Goal: Task Accomplishment & Management: Complete application form

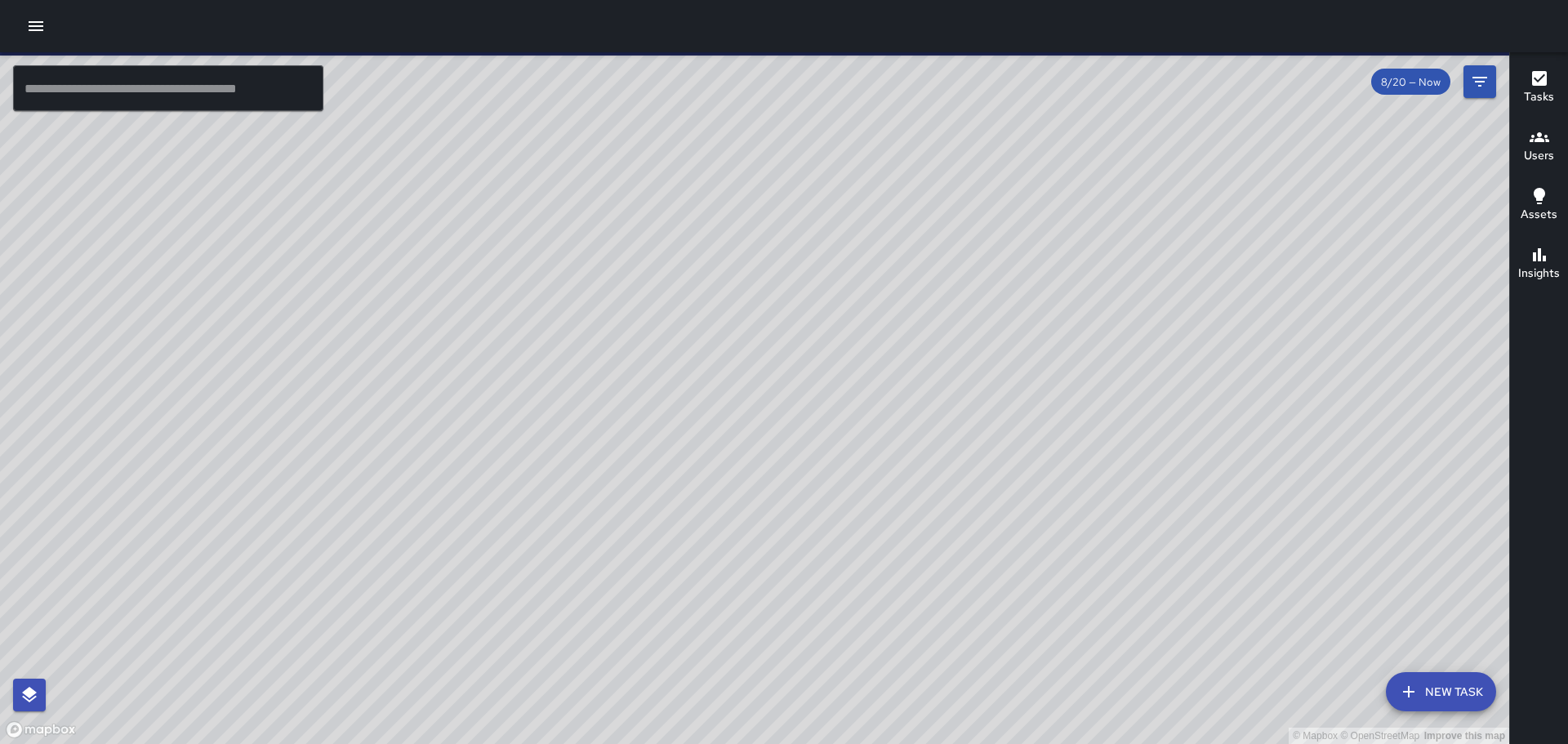
drag, startPoint x: 442, startPoint y: 353, endPoint x: 297, endPoint y: 413, distance: 156.9
click at [297, 413] on div "© Mapbox © OpenStreetMap Improve this map" at bounding box center [754, 398] width 1509 height 691
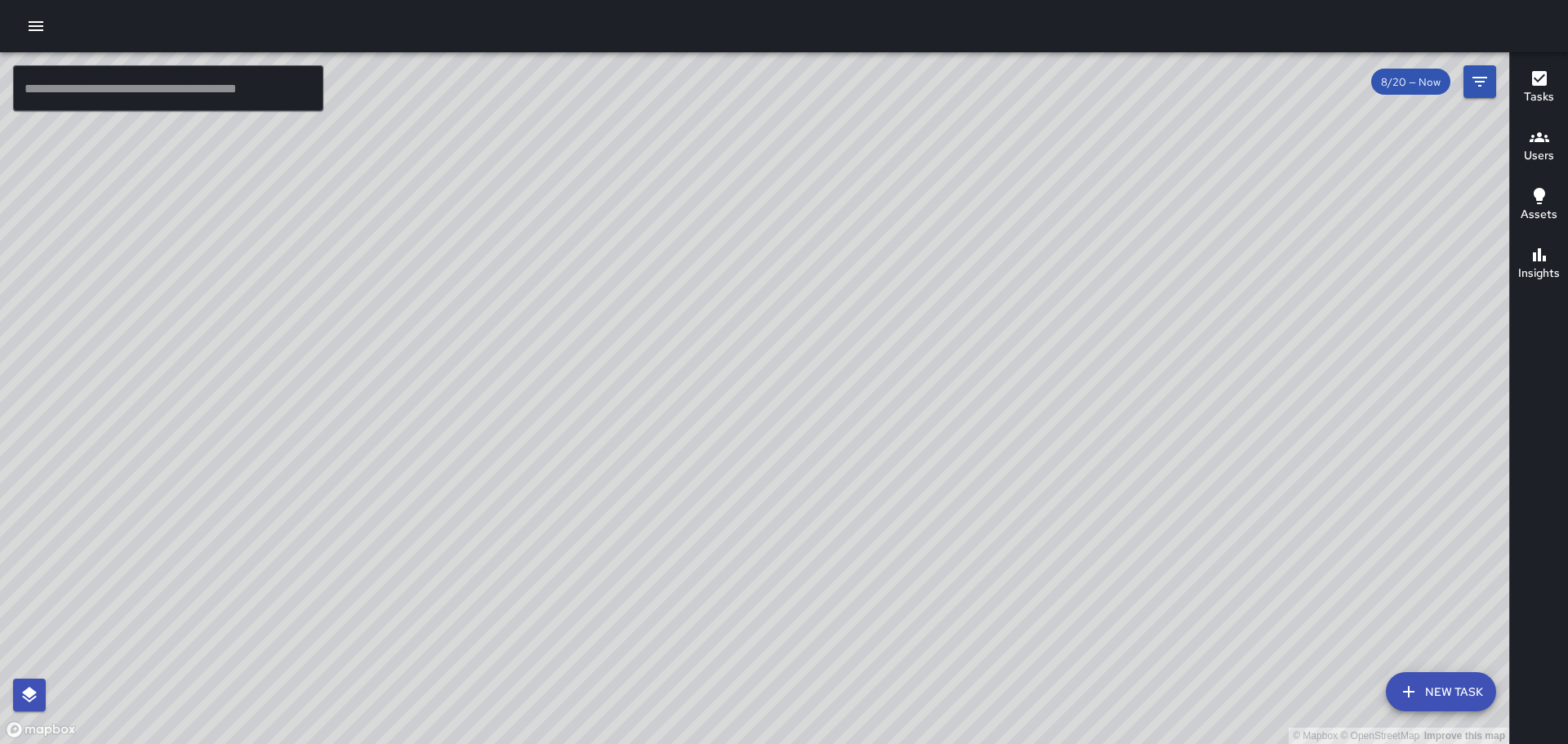
click at [28, 23] on icon "button" at bounding box center [36, 25] width 20 height 20
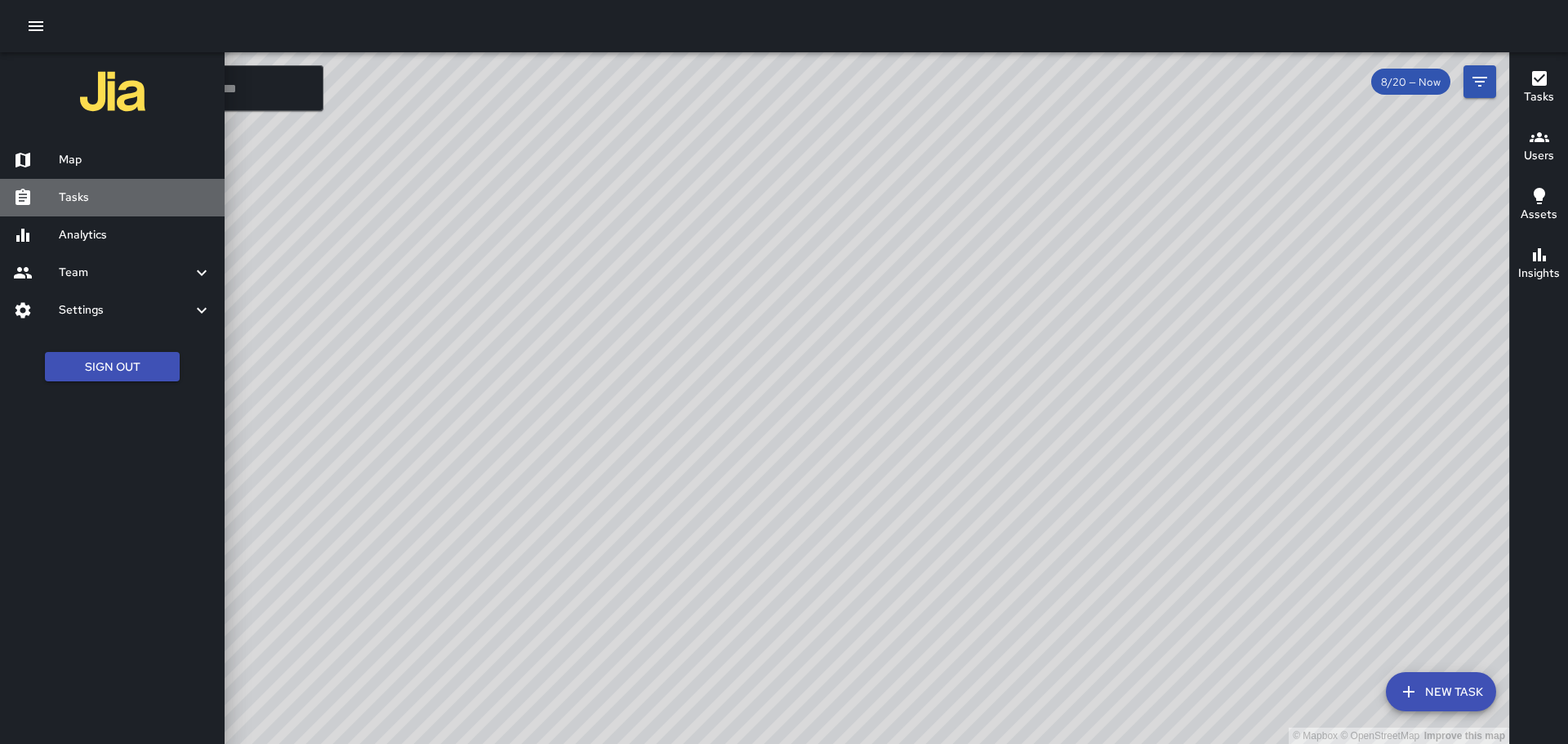
click at [71, 203] on h6 "Tasks" at bounding box center [135, 197] width 153 height 18
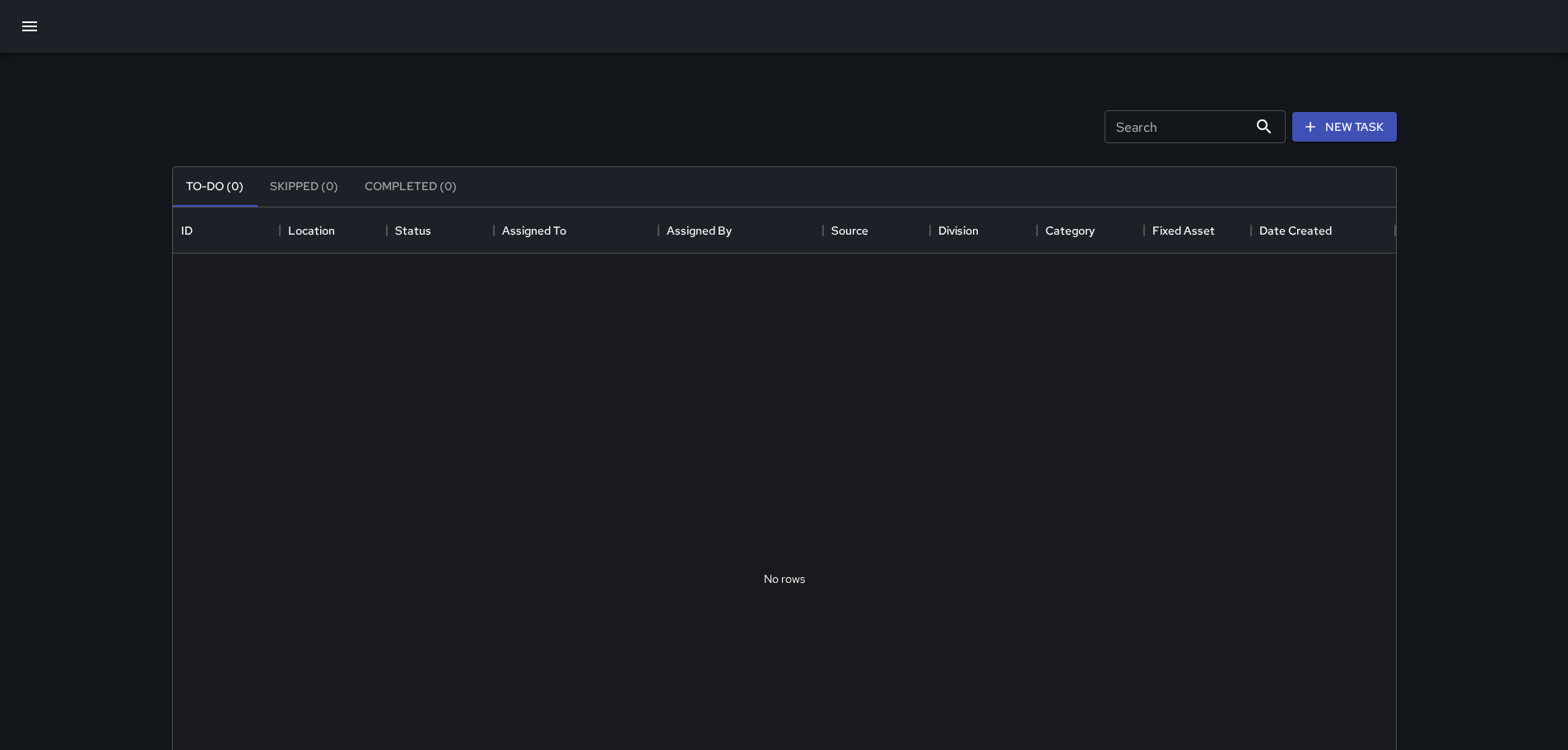
scroll to position [685, 1210]
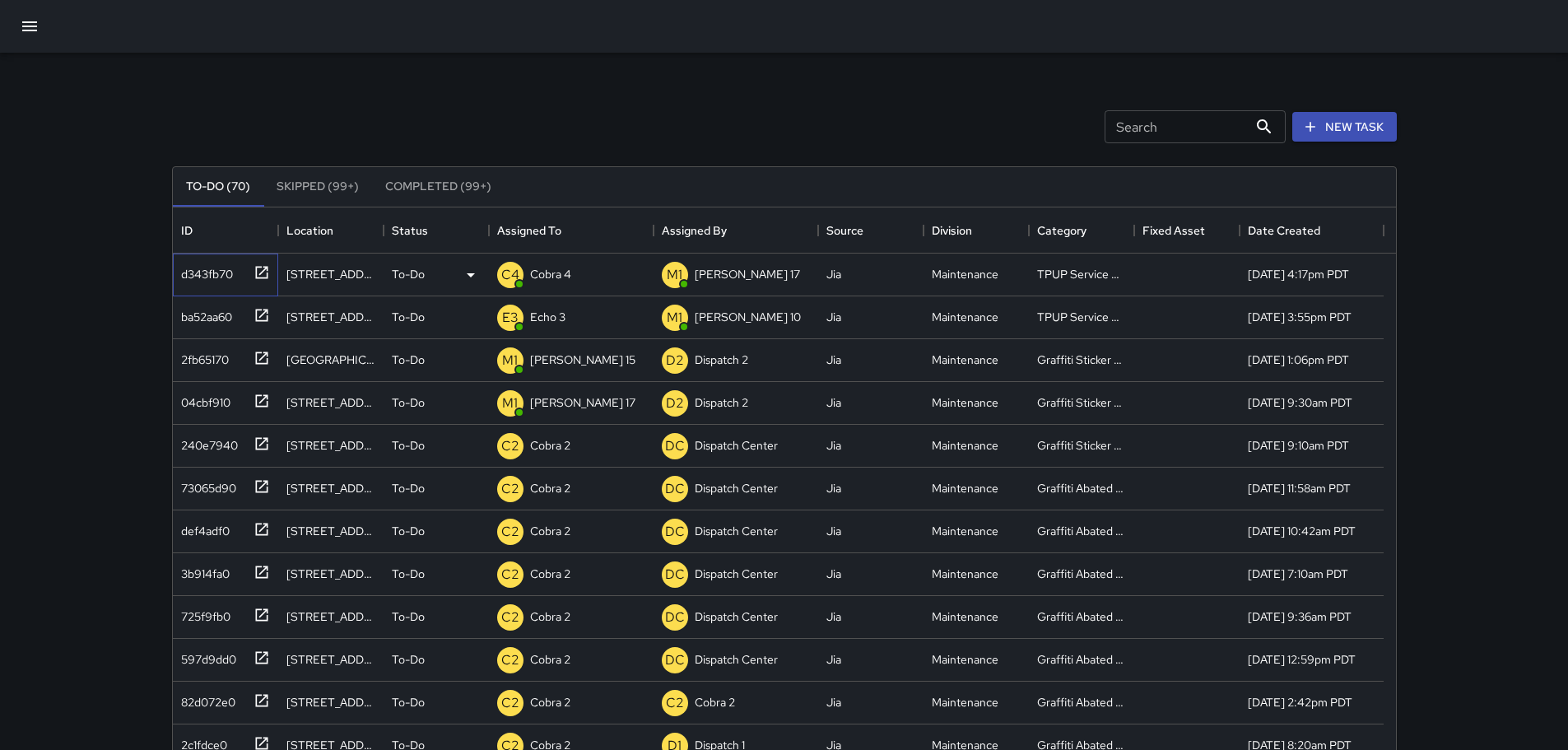
click at [258, 272] on icon at bounding box center [261, 272] width 16 height 16
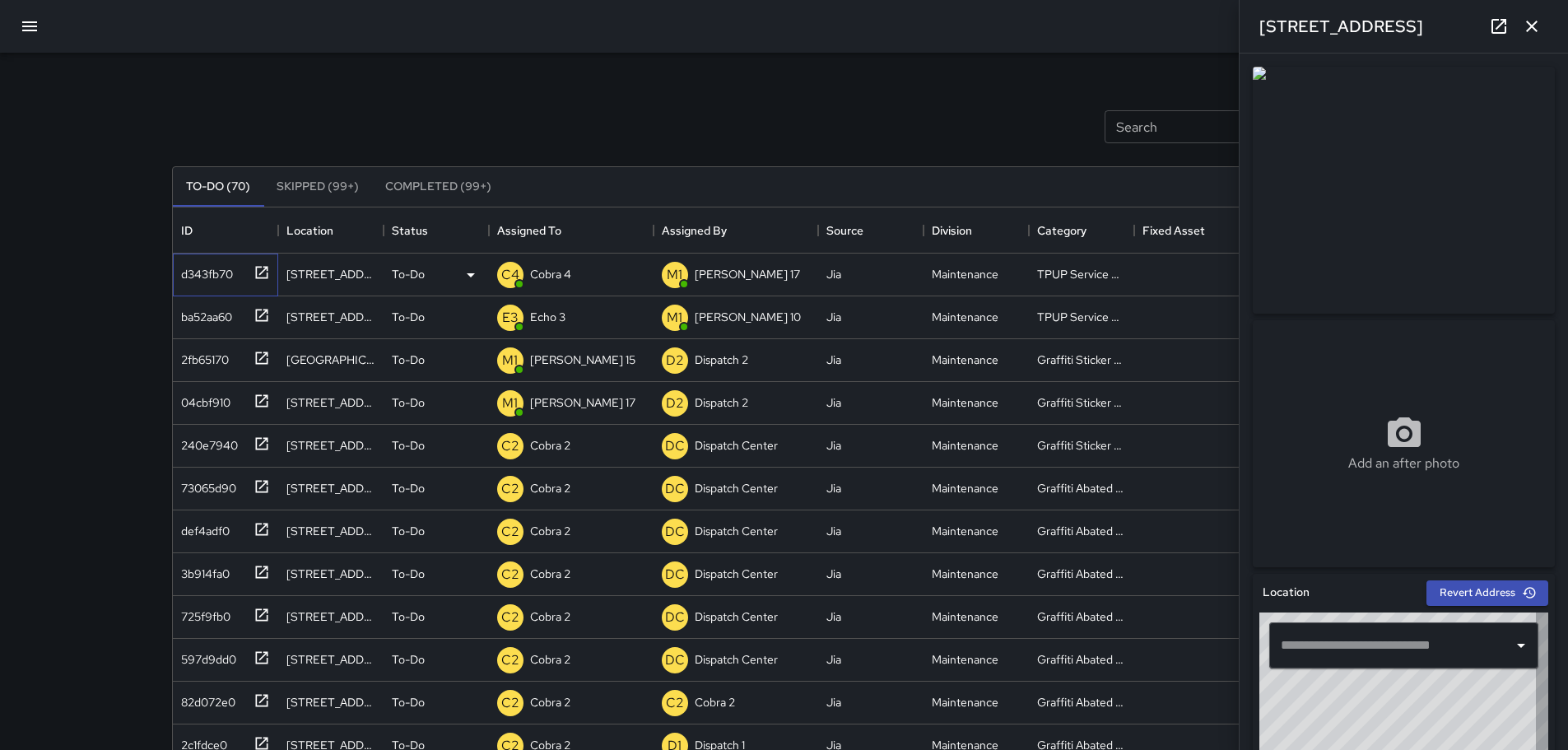
type input "**********"
click at [1536, 28] on icon "button" at bounding box center [1531, 26] width 20 height 20
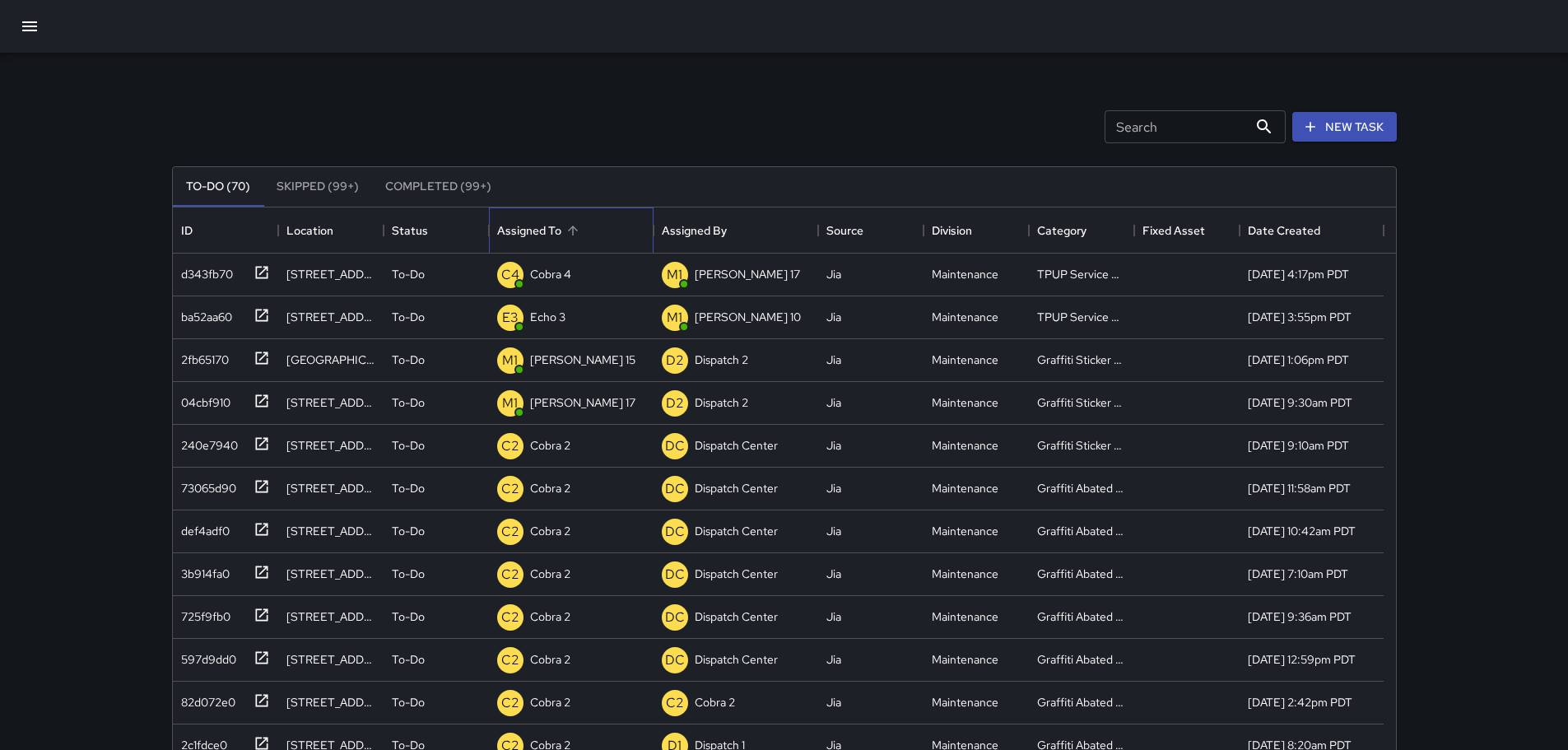
click at [540, 229] on div "Assigned To" at bounding box center [529, 230] width 64 height 46
click at [556, 229] on div "Assigned To" at bounding box center [529, 230] width 64 height 46
click at [556, 228] on div "Assigned To" at bounding box center [529, 230] width 64 height 46
click at [532, 225] on div "Assigned To" at bounding box center [529, 230] width 64 height 46
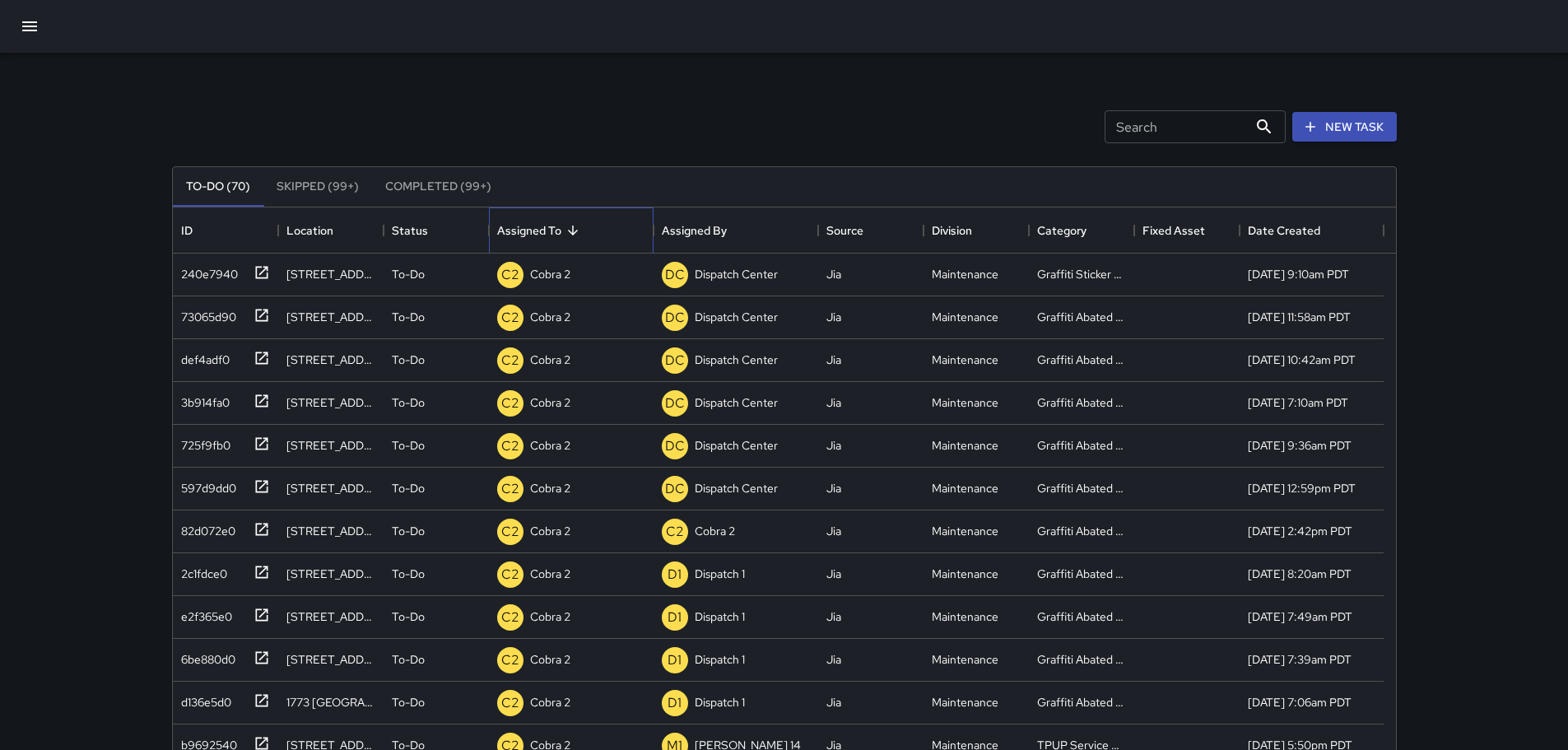
click at [544, 225] on div "Assigned To" at bounding box center [529, 230] width 64 height 46
click at [562, 272] on p "Cobra 4" at bounding box center [550, 274] width 41 height 16
click at [622, 122] on div "Search Search New Task" at bounding box center [784, 127] width 1231 height 85
click at [562, 279] on p "Cobra 4" at bounding box center [550, 274] width 41 height 16
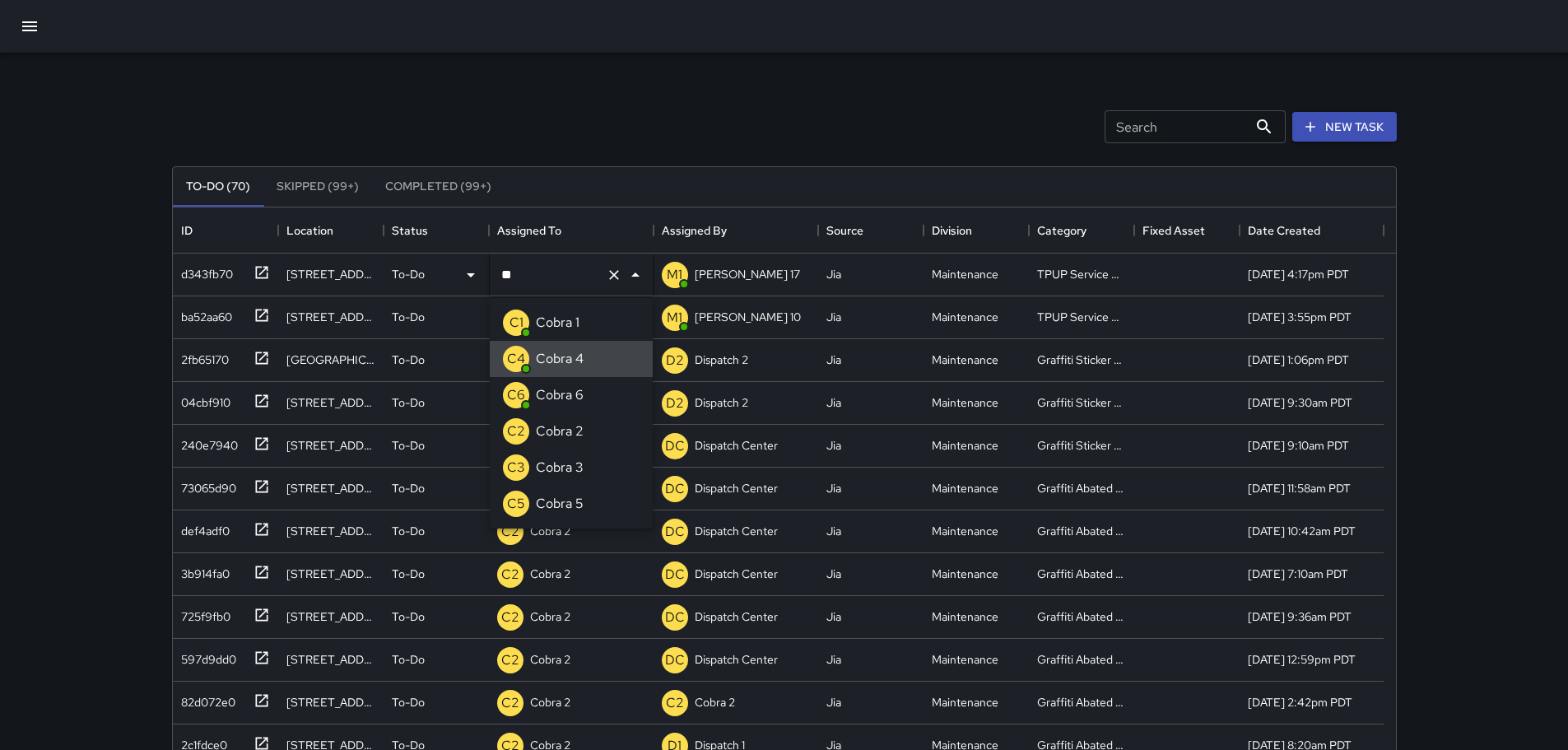
type input "*"
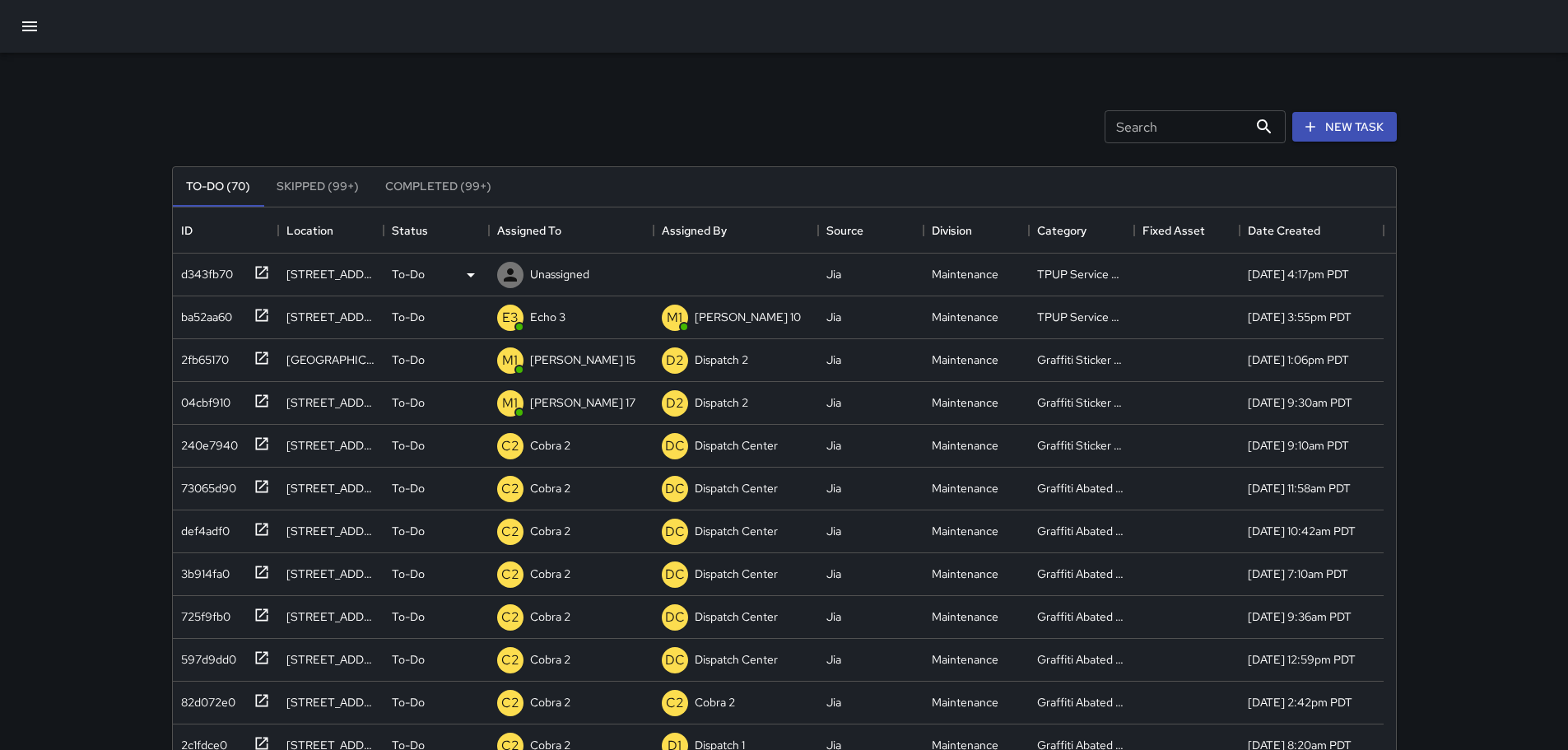
click at [809, 91] on div "Search Search New Task" at bounding box center [784, 127] width 1231 height 85
click at [560, 279] on p "Unassigned" at bounding box center [560, 274] width 60 height 16
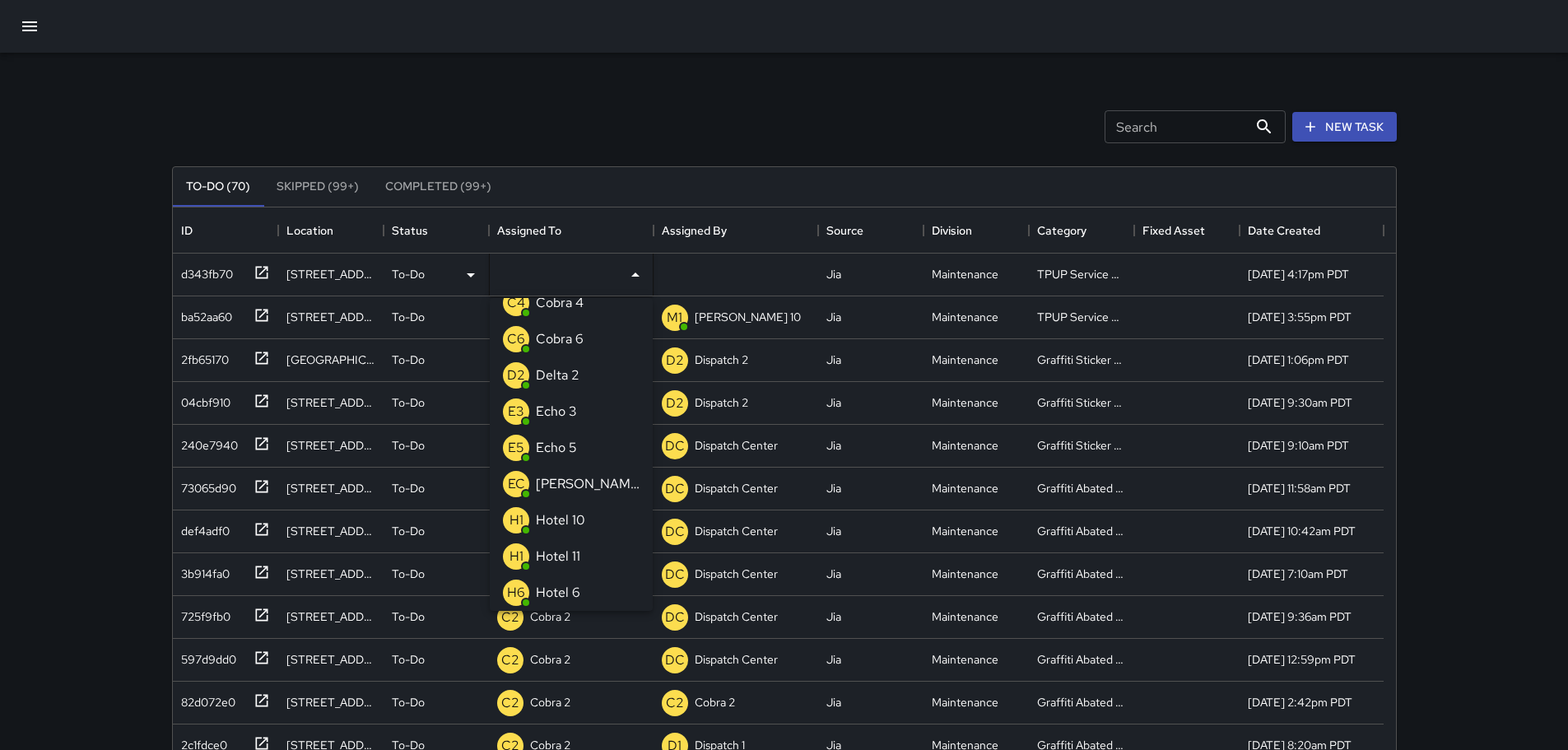
scroll to position [100, 0]
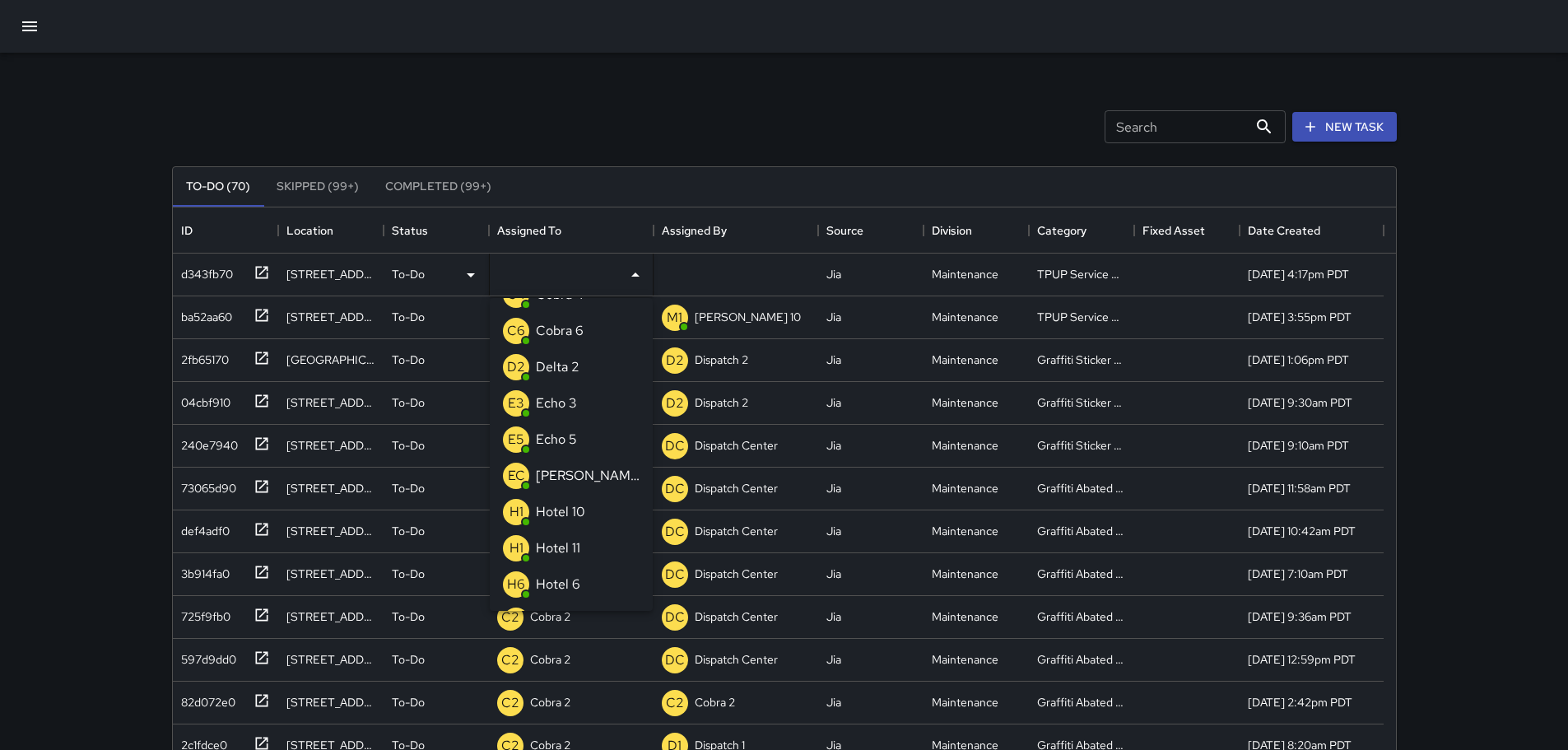
click at [567, 399] on p "Echo 3" at bounding box center [556, 402] width 41 height 20
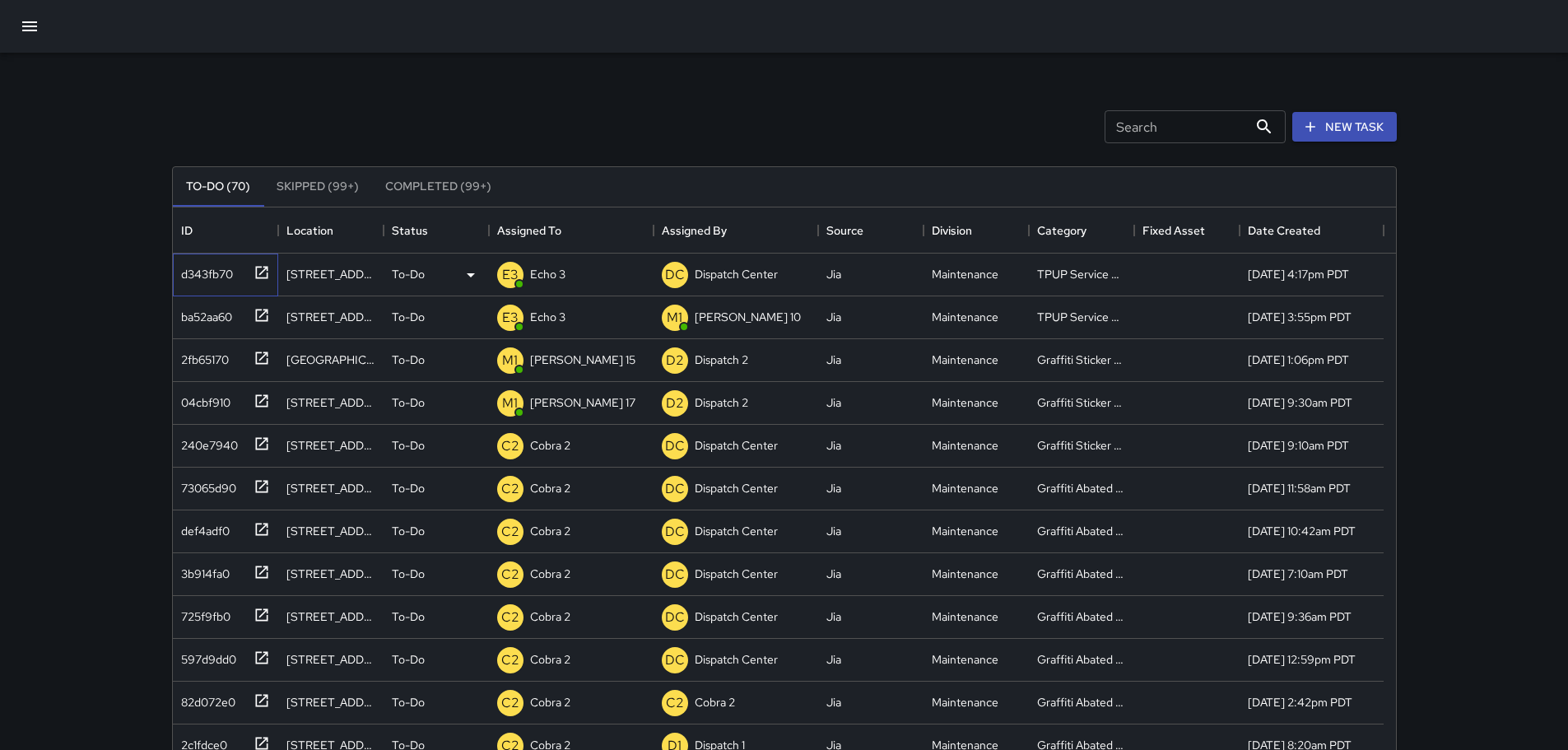
click at [265, 275] on icon at bounding box center [261, 272] width 16 height 16
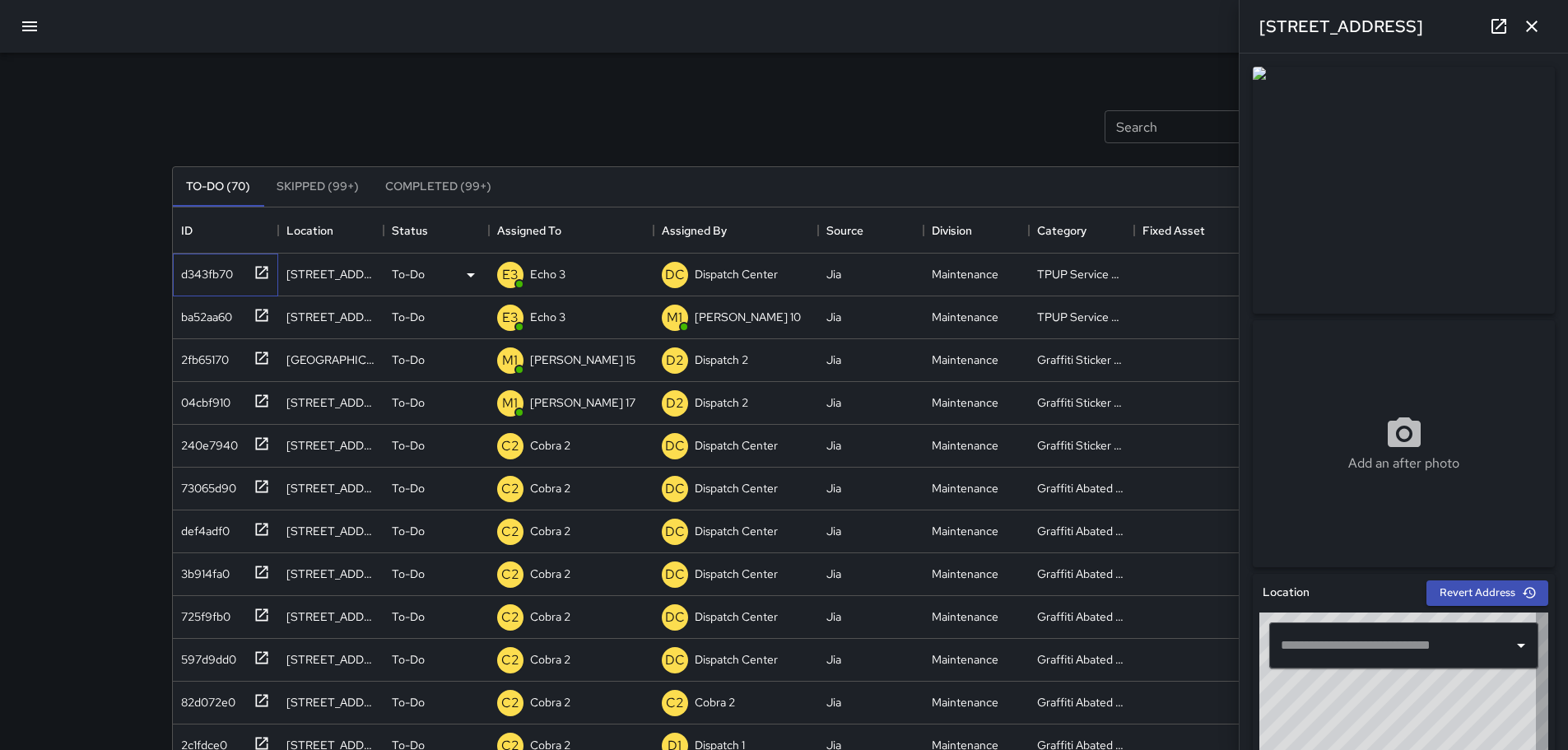
type input "**********"
click at [648, 139] on div "Search Search New Task" at bounding box center [784, 127] width 1231 height 85
click at [1536, 36] on button "button" at bounding box center [1531, 26] width 33 height 33
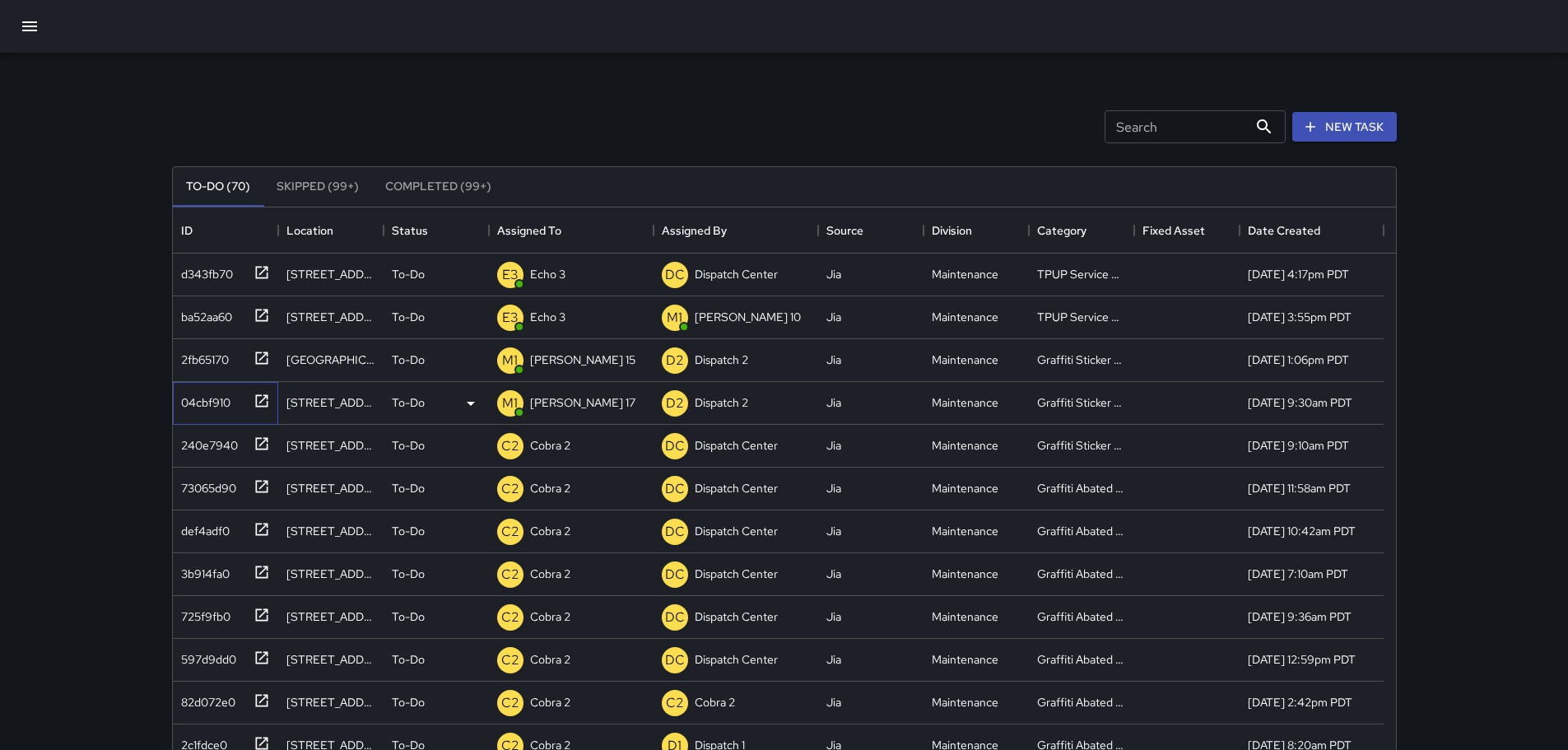
click at [260, 397] on icon at bounding box center [261, 401] width 16 height 16
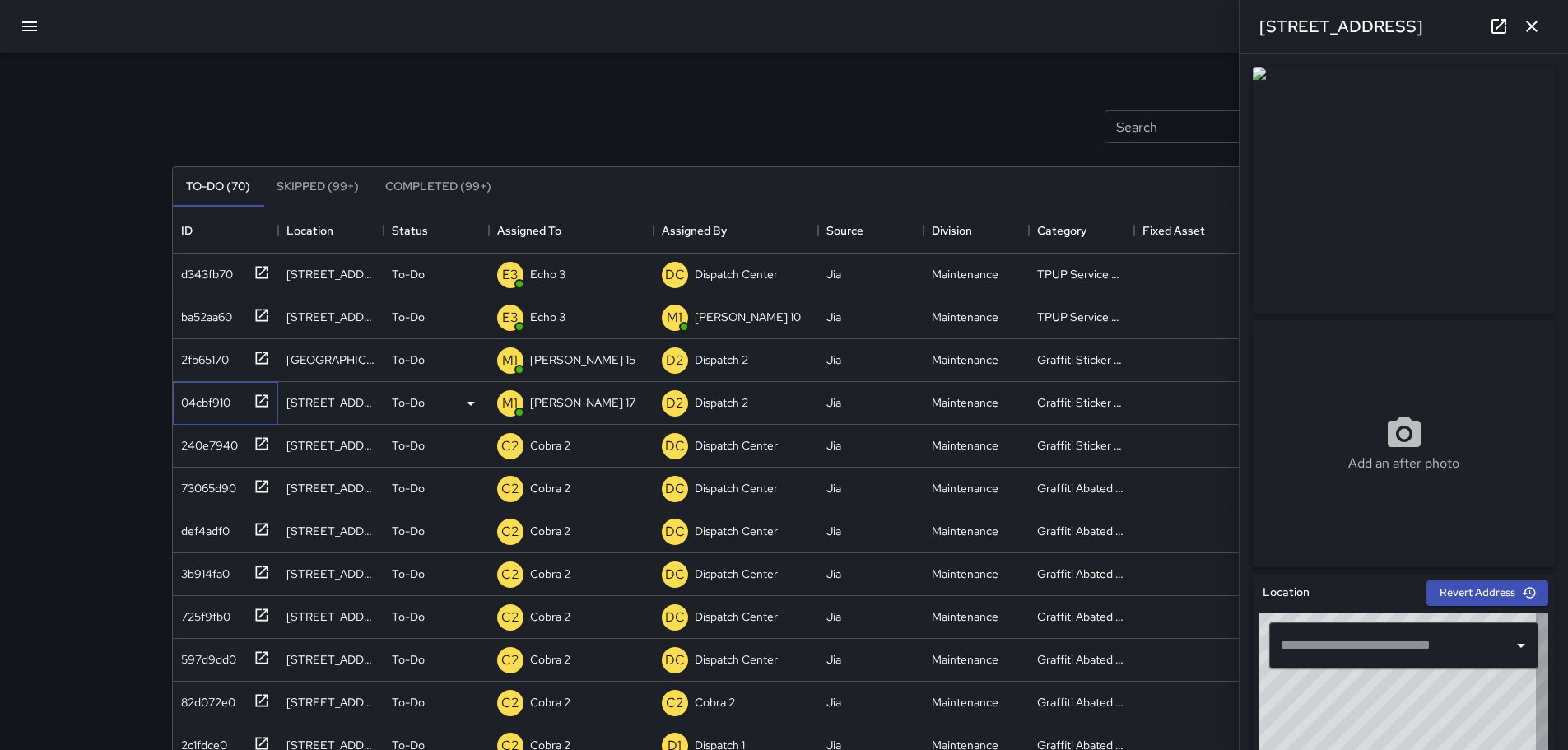
type input "**********"
click at [1541, 31] on button "button" at bounding box center [1531, 26] width 33 height 33
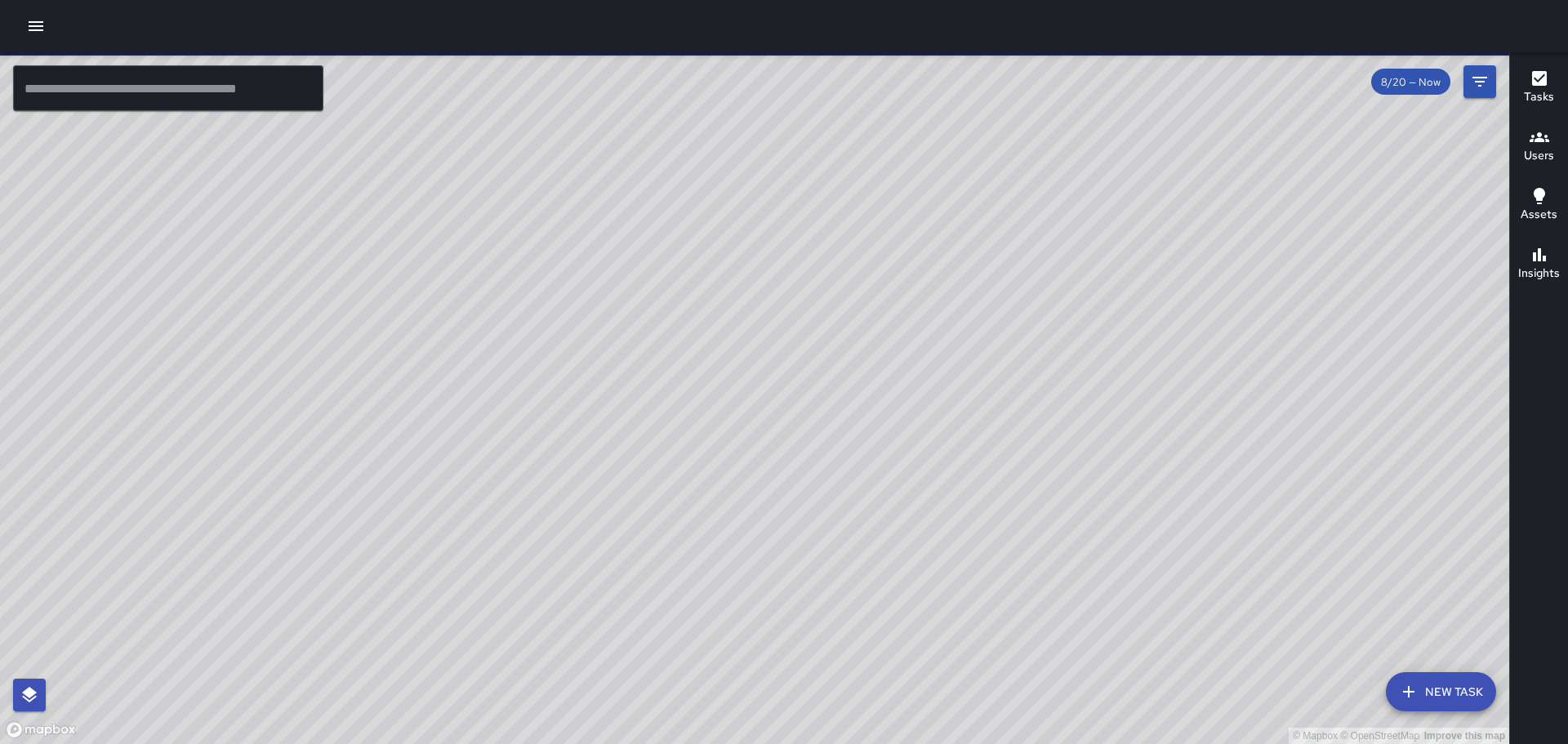
click at [31, 21] on icon "button" at bounding box center [36, 25] width 20 height 20
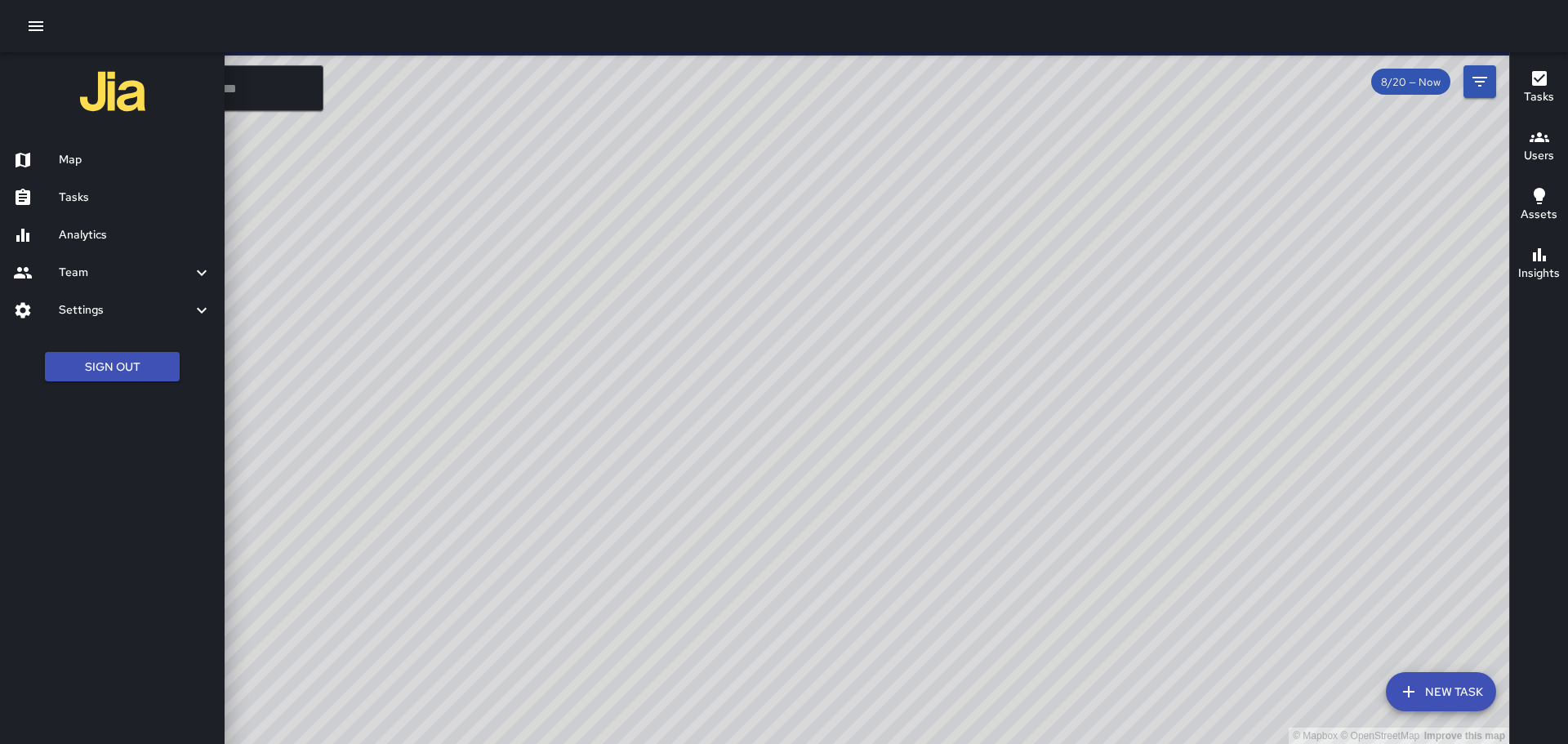
click at [94, 197] on h6 "Tasks" at bounding box center [135, 197] width 153 height 18
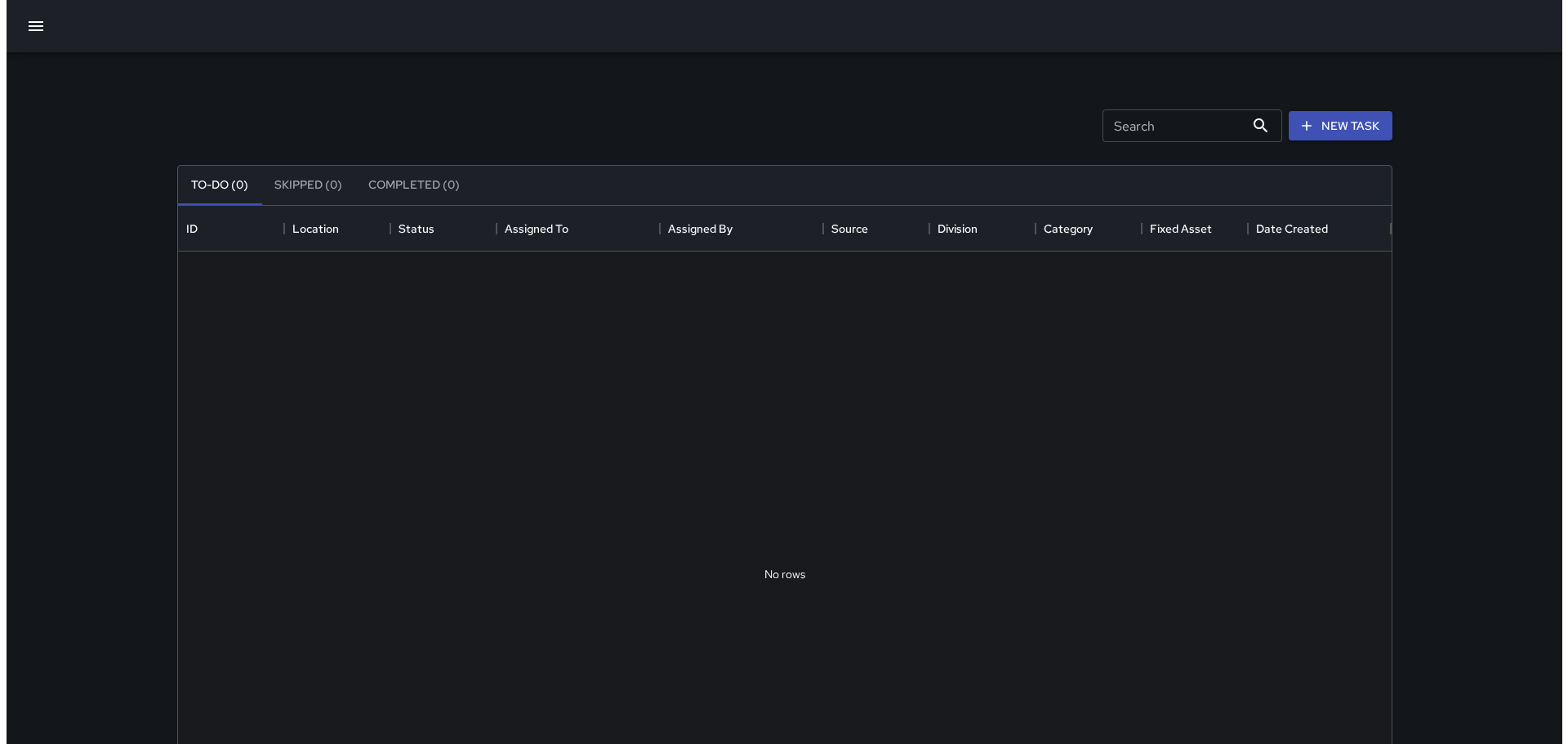
scroll to position [679, 1201]
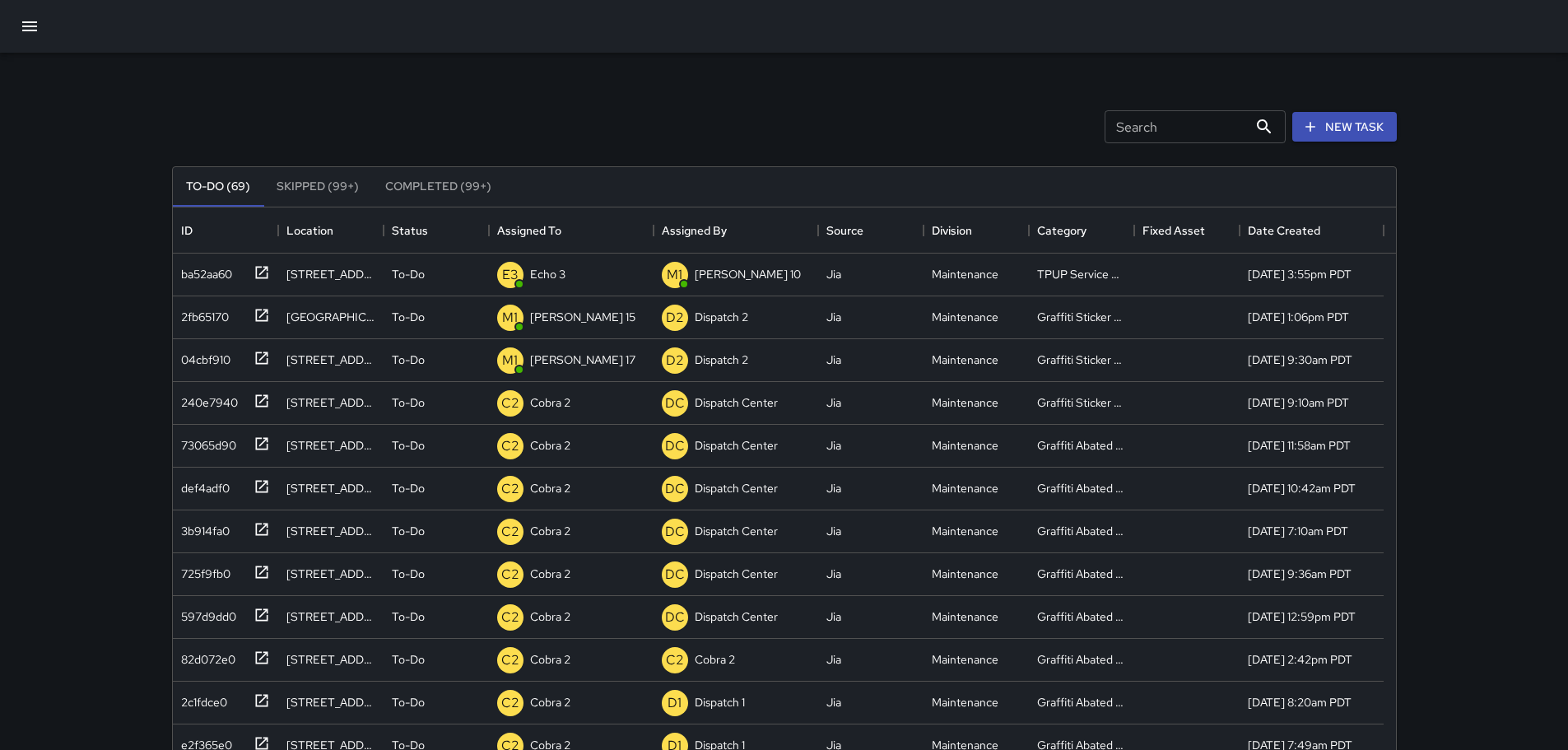
click at [28, 26] on icon "button" at bounding box center [29, 27] width 15 height 9
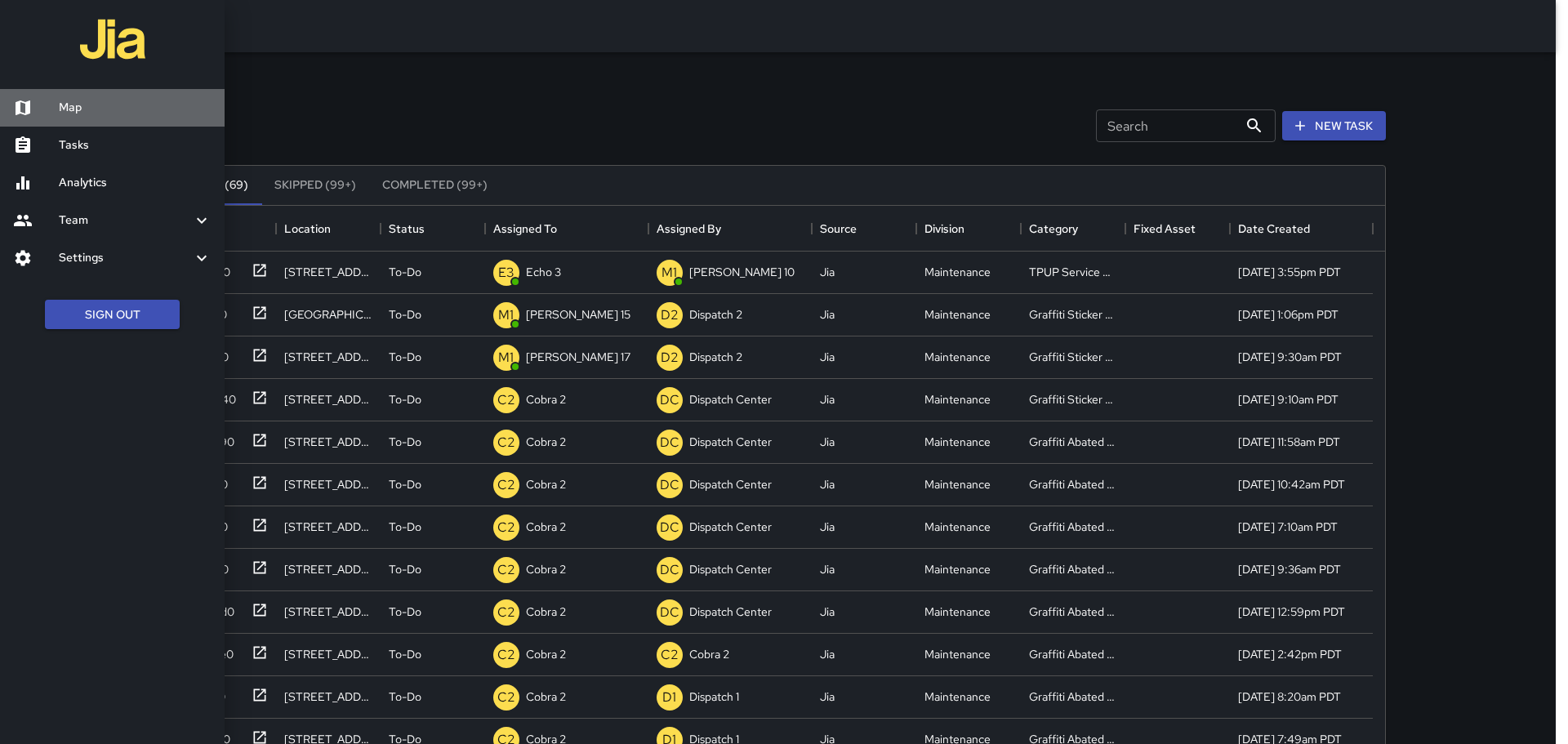
click at [66, 102] on h6 "Map" at bounding box center [135, 107] width 153 height 18
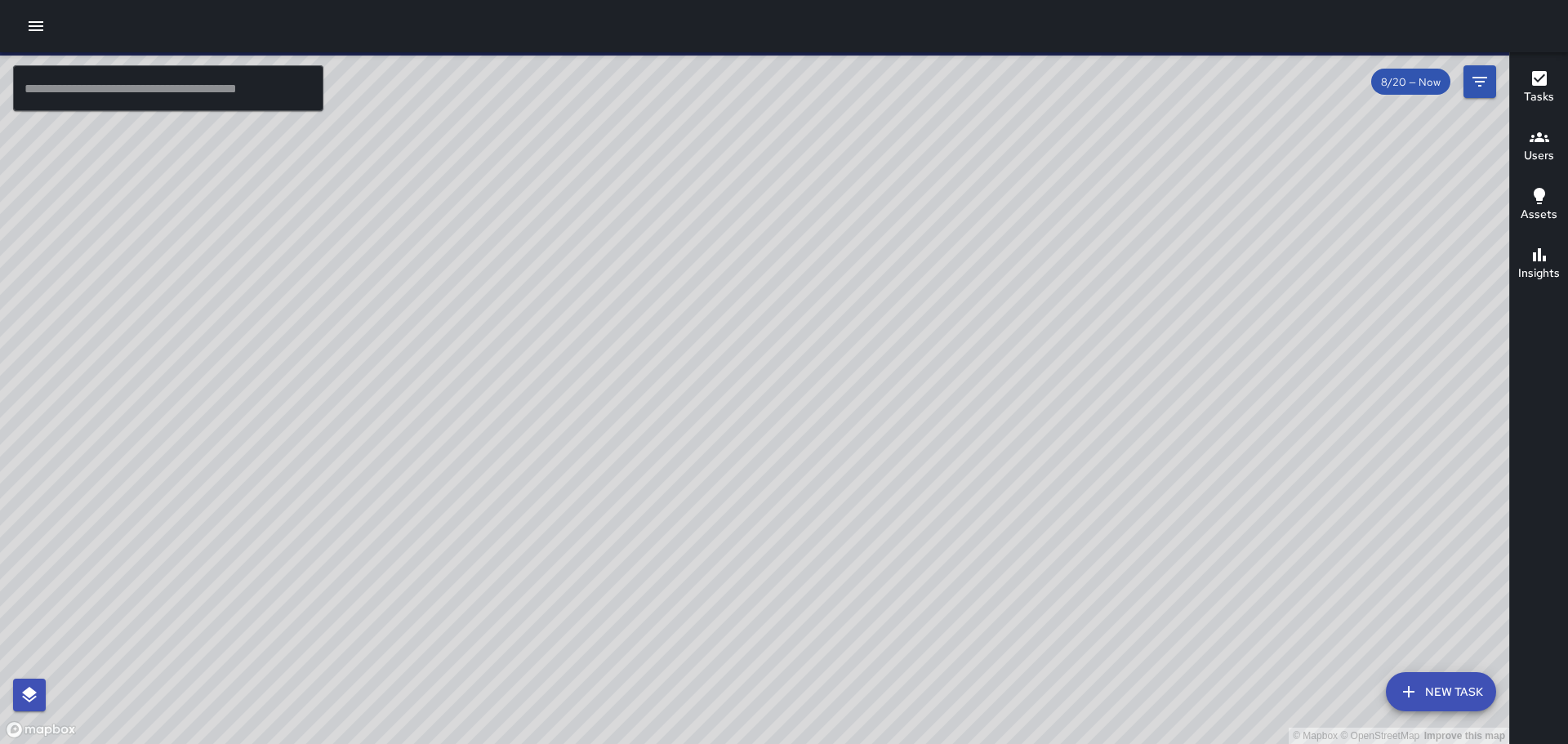
drag, startPoint x: 459, startPoint y: 238, endPoint x: 4, endPoint y: 333, distance: 464.8
click at [4, 333] on div "© Mapbox © OpenStreetMap Improve this map" at bounding box center [754, 398] width 1509 height 691
drag, startPoint x: 584, startPoint y: 395, endPoint x: 680, endPoint y: 380, distance: 97.2
click at [680, 380] on div "© Mapbox © OpenStreetMap Improve this map" at bounding box center [754, 398] width 1509 height 691
drag, startPoint x: 386, startPoint y: 187, endPoint x: 466, endPoint y: 337, distance: 170.0
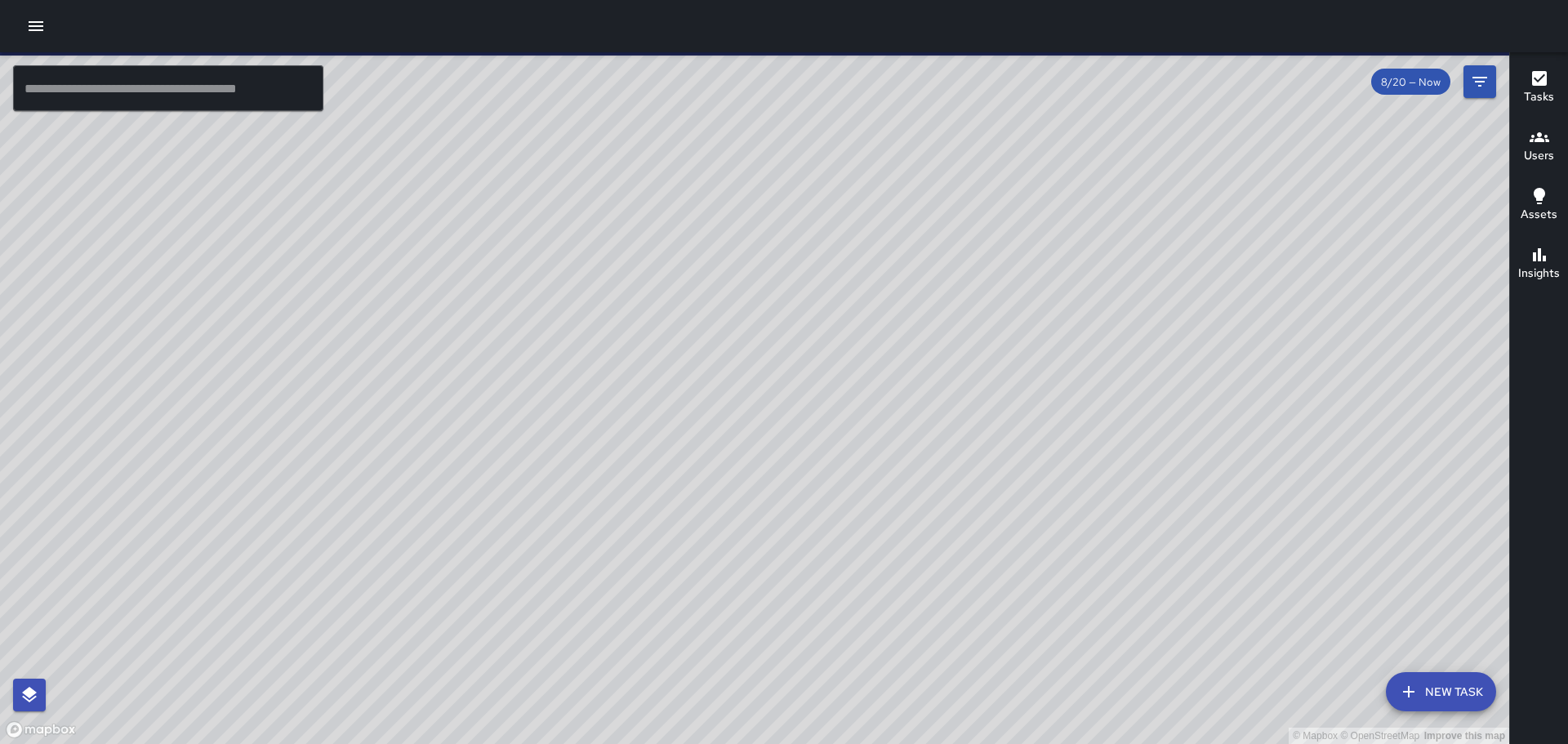
click at [456, 350] on div "© Mapbox © OpenStreetMap Improve this map" at bounding box center [754, 398] width 1509 height 691
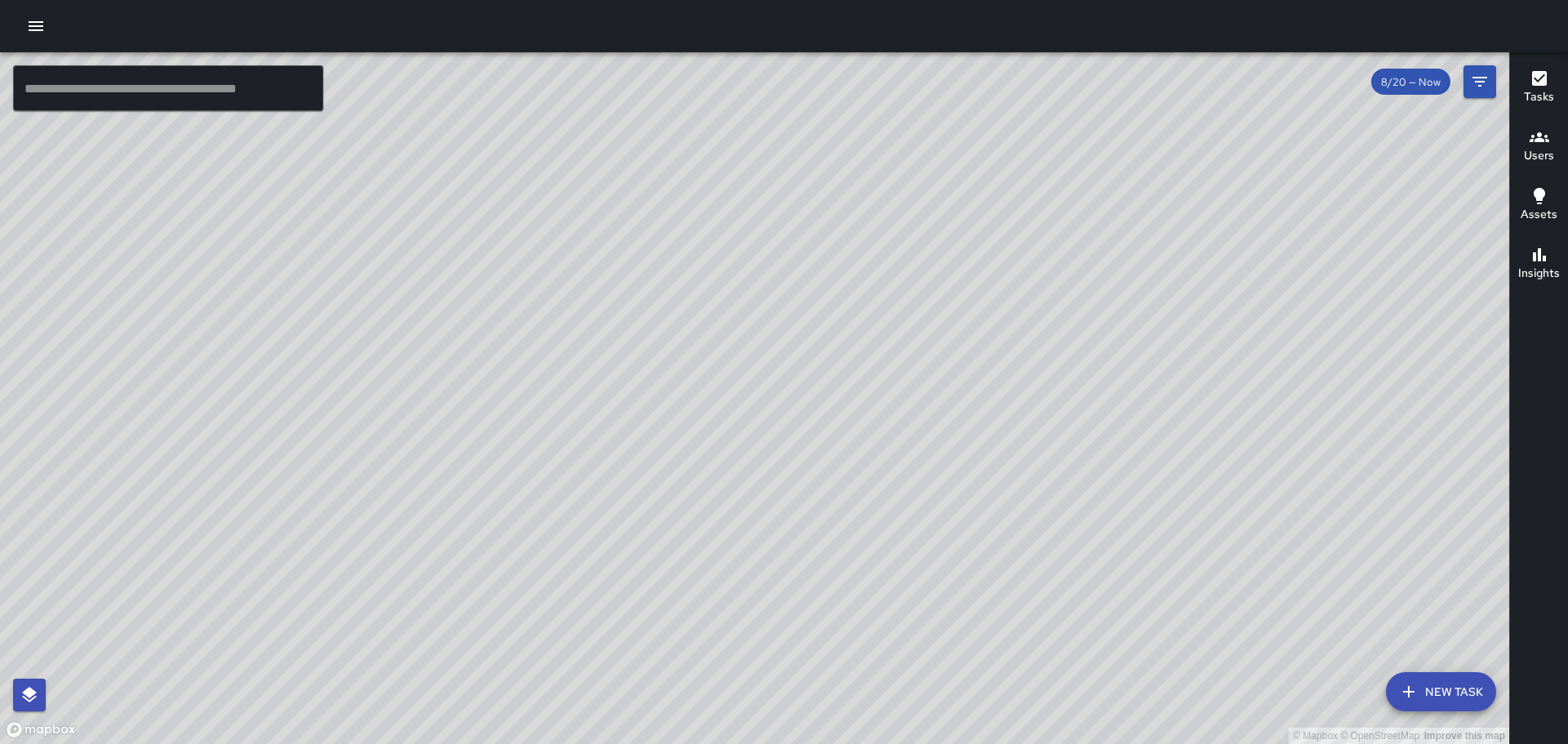
drag, startPoint x: 644, startPoint y: 139, endPoint x: 721, endPoint y: 302, distance: 180.3
click at [706, 336] on div "© Mapbox © OpenStreetMap Improve this map" at bounding box center [754, 398] width 1509 height 691
drag, startPoint x: 570, startPoint y: 286, endPoint x: 606, endPoint y: 409, distance: 128.2
click at [606, 409] on div "© Mapbox © OpenStreetMap Improve this map" at bounding box center [754, 398] width 1509 height 691
drag, startPoint x: 927, startPoint y: 253, endPoint x: 818, endPoint y: 783, distance: 541.1
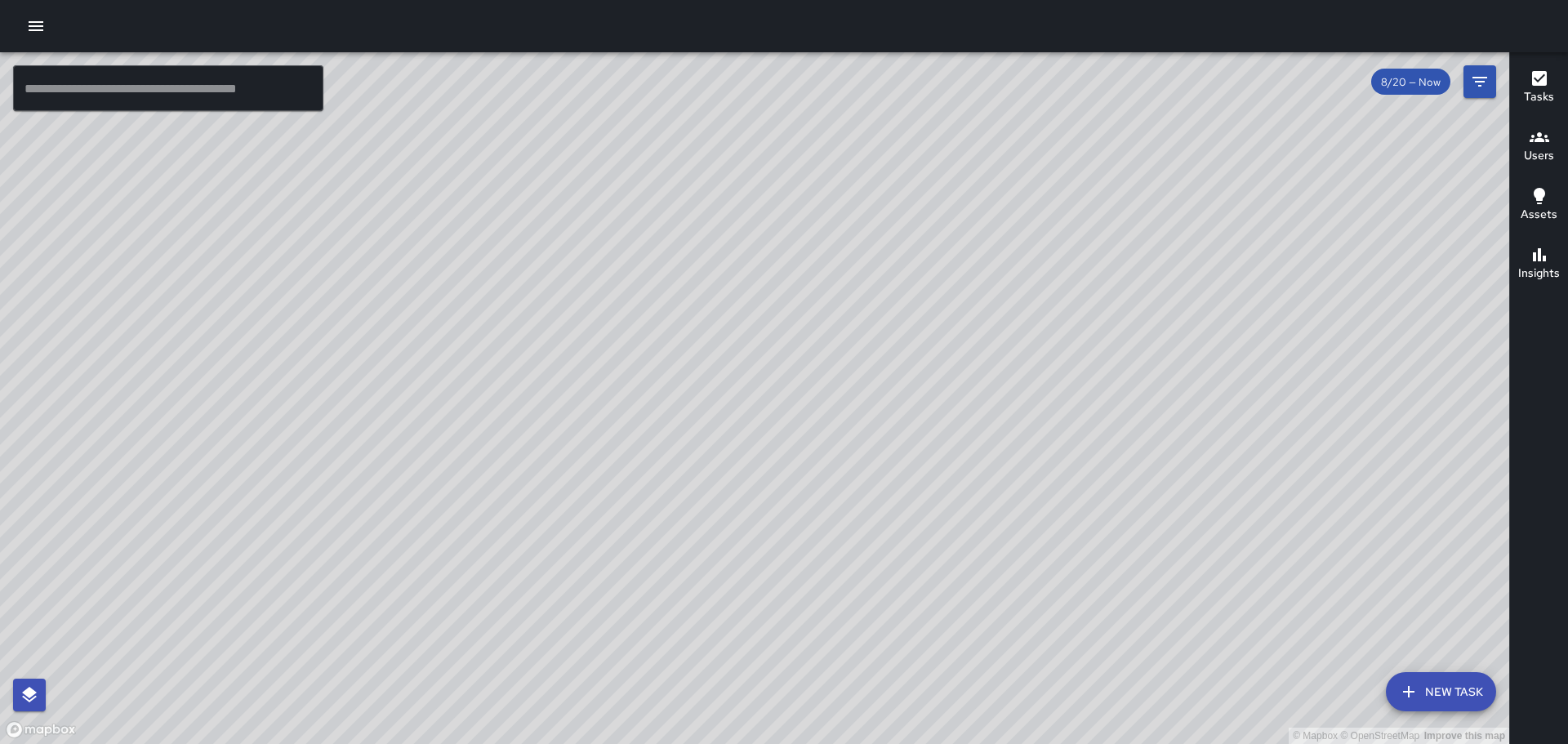
click at [818, 743] on html "© Mapbox © OpenStreetMap Improve this map ​ New Task 8/20 — Now Map Layers Task…" at bounding box center [784, 372] width 1568 height 744
drag, startPoint x: 1064, startPoint y: 341, endPoint x: 924, endPoint y: 736, distance: 419.1
click at [926, 743] on html "© Mapbox © OpenStreetMap Improve this map ​ New Task 8/20 — Now Map Layers Task…" at bounding box center [784, 372] width 1568 height 744
drag, startPoint x: 560, startPoint y: 444, endPoint x: 695, endPoint y: 276, distance: 215.5
click at [695, 276] on div "© Mapbox © OpenStreetMap Improve this map" at bounding box center [754, 398] width 1509 height 691
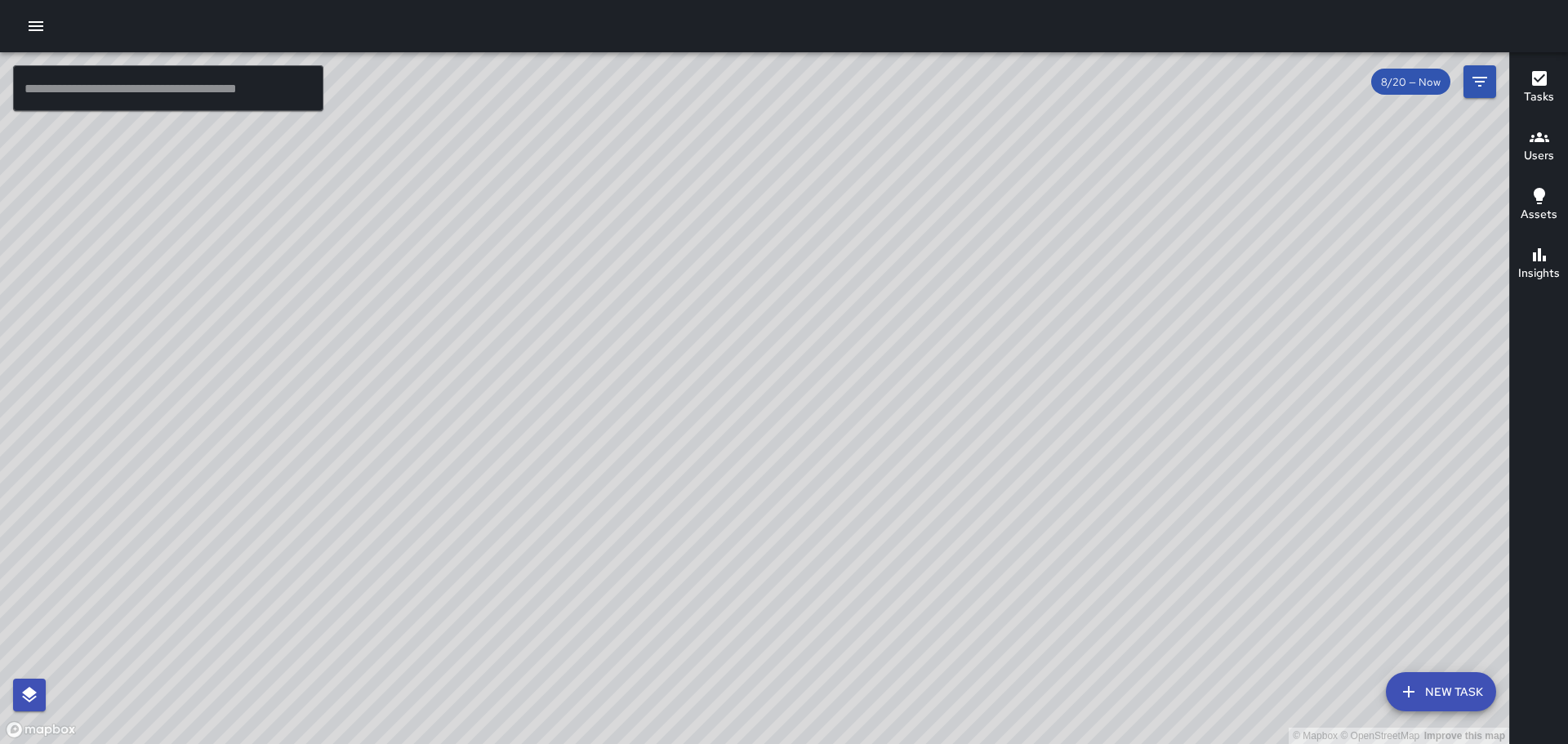
drag, startPoint x: 691, startPoint y: 365, endPoint x: 730, endPoint y: 196, distance: 173.4
click at [729, 186] on div "© Mapbox © OpenStreetMap Improve this map" at bounding box center [754, 398] width 1509 height 691
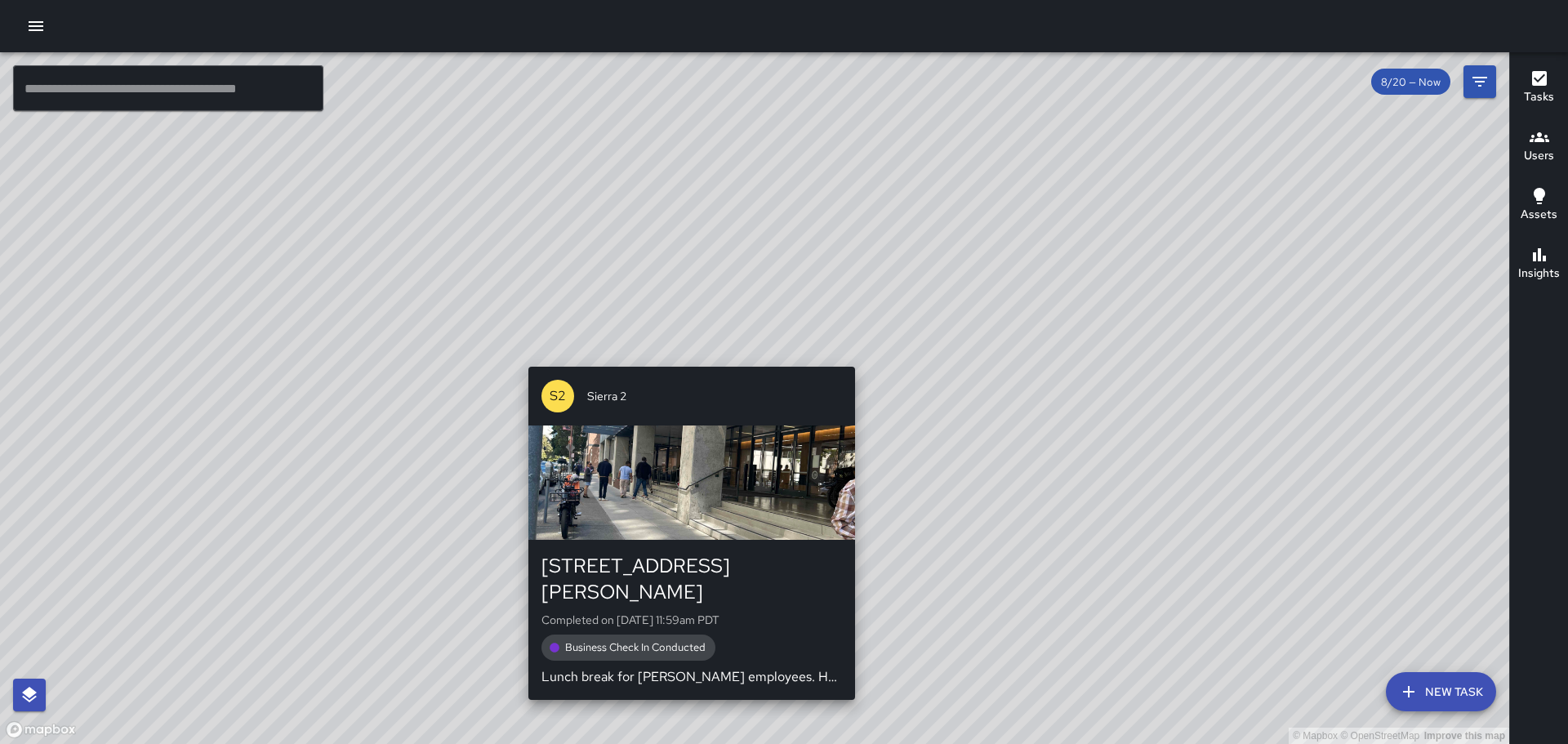
drag, startPoint x: 623, startPoint y: 468, endPoint x: 686, endPoint y: 354, distance: 130.2
click at [685, 355] on div "© Mapbox © OpenStreetMap Improve this map S2 Sierra 2 2101 Webster Street Compl…" at bounding box center [754, 398] width 1509 height 691
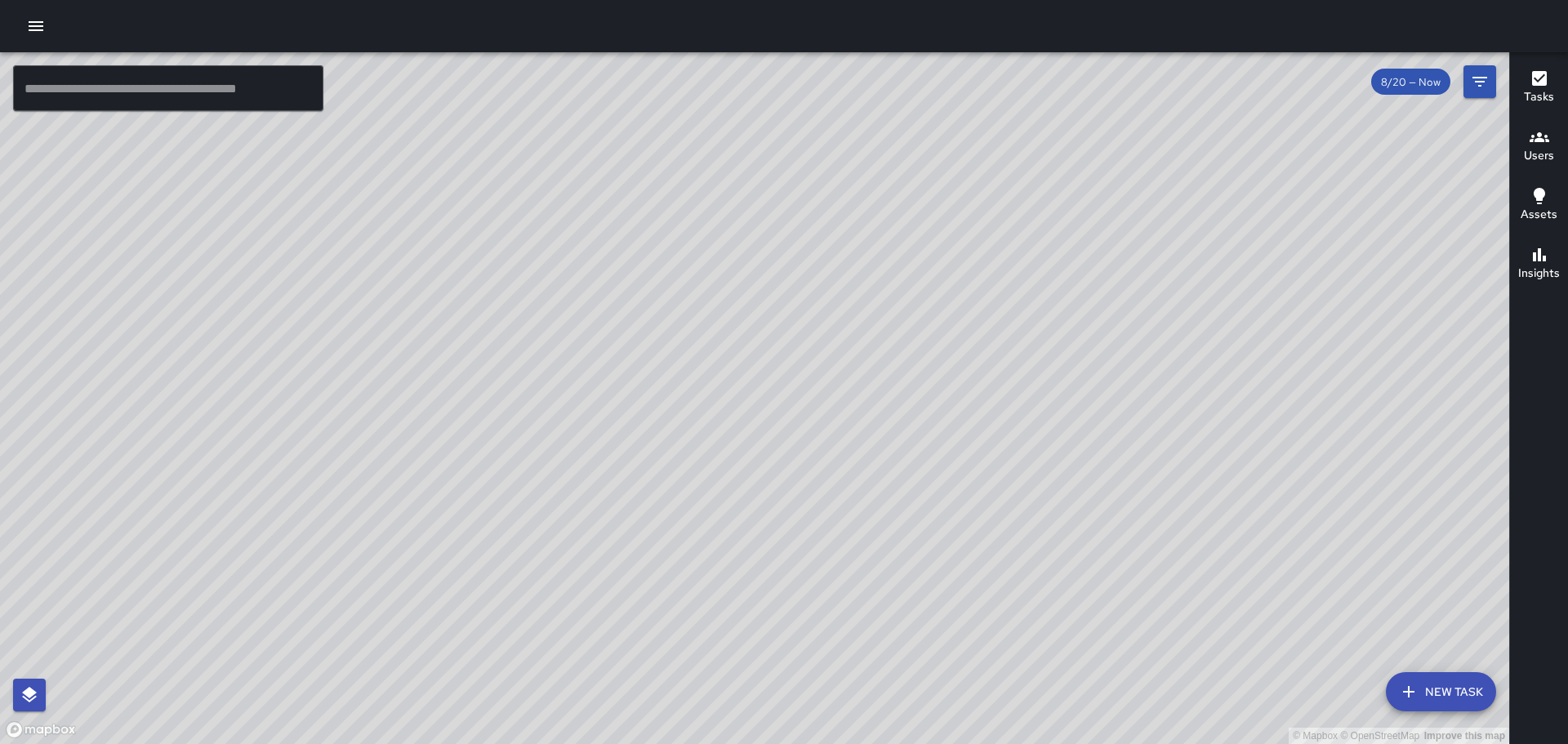
drag, startPoint x: 695, startPoint y: 428, endPoint x: 697, endPoint y: 395, distance: 33.1
click at [696, 396] on div "© Mapbox © OpenStreetMap Improve this map" at bounding box center [754, 398] width 1509 height 691
drag, startPoint x: 679, startPoint y: 334, endPoint x: 740, endPoint y: 222, distance: 127.5
click at [737, 225] on div "© Mapbox © OpenStreetMap Improve this map" at bounding box center [754, 398] width 1509 height 691
drag, startPoint x: 636, startPoint y: 271, endPoint x: 577, endPoint y: 427, distance: 166.8
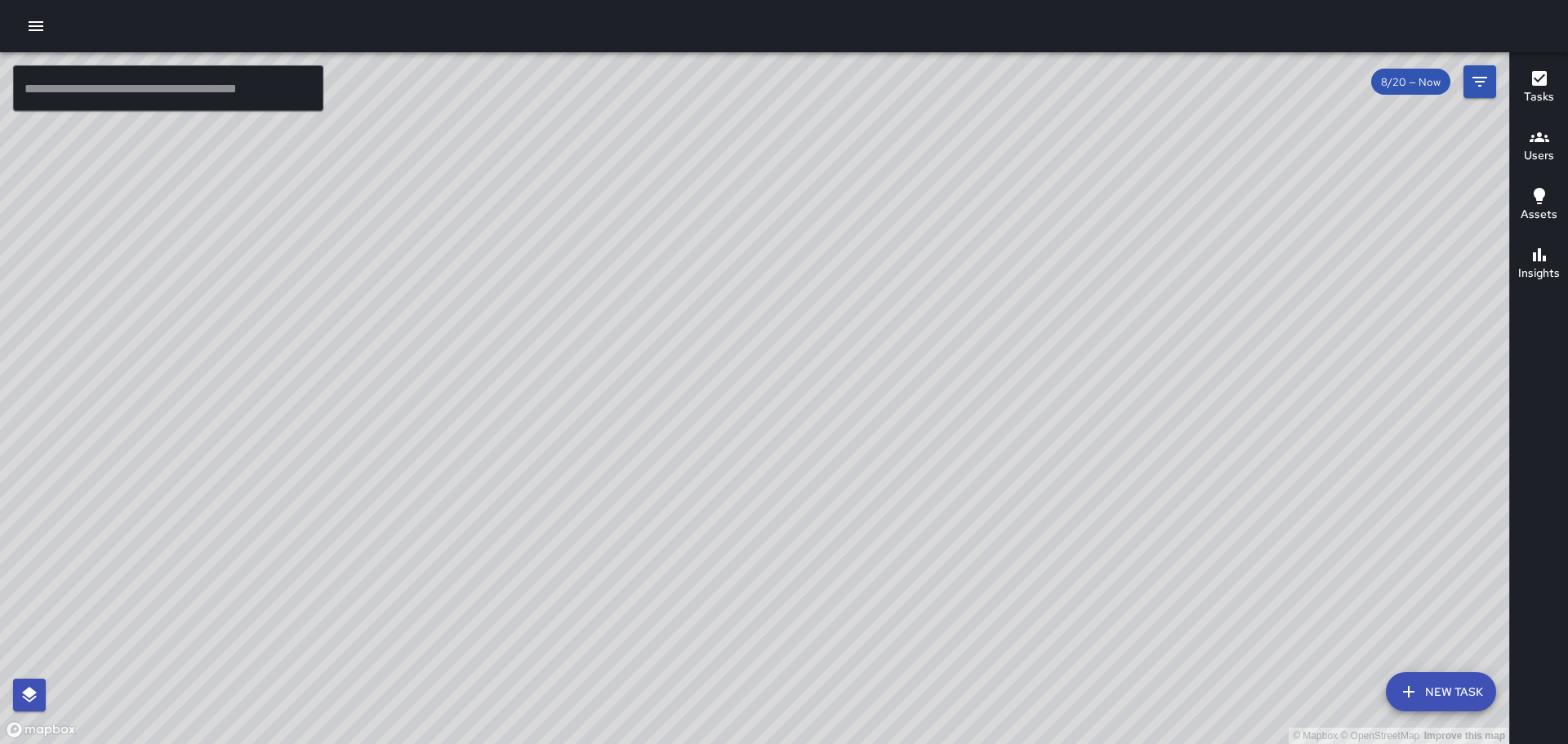
click at [577, 427] on div "© Mapbox © OpenStreetMap Improve this map" at bounding box center [754, 398] width 1509 height 691
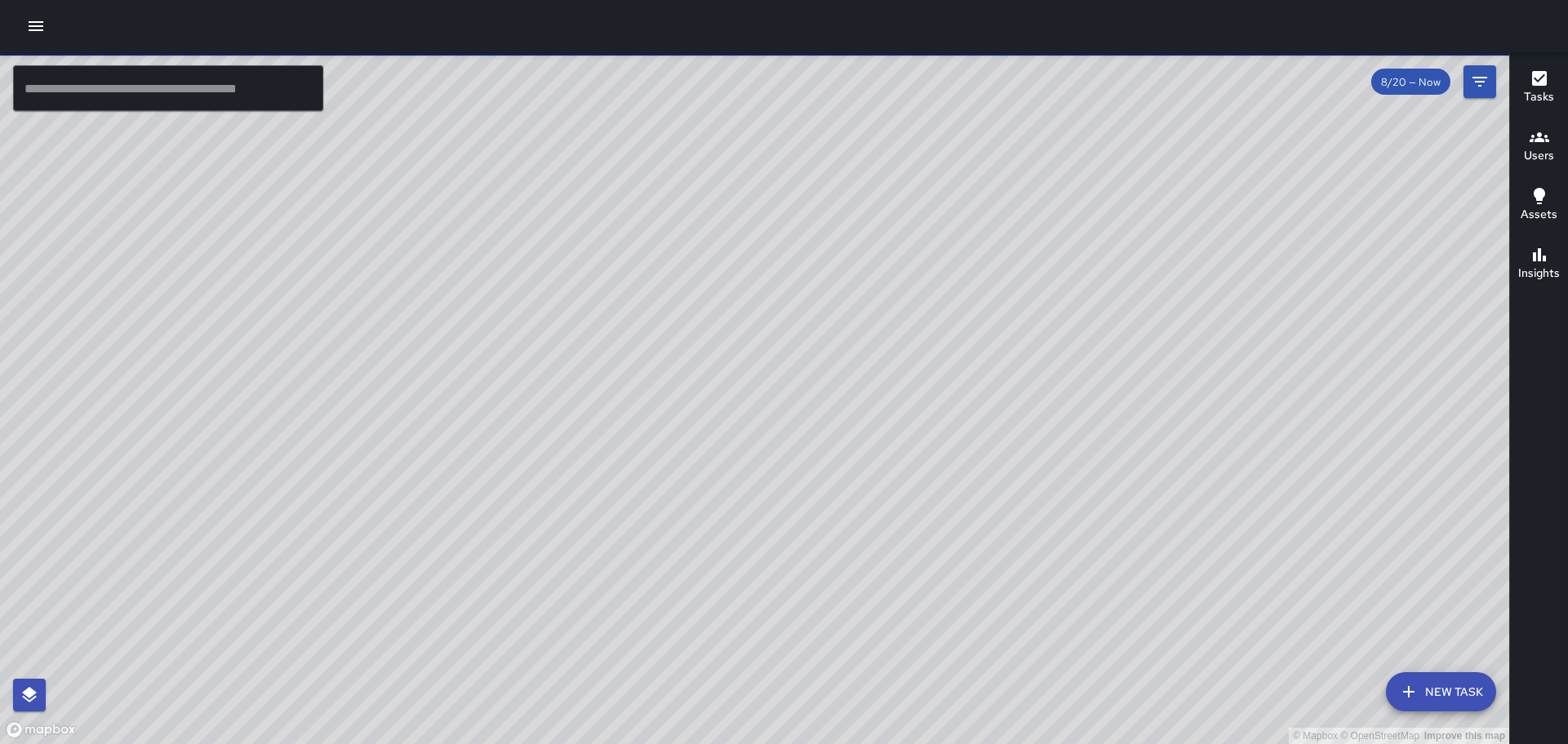
drag, startPoint x: 913, startPoint y: 392, endPoint x: 151, endPoint y: 112, distance: 811.8
click at [153, 112] on div "© Mapbox © OpenStreetMap Improve this map" at bounding box center [754, 398] width 1509 height 691
drag, startPoint x: 573, startPoint y: 362, endPoint x: 499, endPoint y: 283, distance: 108.2
click at [499, 283] on div "© Mapbox © OpenStreetMap Improve this map" at bounding box center [754, 398] width 1509 height 691
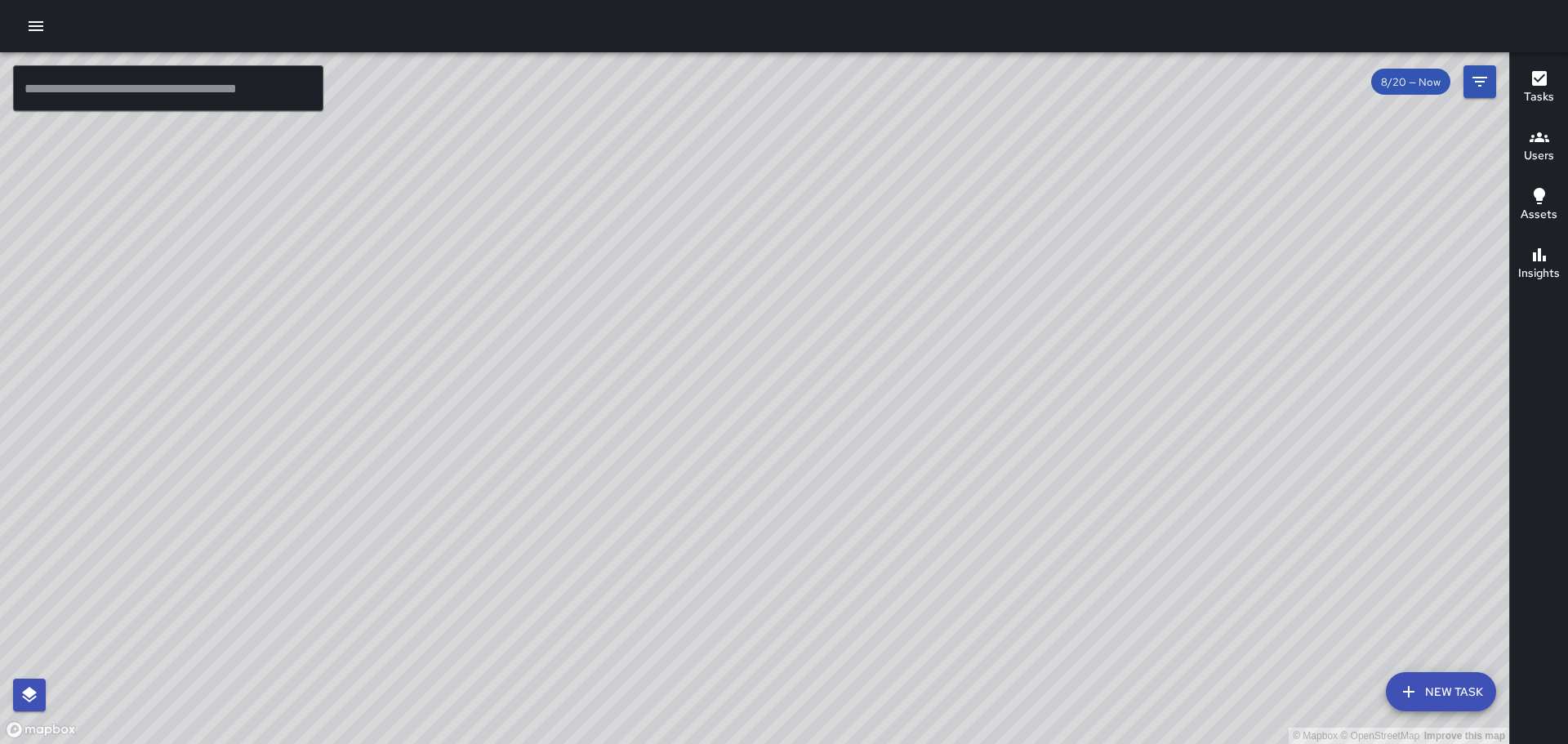
drag, startPoint x: 488, startPoint y: 358, endPoint x: 548, endPoint y: 352, distance: 60.3
click at [548, 352] on div "© Mapbox © OpenStreetMap Improve this map" at bounding box center [754, 398] width 1509 height 691
drag, startPoint x: 547, startPoint y: 241, endPoint x: 545, endPoint y: 371, distance: 130.0
click at [545, 371] on div "© Mapbox © OpenStreetMap Improve this map" at bounding box center [754, 398] width 1509 height 691
drag, startPoint x: 452, startPoint y: 508, endPoint x: 607, endPoint y: 334, distance: 233.0
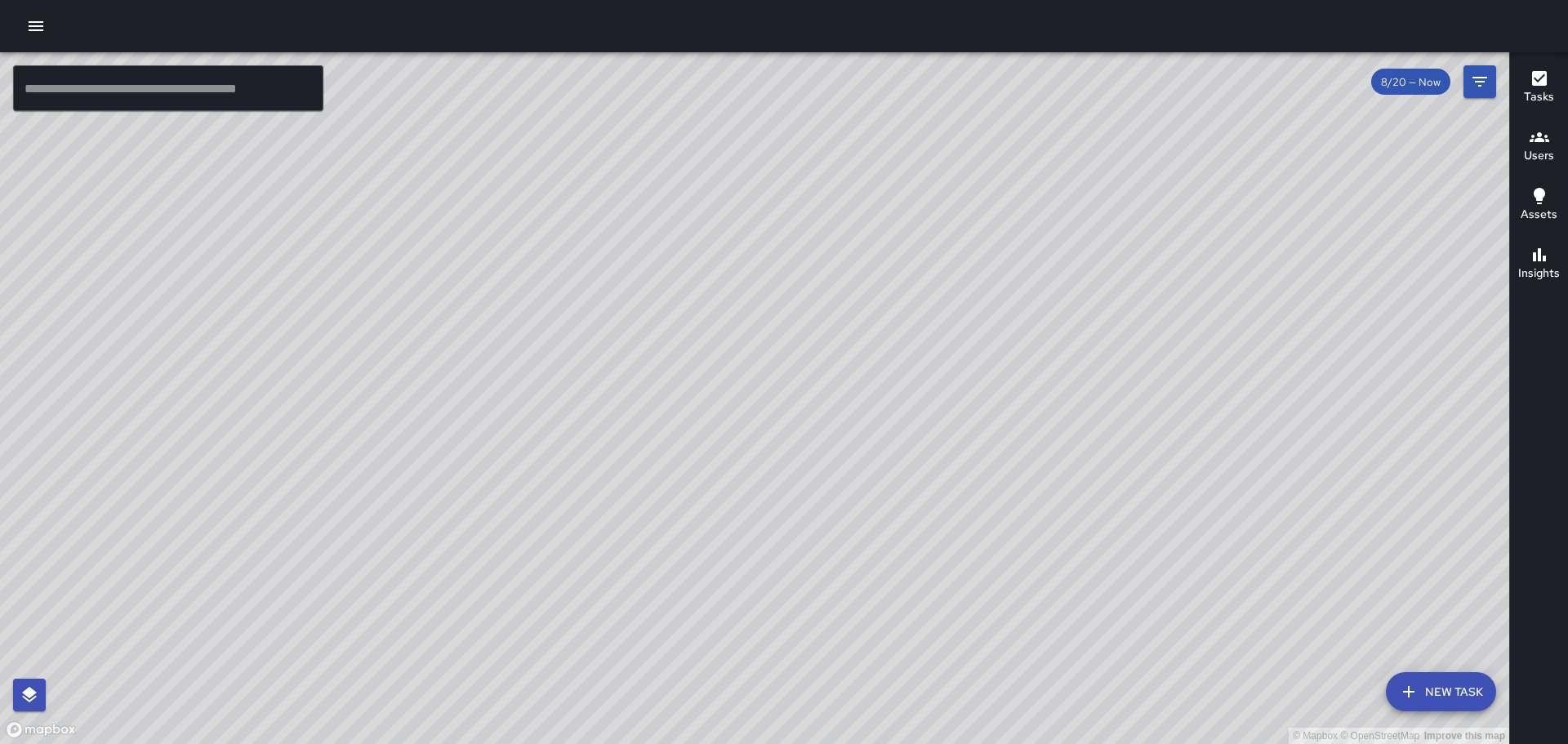
click at [607, 334] on div "© Mapbox © OpenStreetMap Improve this map" at bounding box center [754, 398] width 1509 height 691
click at [47, 24] on button "button" at bounding box center [36, 25] width 33 height 33
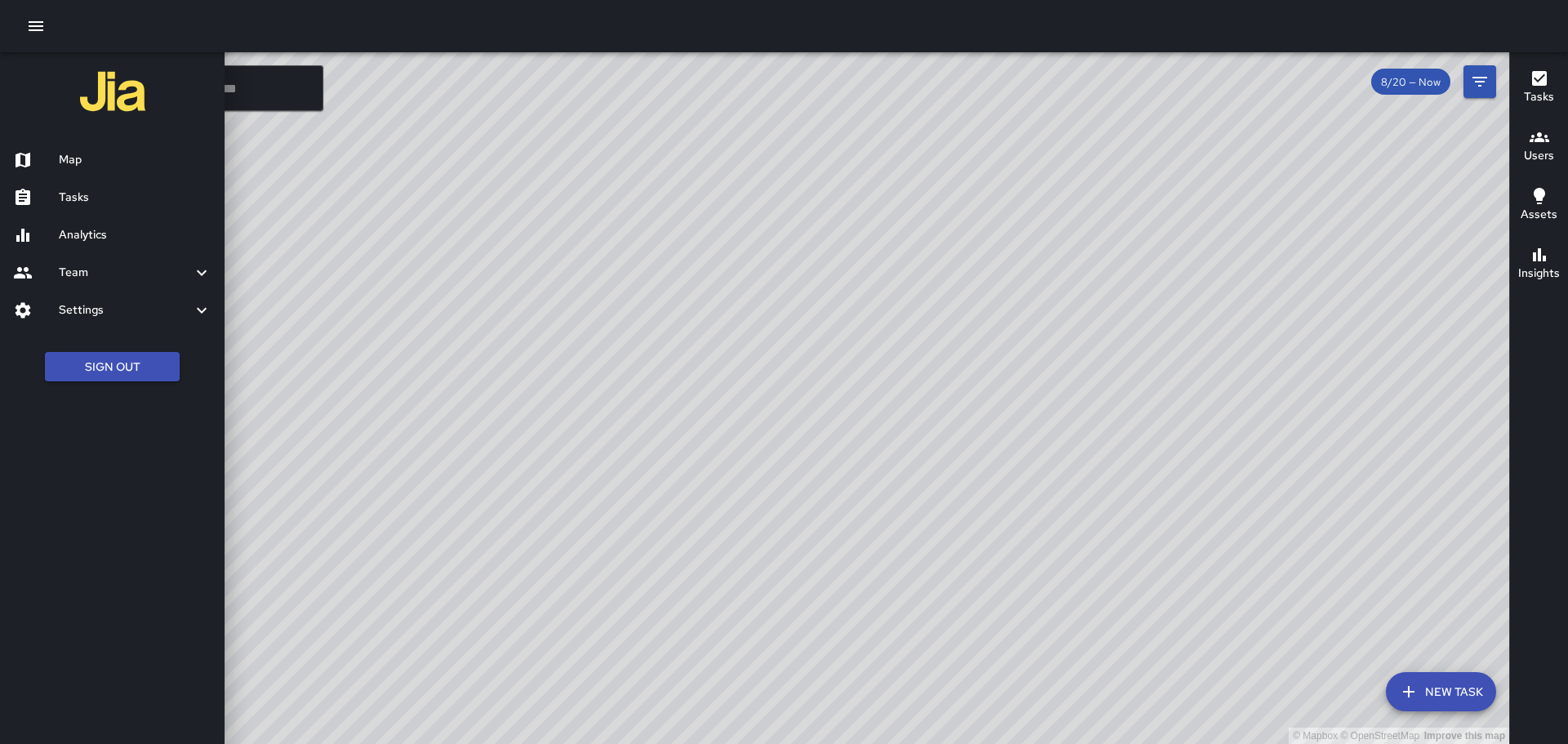
click at [423, 24] on div at bounding box center [784, 26] width 1568 height 53
click at [520, 325] on div at bounding box center [784, 372] width 1568 height 744
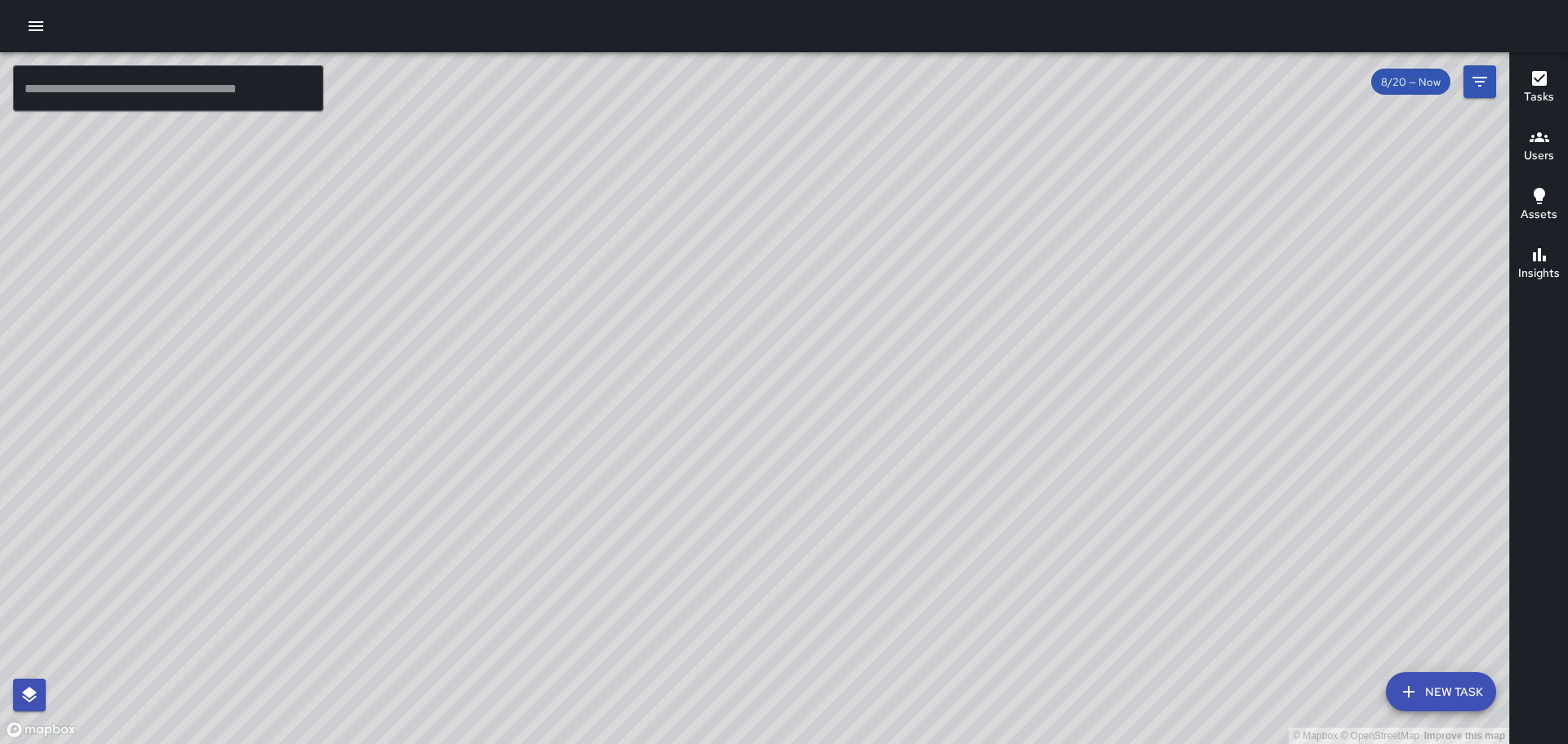
click at [1463, 682] on button "New Task" at bounding box center [1440, 691] width 110 height 39
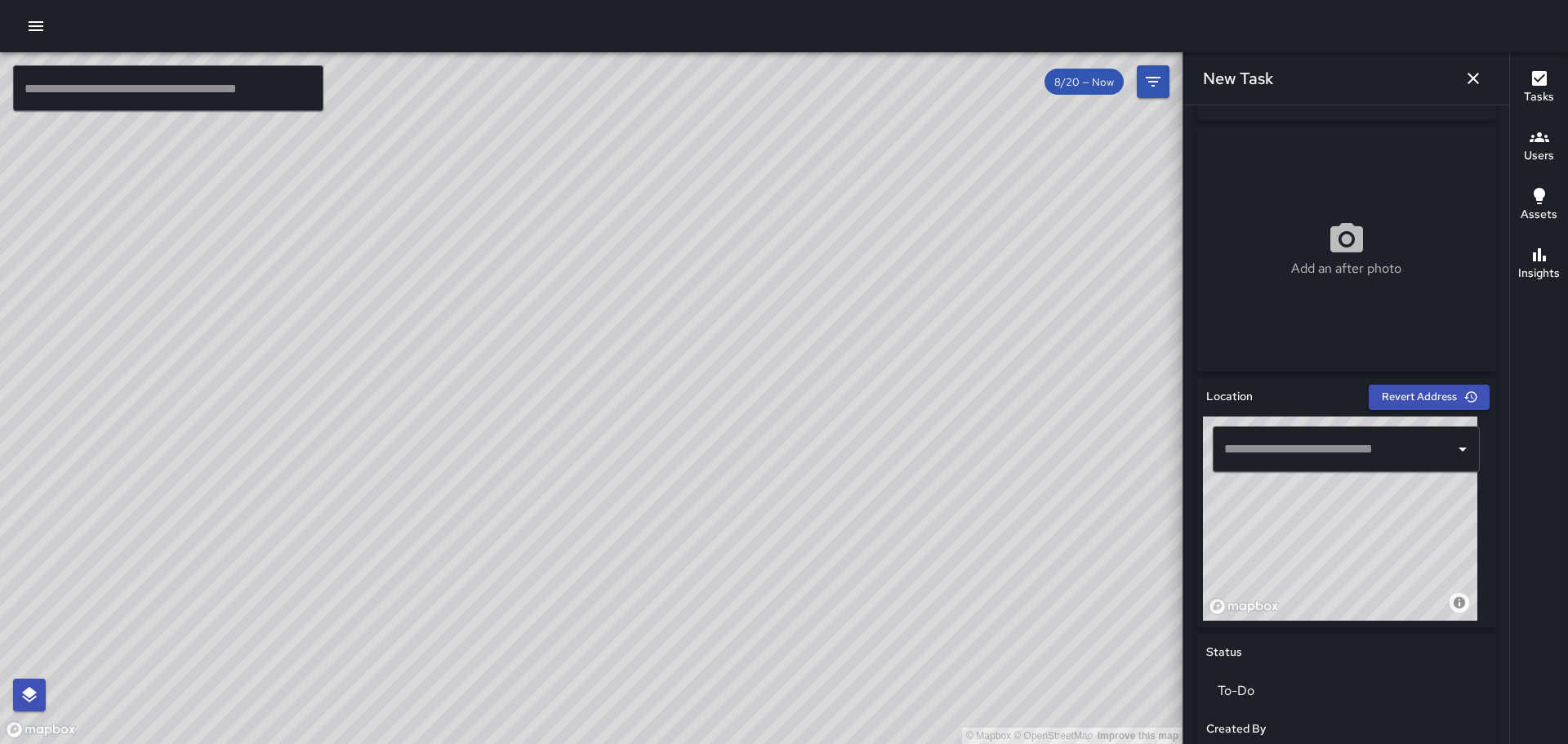
scroll to position [245, 0]
click at [1333, 451] on input "text" at bounding box center [1333, 447] width 227 height 31
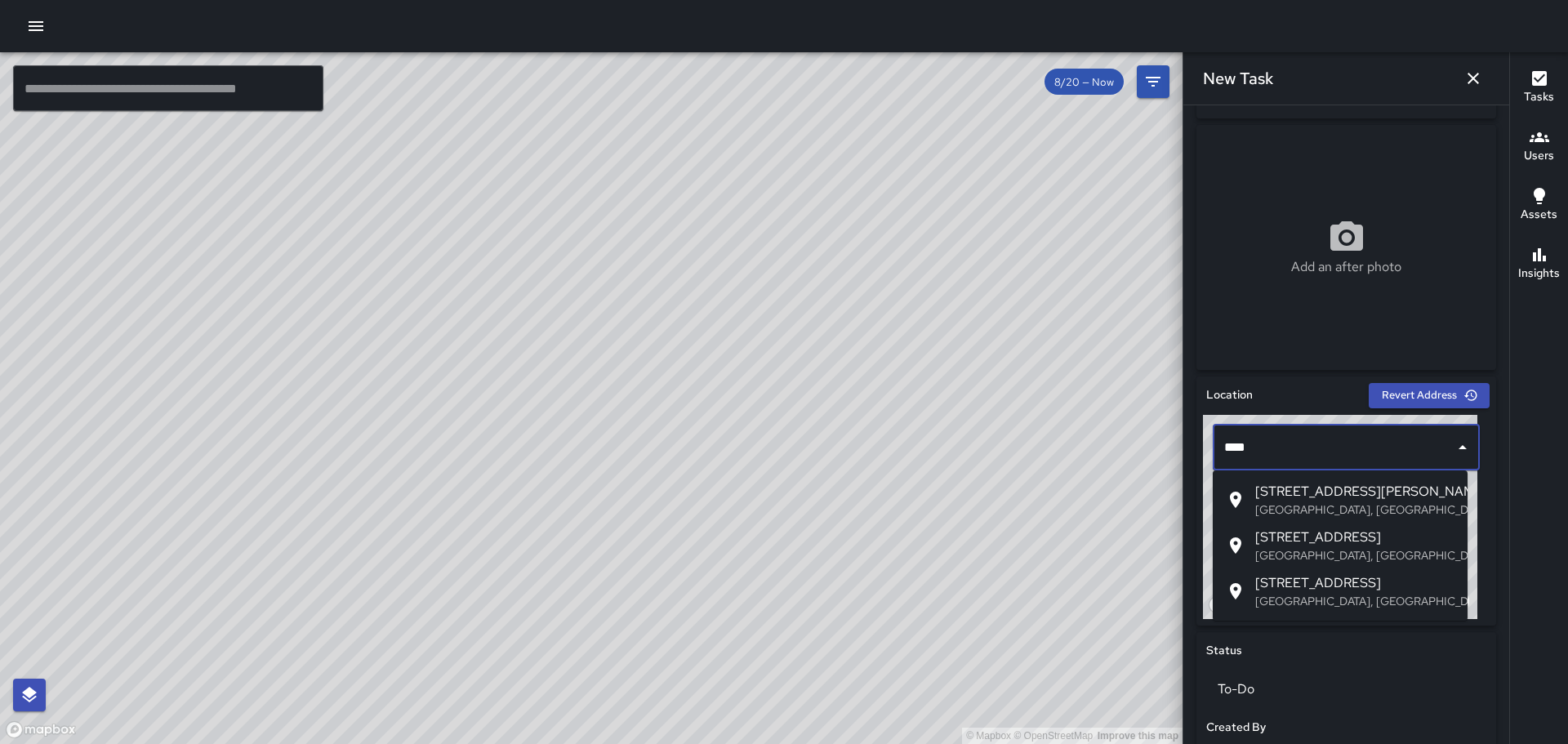
click at [1327, 480] on li "2150 Webster Street Oakland, CA, USA" at bounding box center [1340, 500] width 255 height 46
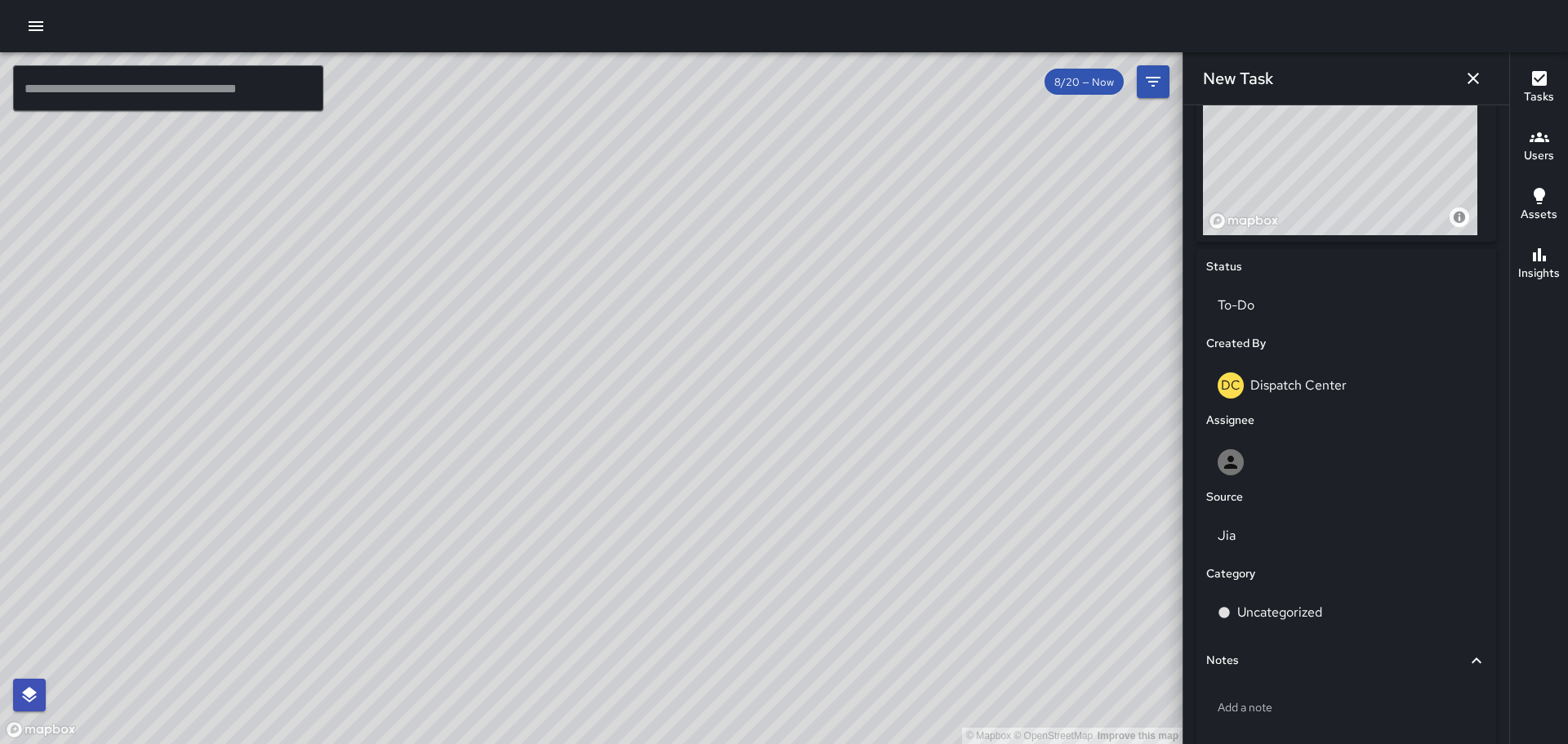
scroll to position [646, 0]
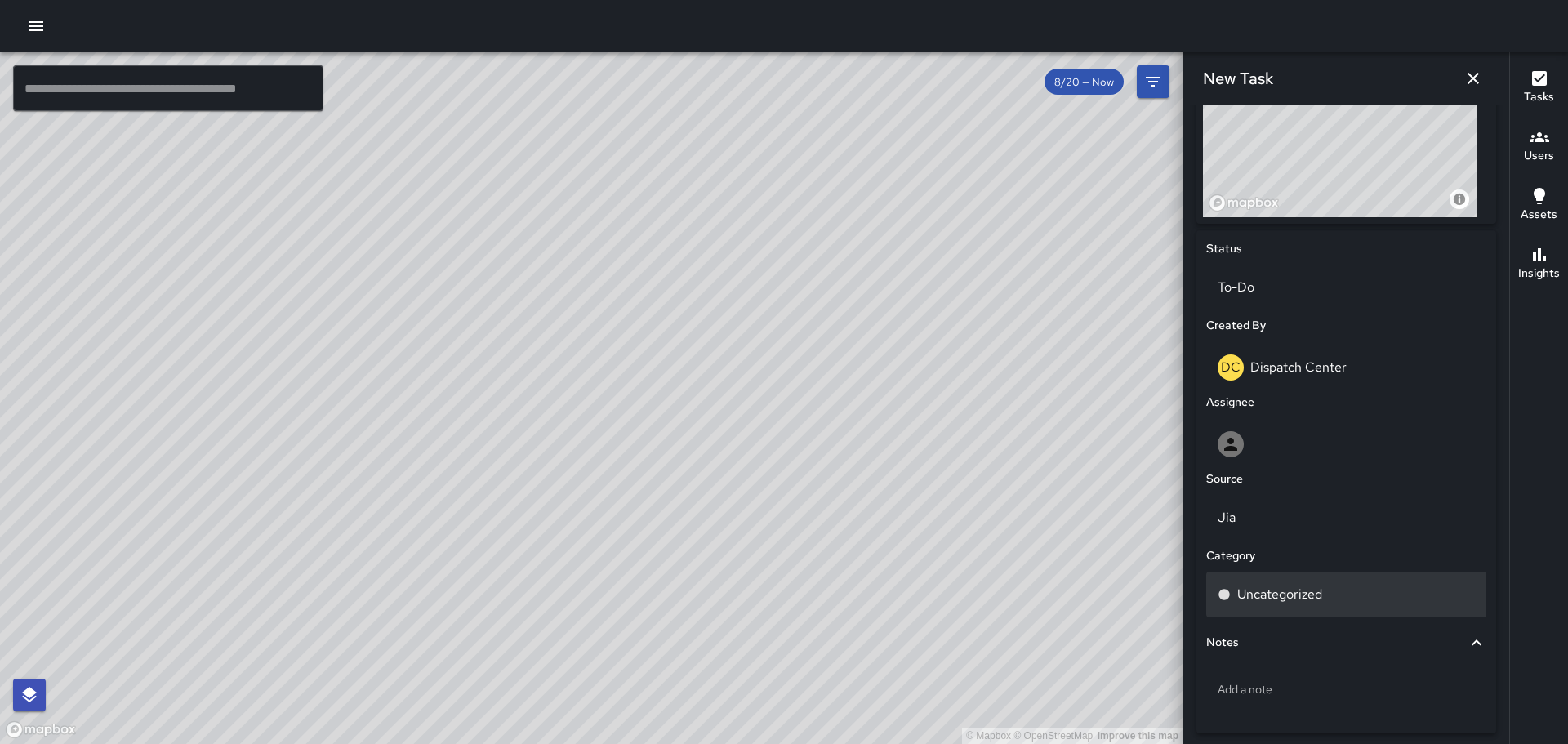
type input "**********"
click at [1280, 588] on p "Uncategorized" at bounding box center [1280, 594] width 85 height 20
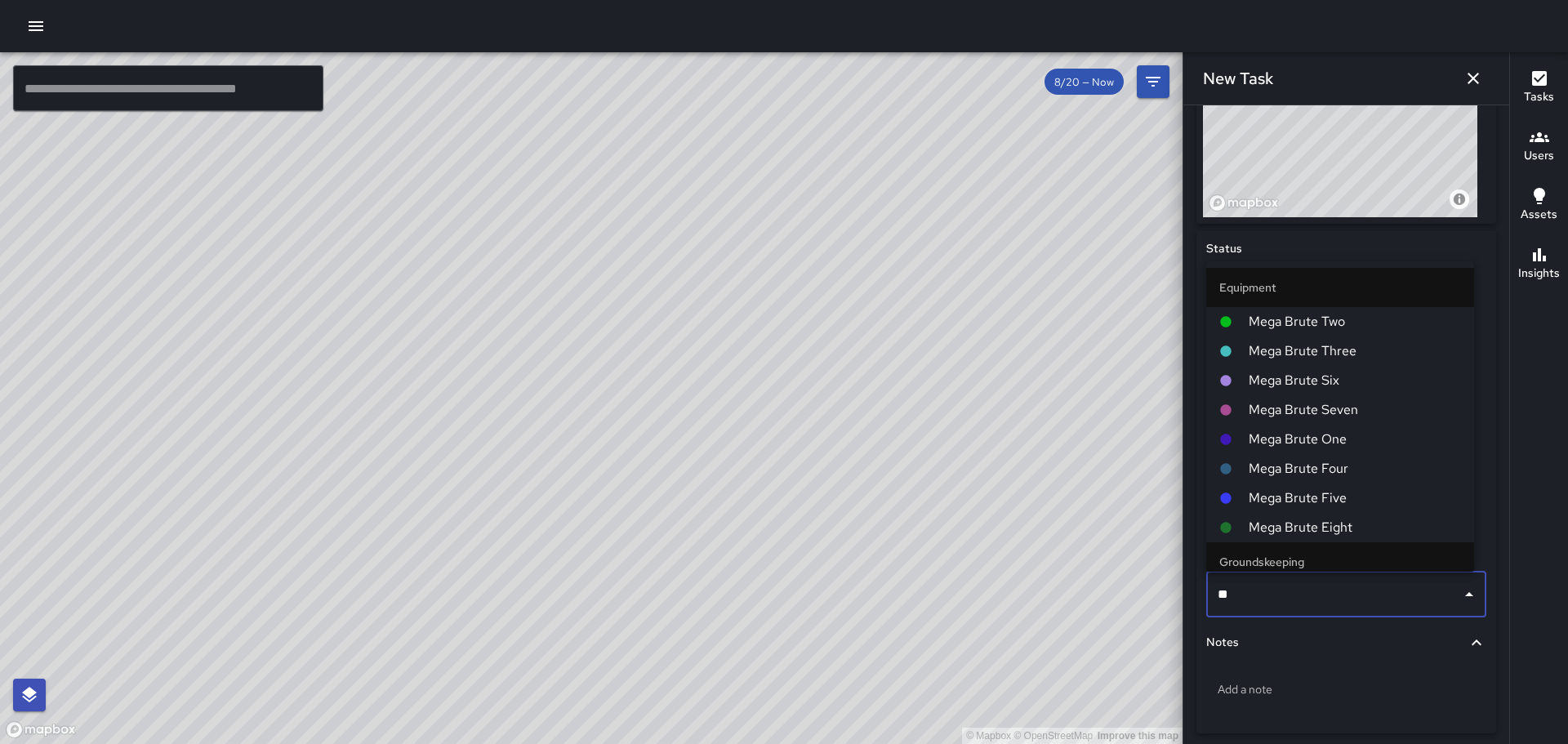
type input "***"
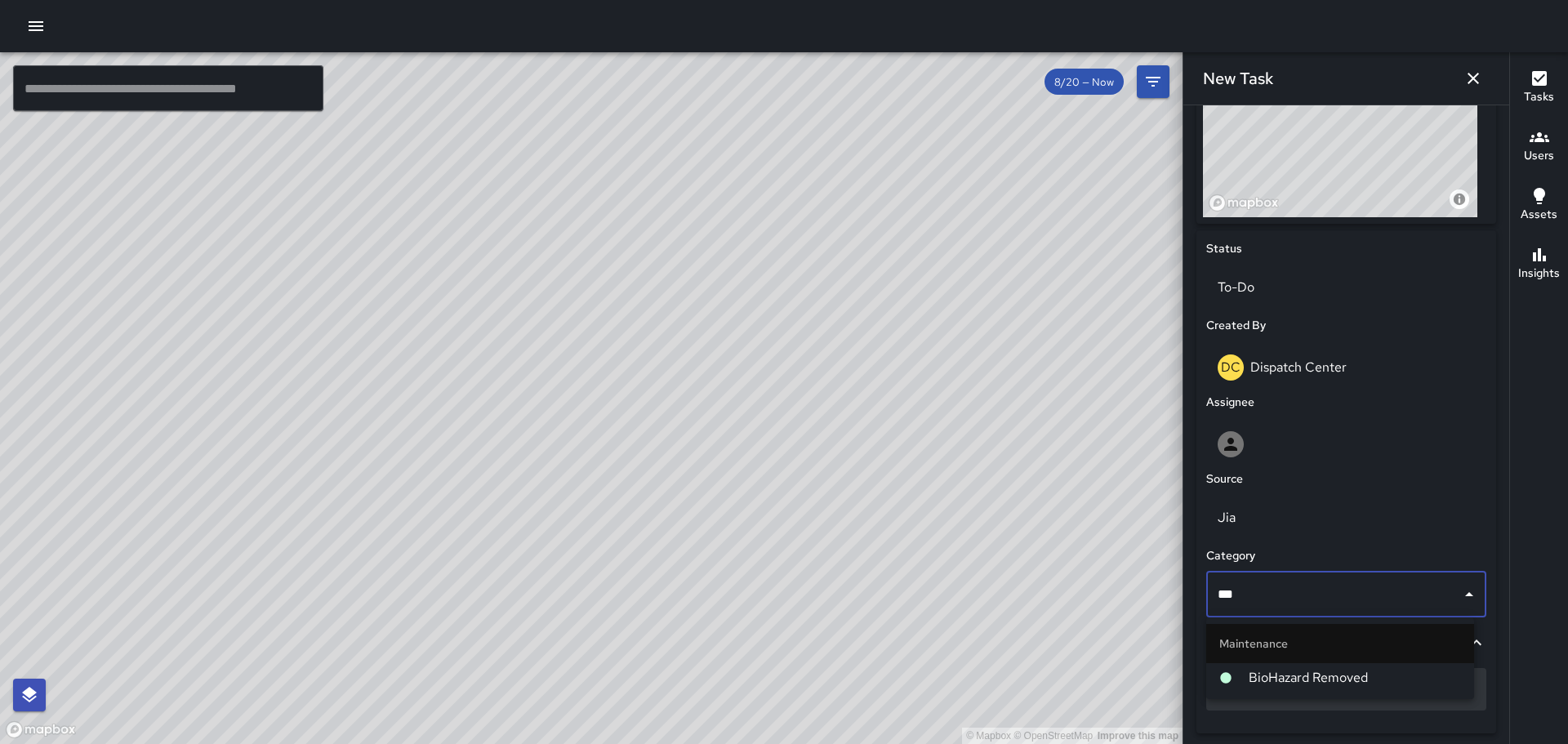
click at [1252, 677] on span "BioHazard Removed" at bounding box center [1355, 677] width 212 height 20
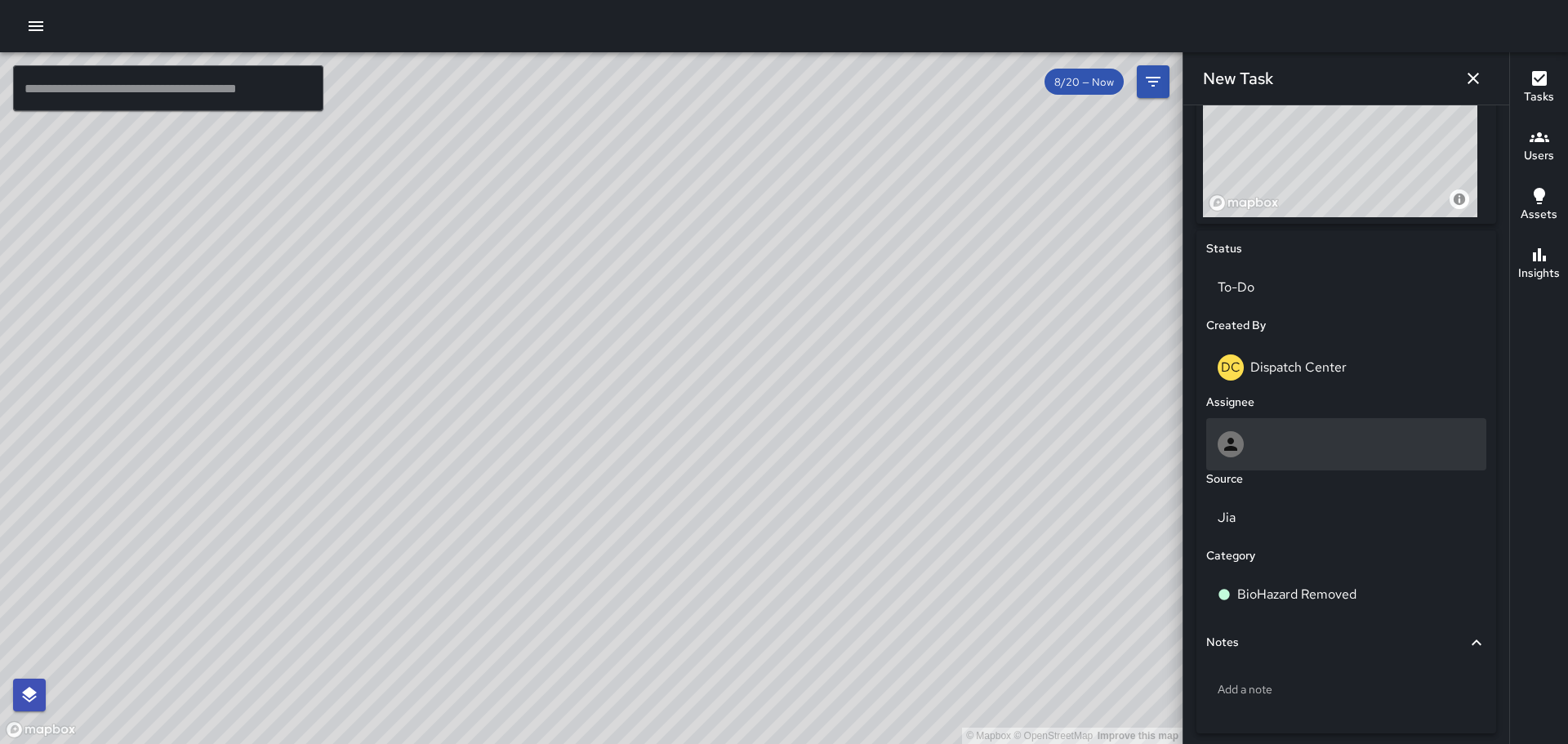
click at [1236, 449] on icon at bounding box center [1231, 444] width 13 height 13
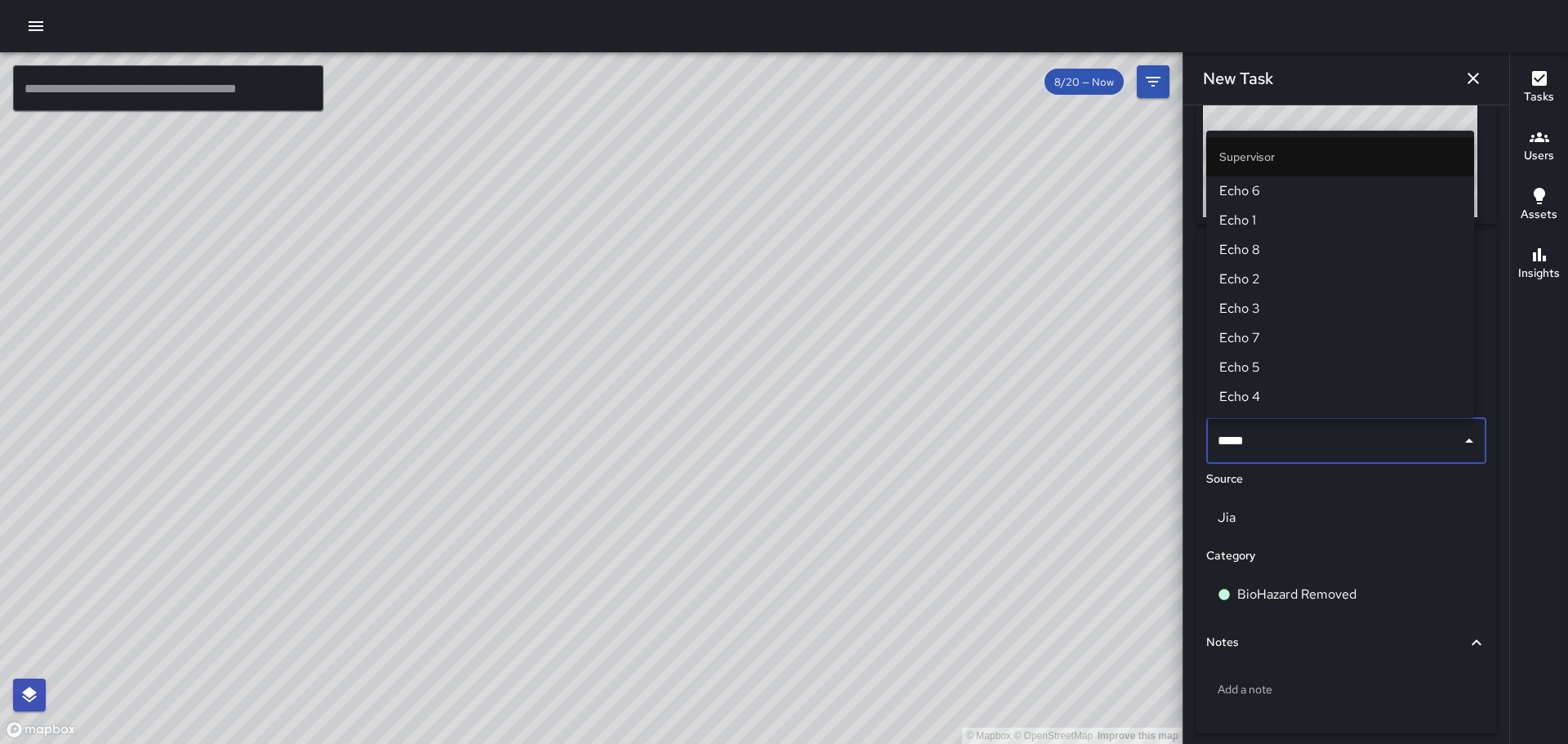
type input "******"
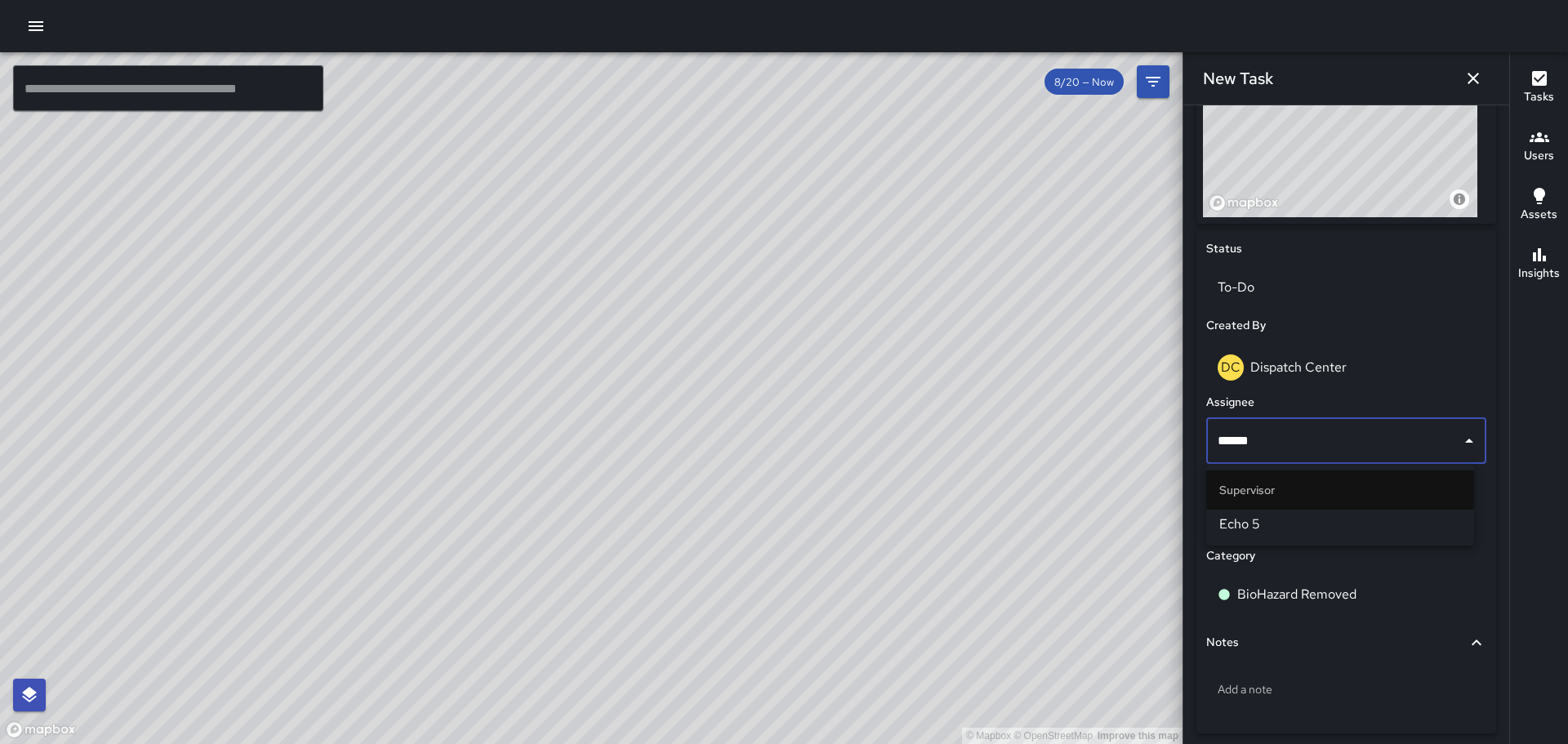
click at [1219, 519] on span "Echo 5" at bounding box center [1339, 523] width 241 height 20
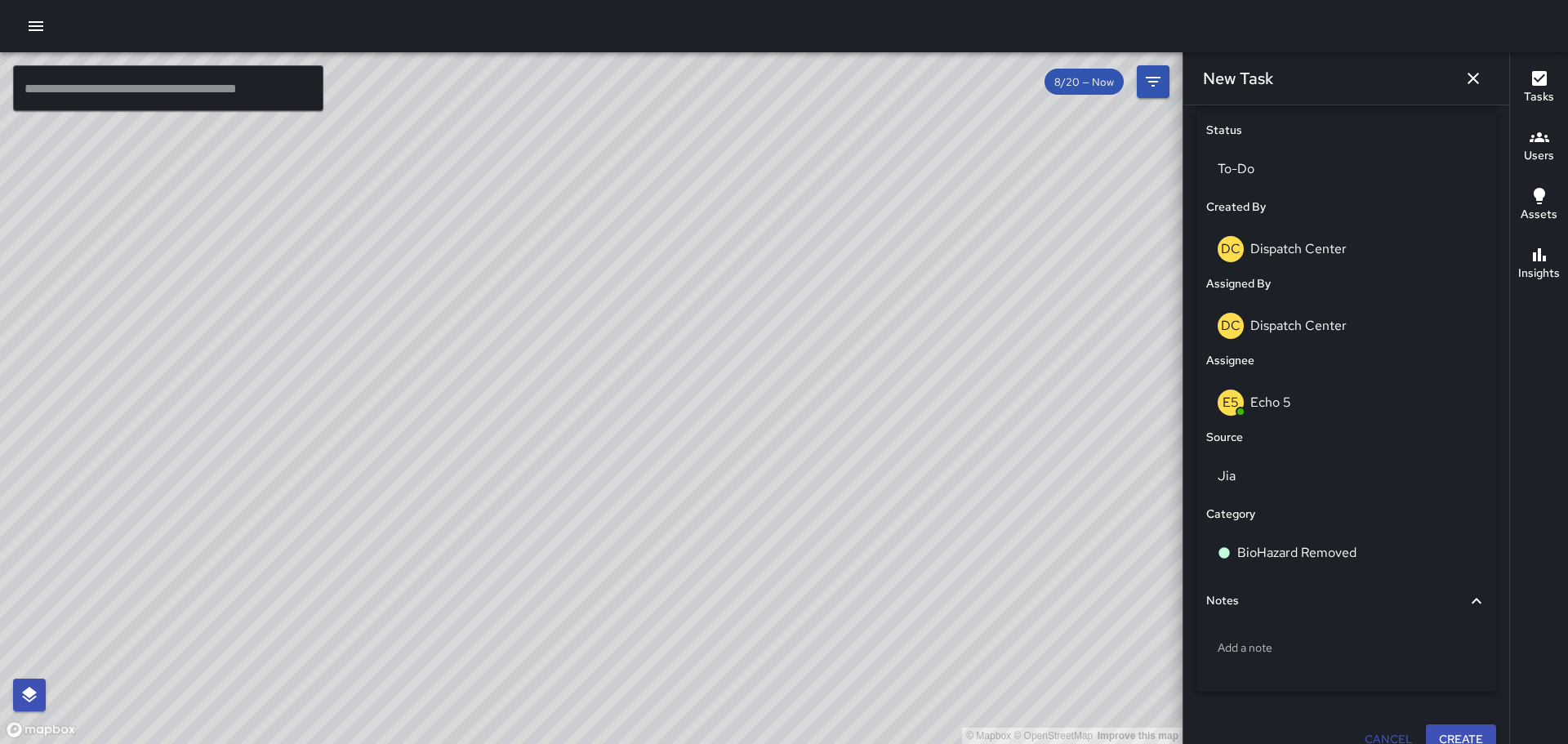
scroll to position [788, 0]
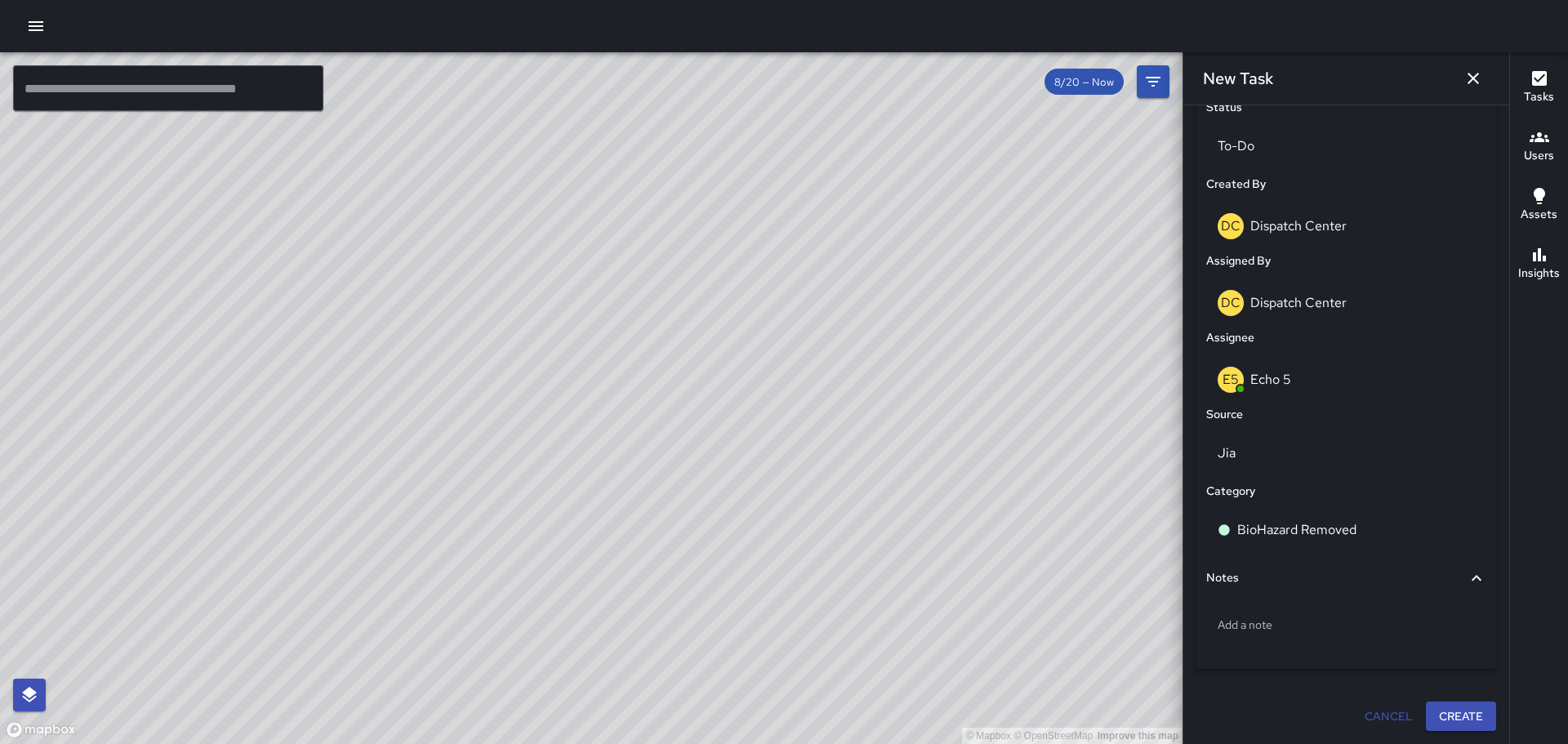
click at [1348, 646] on div "Add a note" at bounding box center [1346, 628] width 280 height 62
click at [1295, 629] on p "Add a note" at bounding box center [1346, 624] width 257 height 16
type textarea "**********"
click at [1435, 713] on button "Create" at bounding box center [1460, 717] width 70 height 30
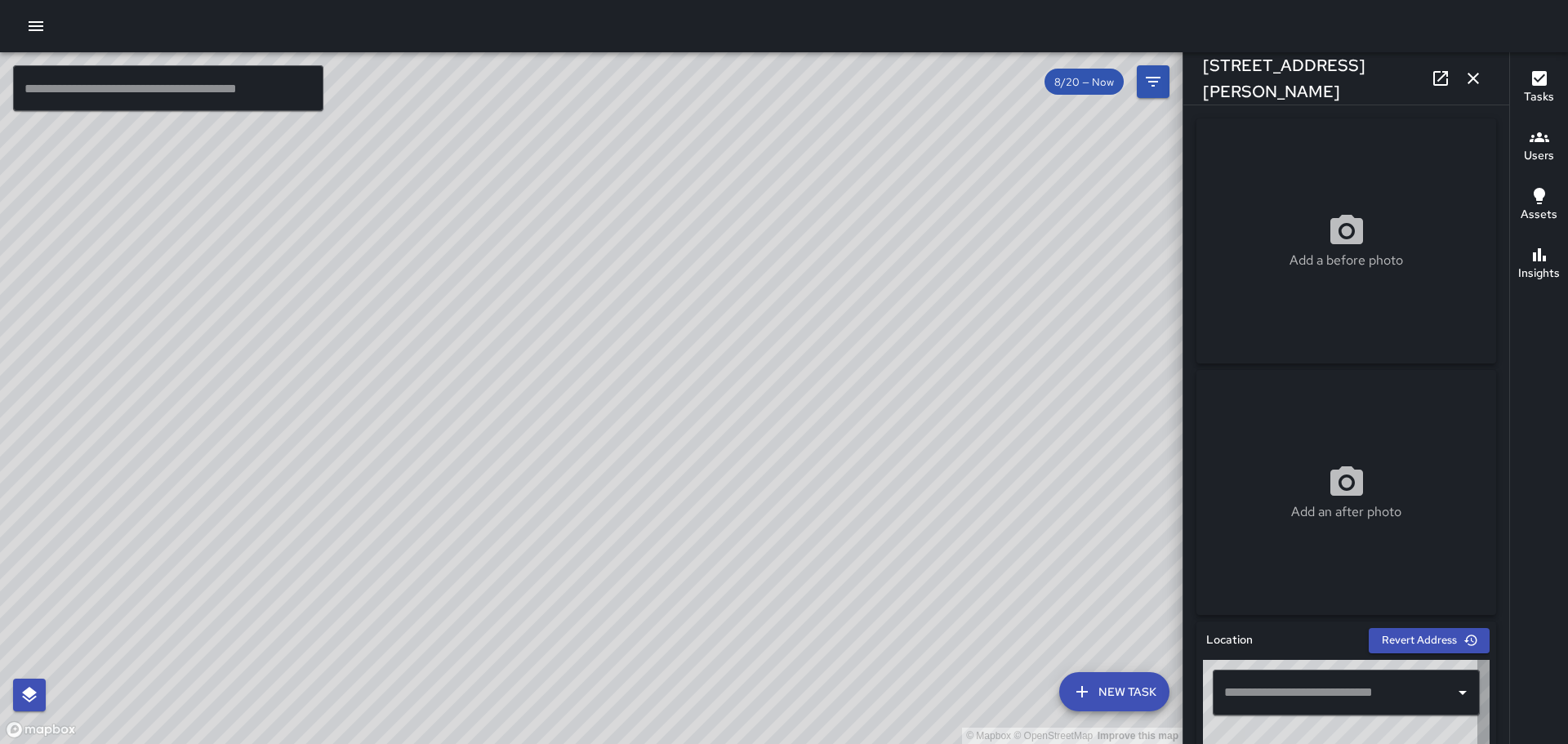
type input "**********"
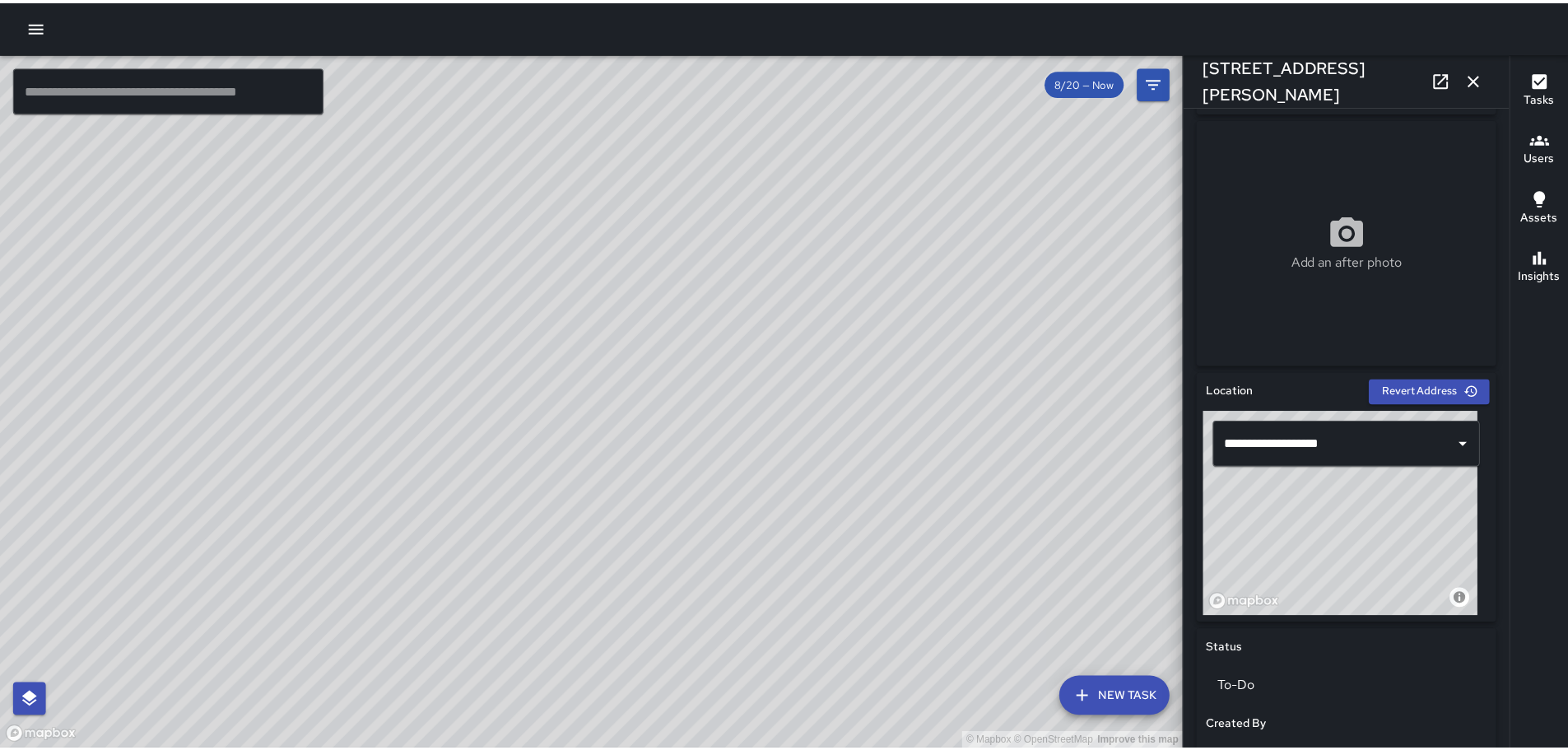
scroll to position [0, 0]
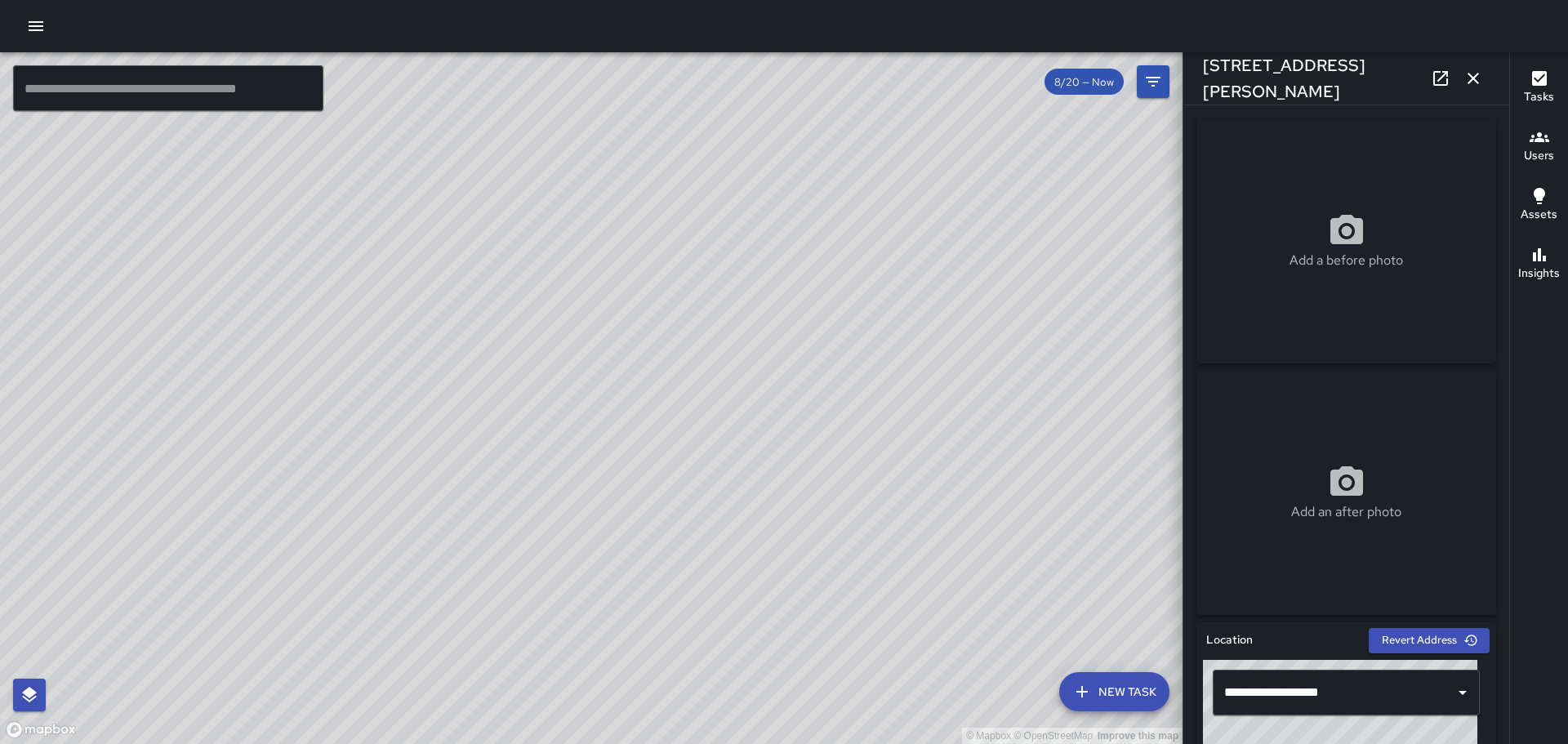
click at [26, 37] on button "button" at bounding box center [36, 25] width 33 height 33
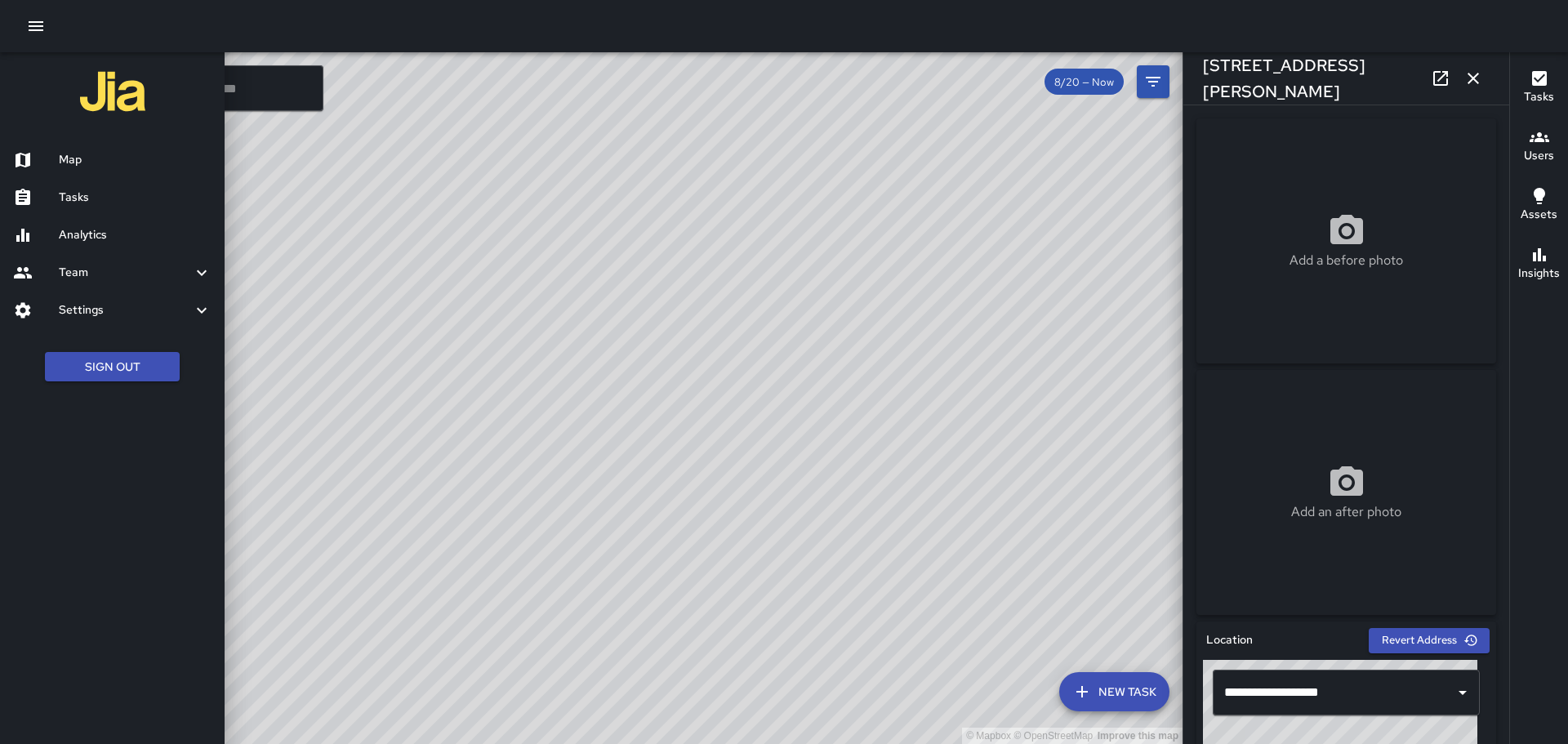
click at [55, 195] on div at bounding box center [36, 197] width 46 height 20
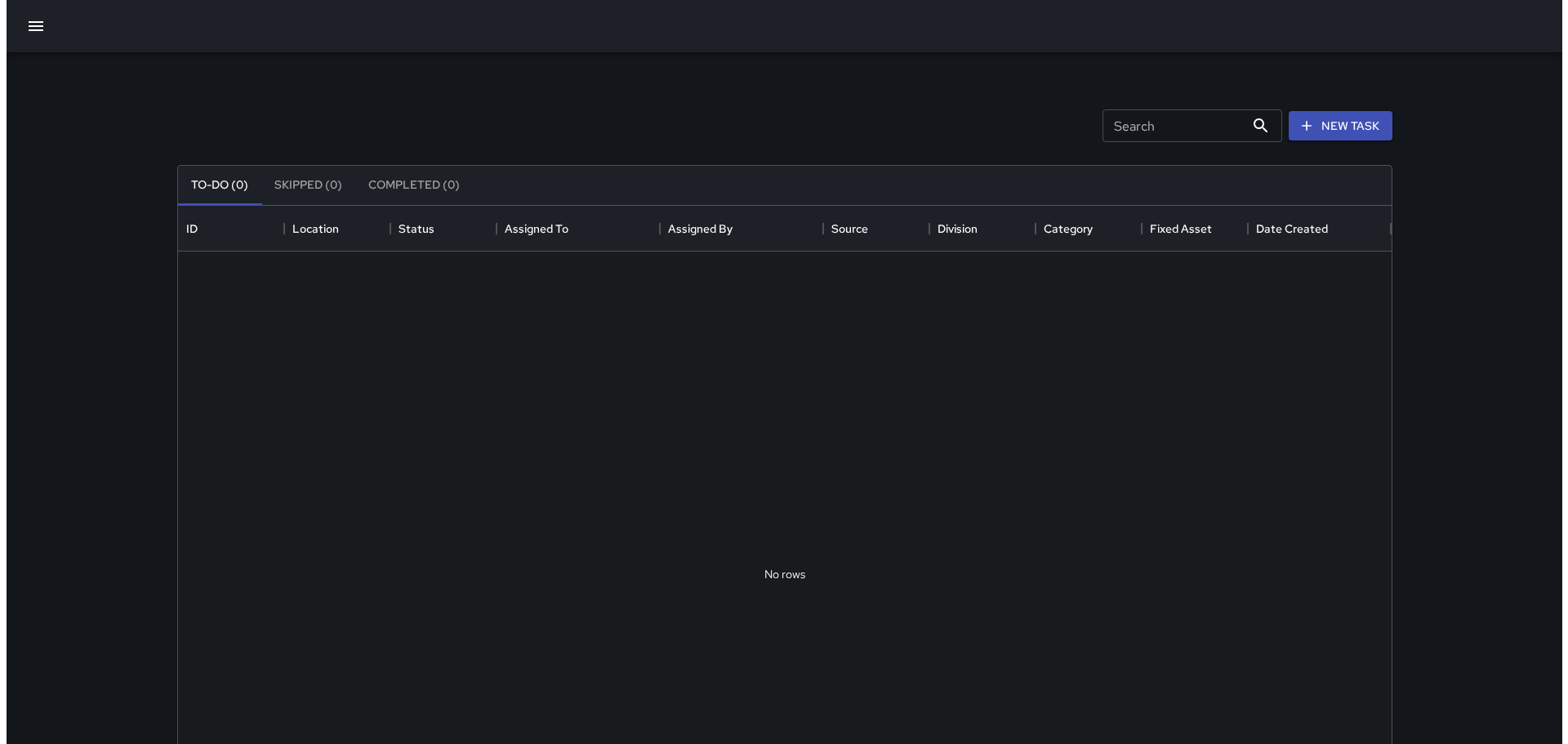
scroll to position [679, 1201]
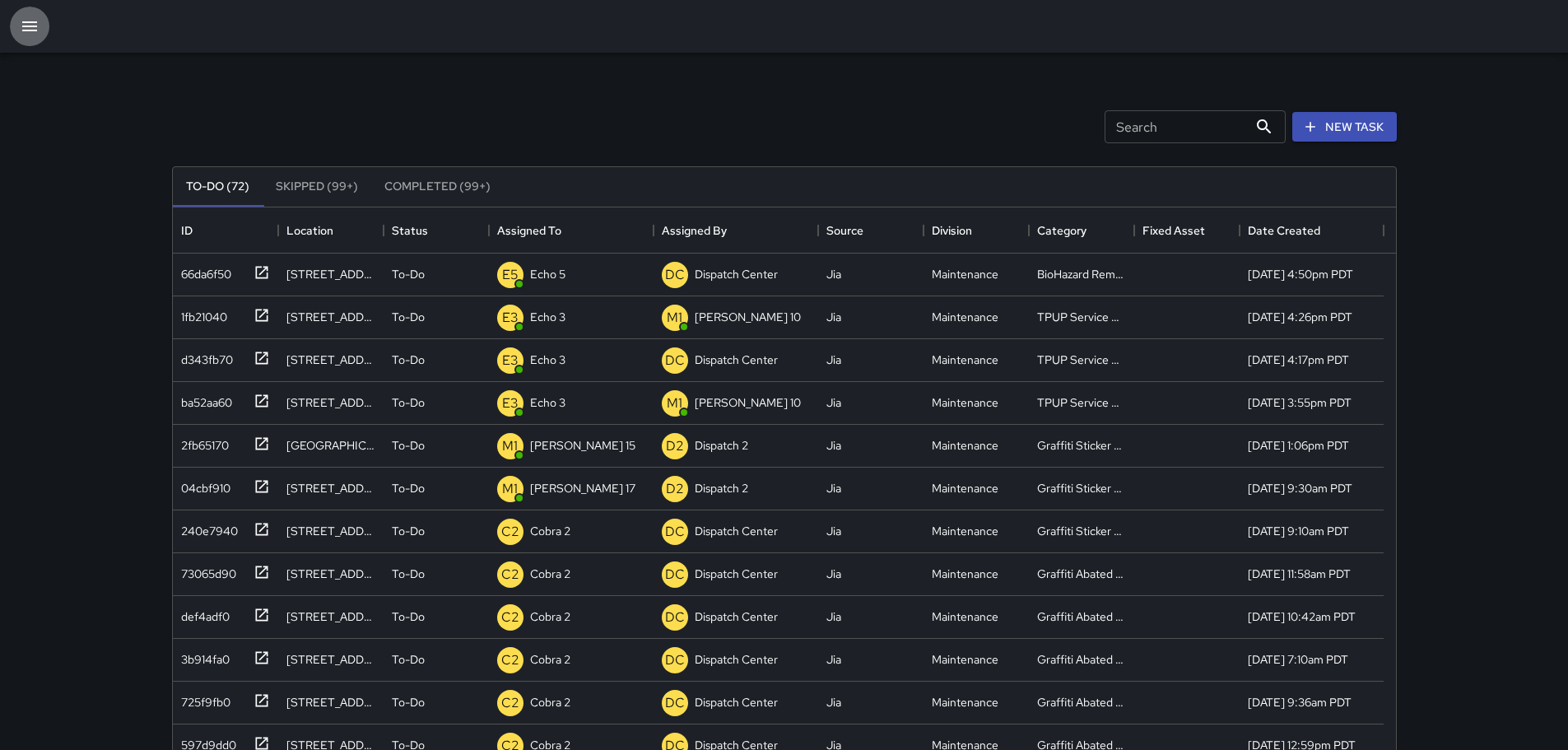
click at [32, 21] on icon "button" at bounding box center [29, 26] width 20 height 20
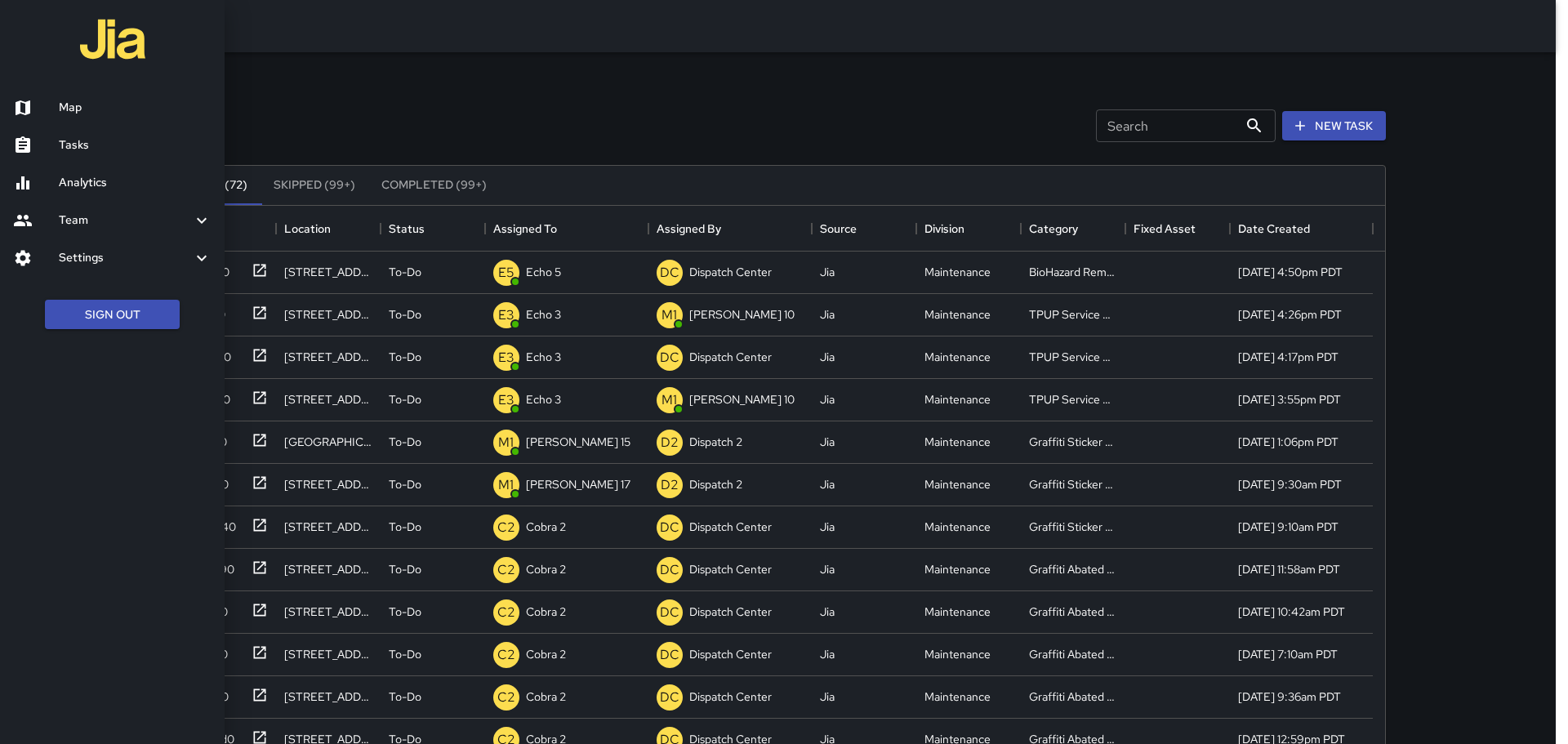
click at [91, 102] on h6 "Map" at bounding box center [135, 107] width 153 height 18
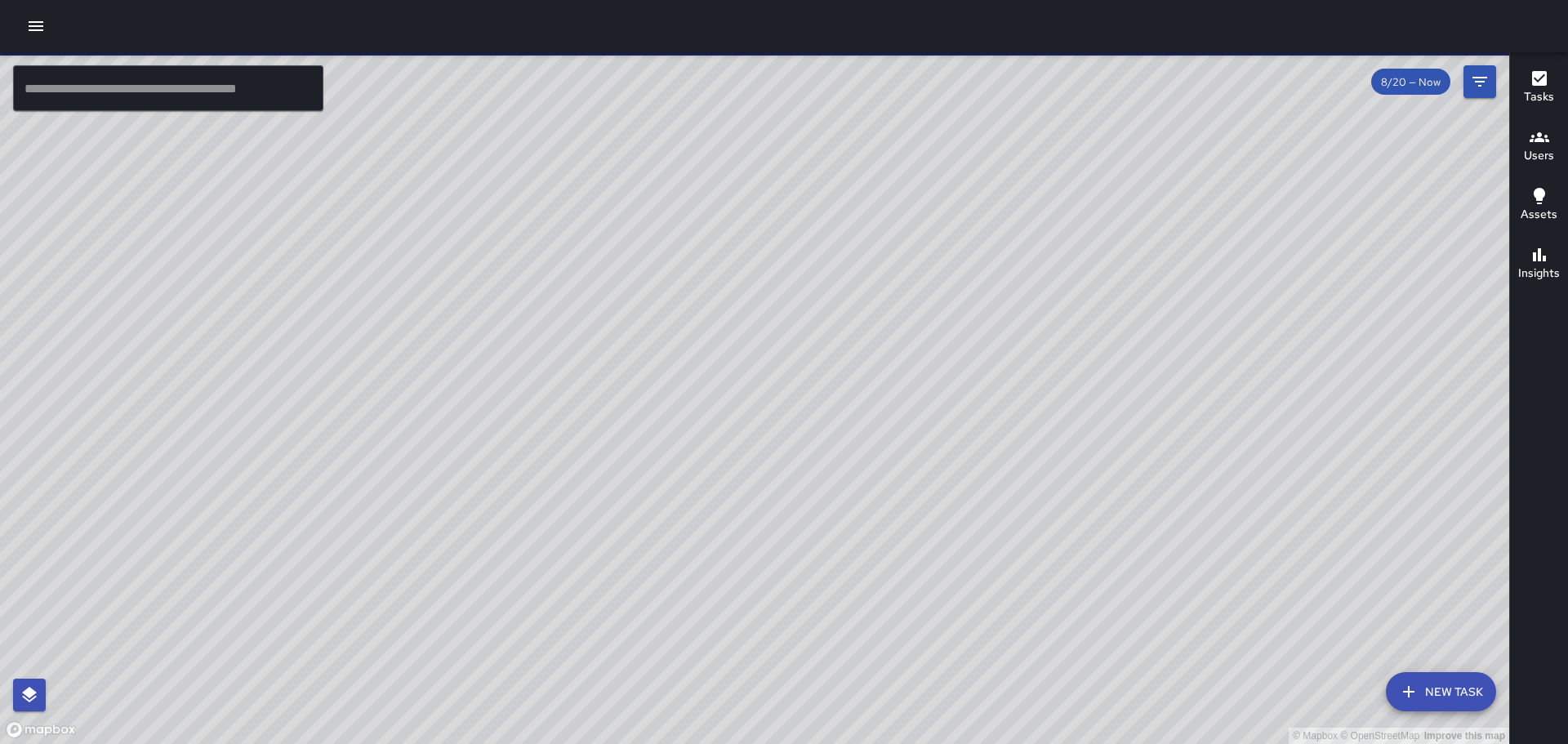
drag, startPoint x: 808, startPoint y: 403, endPoint x: 620, endPoint y: 456, distance: 195.3
click at [620, 456] on div "© Mapbox © OpenStreetMap Improve this map" at bounding box center [754, 398] width 1509 height 691
drag, startPoint x: 619, startPoint y: 196, endPoint x: 578, endPoint y: 302, distance: 113.7
click at [578, 302] on div "© Mapbox © OpenStreetMap Improve this map" at bounding box center [754, 398] width 1509 height 691
drag, startPoint x: 530, startPoint y: 383, endPoint x: 651, endPoint y: 182, distance: 234.6
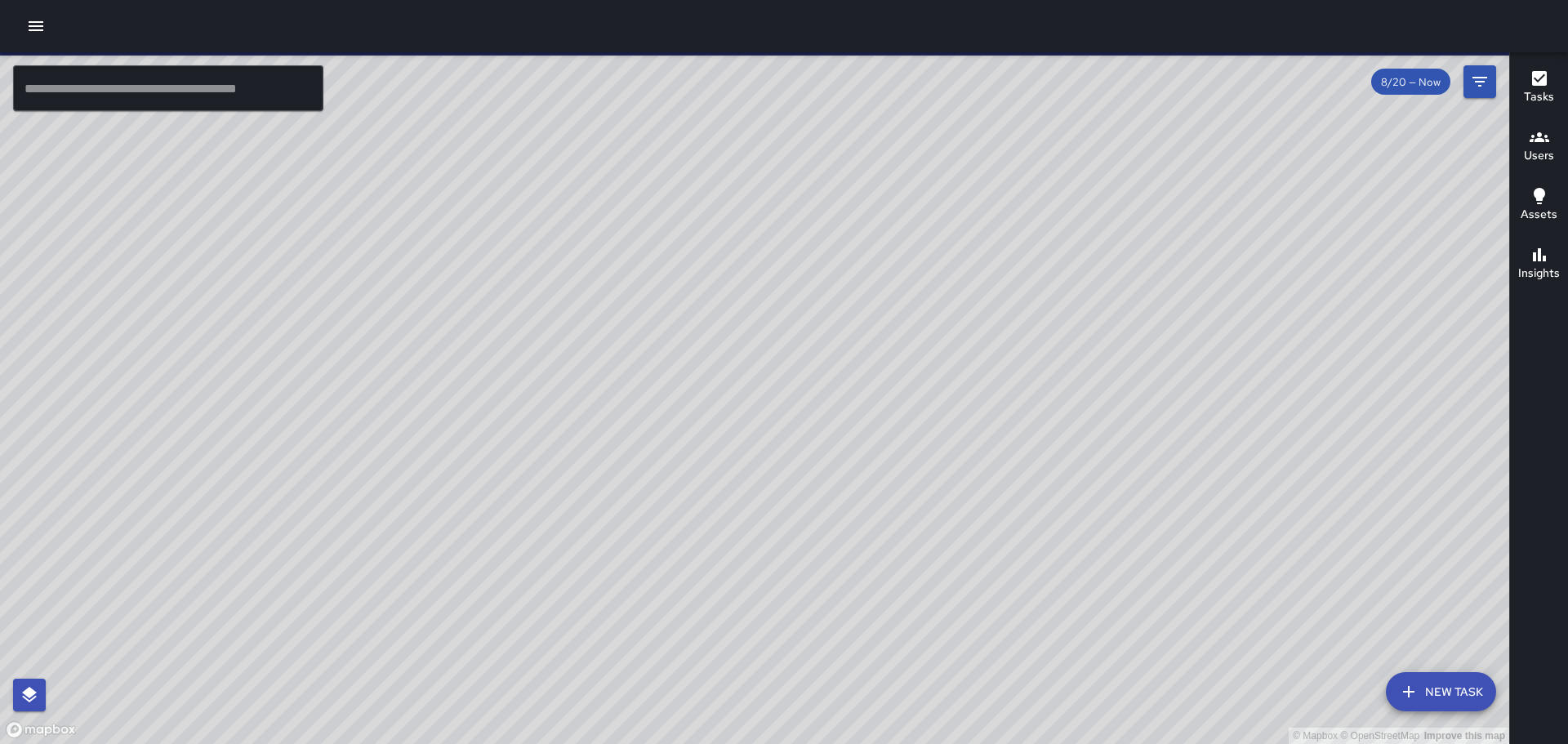
click at [651, 182] on div "© Mapbox © OpenStreetMap Improve this map" at bounding box center [754, 398] width 1509 height 691
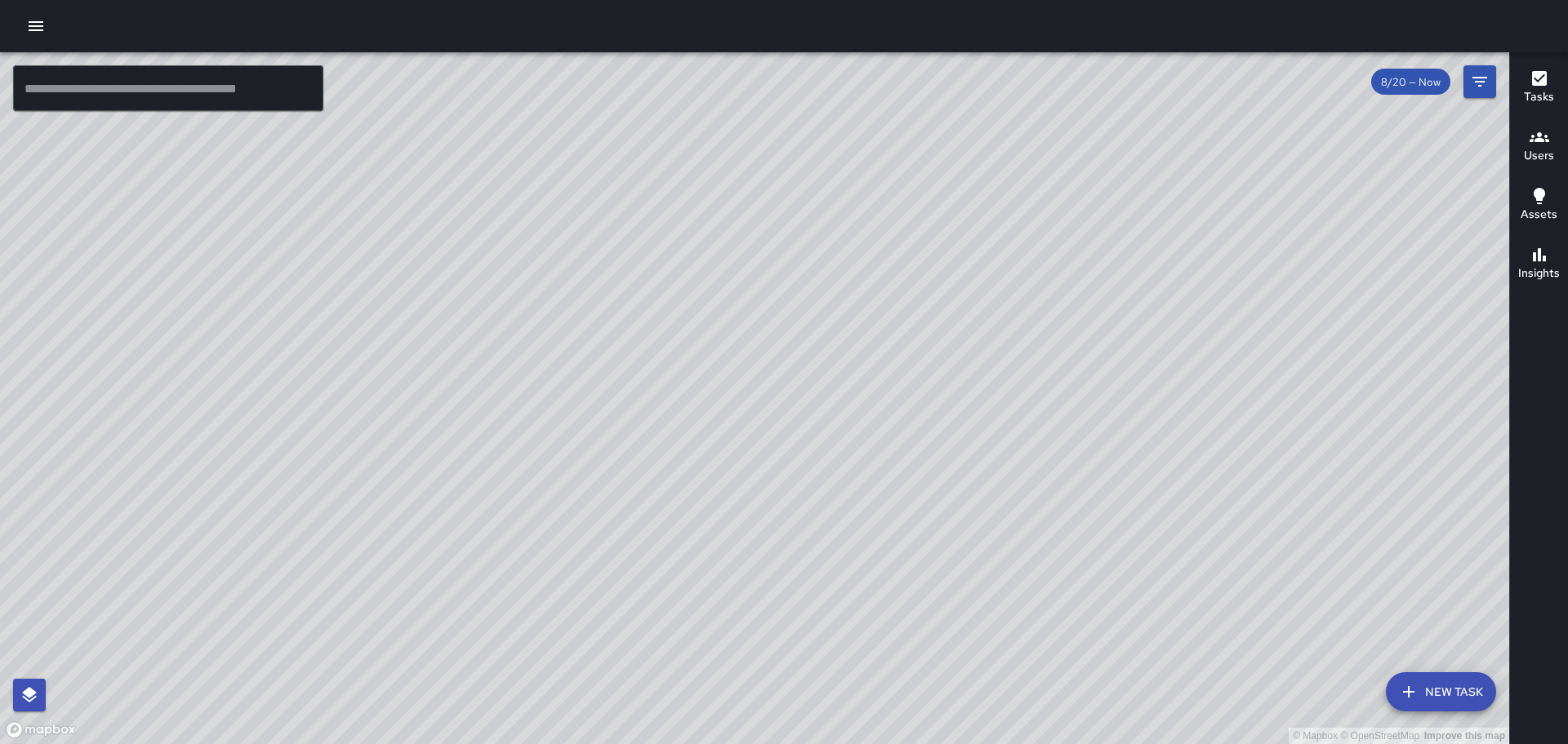
drag, startPoint x: 376, startPoint y: 567, endPoint x: 569, endPoint y: 265, distance: 358.4
click at [569, 265] on div "© Mapbox © OpenStreetMap Improve this map" at bounding box center [754, 398] width 1509 height 691
drag, startPoint x: 516, startPoint y: 488, endPoint x: 551, endPoint y: 424, distance: 72.9
click at [551, 424] on div "© Mapbox © OpenStreetMap Improve this map" at bounding box center [754, 398] width 1509 height 691
drag, startPoint x: 618, startPoint y: 321, endPoint x: 710, endPoint y: 305, distance: 93.4
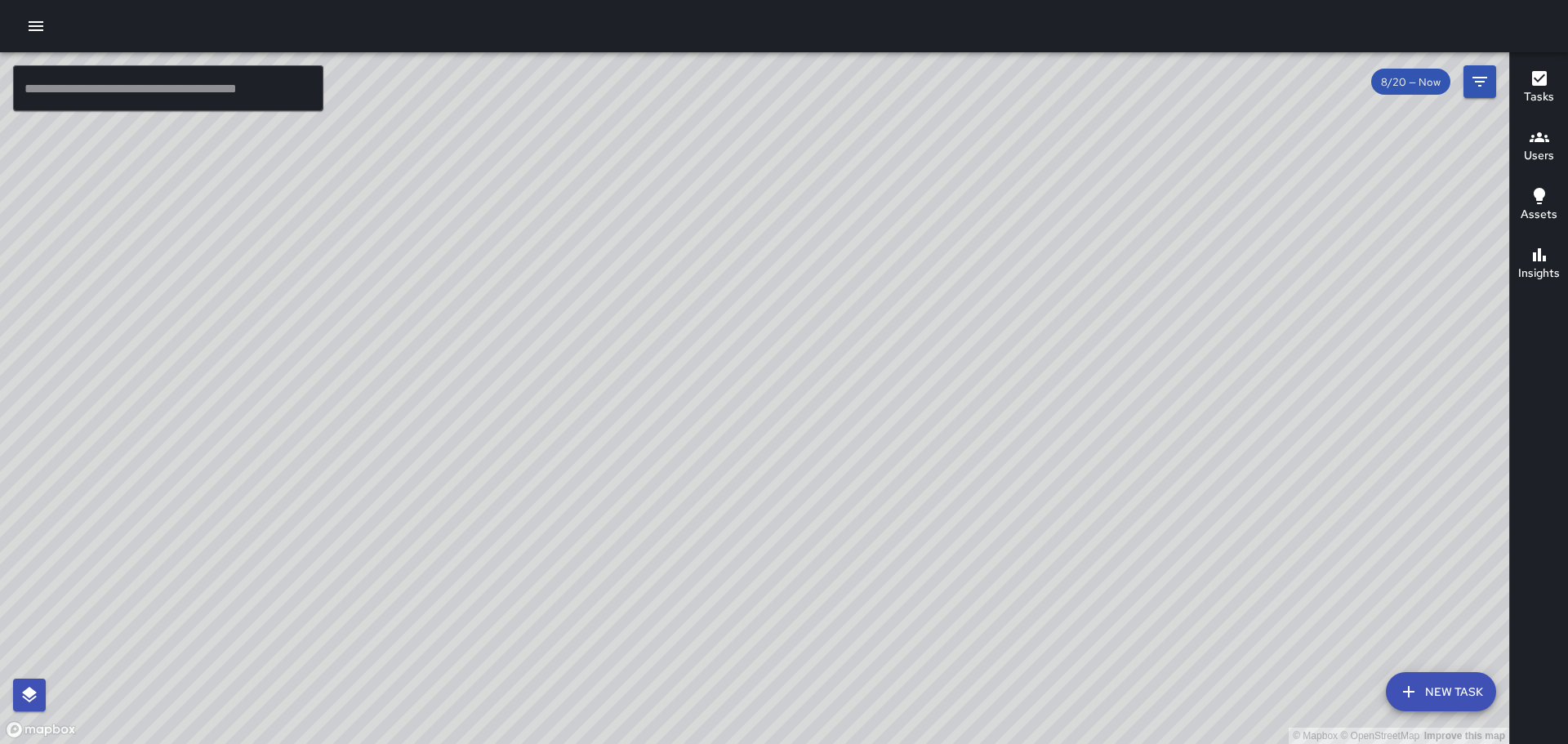
click at [710, 305] on div "© Mapbox © OpenStreetMap Improve this map" at bounding box center [754, 398] width 1509 height 691
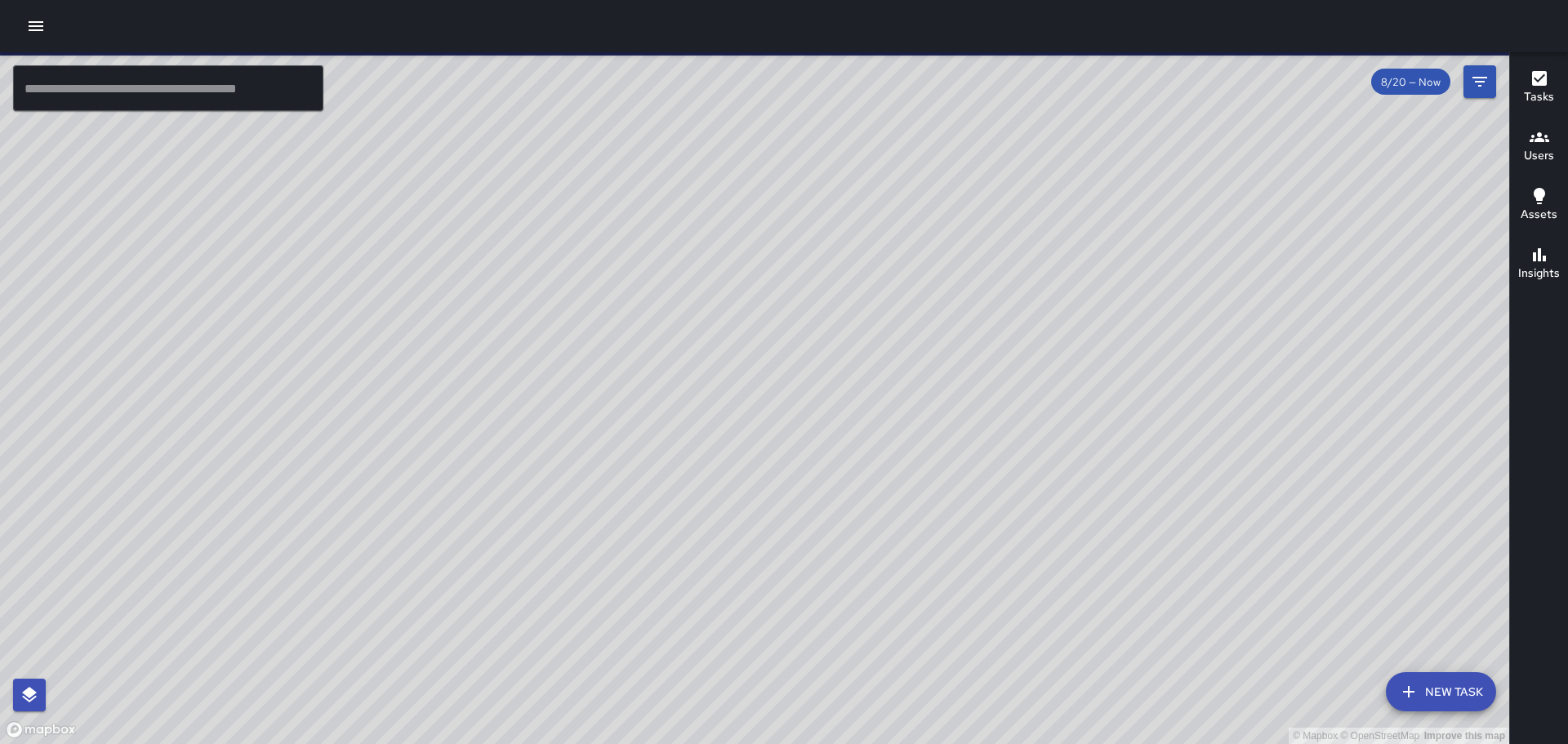
drag, startPoint x: 530, startPoint y: 388, endPoint x: 15, endPoint y: 379, distance: 515.1
click at [0, 380] on html "© Mapbox © OpenStreetMap Improve this map ​ New Task 8/20 — Now Map Layers Task…" at bounding box center [784, 372] width 1568 height 744
drag, startPoint x: 102, startPoint y: 367, endPoint x: 598, endPoint y: 397, distance: 496.9
click at [598, 397] on div "© Mapbox © OpenStreetMap Improve this map" at bounding box center [754, 398] width 1509 height 691
drag, startPoint x: 314, startPoint y: 481, endPoint x: 445, endPoint y: 314, distance: 212.2
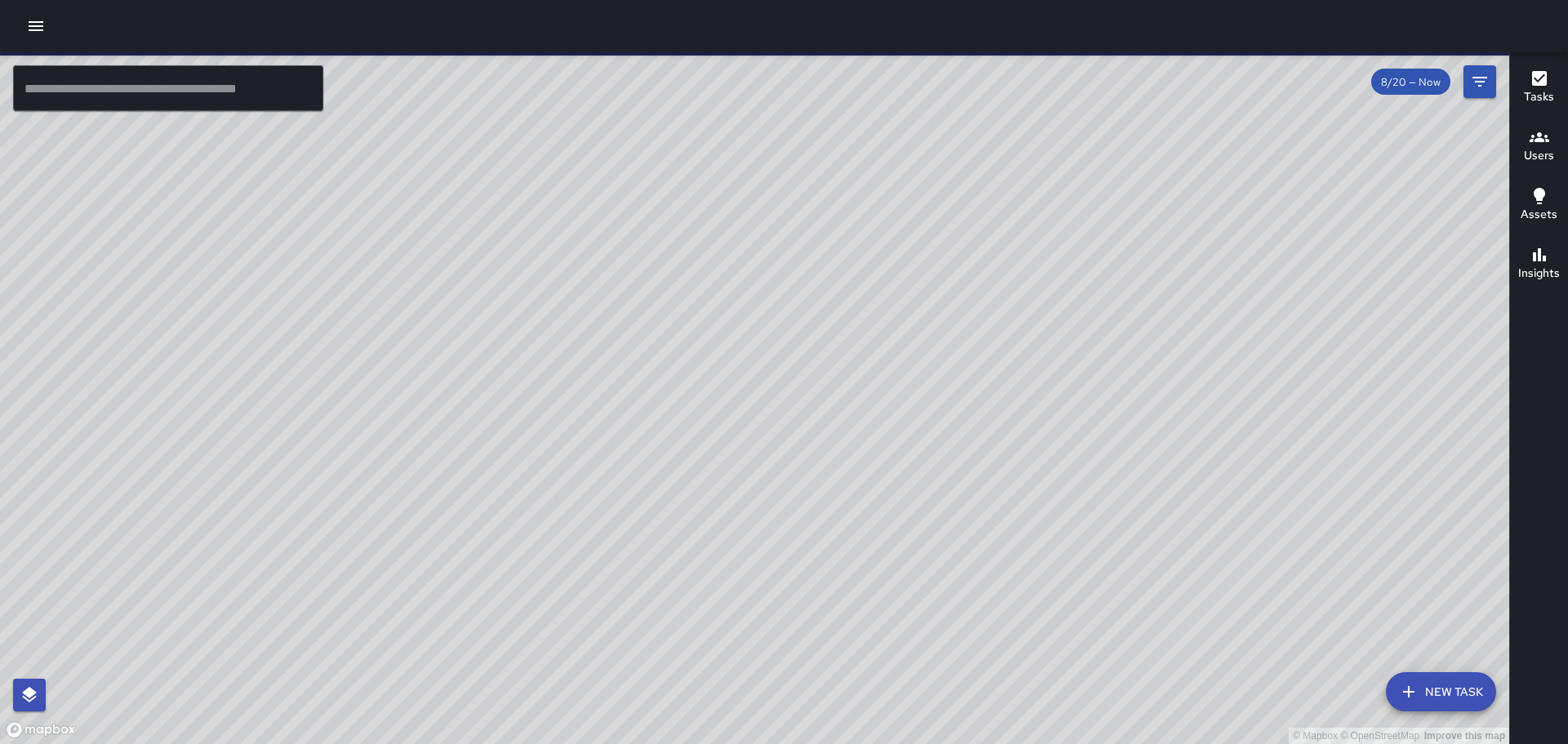
click at [445, 314] on div "© Mapbox © OpenStreetMap Improve this map" at bounding box center [754, 398] width 1509 height 691
drag, startPoint x: 579, startPoint y: 469, endPoint x: 695, endPoint y: 15, distance: 468.6
click at [695, 15] on div "© Mapbox © OpenStreetMap Improve this map ​ New Task 8/20 — Now Map Layers Task…" at bounding box center [784, 372] width 1568 height 744
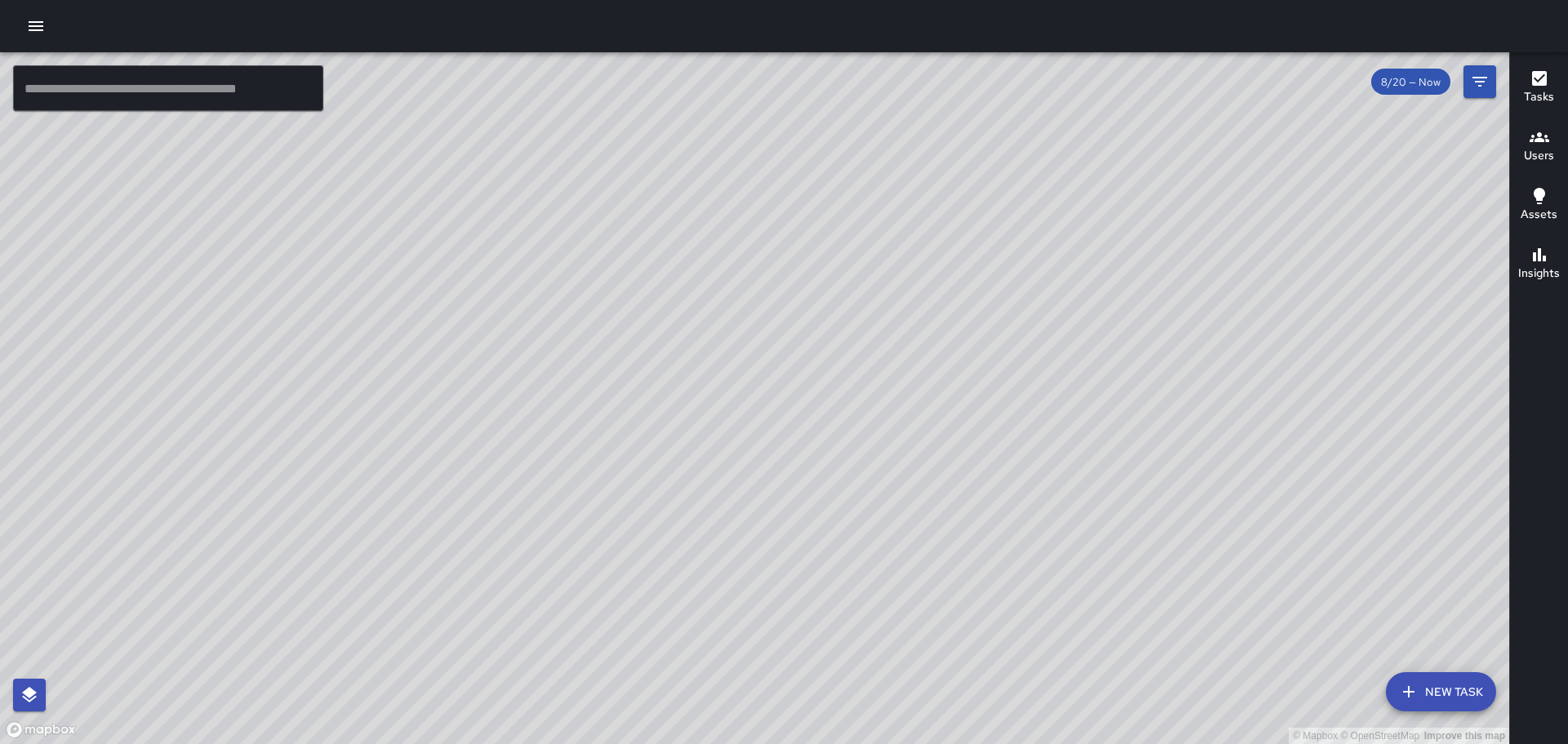
drag, startPoint x: 349, startPoint y: 285, endPoint x: 335, endPoint y: 377, distance: 93.1
click at [335, 377] on div "© Mapbox © OpenStreetMap Improve this map" at bounding box center [754, 398] width 1509 height 691
drag, startPoint x: 445, startPoint y: 360, endPoint x: 526, endPoint y: 393, distance: 87.5
click at [526, 393] on div "© Mapbox © OpenStreetMap Improve this map" at bounding box center [754, 398] width 1509 height 691
drag, startPoint x: 502, startPoint y: 418, endPoint x: 764, endPoint y: 541, distance: 289.4
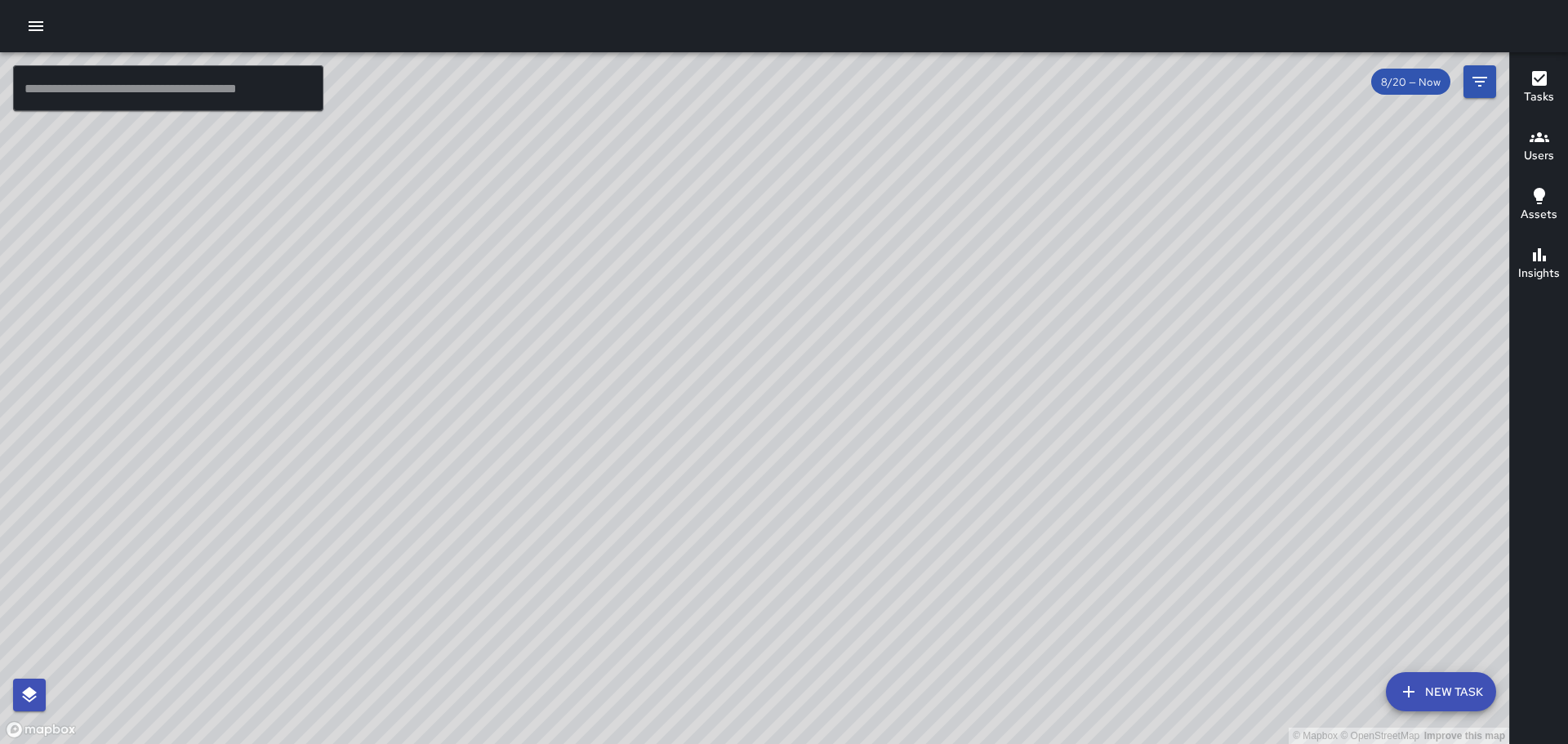
click at [764, 541] on div "© Mapbox © OpenStreetMap Improve this map" at bounding box center [754, 398] width 1509 height 691
drag, startPoint x: 857, startPoint y: 295, endPoint x: 833, endPoint y: 658, distance: 363.8
click at [833, 658] on div "© Mapbox © OpenStreetMap Improve this map" at bounding box center [754, 398] width 1509 height 691
drag, startPoint x: 953, startPoint y: 164, endPoint x: 914, endPoint y: 269, distance: 112.0
click at [927, 246] on div "© Mapbox © OpenStreetMap Improve this map" at bounding box center [754, 398] width 1509 height 691
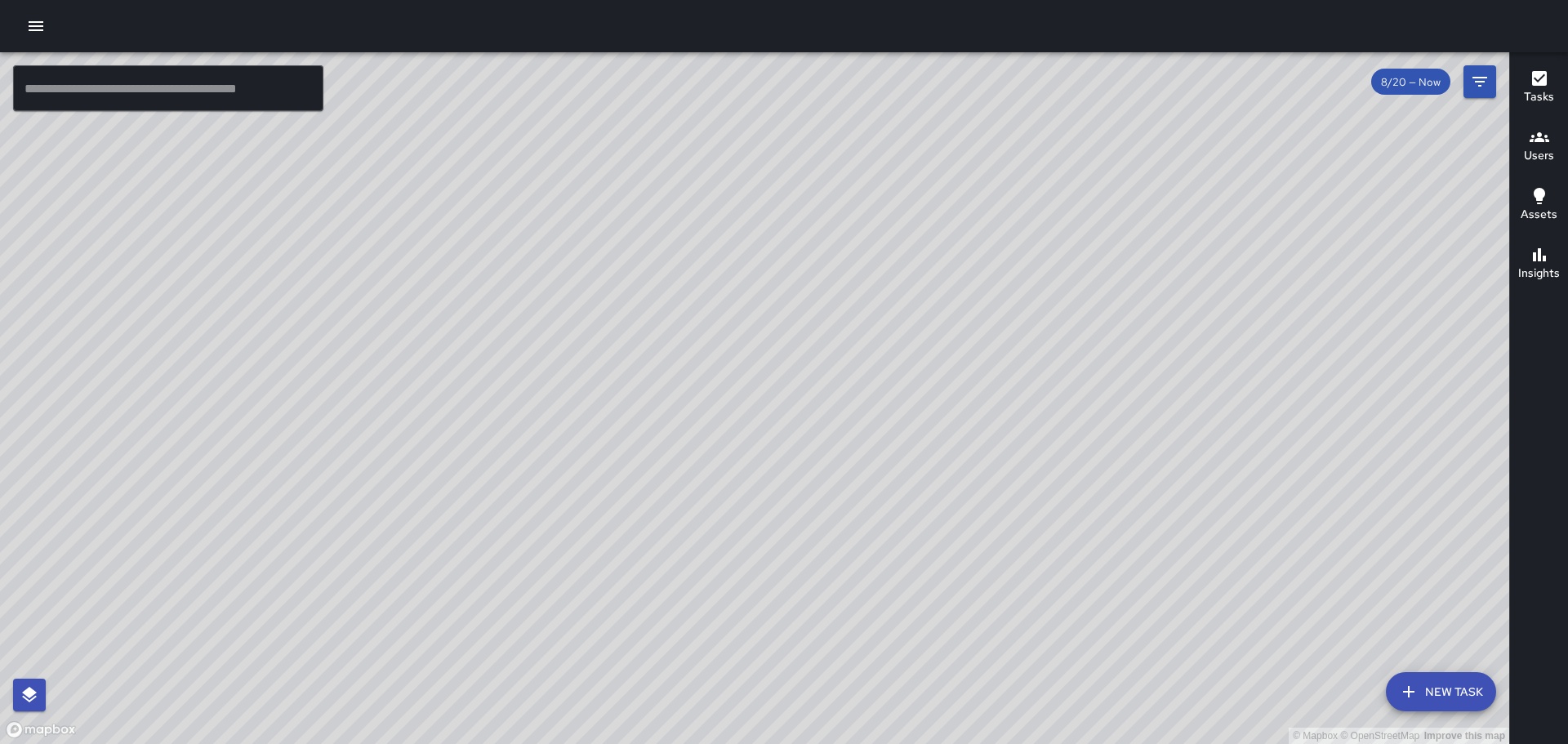
drag, startPoint x: 546, startPoint y: 528, endPoint x: 559, endPoint y: 295, distance: 233.4
click at [559, 295] on div "© Mapbox © OpenStreetMap Improve this map" at bounding box center [754, 398] width 1509 height 691
drag, startPoint x: 493, startPoint y: 582, endPoint x: 572, endPoint y: 450, distance: 153.8
click at [572, 450] on div "© Mapbox © OpenStreetMap Improve this map" at bounding box center [754, 398] width 1509 height 691
drag, startPoint x: 514, startPoint y: 474, endPoint x: 544, endPoint y: 393, distance: 86.4
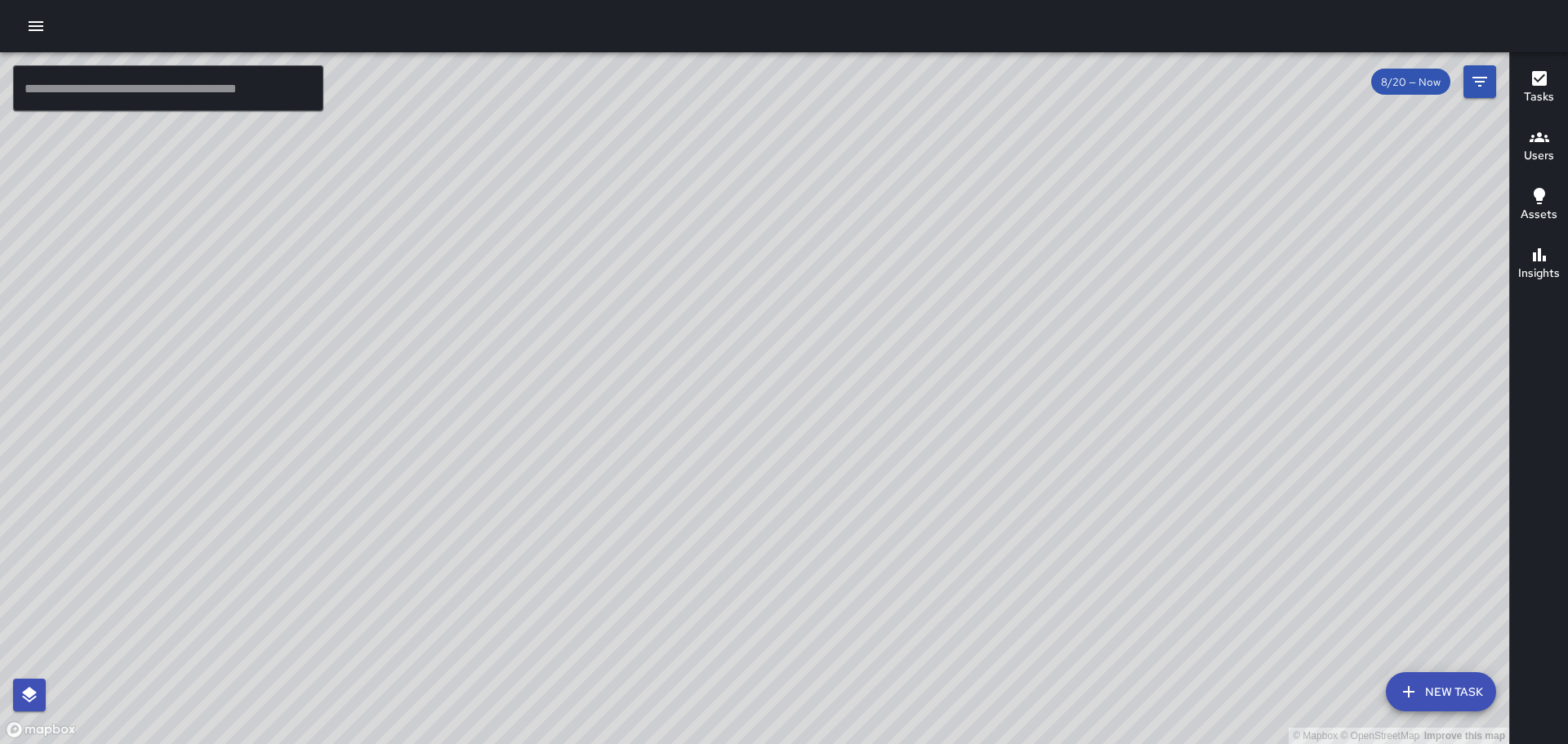
click at [544, 393] on div "© Mapbox © OpenStreetMap Improve this map" at bounding box center [754, 398] width 1509 height 691
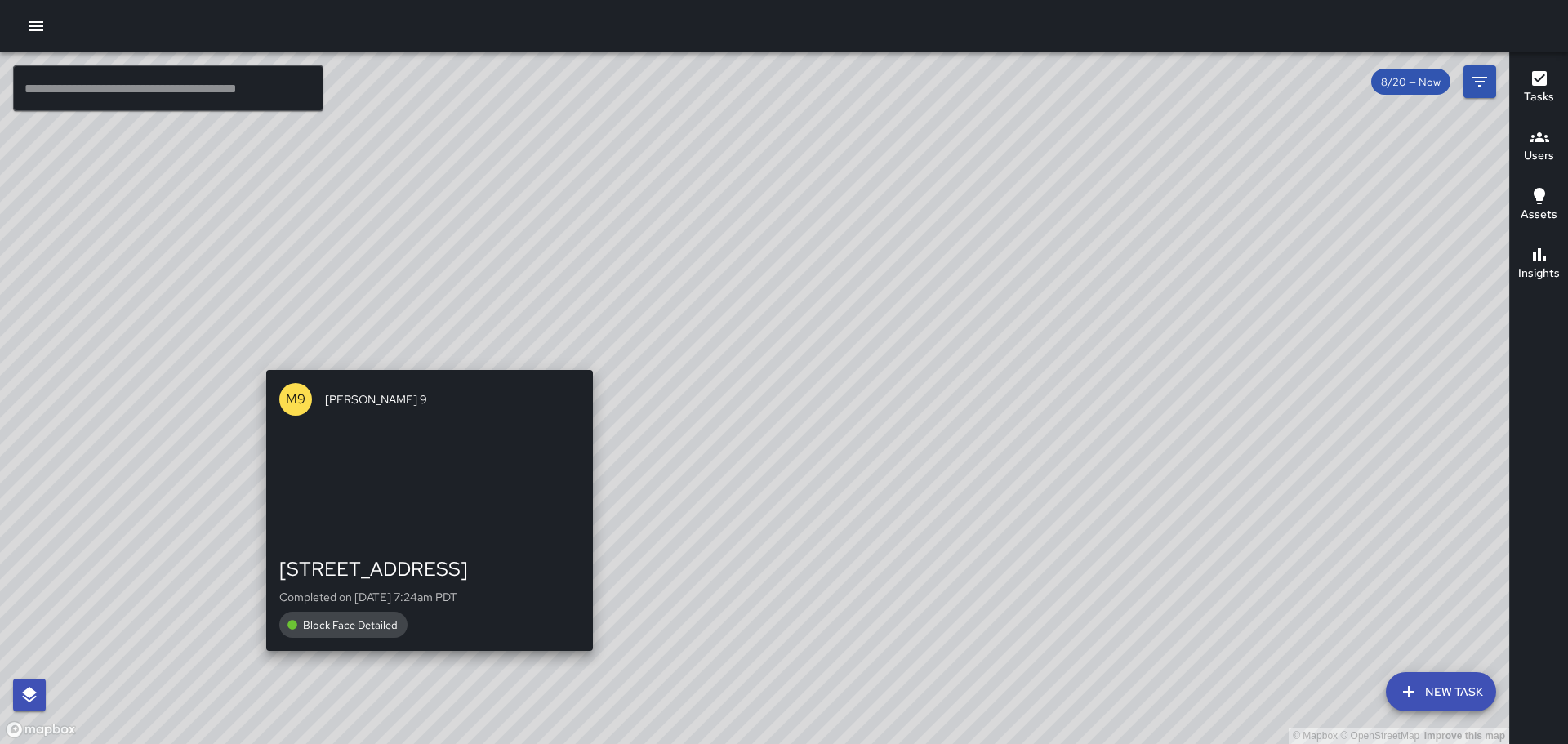
drag, startPoint x: 342, startPoint y: 519, endPoint x: 436, endPoint y: 328, distance: 212.9
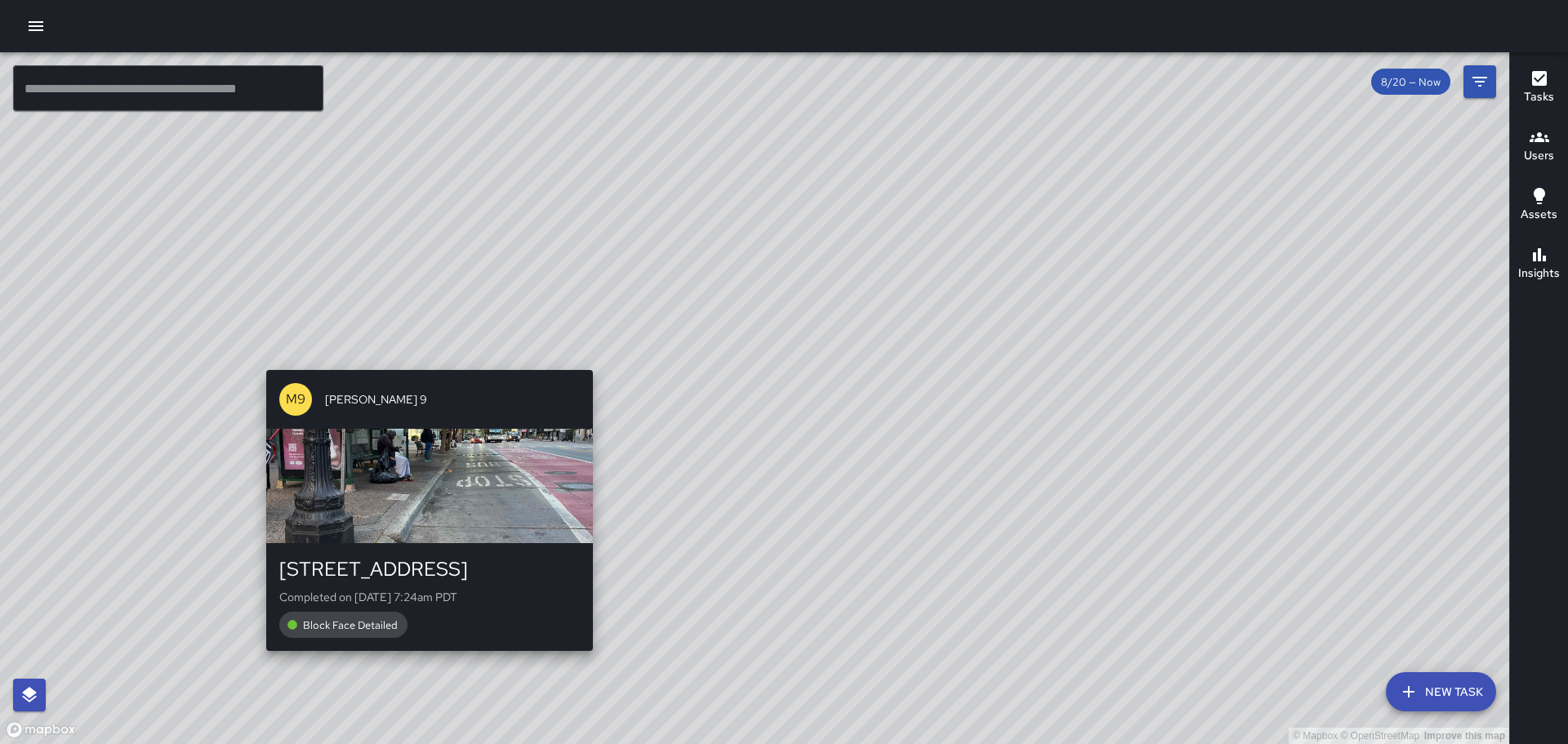
click at [436, 328] on div "© Mapbox © OpenStreetMap Improve this map M9 Mike 9 1100 Broadway Completed on …" at bounding box center [754, 398] width 1509 height 691
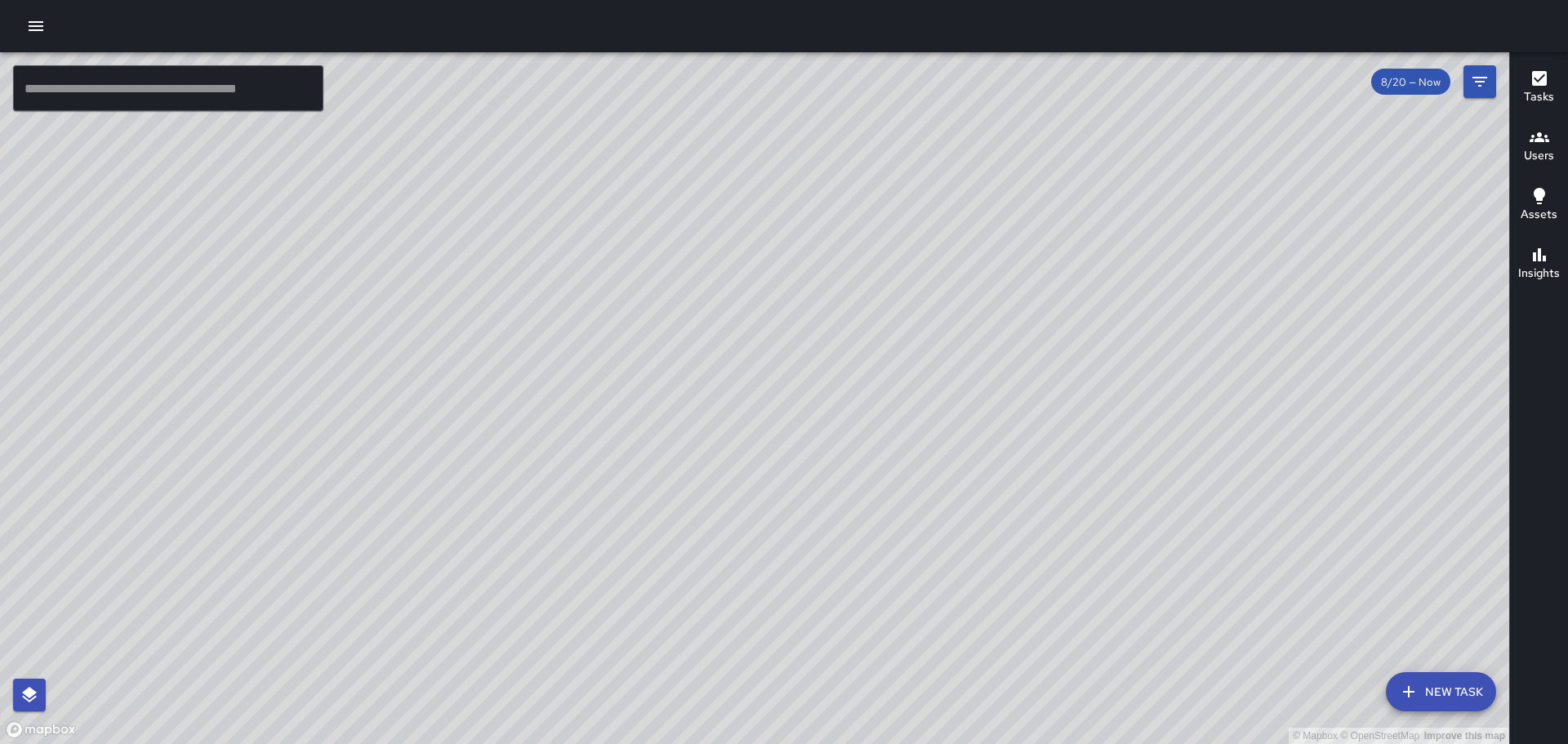
drag, startPoint x: 303, startPoint y: 518, endPoint x: 330, endPoint y: 437, distance: 85.4
click at [330, 437] on div "© Mapbox © OpenStreetMap Improve this map" at bounding box center [754, 398] width 1509 height 691
drag, startPoint x: 768, startPoint y: 109, endPoint x: 722, endPoint y: 270, distance: 167.4
click at [722, 271] on div "© Mapbox © OpenStreetMap Improve this map" at bounding box center [754, 398] width 1509 height 691
drag, startPoint x: 748, startPoint y: 212, endPoint x: 730, endPoint y: 455, distance: 243.7
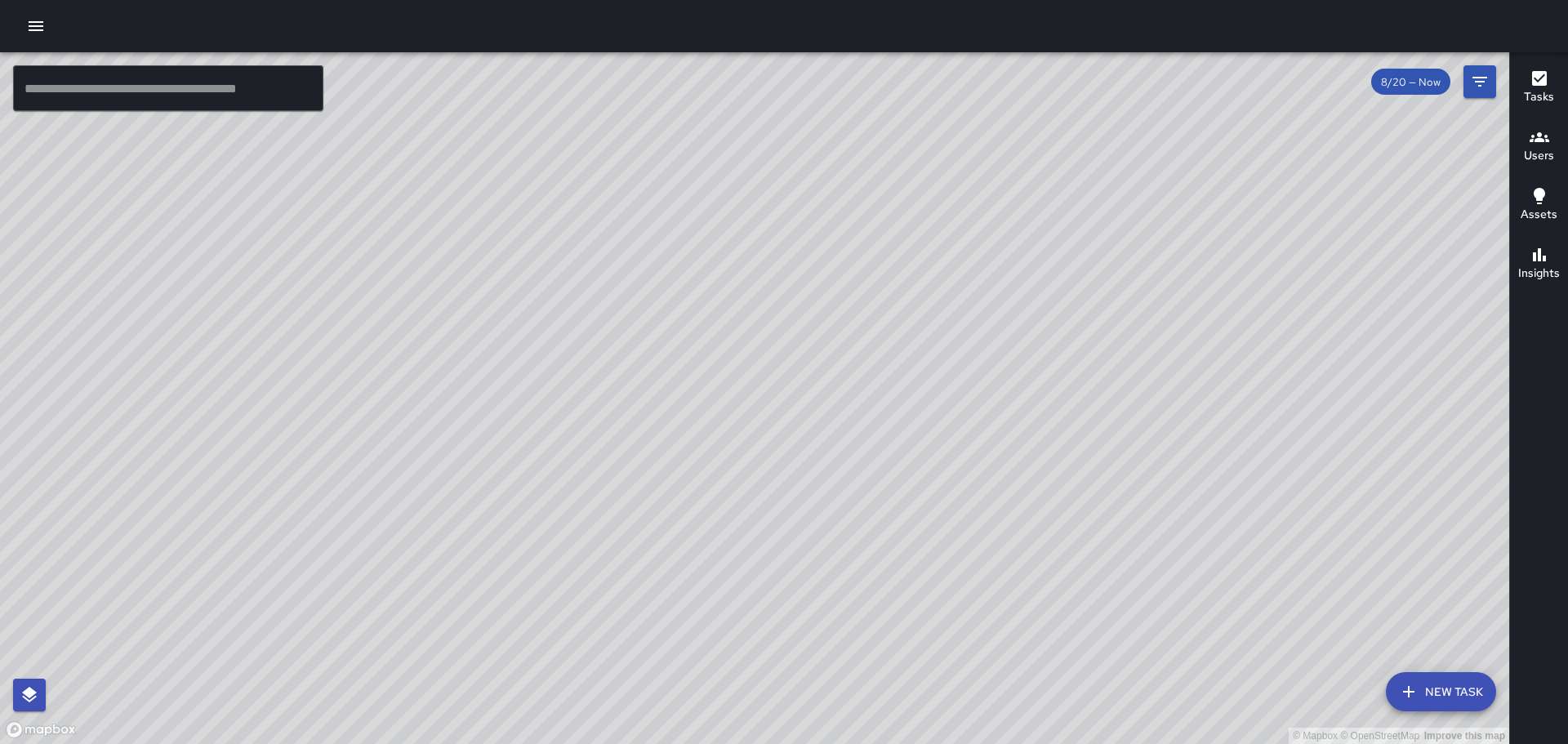
click at [730, 455] on div "© Mapbox © OpenStreetMap Improve this map" at bounding box center [754, 398] width 1509 height 691
drag, startPoint x: 739, startPoint y: 185, endPoint x: 683, endPoint y: 380, distance: 202.9
click at [687, 391] on div "© Mapbox © OpenStreetMap Improve this map" at bounding box center [754, 398] width 1509 height 691
drag, startPoint x: 815, startPoint y: 256, endPoint x: 789, endPoint y: 588, distance: 333.0
click at [789, 588] on div "© Mapbox © OpenStreetMap Improve this map" at bounding box center [754, 398] width 1509 height 691
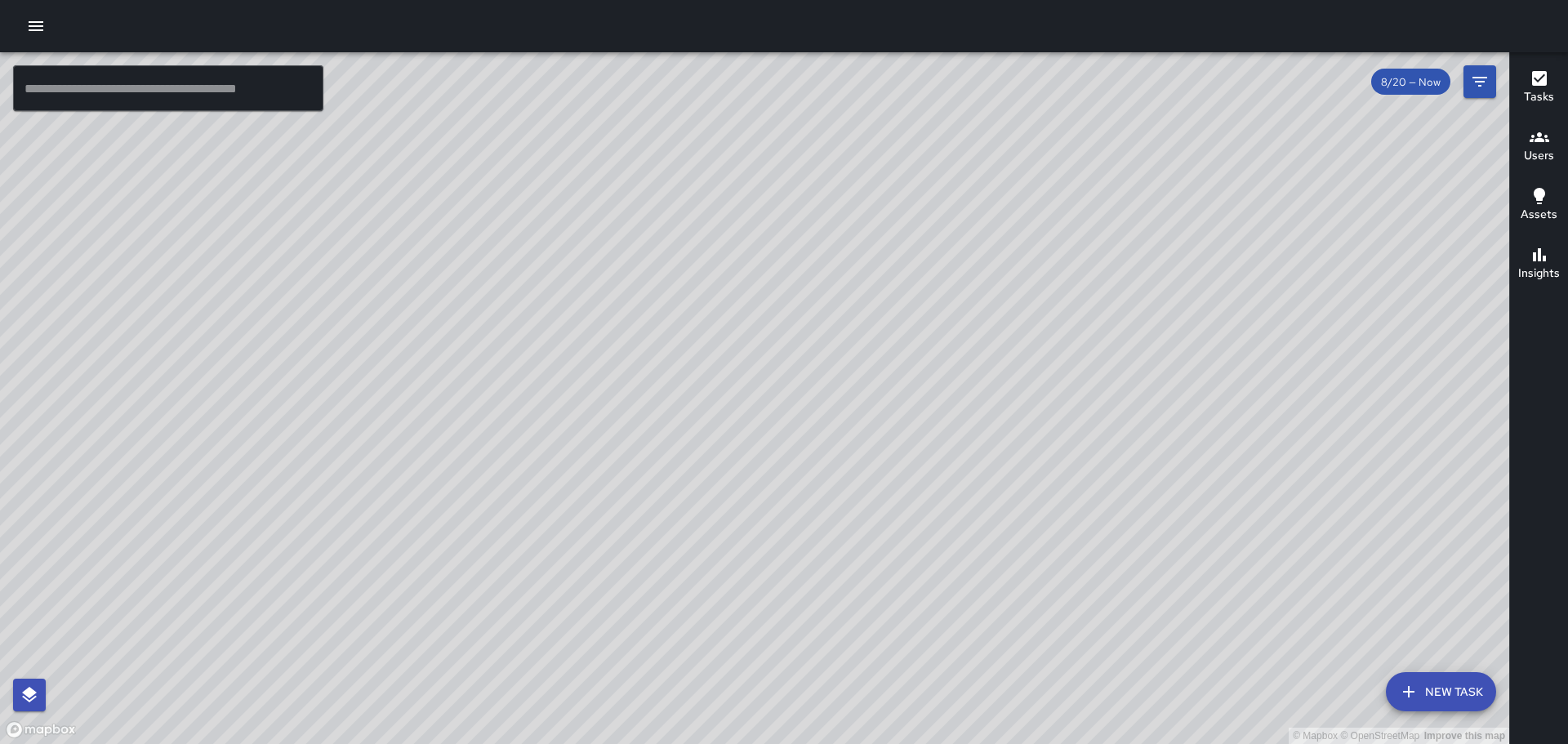
drag, startPoint x: 1111, startPoint y: 310, endPoint x: 987, endPoint y: 580, distance: 297.1
click at [987, 580] on div "© Mapbox © OpenStreetMap Improve this map" at bounding box center [754, 398] width 1509 height 691
drag, startPoint x: 1051, startPoint y: 147, endPoint x: 997, endPoint y: 396, distance: 254.8
click at [1012, 408] on div "© Mapbox © OpenStreetMap Improve this map" at bounding box center [754, 398] width 1509 height 691
drag, startPoint x: 948, startPoint y: 599, endPoint x: 967, endPoint y: 321, distance: 278.6
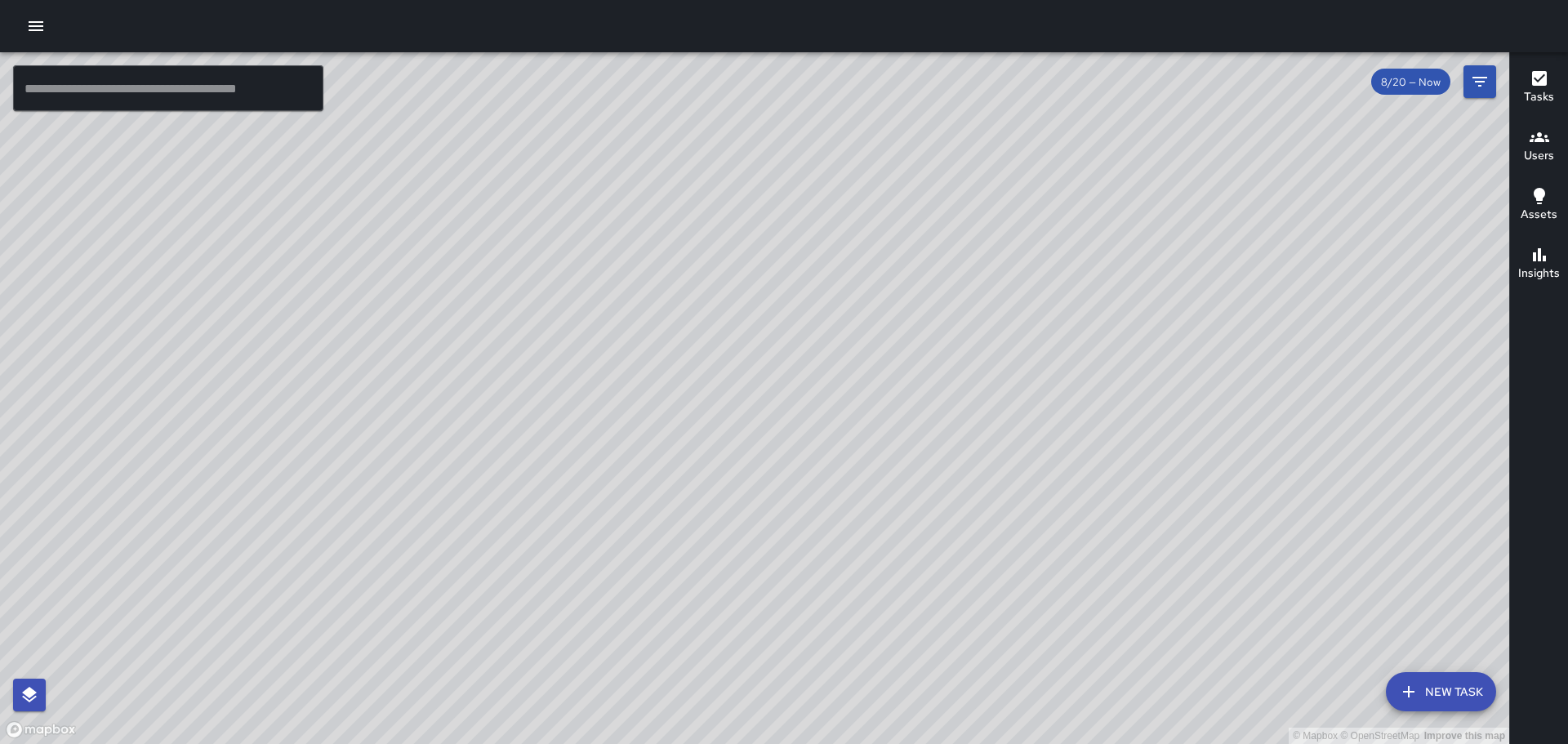
click at [967, 321] on div "© Mapbox © OpenStreetMap Improve this map" at bounding box center [754, 398] width 1509 height 691
drag, startPoint x: 871, startPoint y: 659, endPoint x: 972, endPoint y: 79, distance: 588.7
click at [972, 79] on div "© Mapbox © OpenStreetMap Improve this map" at bounding box center [754, 398] width 1509 height 691
drag, startPoint x: 885, startPoint y: 302, endPoint x: 902, endPoint y: 271, distance: 35.4
click at [902, 271] on div "© Mapbox © OpenStreetMap Improve this map" at bounding box center [754, 398] width 1509 height 691
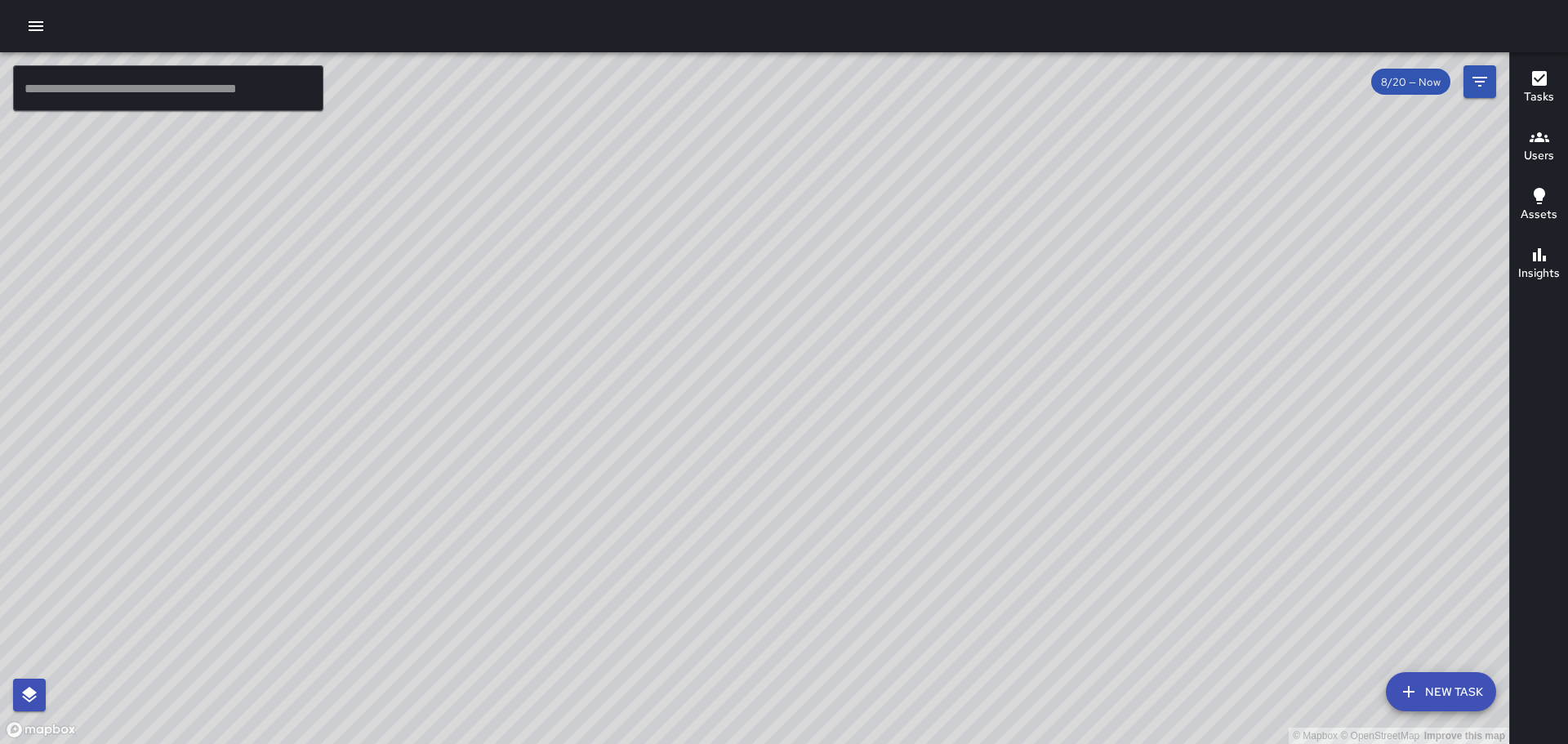
drag, startPoint x: 551, startPoint y: 496, endPoint x: 772, endPoint y: 255, distance: 327.0
click at [772, 255] on div "© Mapbox © OpenStreetMap Improve this map" at bounding box center [754, 398] width 1509 height 691
drag, startPoint x: 620, startPoint y: 517, endPoint x: 675, endPoint y: 437, distance: 97.1
click at [675, 437] on div "© Mapbox © OpenStreetMap Improve this map" at bounding box center [754, 398] width 1509 height 691
drag, startPoint x: 602, startPoint y: 526, endPoint x: 621, endPoint y: 475, distance: 54.4
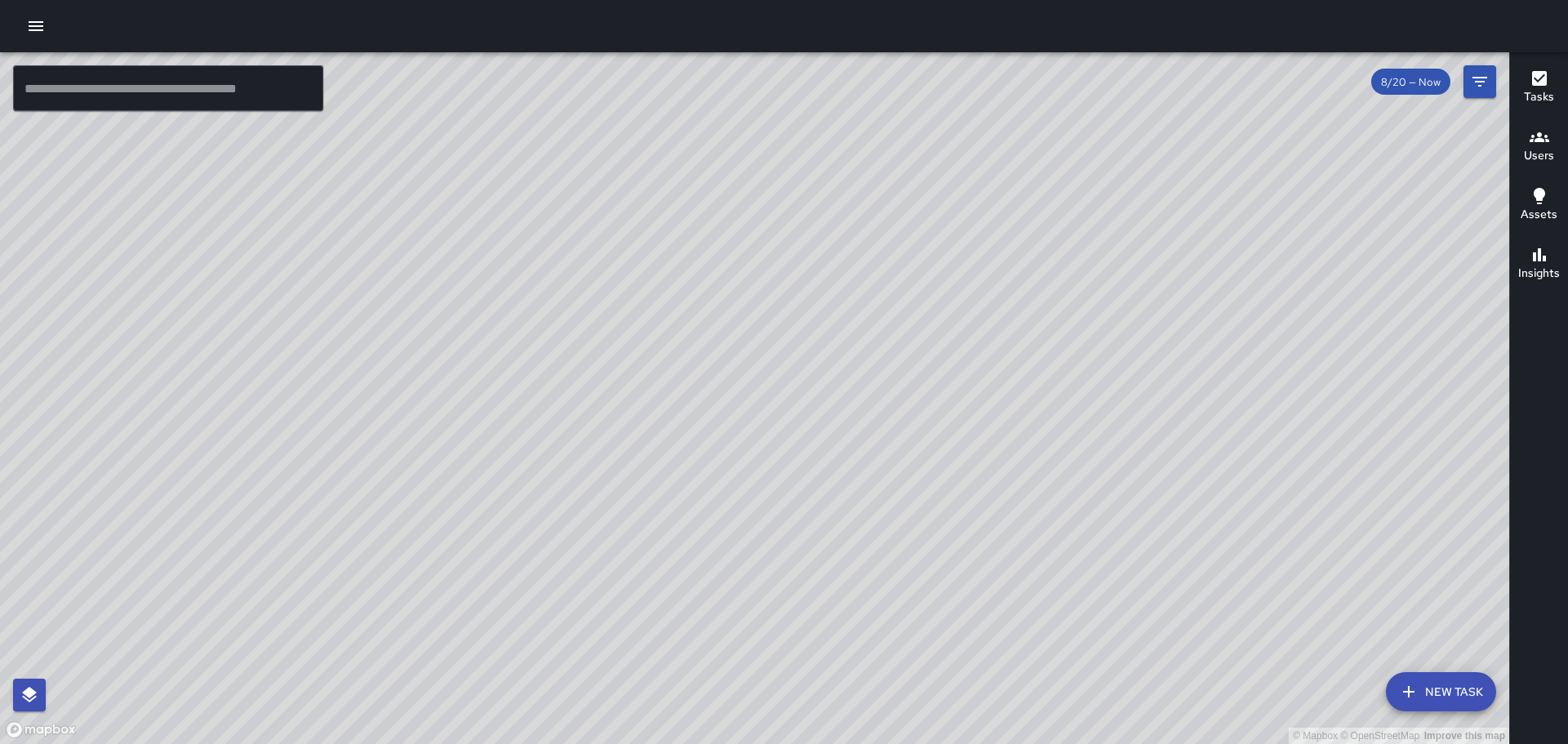
click at [621, 475] on div "© Mapbox © OpenStreetMap Improve this map" at bounding box center [754, 398] width 1509 height 691
click at [32, 27] on icon "button" at bounding box center [36, 26] width 15 height 9
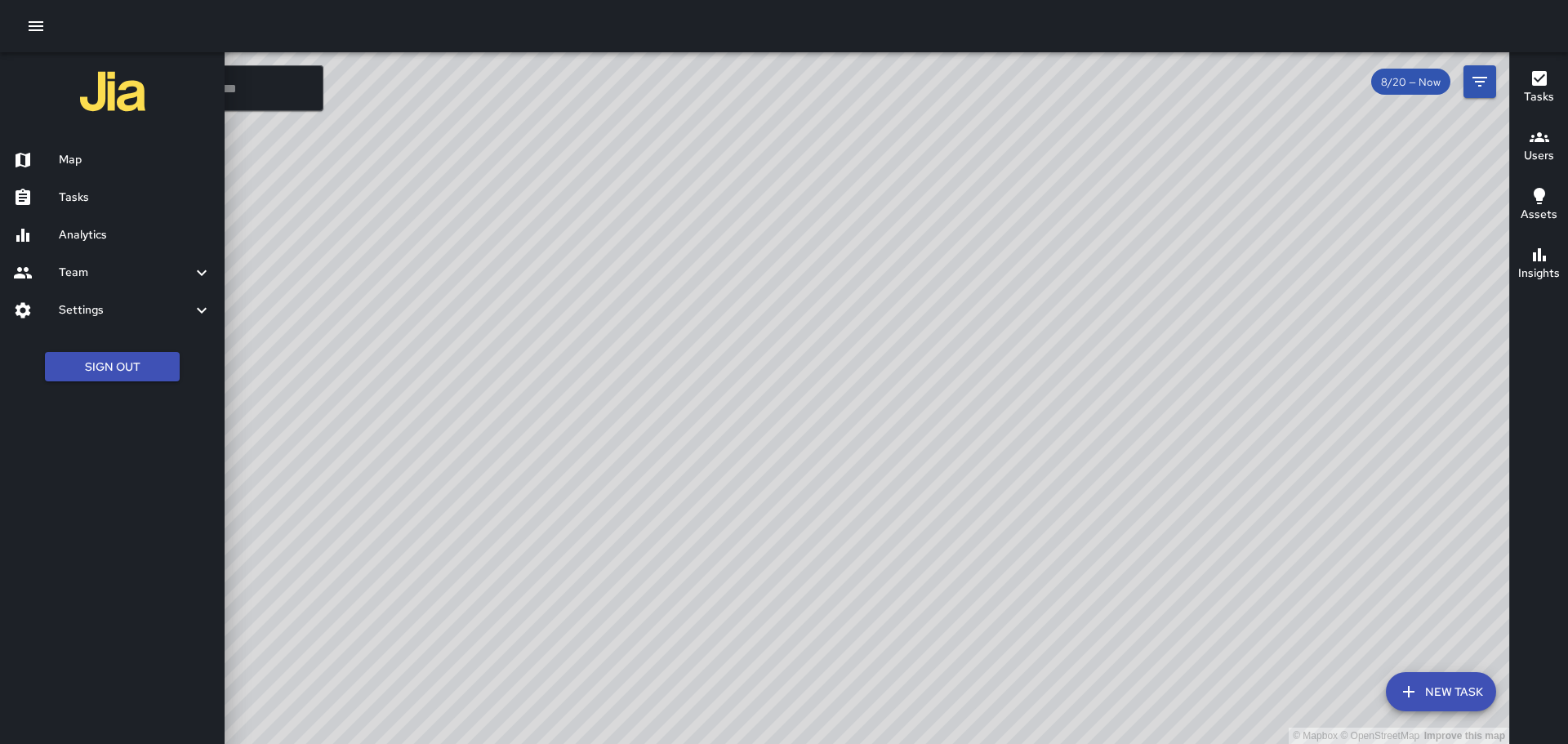
drag, startPoint x: 89, startPoint y: 189, endPoint x: 16, endPoint y: 216, distance: 77.8
click at [89, 189] on h6 "Tasks" at bounding box center [135, 197] width 153 height 18
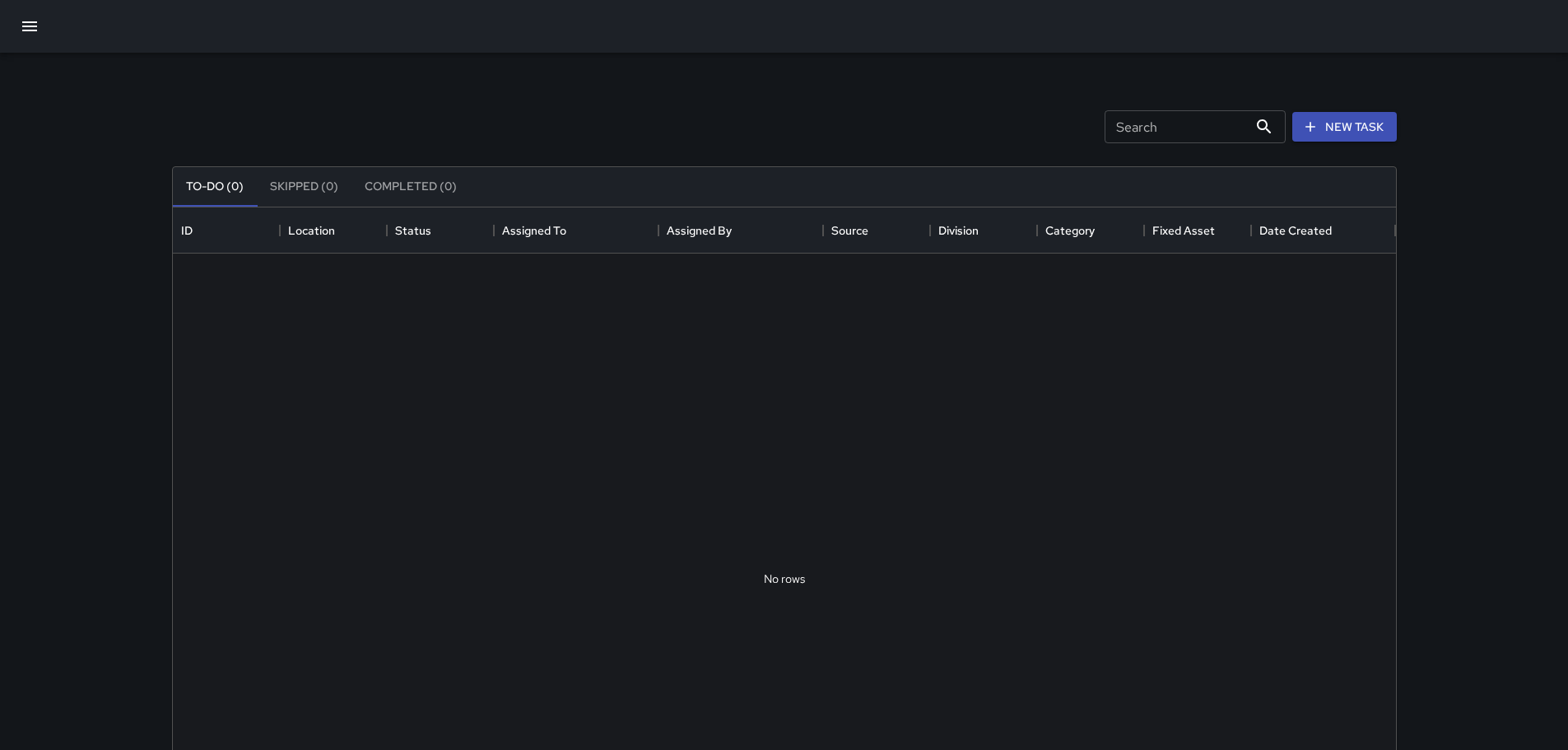
scroll to position [685, 1210]
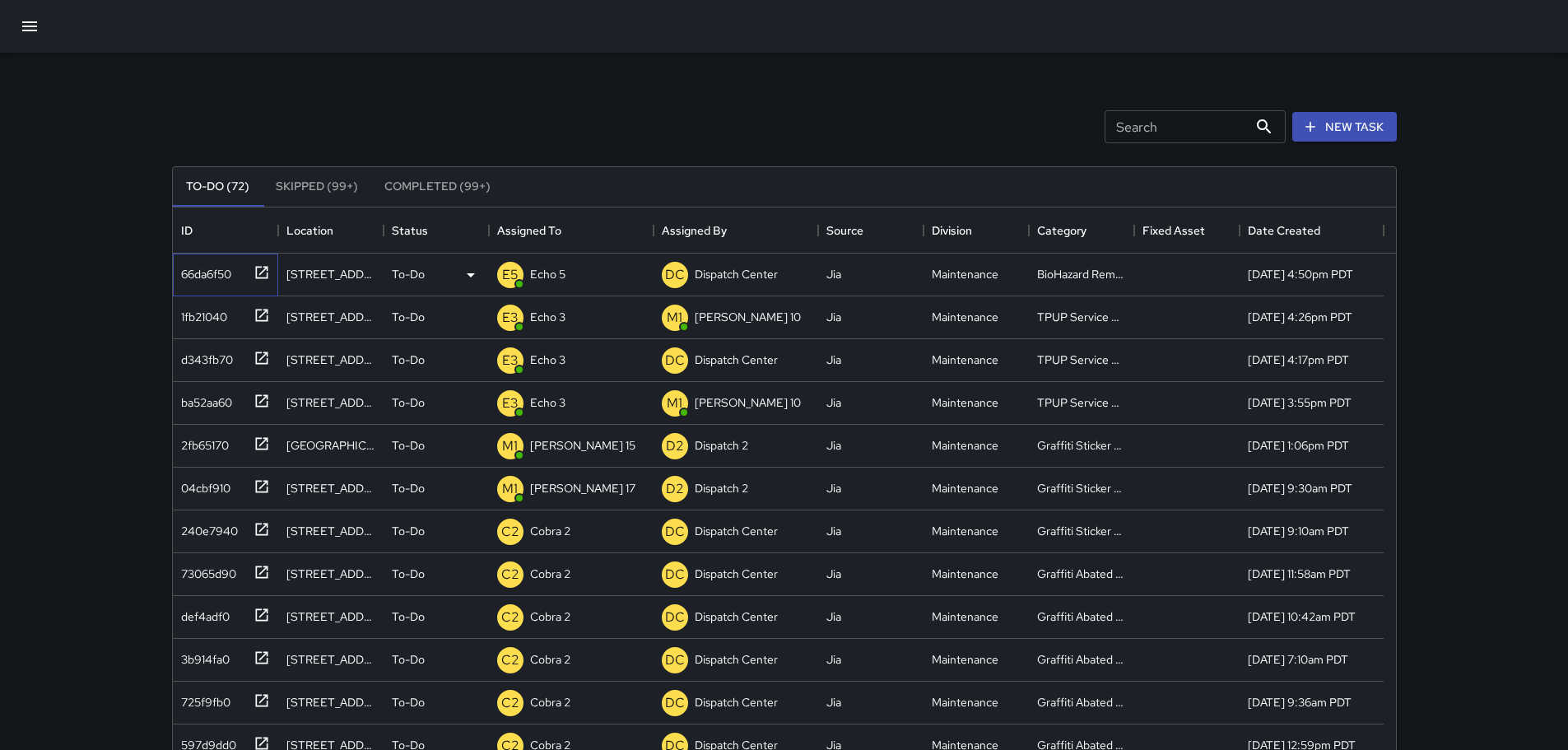
click at [260, 267] on icon at bounding box center [260, 272] width 12 height 12
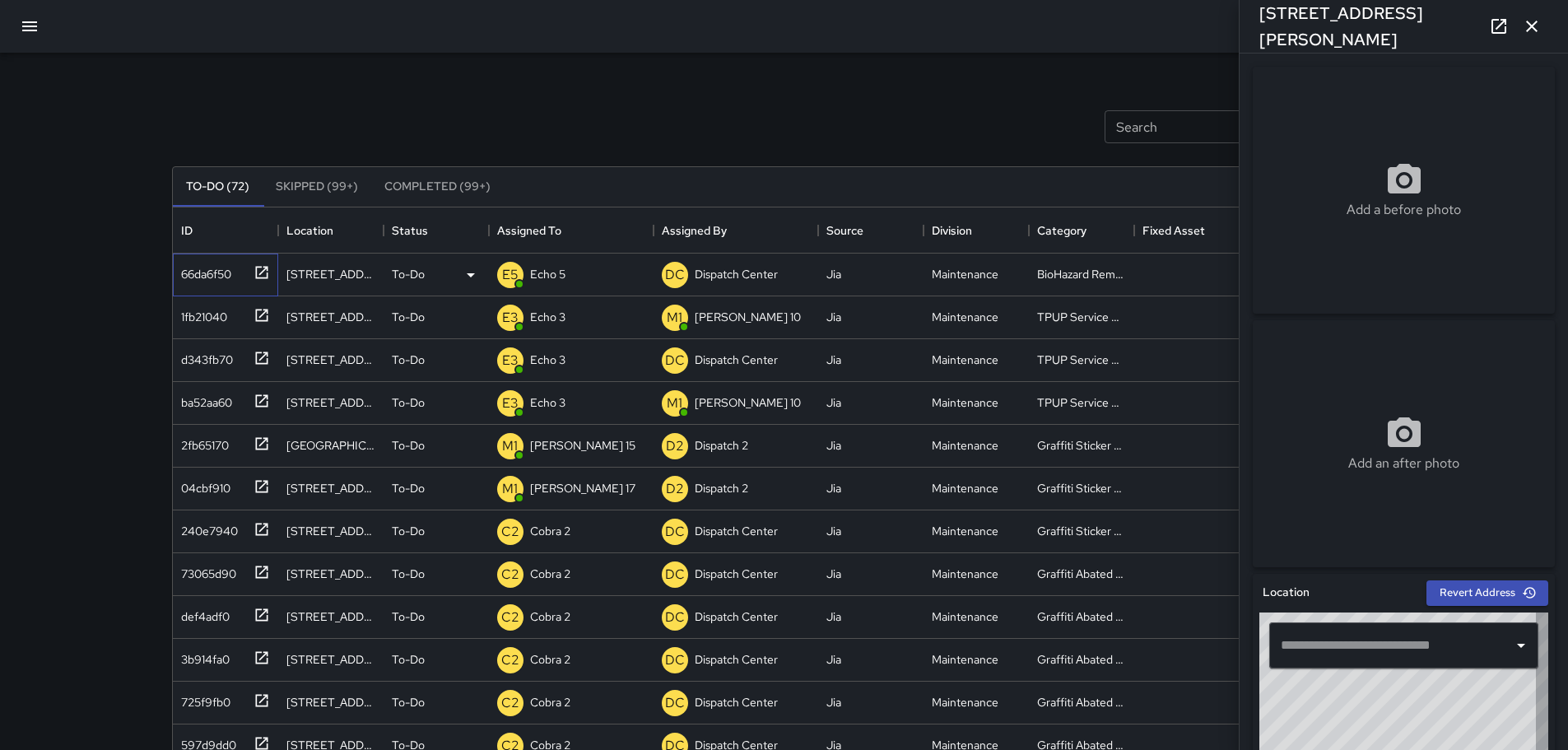
type input "**********"
click at [1528, 29] on icon "button" at bounding box center [1531, 27] width 11 height 11
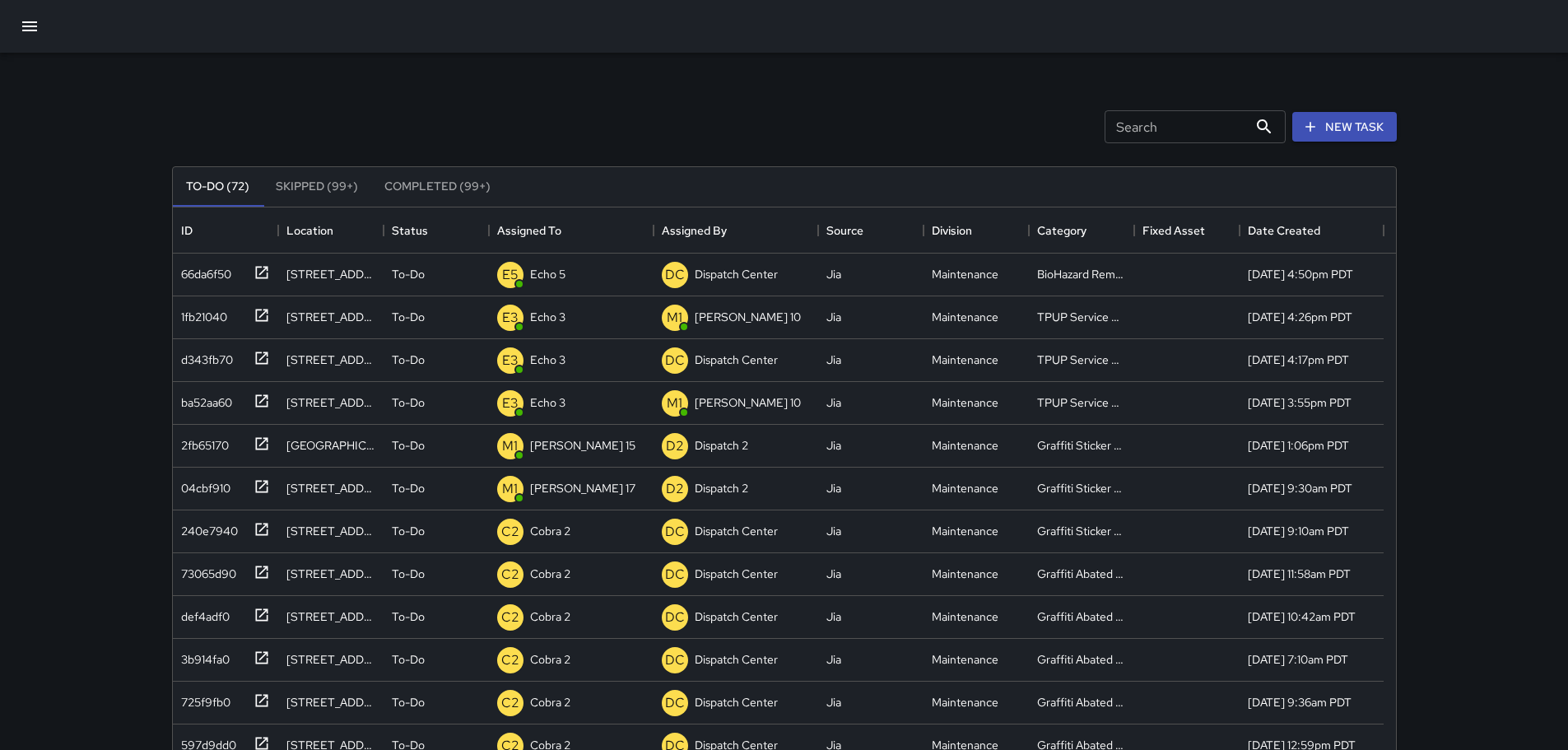
click at [31, 26] on icon "button" at bounding box center [29, 27] width 15 height 9
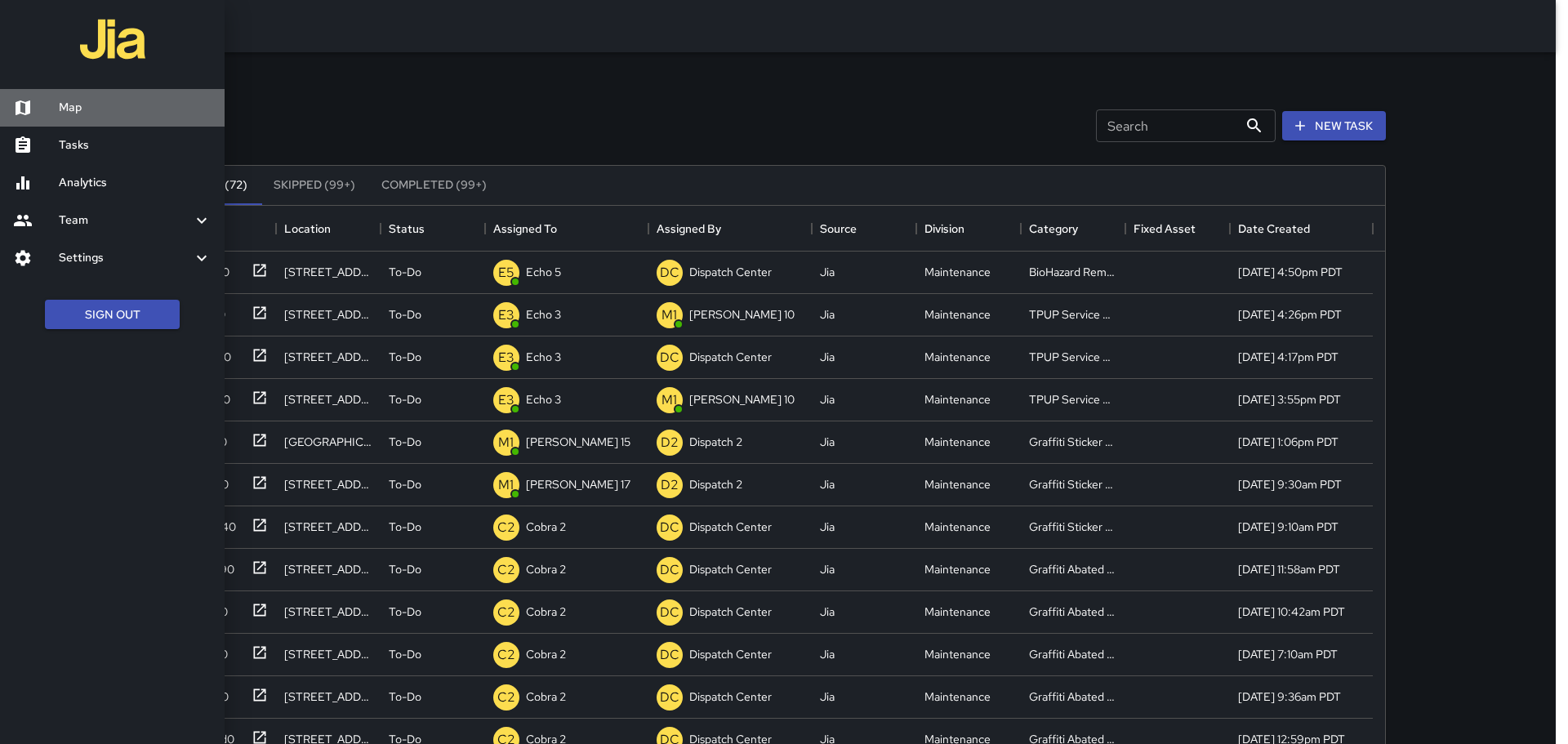
click at [123, 110] on h6 "Map" at bounding box center [135, 107] width 153 height 18
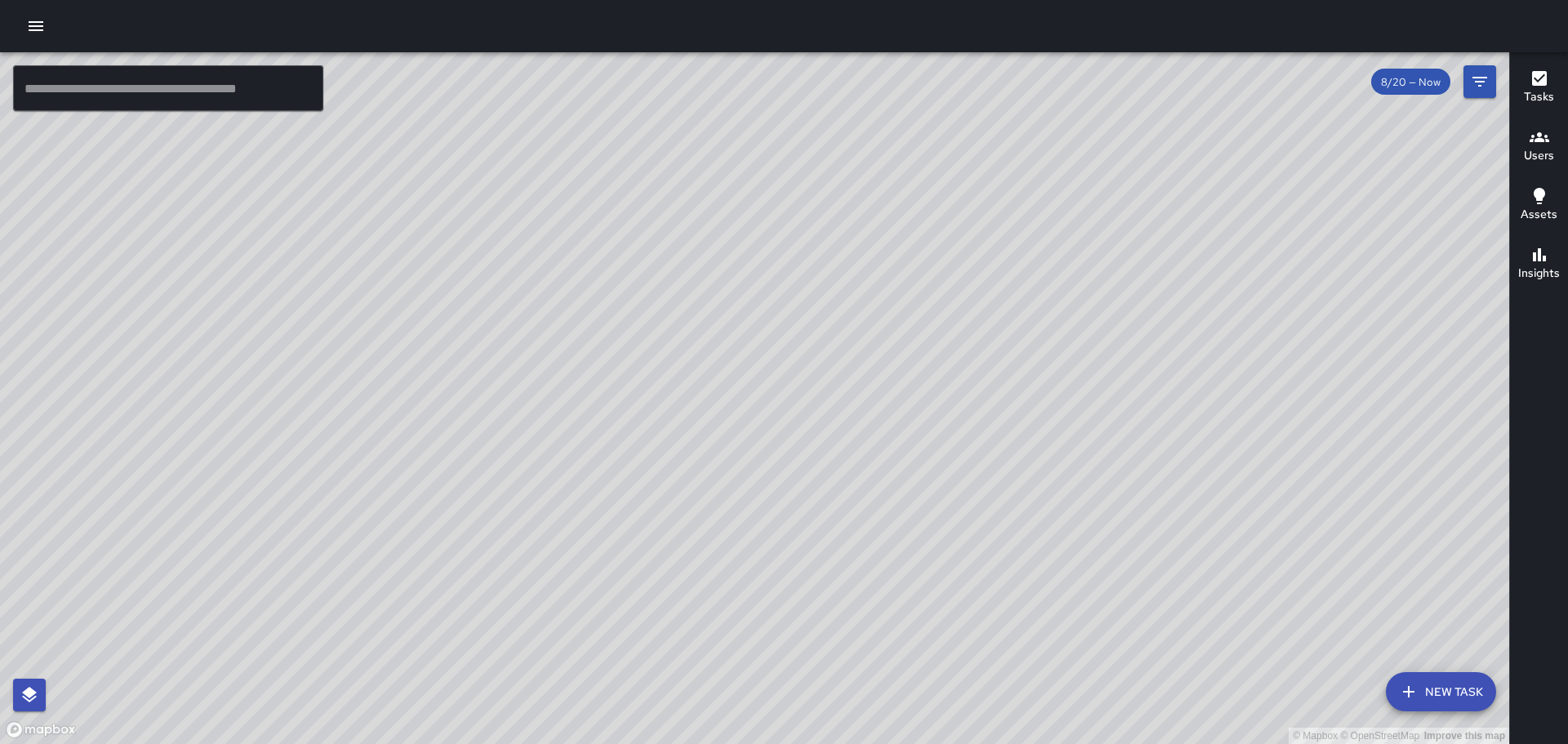
drag, startPoint x: 763, startPoint y: 404, endPoint x: 768, endPoint y: 530, distance: 126.1
click at [768, 530] on div "© Mapbox © OpenStreetMap Improve this map" at bounding box center [754, 398] width 1509 height 691
drag, startPoint x: 1181, startPoint y: 146, endPoint x: 958, endPoint y: 303, distance: 272.7
click at [974, 306] on div "© Mapbox © OpenStreetMap Improve this map" at bounding box center [754, 398] width 1509 height 691
drag, startPoint x: 814, startPoint y: 132, endPoint x: 493, endPoint y: 549, distance: 526.2
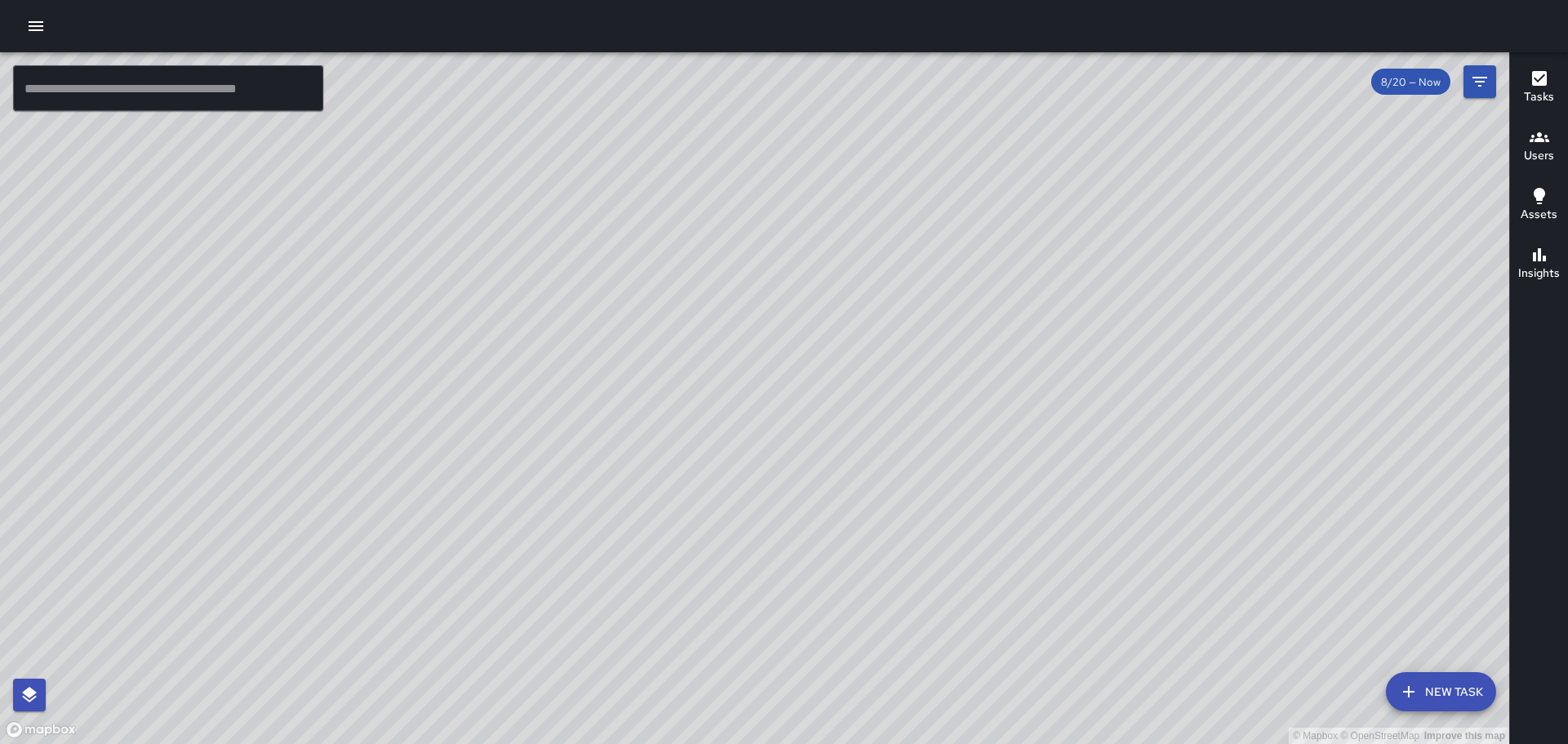
click at [493, 549] on div "© Mapbox © OpenStreetMap Improve this map" at bounding box center [754, 398] width 1509 height 691
drag, startPoint x: 821, startPoint y: 550, endPoint x: 743, endPoint y: 414, distance: 156.8
click at [743, 414] on div "© Mapbox © OpenStreetMap Improve this map" at bounding box center [754, 398] width 1509 height 691
drag, startPoint x: 976, startPoint y: 196, endPoint x: 970, endPoint y: 238, distance: 42.4
click at [980, 268] on div "© Mapbox © OpenStreetMap Improve this map" at bounding box center [754, 398] width 1509 height 691
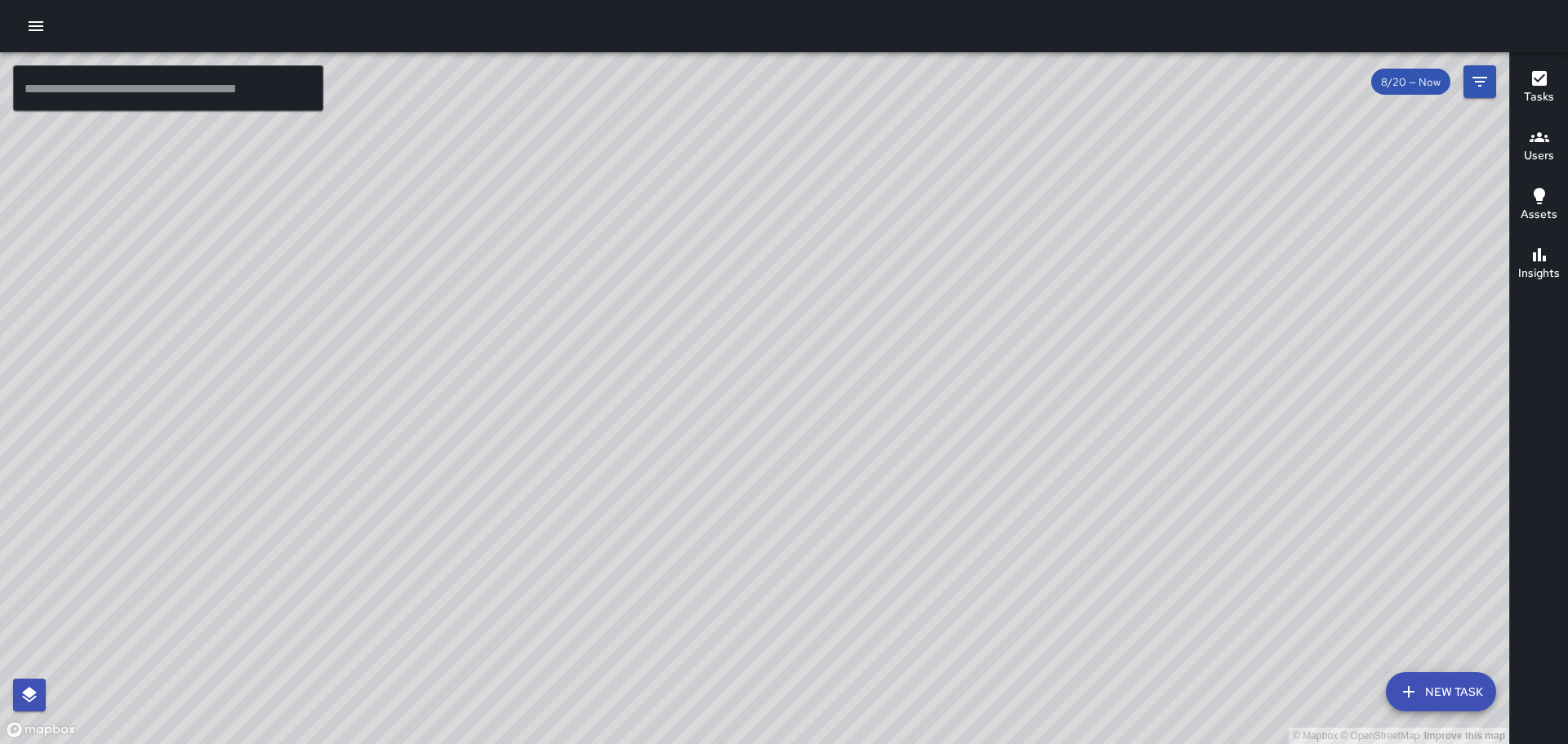
click at [35, 20] on icon "button" at bounding box center [36, 25] width 20 height 20
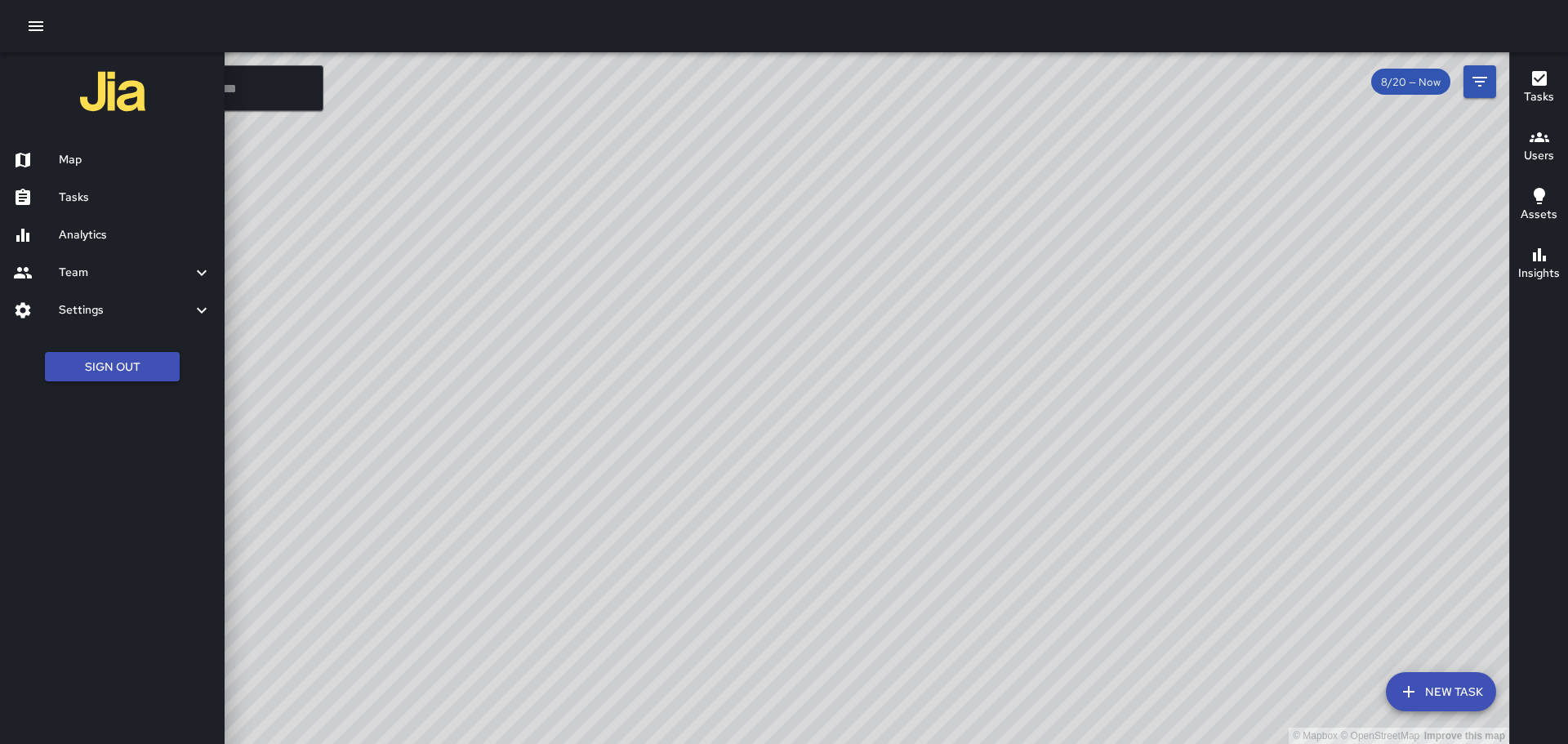
click at [78, 196] on h6 "Tasks" at bounding box center [135, 197] width 153 height 18
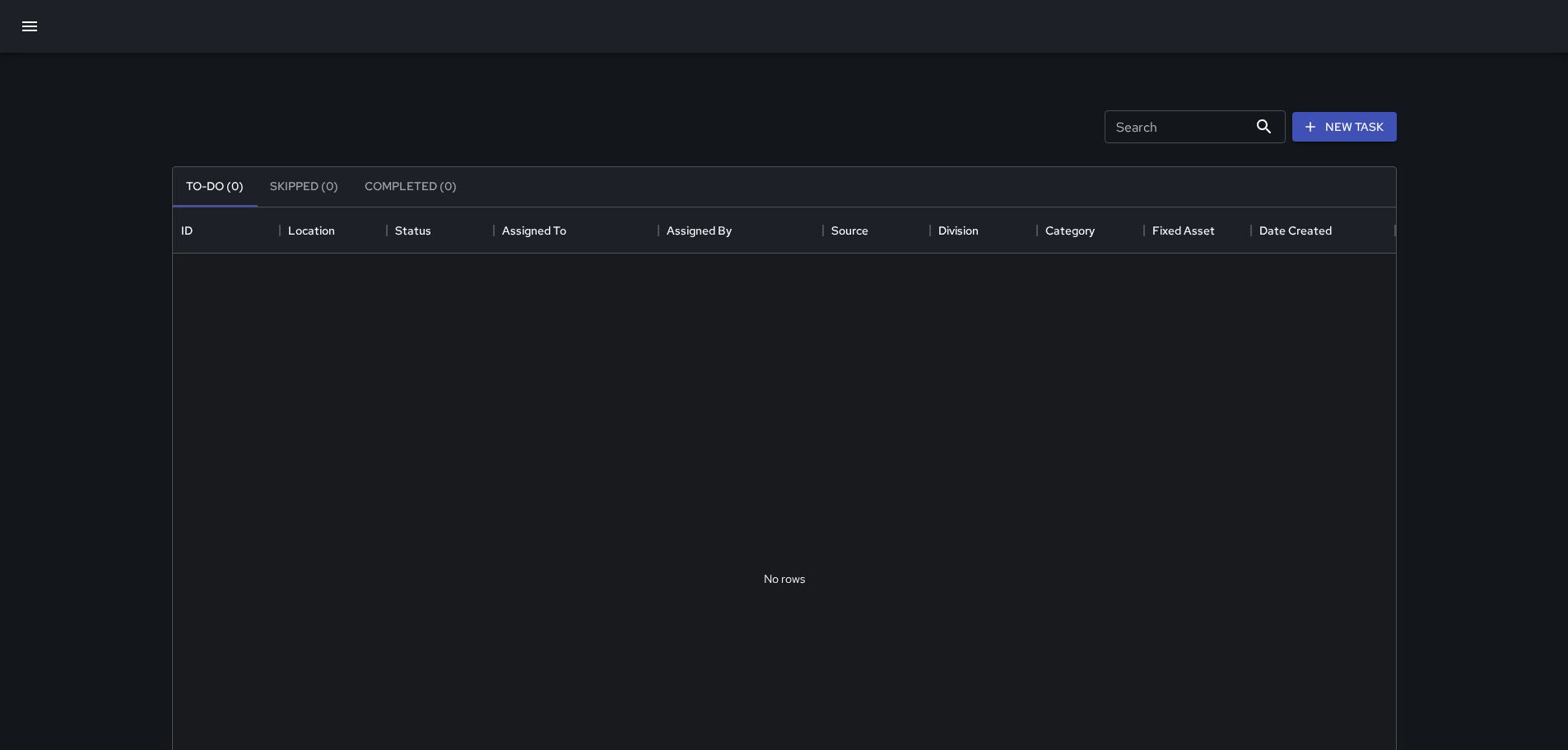
scroll to position [685, 1210]
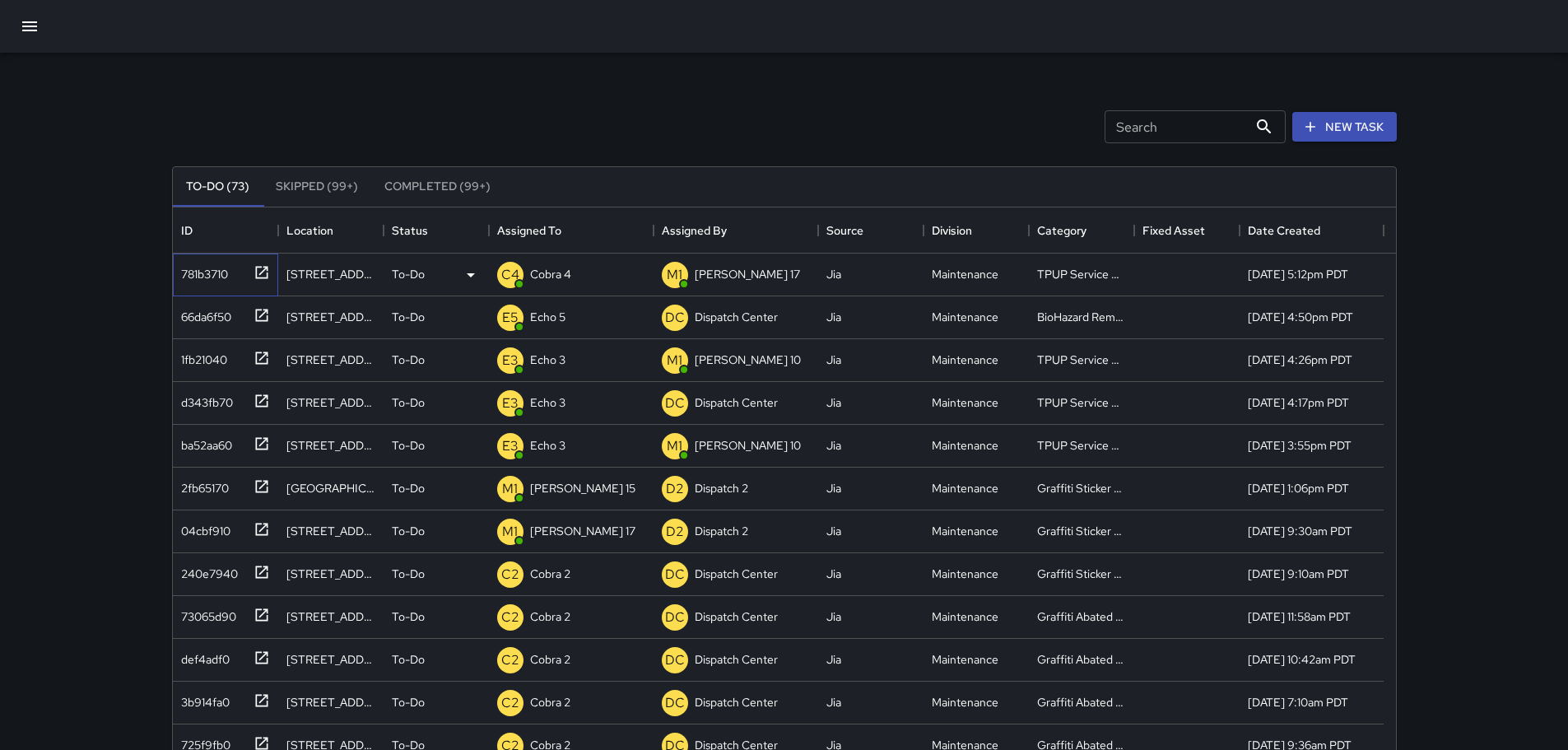
click at [258, 273] on icon at bounding box center [261, 272] width 16 height 16
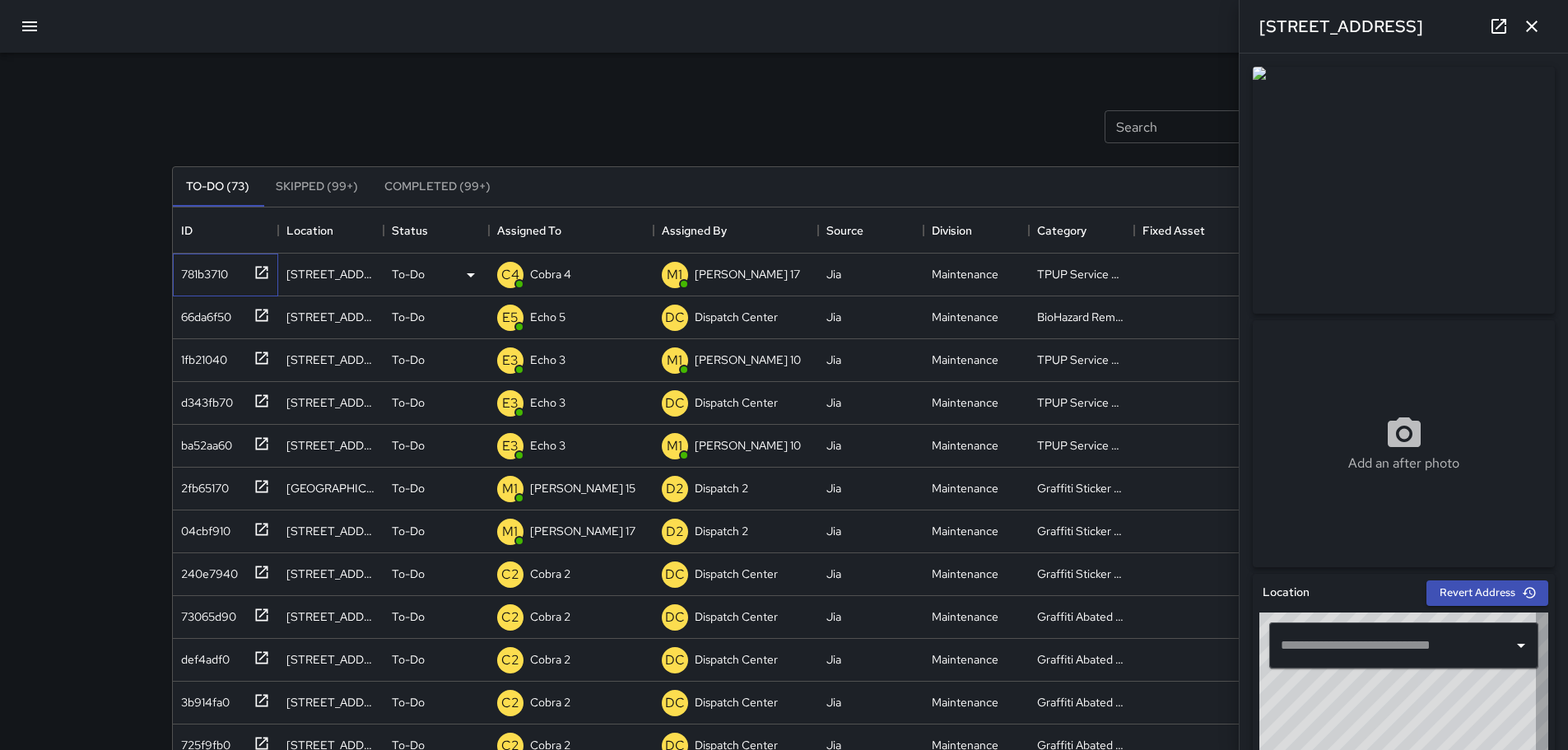
type input "**********"
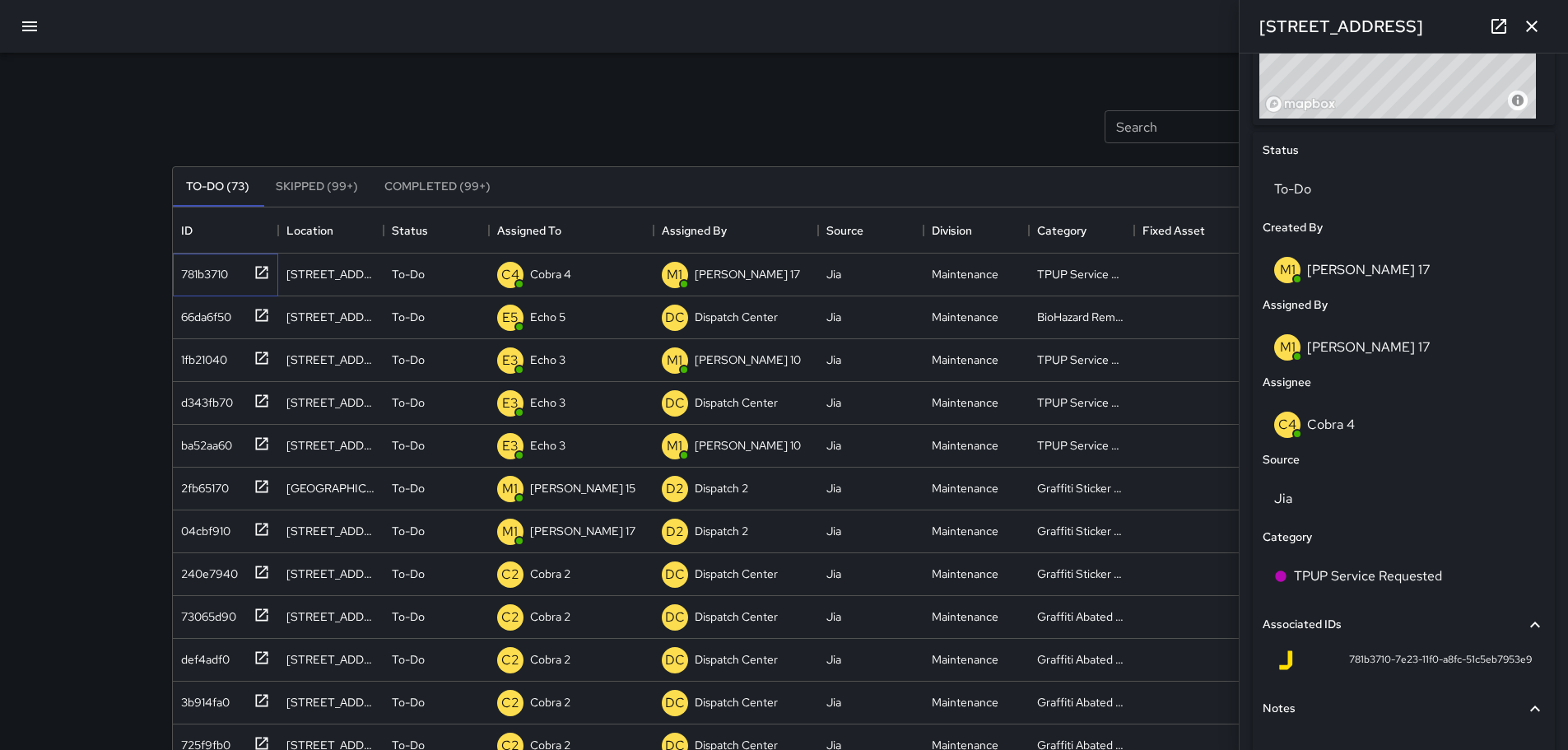
scroll to position [687, 0]
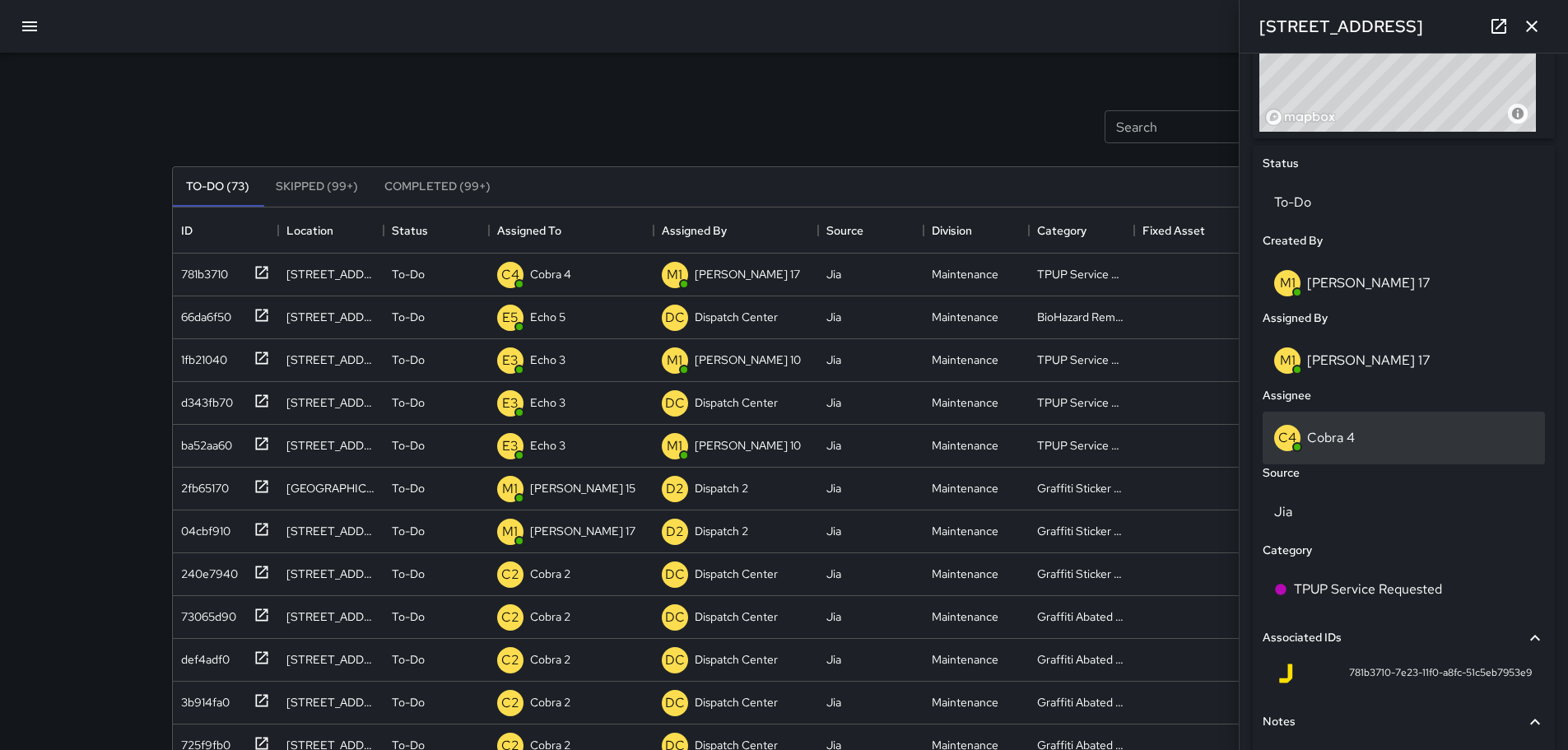
click at [1342, 433] on p "Cobra 4" at bounding box center [1330, 438] width 47 height 17
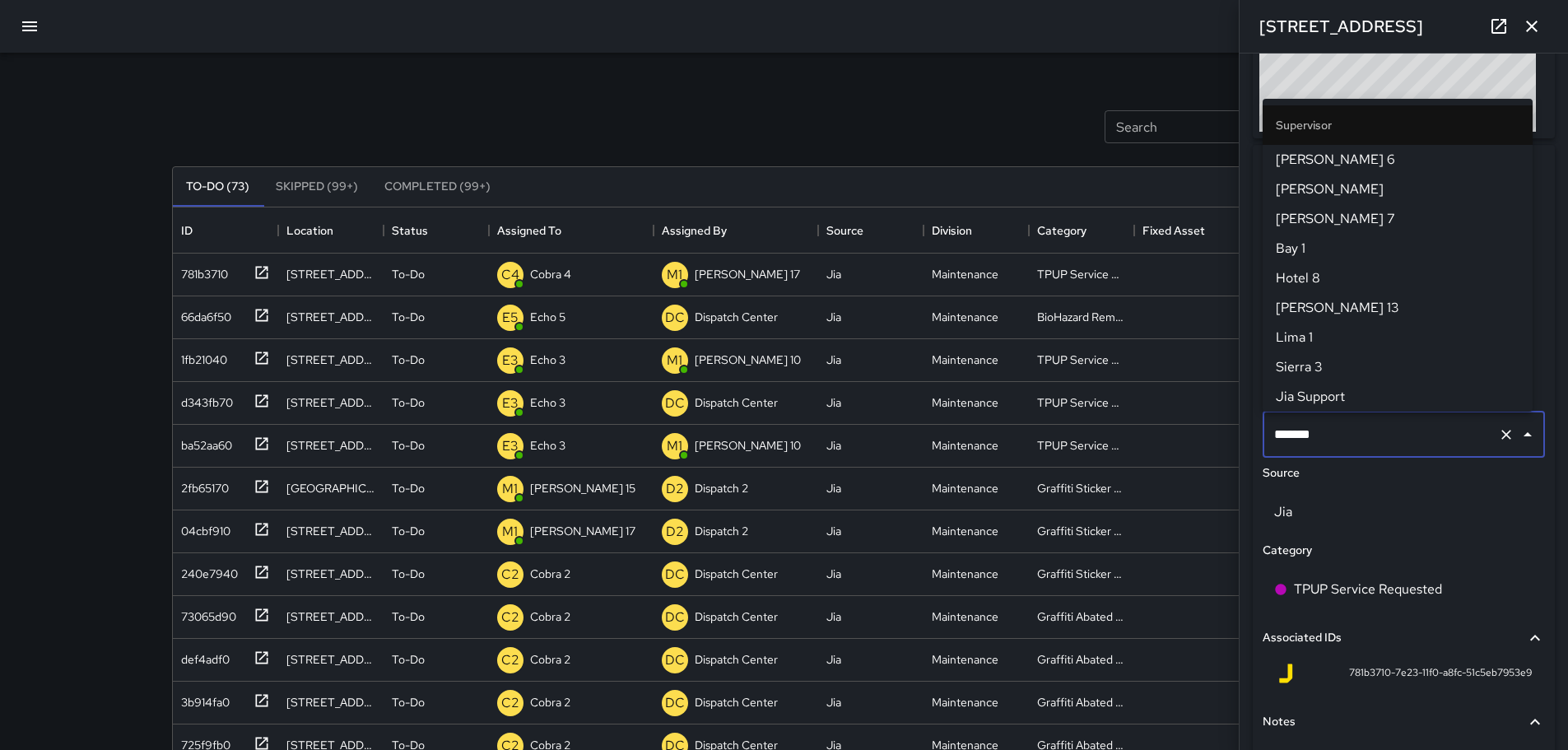
scroll to position [1630, 0]
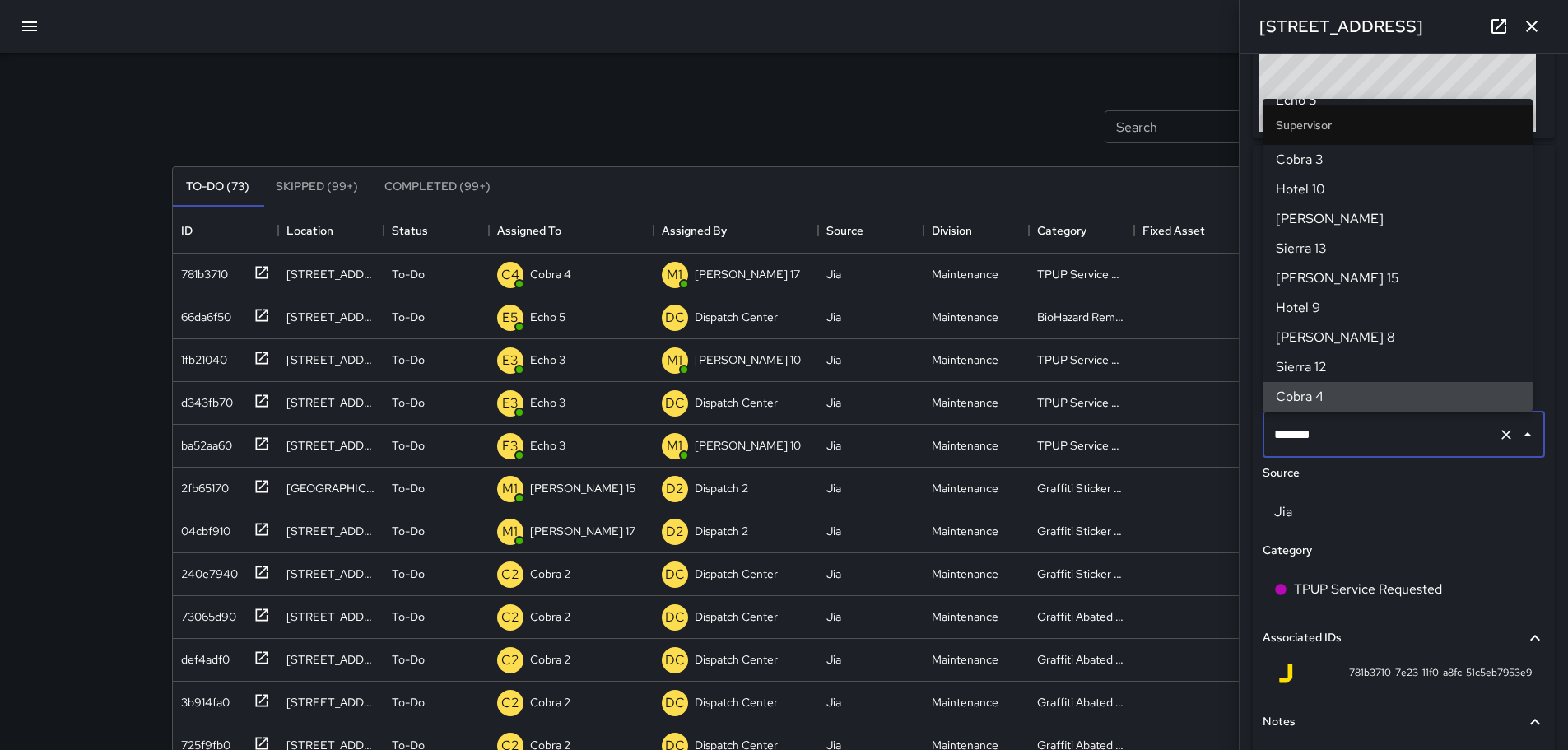
click at [1342, 433] on input "*******" at bounding box center [1381, 434] width 222 height 31
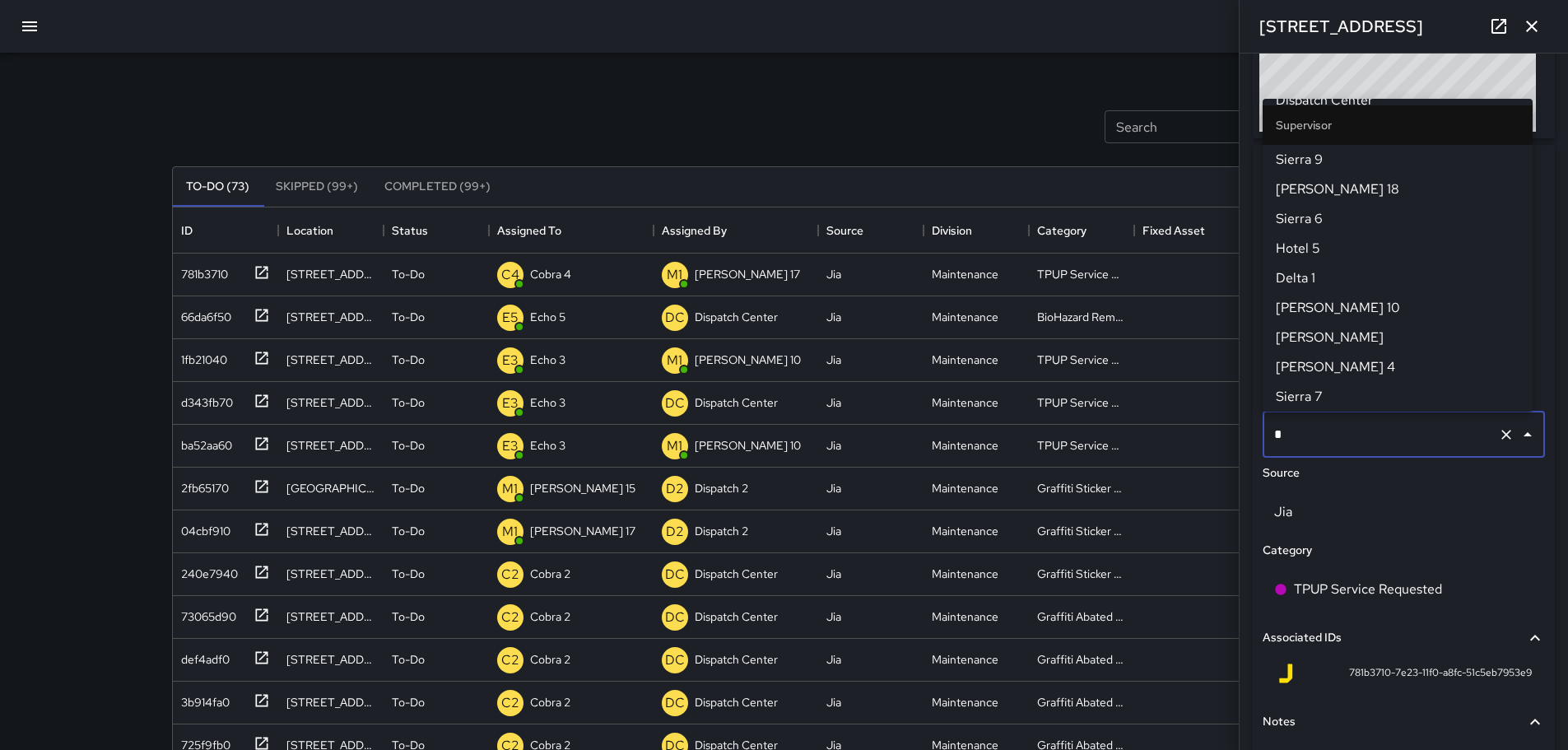
scroll to position [0, 0]
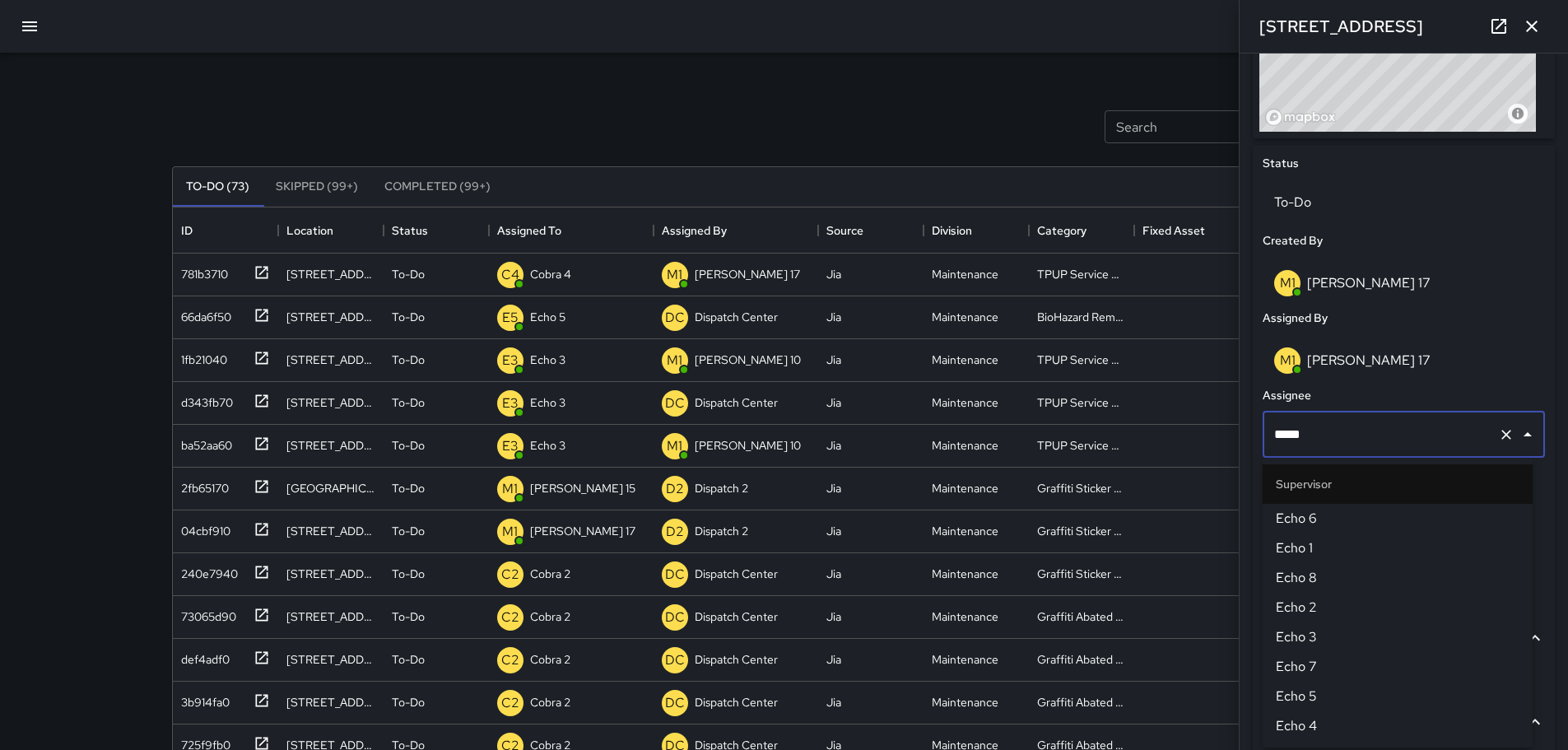
type input "******"
click at [1304, 515] on span "Echo 3" at bounding box center [1397, 518] width 243 height 20
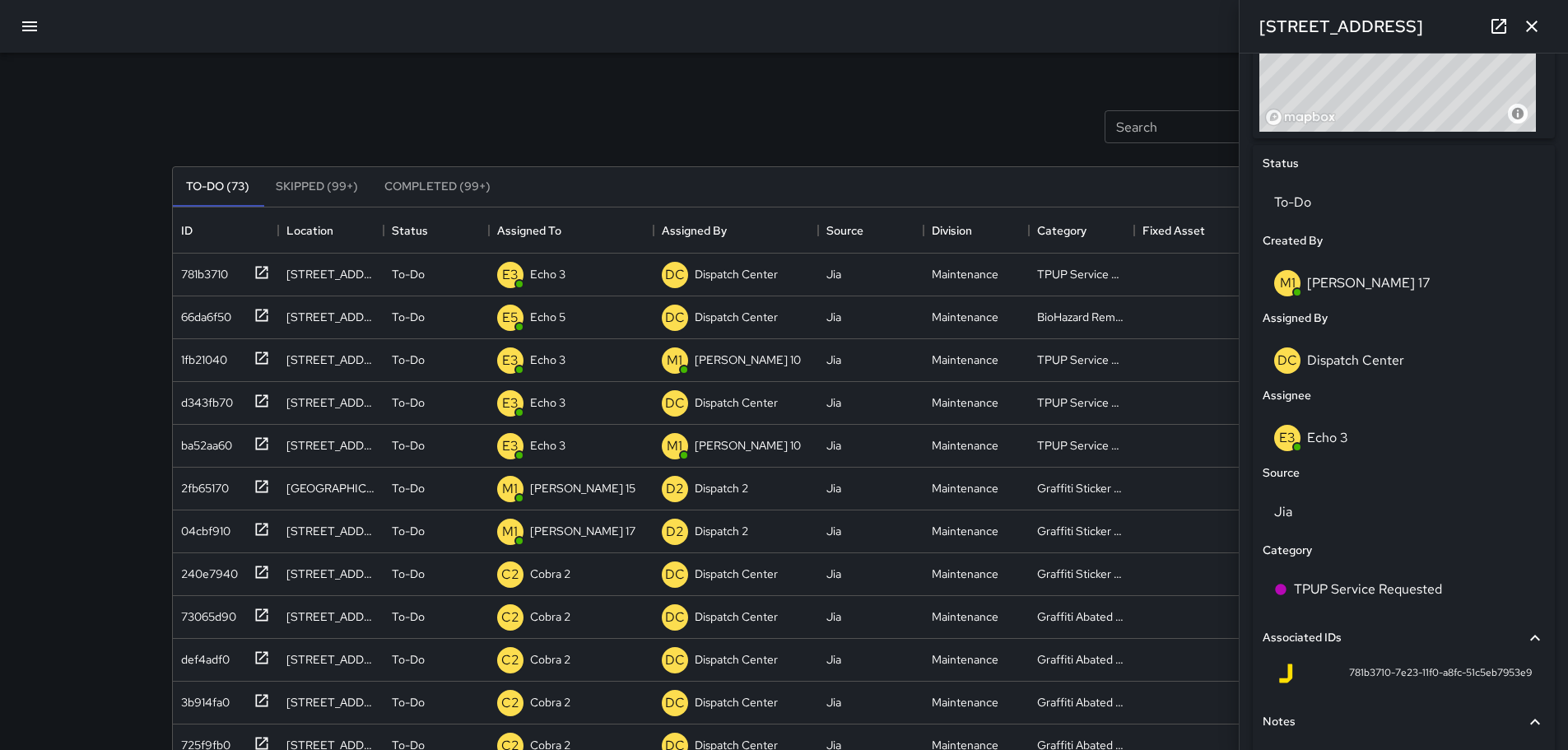
click at [33, 28] on icon "button" at bounding box center [29, 26] width 20 height 20
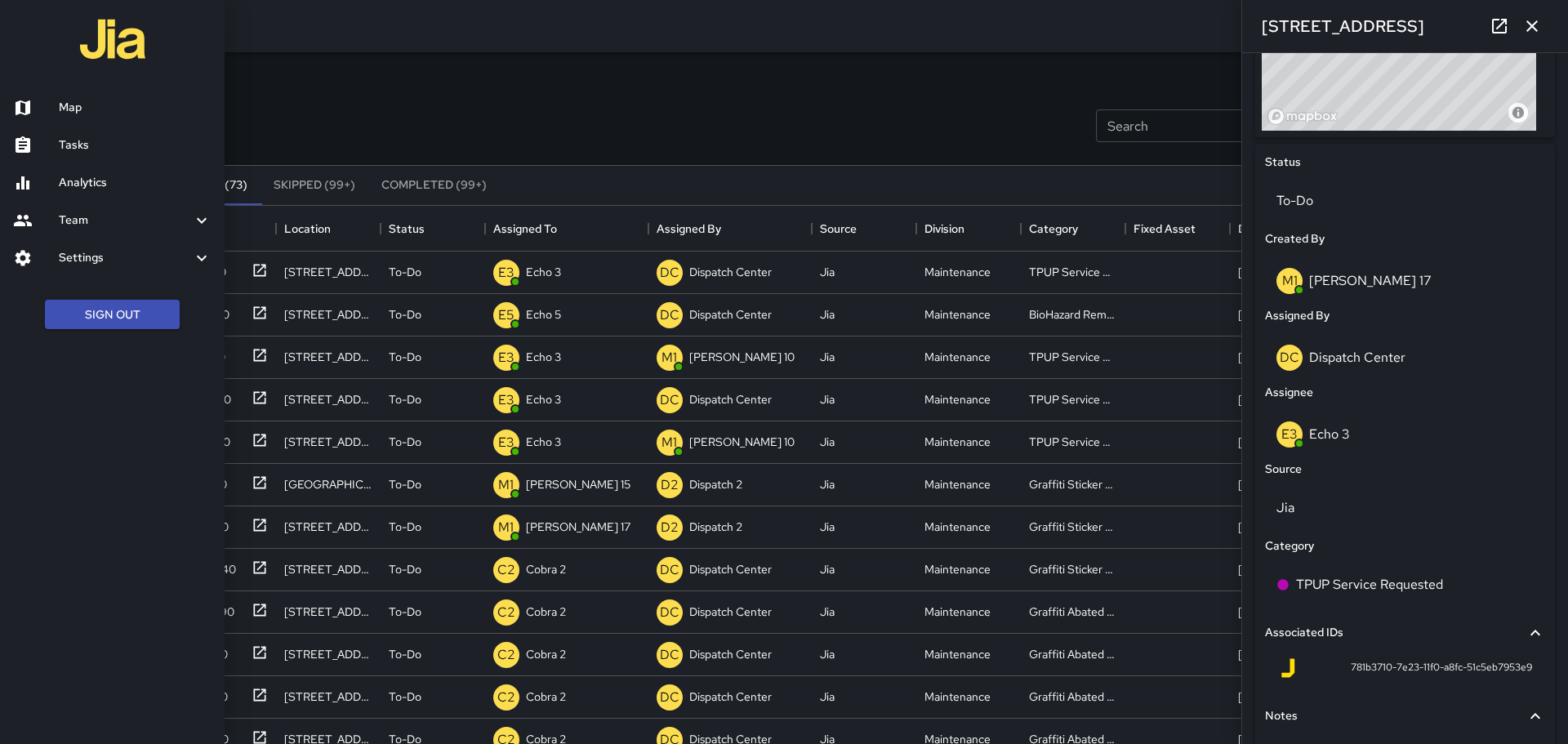
click at [59, 102] on h6 "Map" at bounding box center [135, 107] width 153 height 18
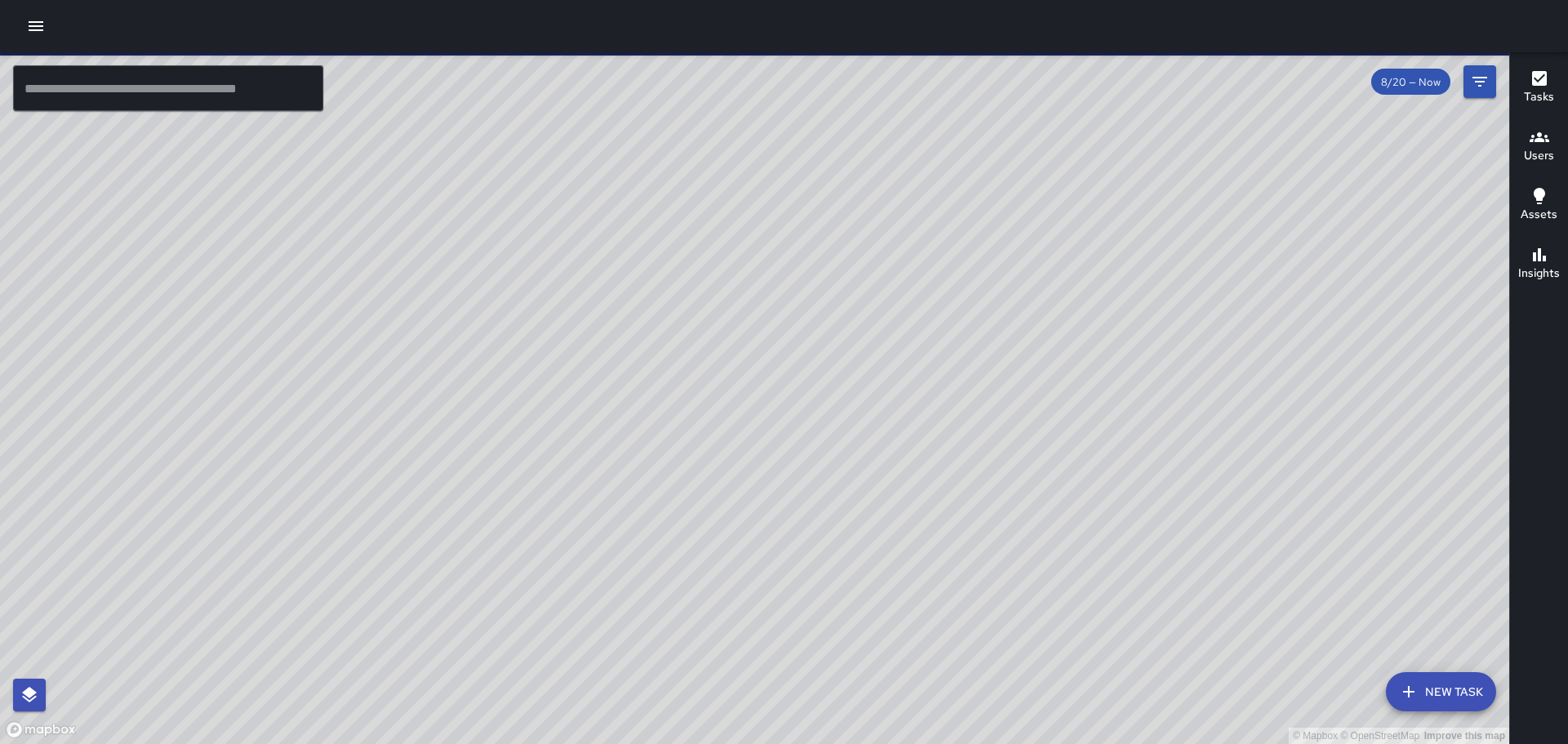
drag, startPoint x: 477, startPoint y: 338, endPoint x: 402, endPoint y: 323, distance: 76.5
click at [258, 265] on div "© Mapbox © OpenStreetMap Improve this map" at bounding box center [754, 398] width 1509 height 691
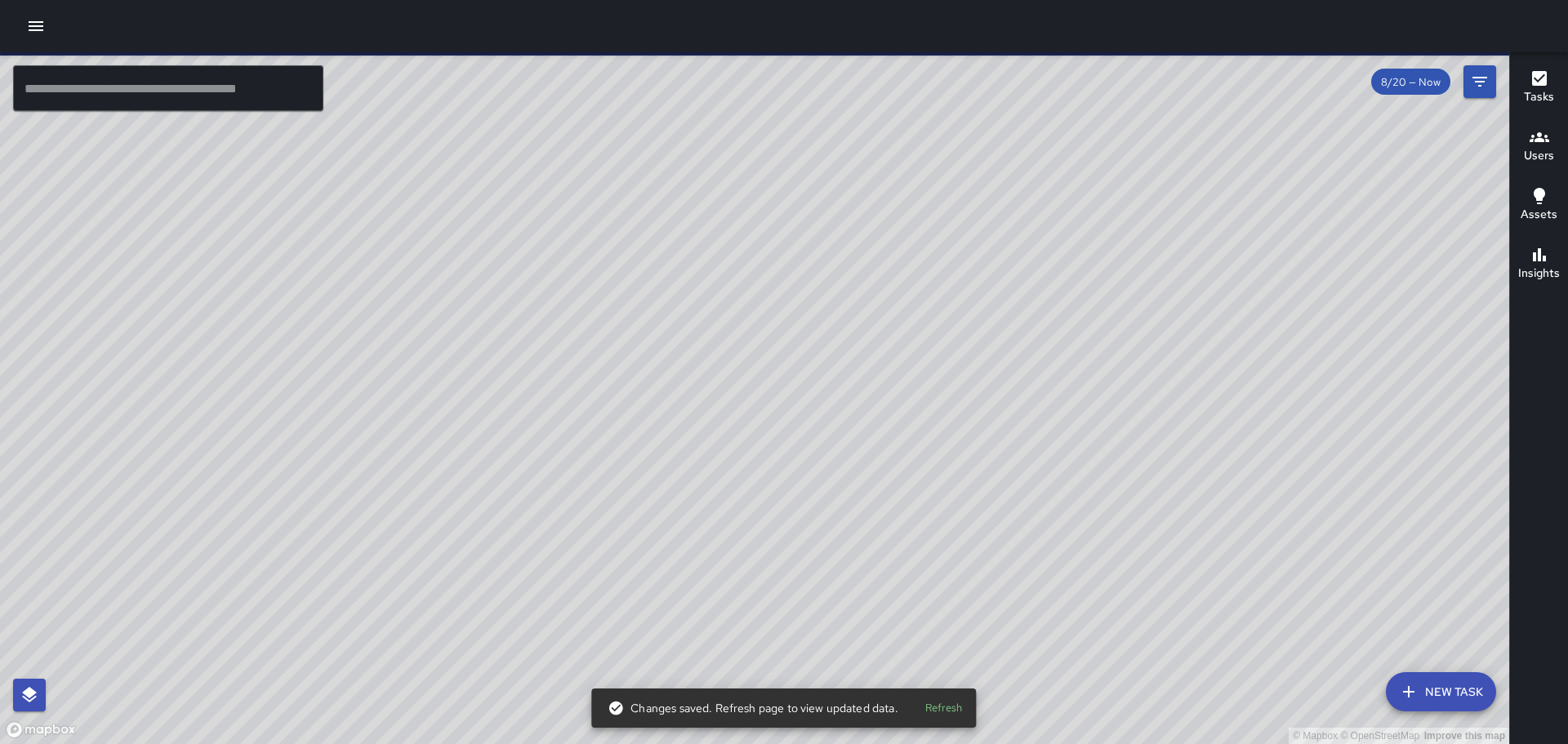
drag, startPoint x: 962, startPoint y: 216, endPoint x: 212, endPoint y: 159, distance: 752.2
click at [212, 159] on div "© Mapbox © OpenStreetMap Improve this map" at bounding box center [754, 398] width 1509 height 691
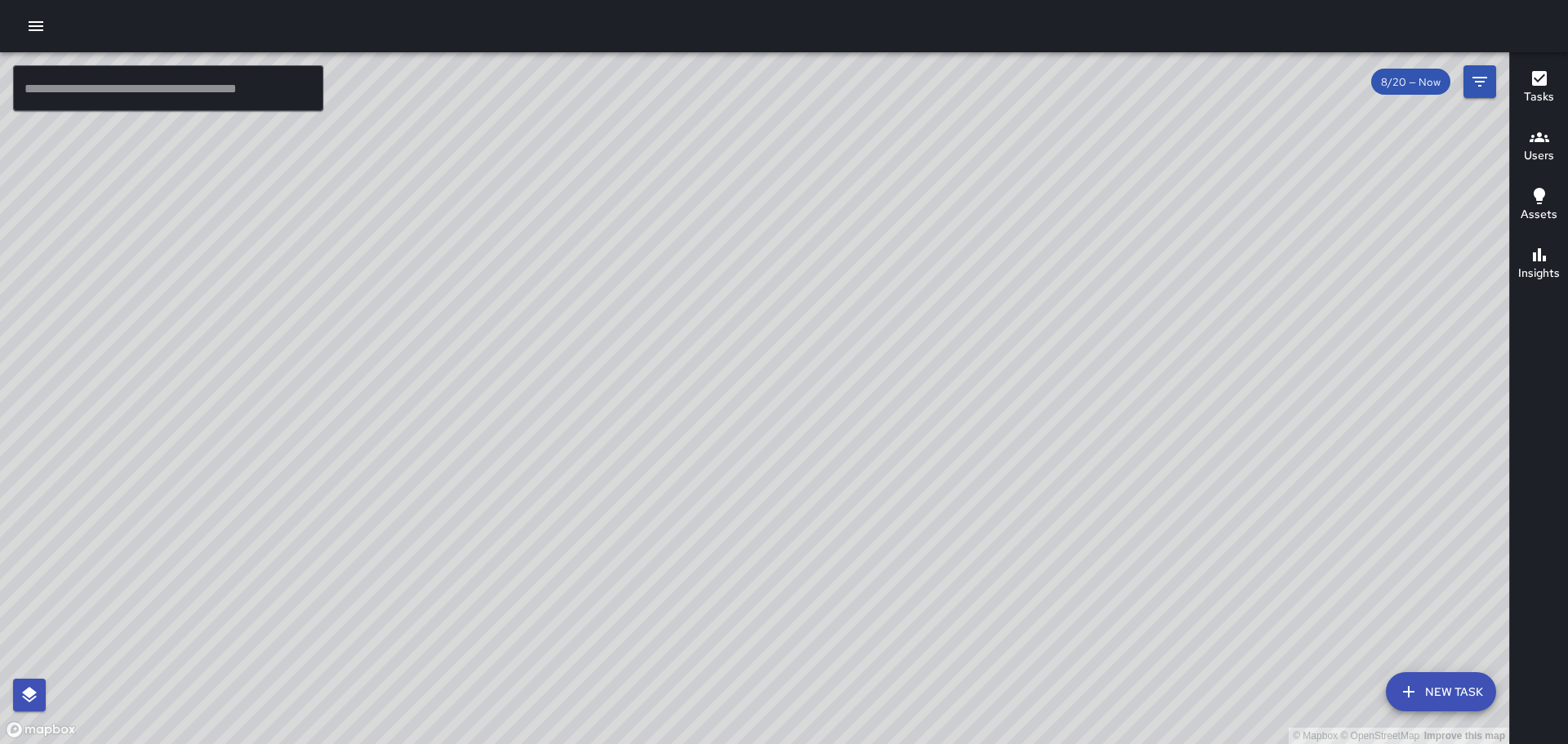
drag, startPoint x: 564, startPoint y: 316, endPoint x: 691, endPoint y: 426, distance: 168.0
click at [691, 426] on div "© Mapbox © OpenStreetMap Improve this map" at bounding box center [754, 398] width 1509 height 691
drag, startPoint x: 474, startPoint y: 223, endPoint x: 559, endPoint y: 348, distance: 151.2
click at [559, 348] on div "© Mapbox © OpenStreetMap Improve this map" at bounding box center [754, 398] width 1509 height 691
drag, startPoint x: 365, startPoint y: 416, endPoint x: 576, endPoint y: 372, distance: 215.5
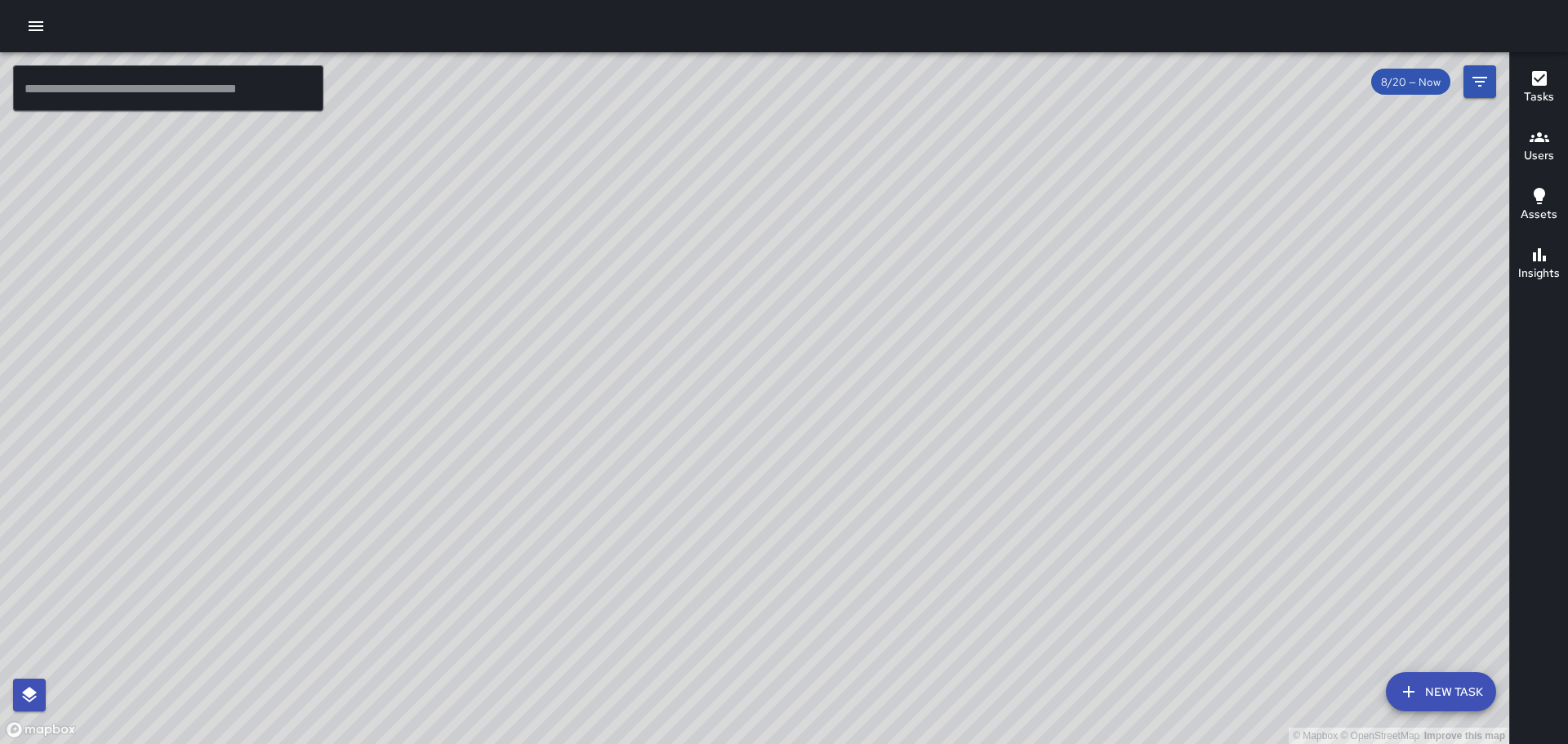
click at [573, 364] on div "© Mapbox © OpenStreetMap Improve this map" at bounding box center [754, 398] width 1509 height 691
drag, startPoint x: 365, startPoint y: 620, endPoint x: 826, endPoint y: 110, distance: 687.5
click at [826, 111] on div "© Mapbox © OpenStreetMap Improve this map" at bounding box center [754, 398] width 1509 height 691
drag, startPoint x: 607, startPoint y: 514, endPoint x: 849, endPoint y: 151, distance: 436.3
click at [849, 151] on div "© Mapbox © OpenStreetMap Improve this map" at bounding box center [754, 398] width 1509 height 691
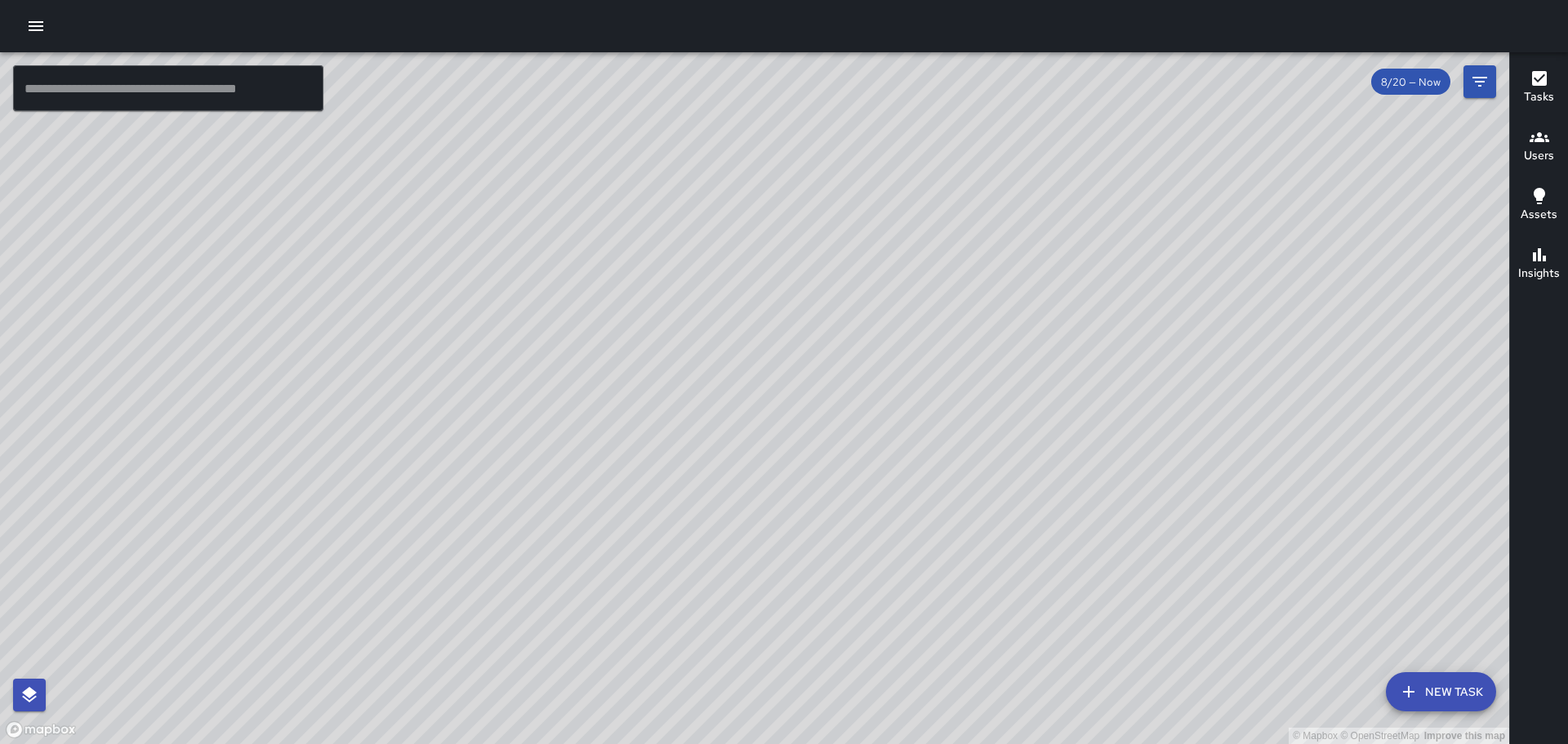
drag, startPoint x: 651, startPoint y: 432, endPoint x: 681, endPoint y: 302, distance: 133.4
click at [681, 302] on div "© Mapbox © OpenStreetMap Improve this map" at bounding box center [754, 398] width 1509 height 691
drag, startPoint x: 473, startPoint y: 537, endPoint x: 456, endPoint y: 477, distance: 62.4
click at [456, 477] on div "© Mapbox © OpenStreetMap Improve this map" at bounding box center [754, 398] width 1509 height 691
drag, startPoint x: 708, startPoint y: 614, endPoint x: 545, endPoint y: 636, distance: 164.5
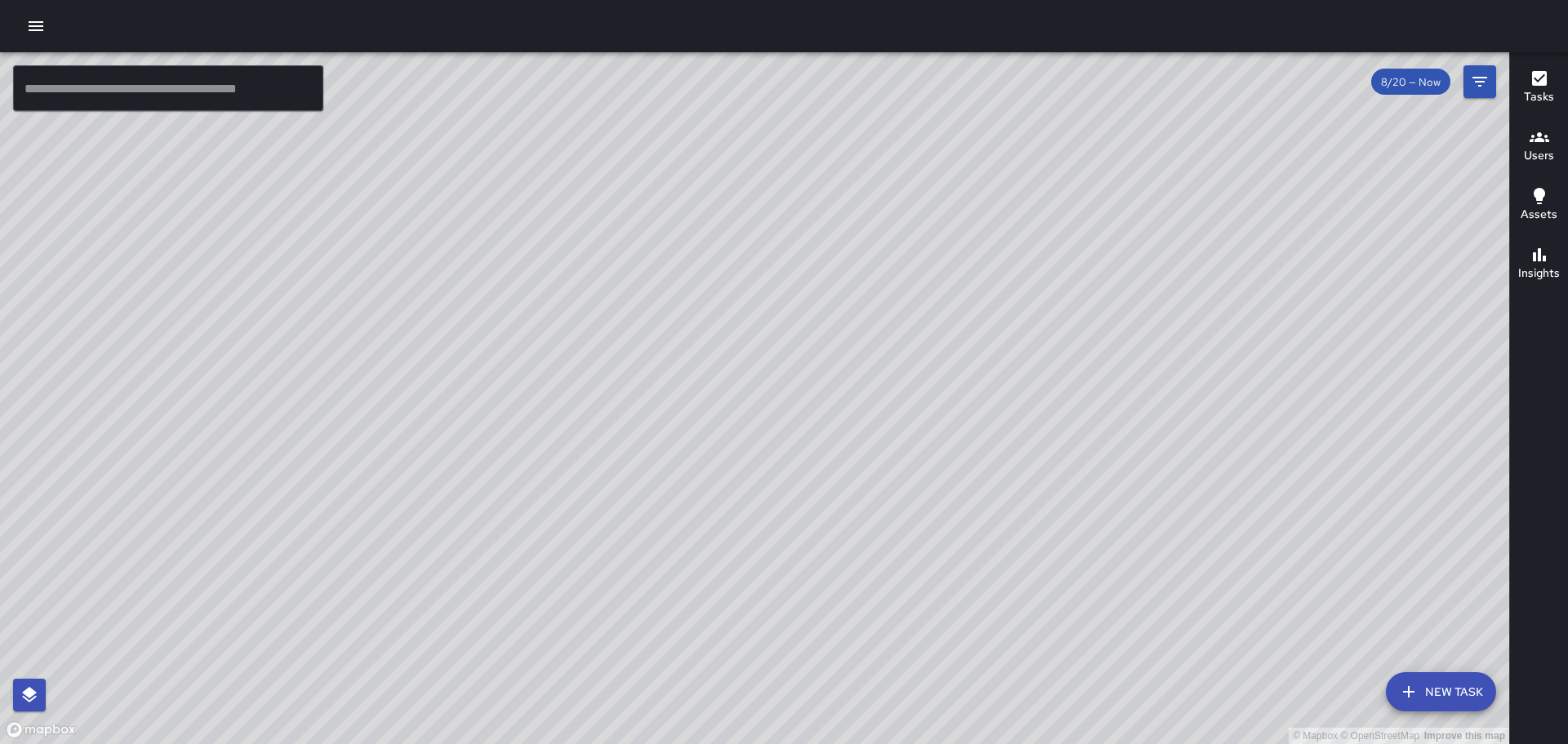
click at [867, 424] on div "© Mapbox © OpenStreetMap Improve this map" at bounding box center [754, 398] width 1509 height 691
click at [26, 23] on icon "button" at bounding box center [36, 25] width 20 height 20
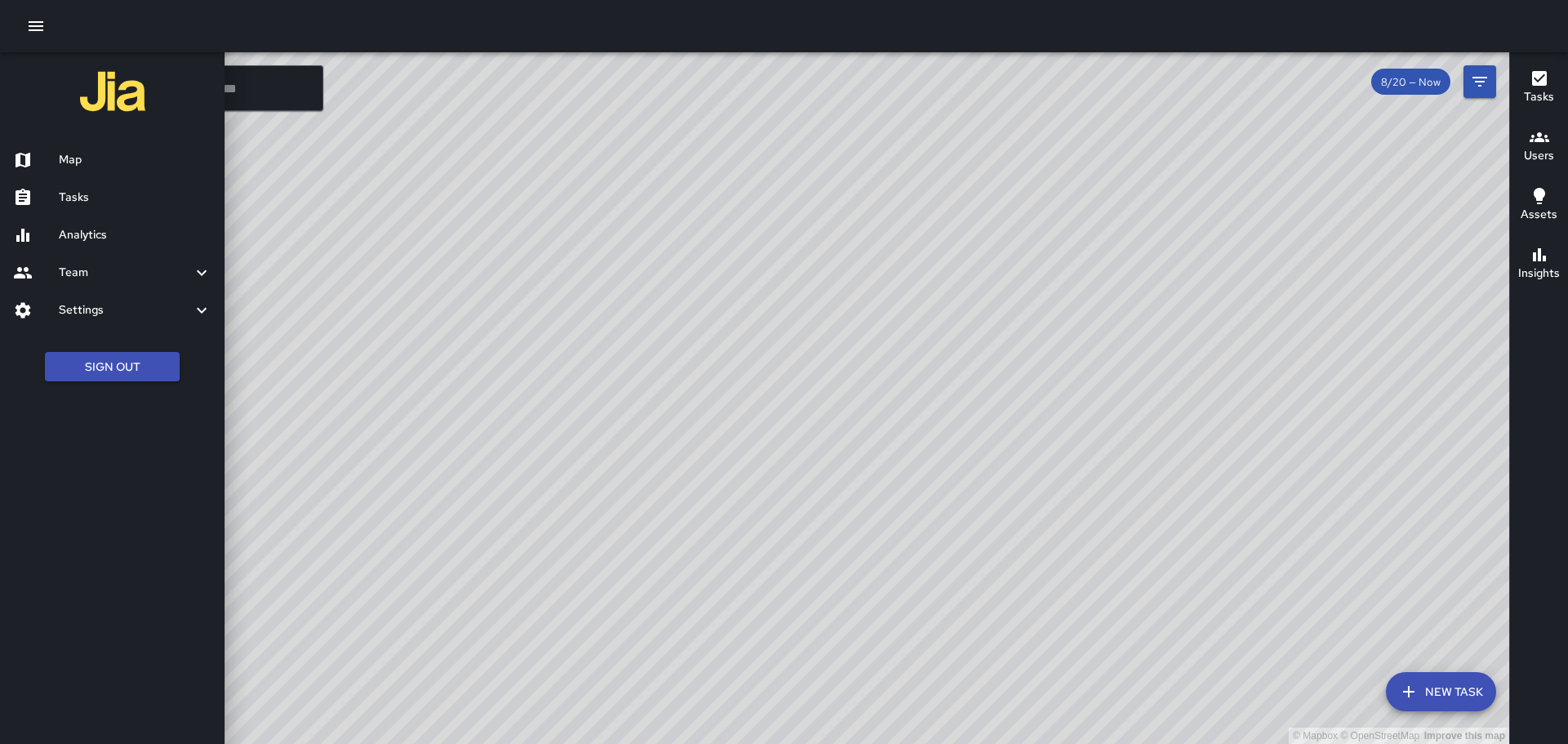
click at [101, 152] on h6 "Map" at bounding box center [135, 160] width 153 height 18
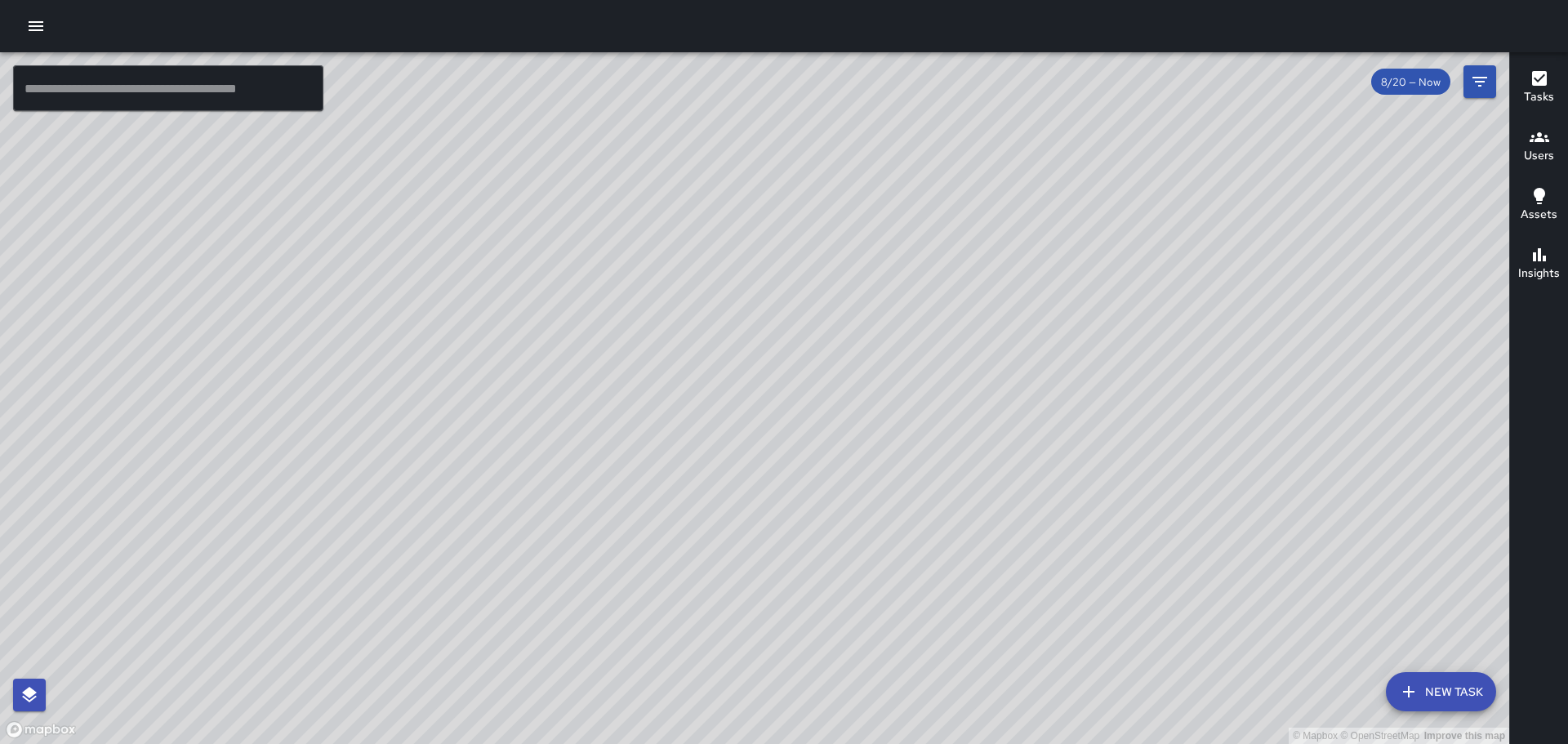
click at [39, 23] on icon "button" at bounding box center [36, 25] width 20 height 20
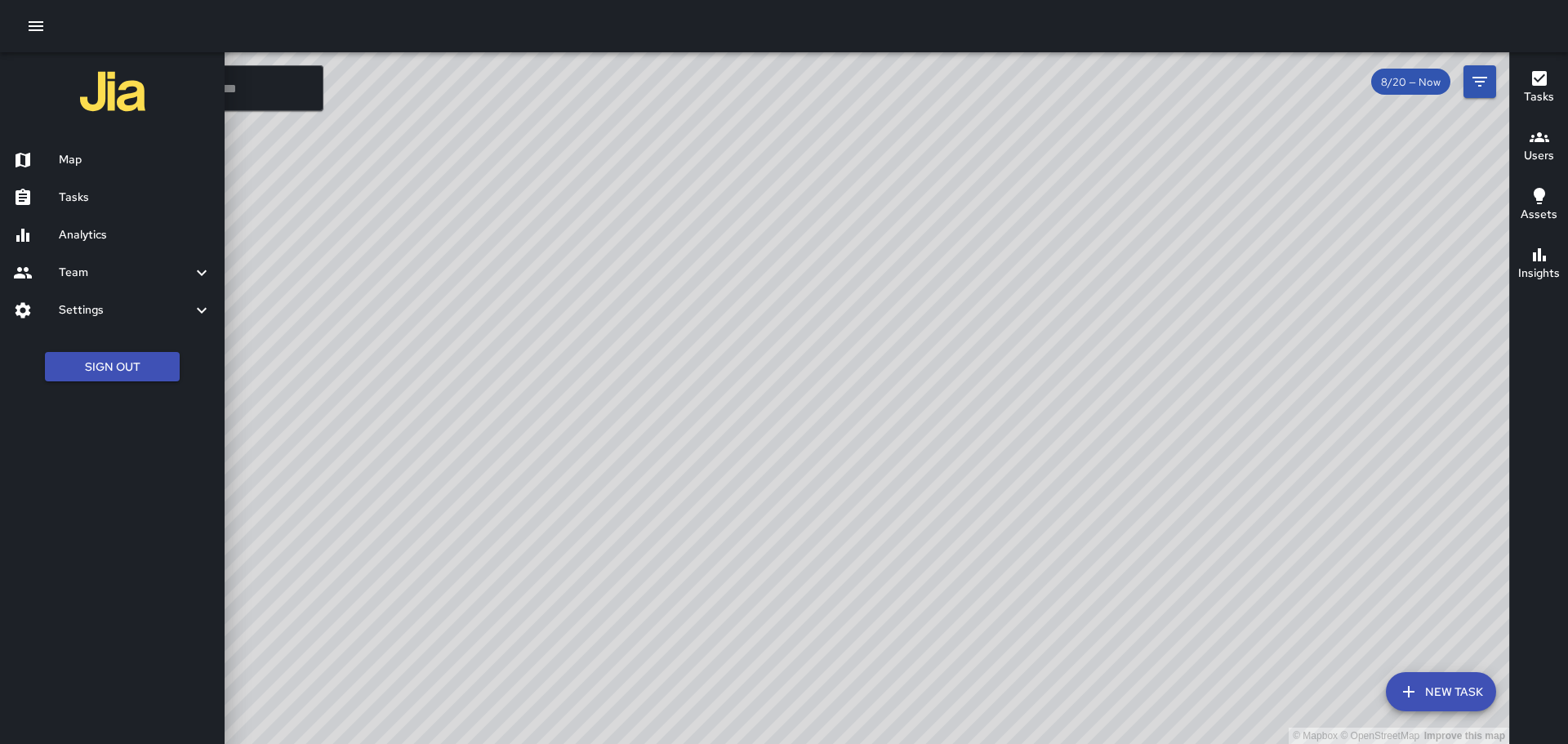
click at [85, 190] on h6 "Tasks" at bounding box center [135, 197] width 153 height 18
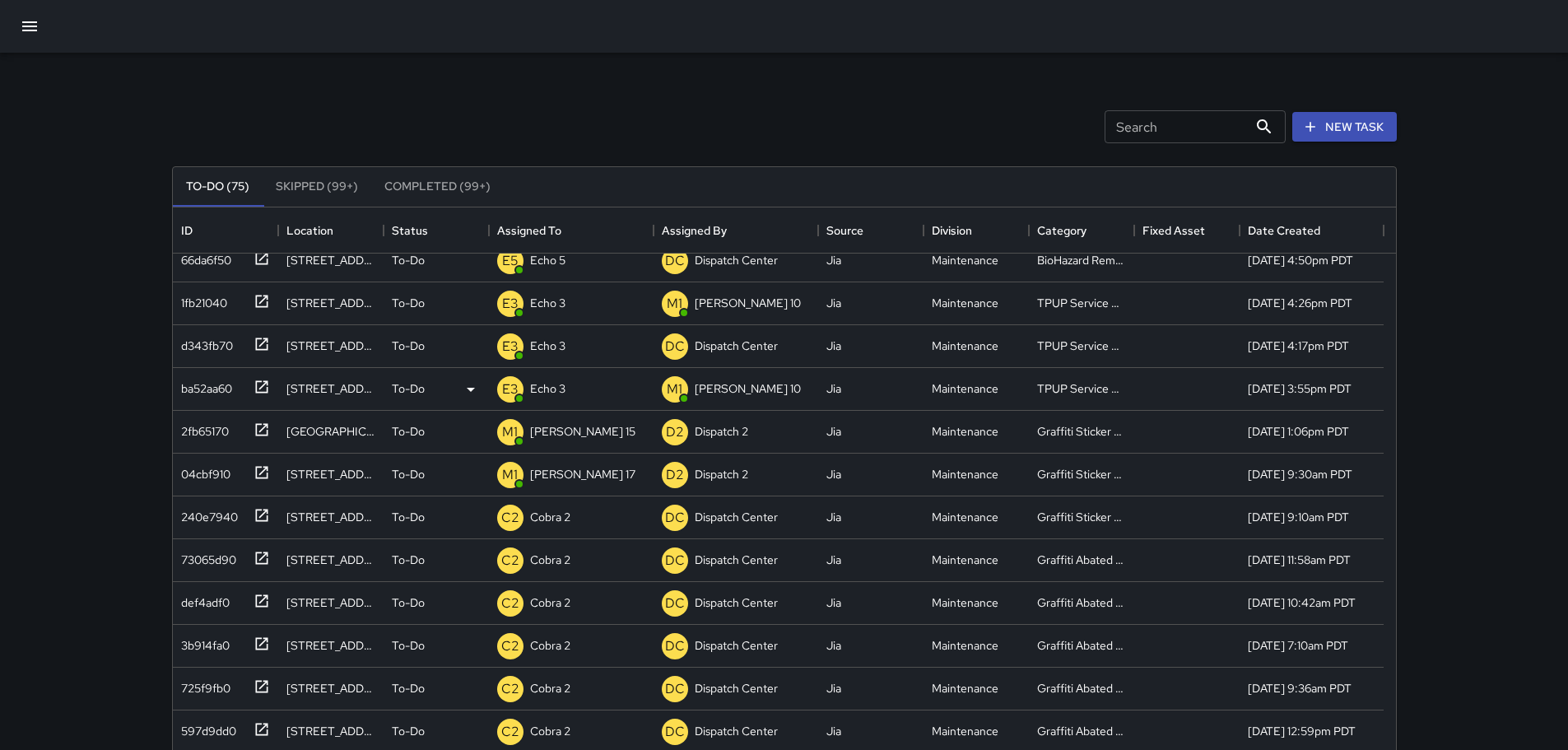
scroll to position [82, 0]
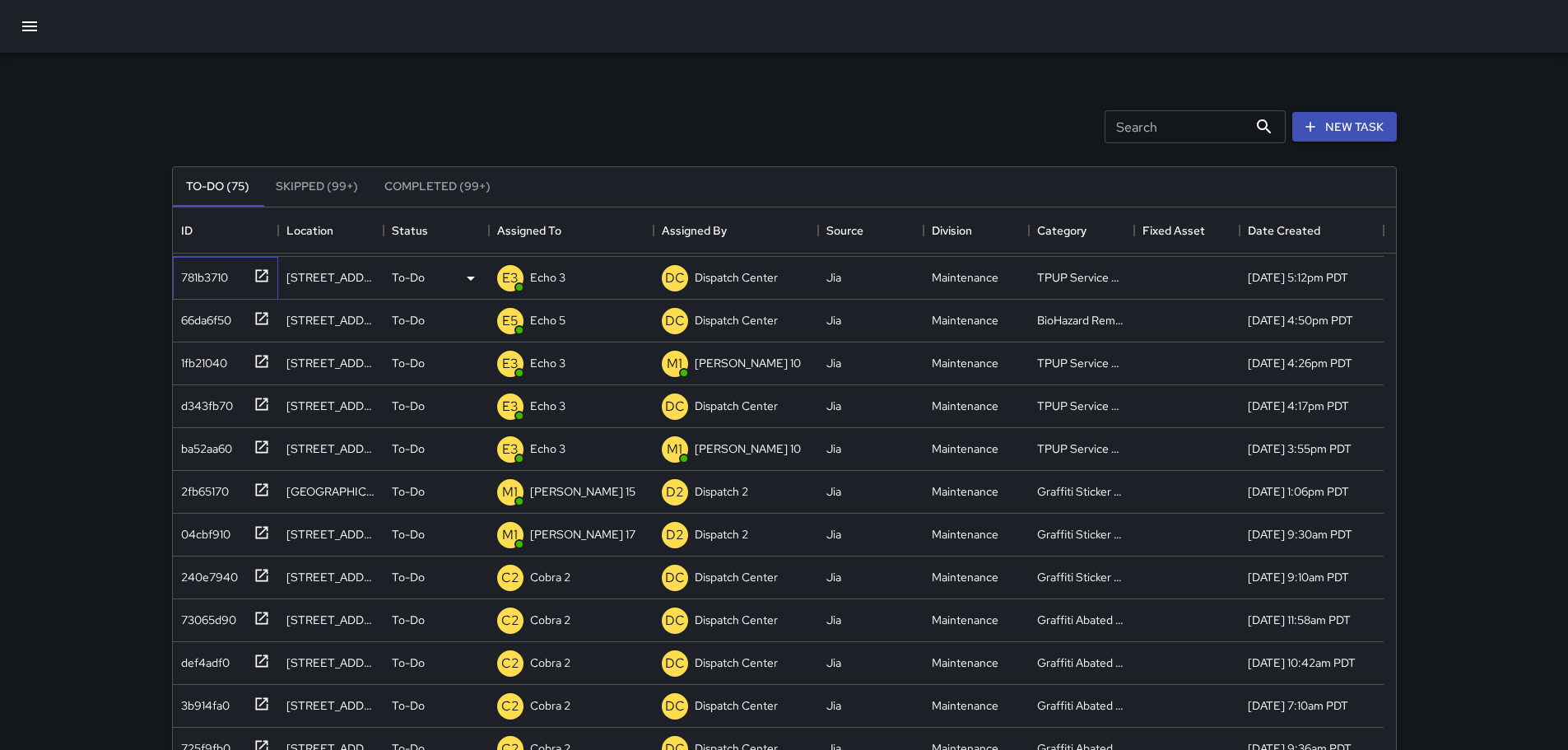
click at [266, 273] on icon at bounding box center [261, 275] width 16 height 16
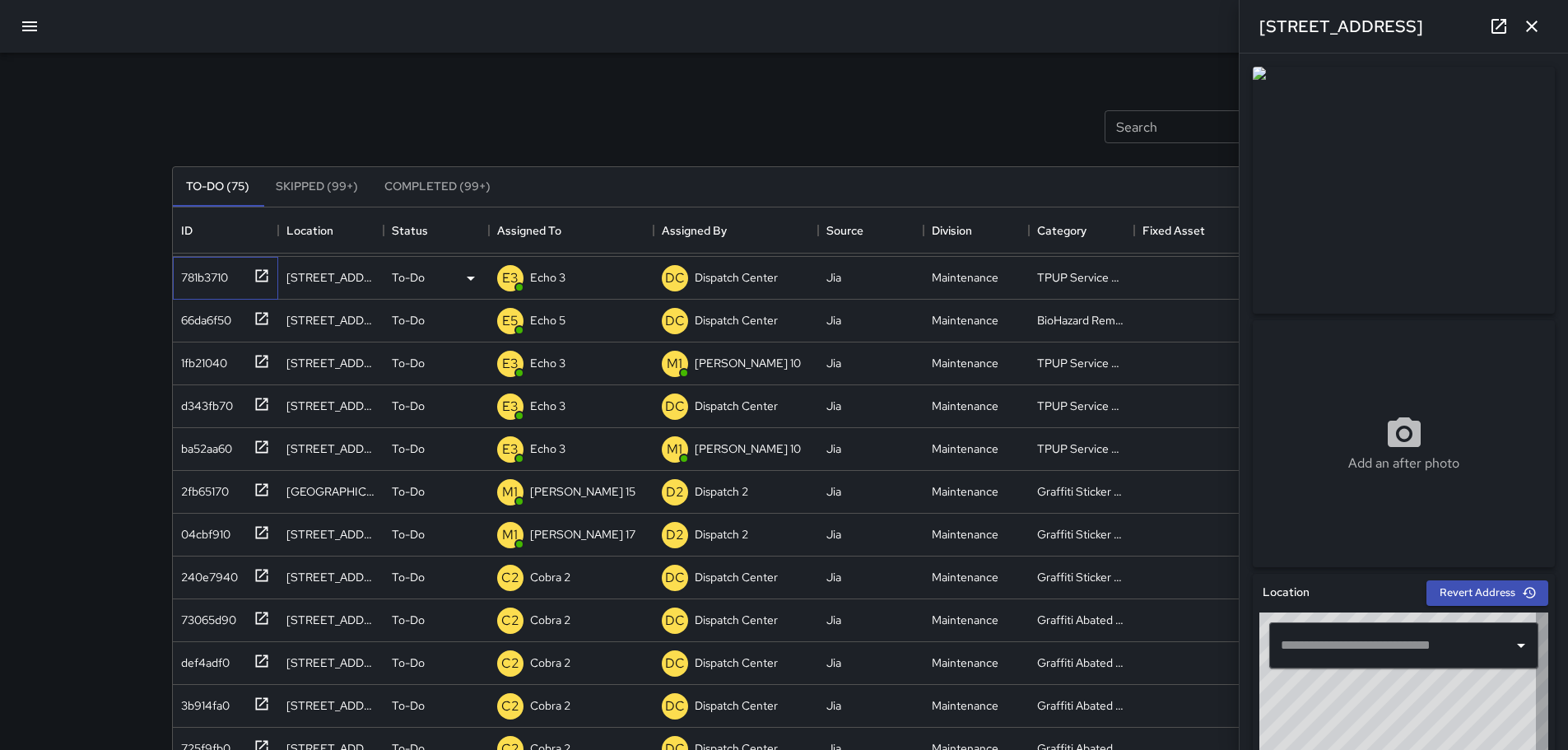
type input "**********"
click at [1542, 31] on button "button" at bounding box center [1531, 26] width 33 height 33
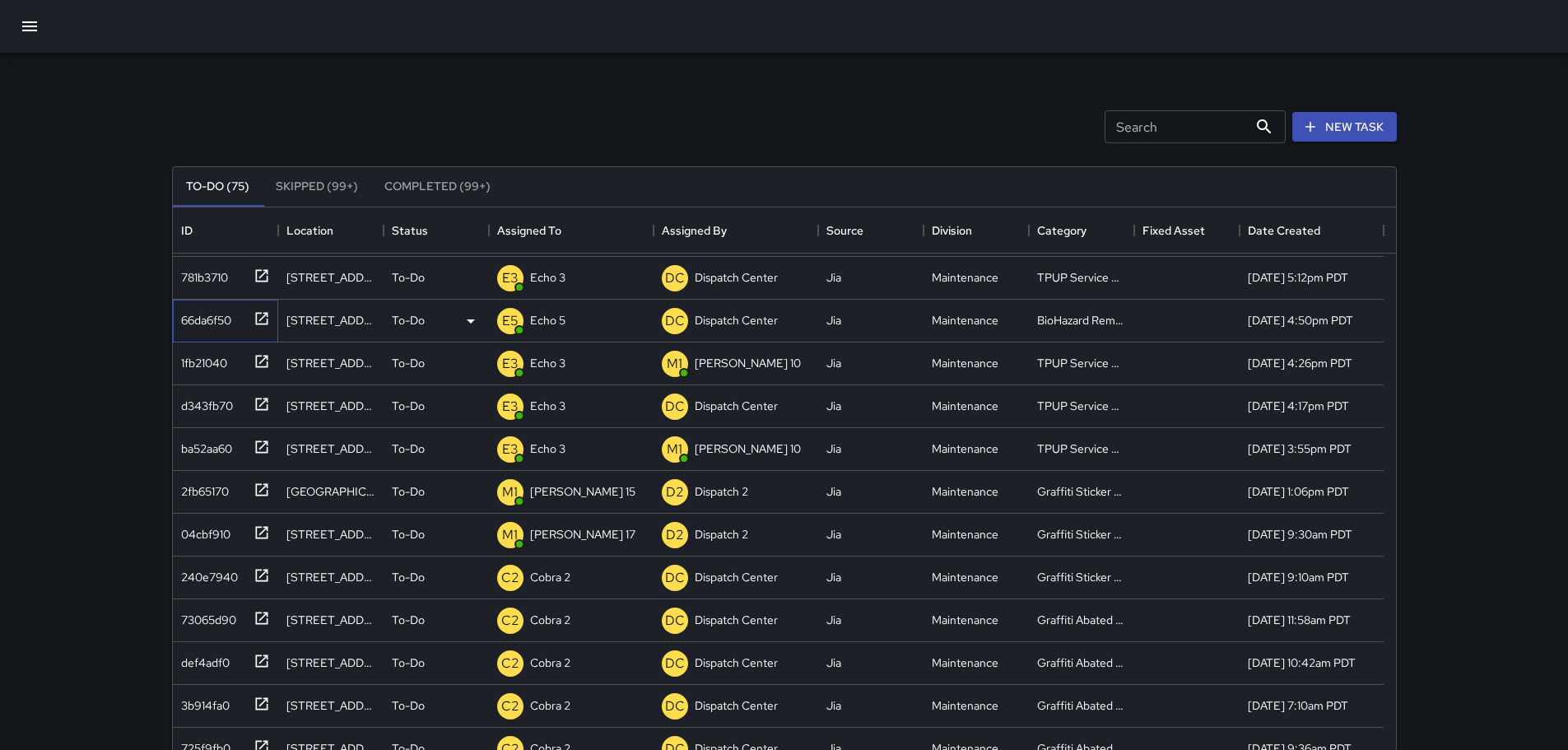
click at [260, 317] on icon at bounding box center [261, 318] width 16 height 16
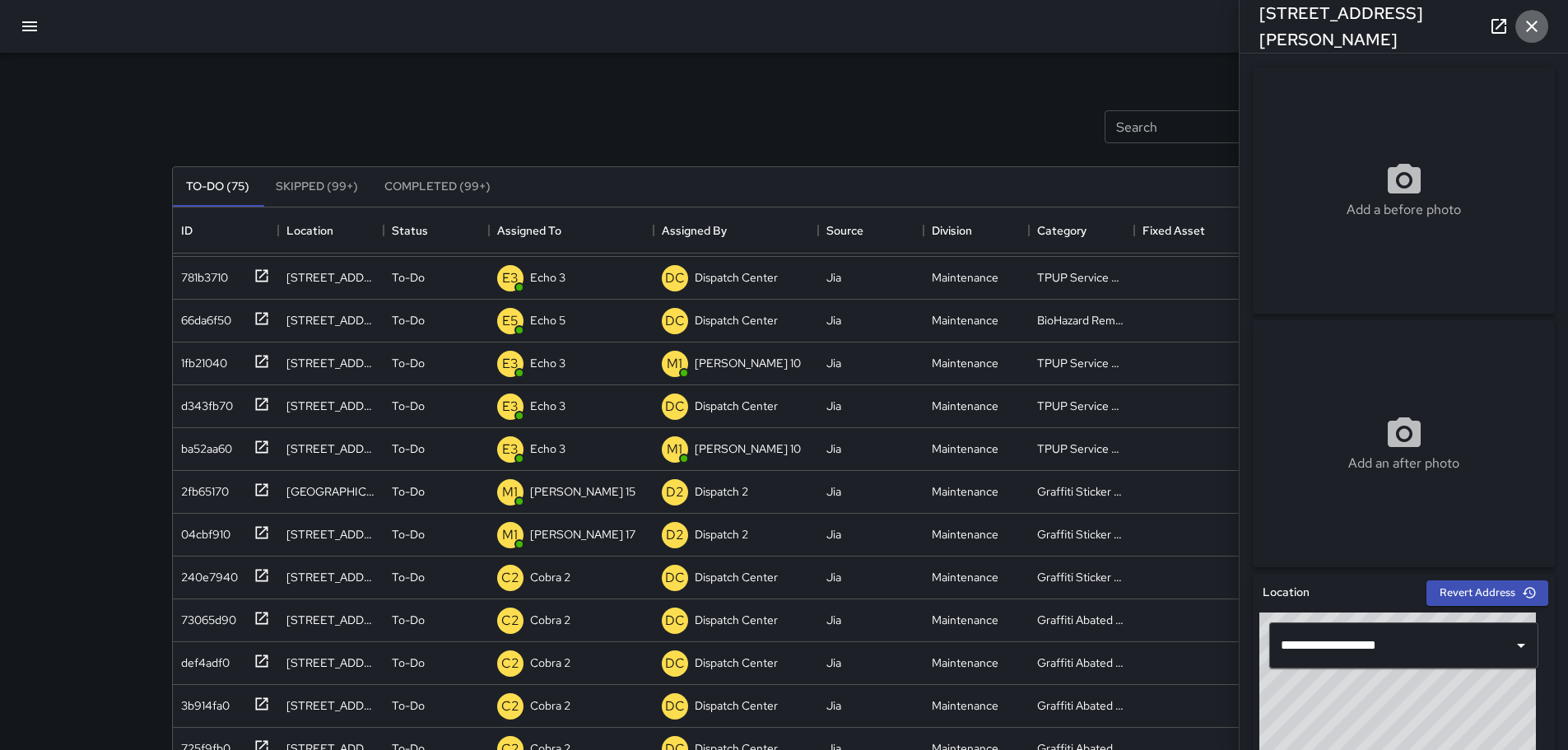
click at [1526, 20] on icon "button" at bounding box center [1531, 26] width 20 height 20
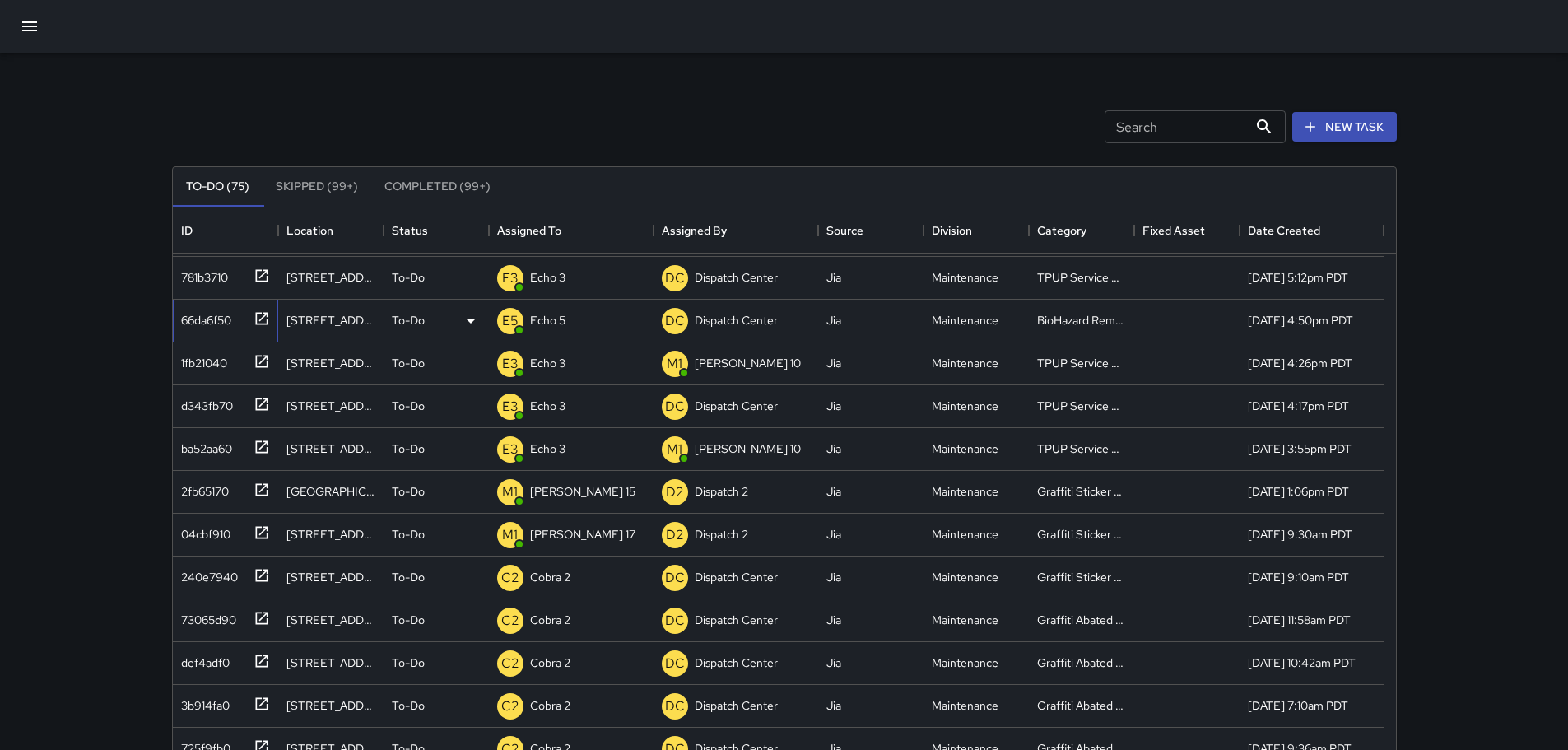
click at [262, 311] on icon at bounding box center [261, 318] width 16 height 16
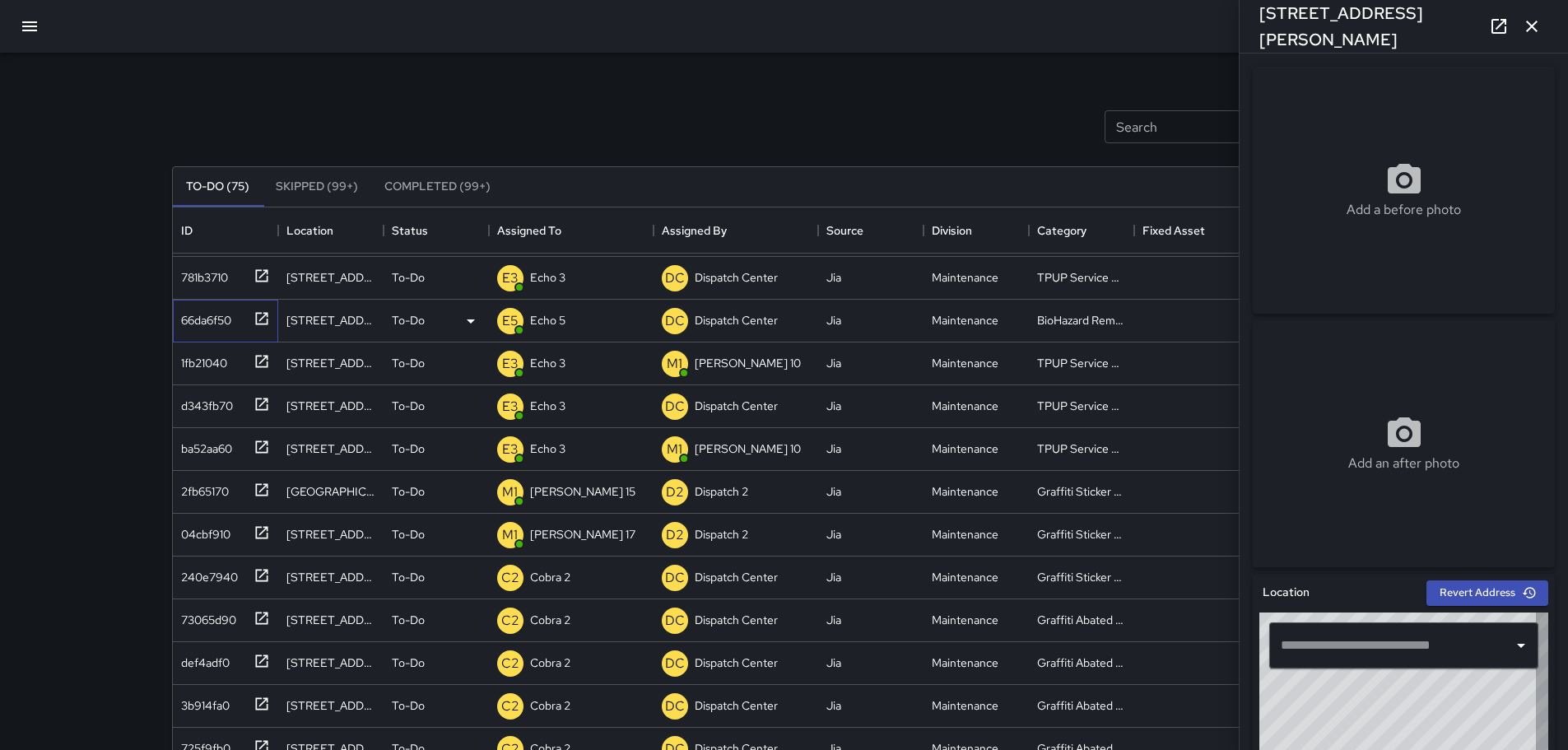
type input "**********"
click at [1536, 30] on icon "button" at bounding box center [1531, 27] width 11 height 11
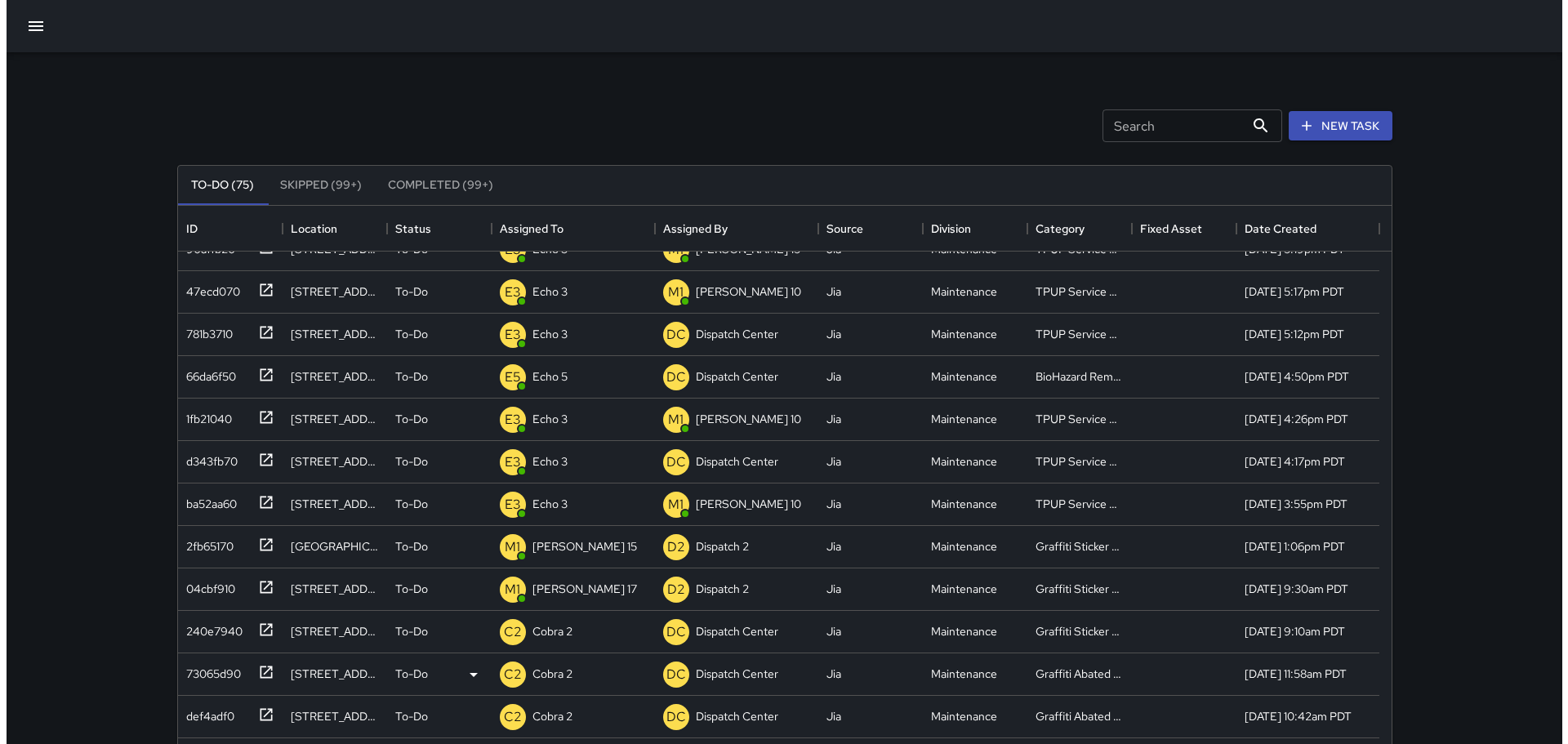
scroll to position [0, 0]
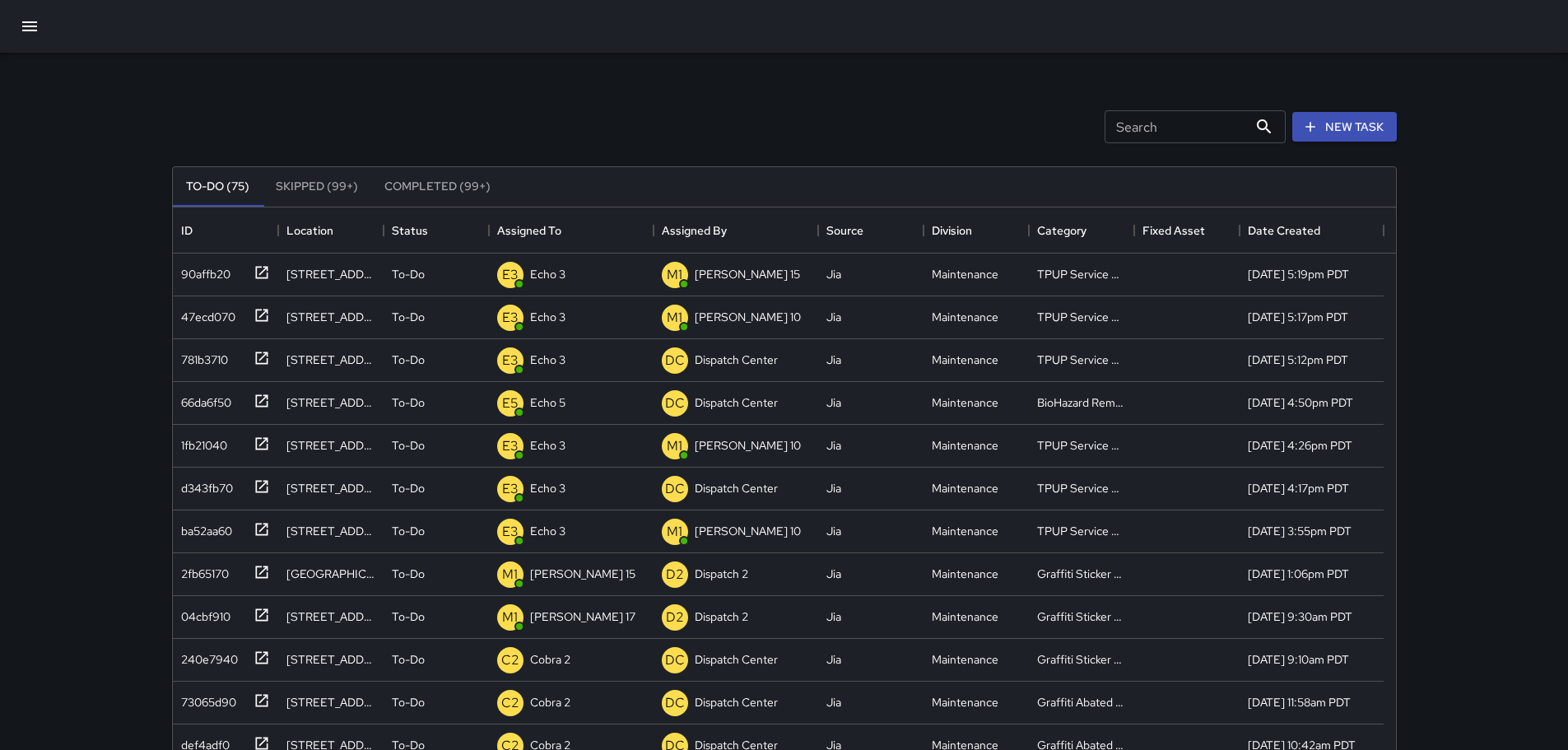
click at [33, 20] on icon "button" at bounding box center [29, 26] width 20 height 20
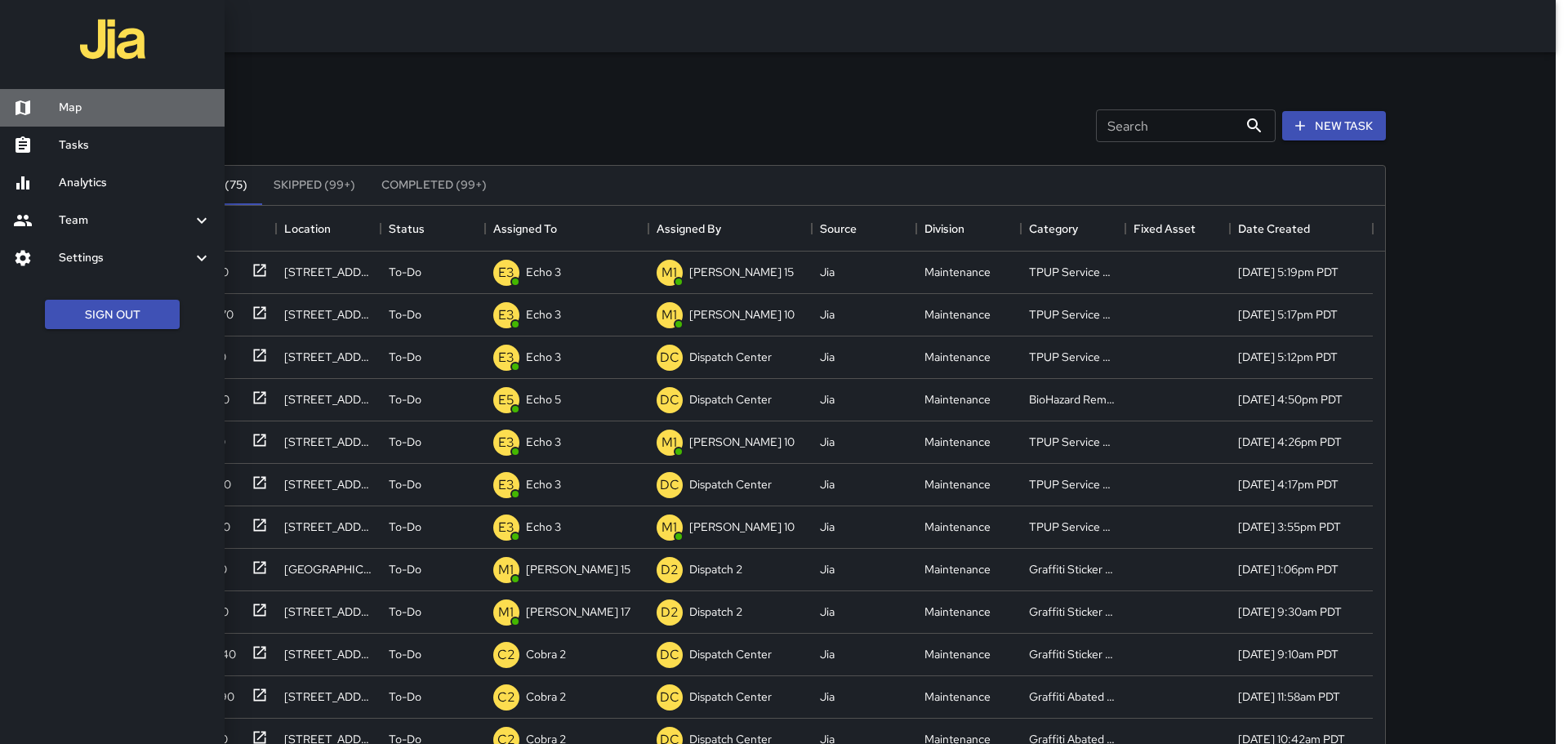
click at [115, 98] on link "Map" at bounding box center [112, 108] width 225 height 38
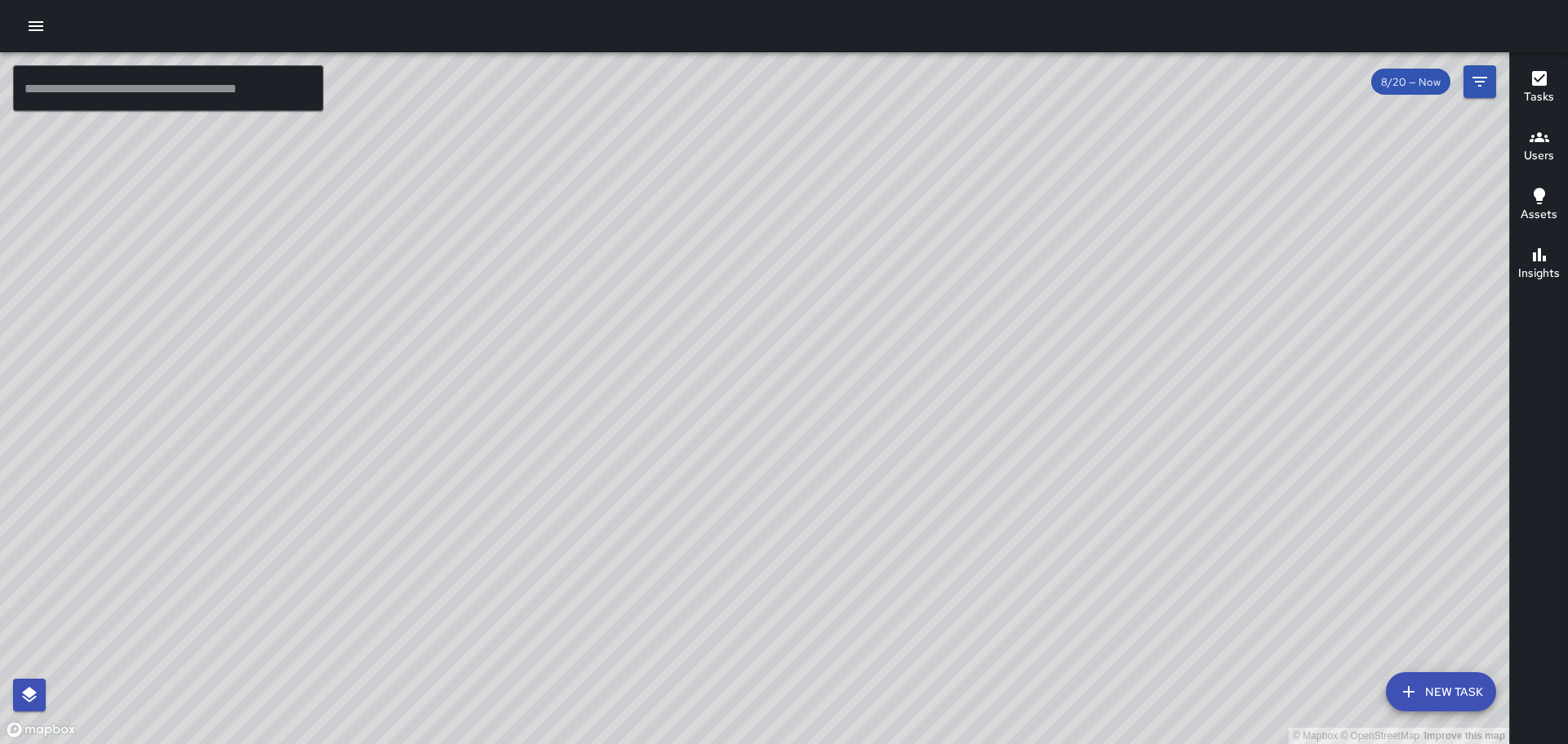
drag, startPoint x: 364, startPoint y: 402, endPoint x: 560, endPoint y: 322, distance: 211.7
click at [558, 323] on div "© Mapbox © OpenStreetMap Improve this map" at bounding box center [754, 398] width 1509 height 691
drag, startPoint x: 338, startPoint y: 570, endPoint x: 411, endPoint y: 458, distance: 133.7
click at [411, 458] on div "© Mapbox © OpenStreetMap Improve this map" at bounding box center [754, 398] width 1509 height 691
drag, startPoint x: 731, startPoint y: 114, endPoint x: 701, endPoint y: 385, distance: 272.7
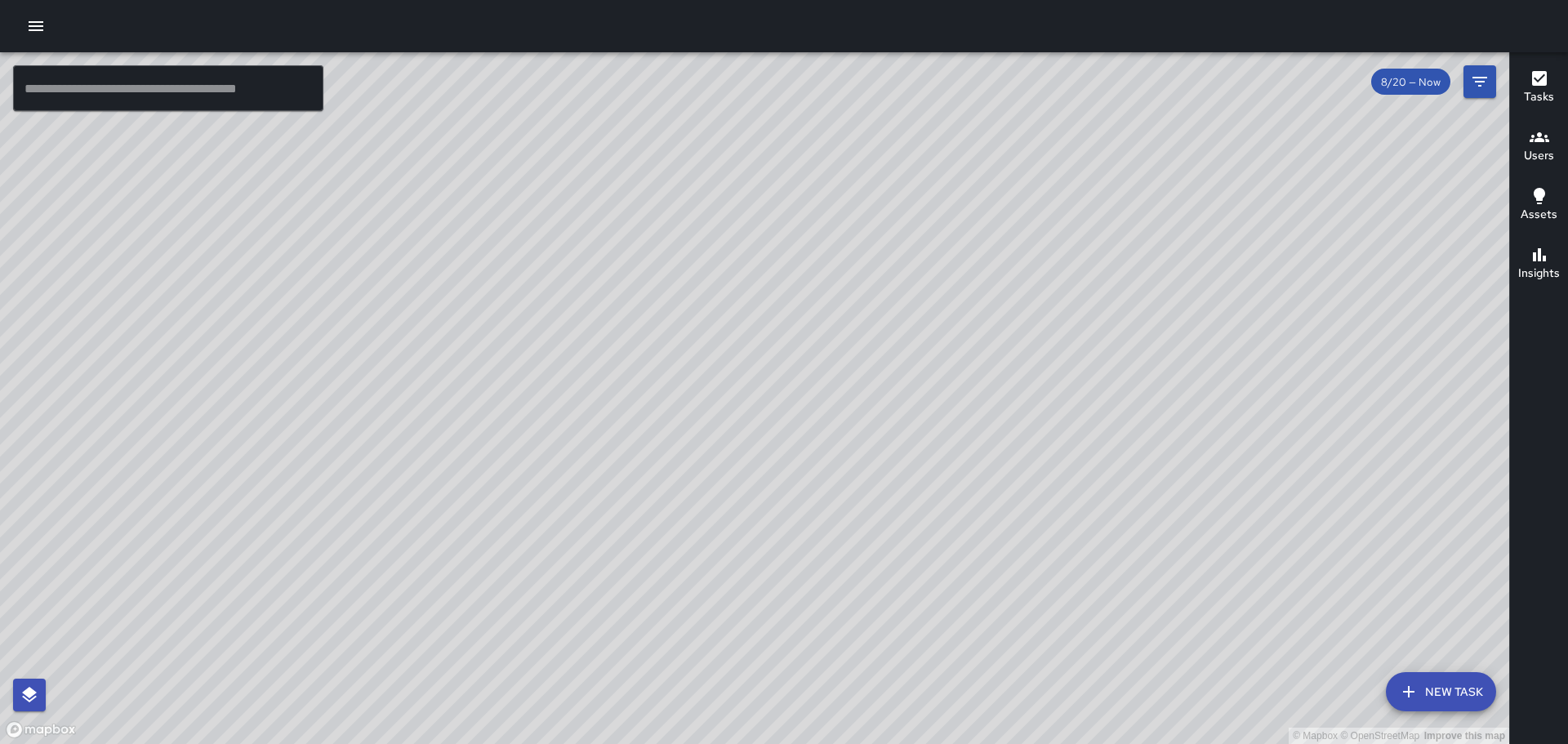
click at [701, 385] on div "© Mapbox © OpenStreetMap Improve this map" at bounding box center [754, 398] width 1509 height 691
drag, startPoint x: 235, startPoint y: 215, endPoint x: 437, endPoint y: 214, distance: 202.0
click at [437, 214] on div "© Mapbox © OpenStreetMap Improve this map" at bounding box center [754, 398] width 1509 height 691
drag, startPoint x: 685, startPoint y: 460, endPoint x: 710, endPoint y: 334, distance: 128.5
click at [710, 334] on div "© Mapbox © OpenStreetMap Improve this map" at bounding box center [754, 398] width 1509 height 691
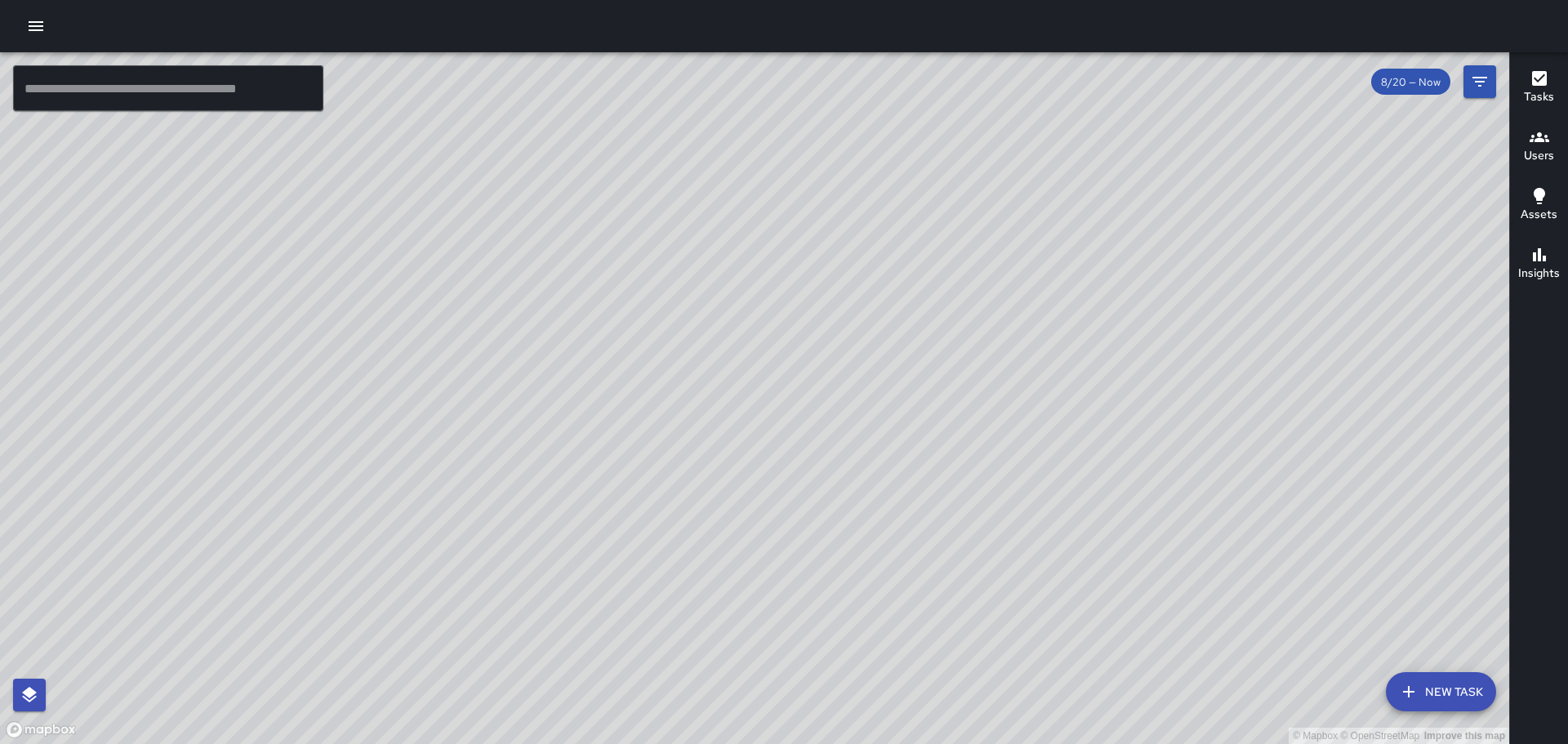
drag, startPoint x: 666, startPoint y: 460, endPoint x: 745, endPoint y: 279, distance: 197.5
click at [745, 279] on div "© Mapbox © OpenStreetMap Improve this map" at bounding box center [754, 398] width 1509 height 691
drag, startPoint x: 366, startPoint y: 434, endPoint x: 474, endPoint y: 364, distance: 128.7
click at [474, 364] on div "© Mapbox © OpenStreetMap Improve this map" at bounding box center [754, 398] width 1509 height 691
drag, startPoint x: 499, startPoint y: 240, endPoint x: 586, endPoint y: 220, distance: 89.3
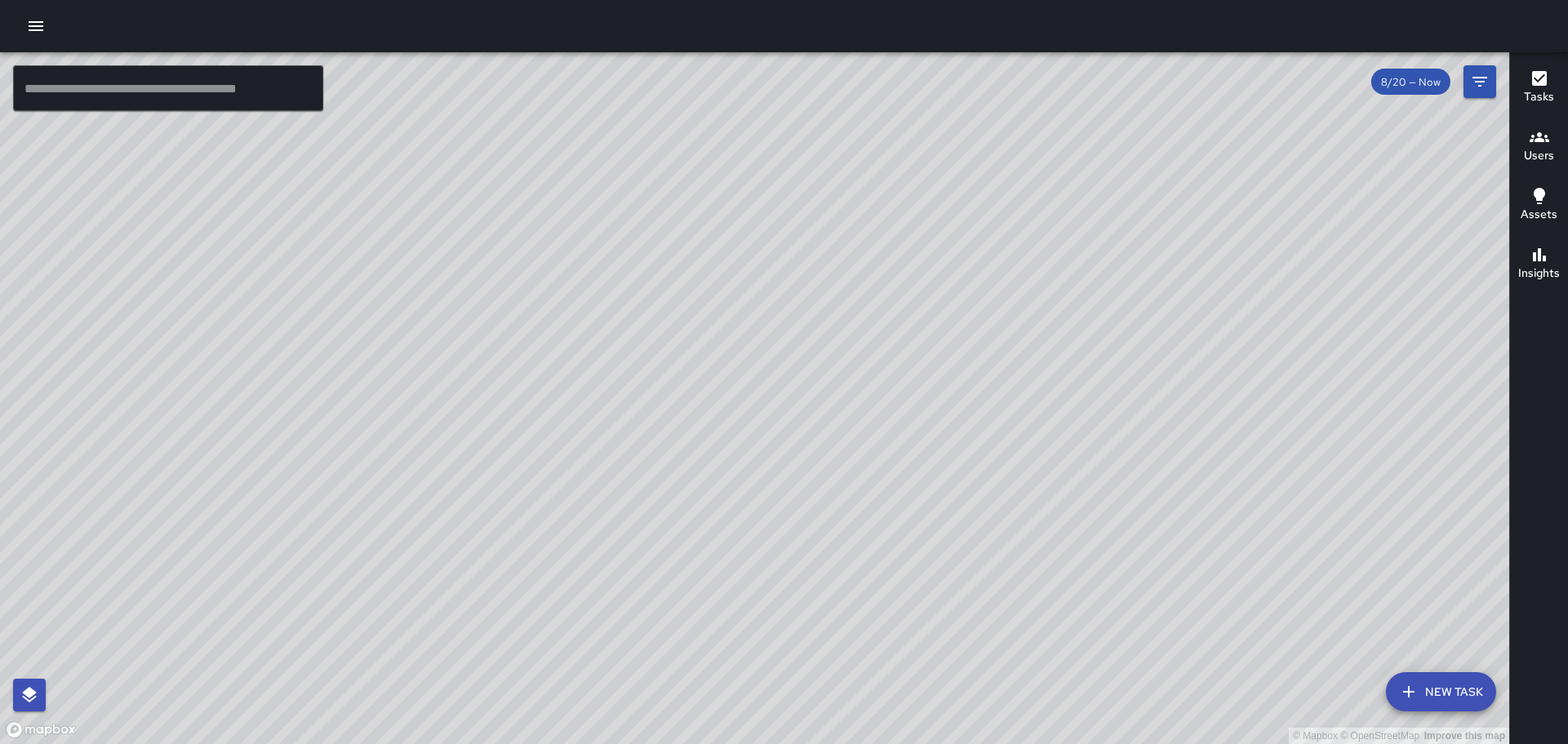
click at [586, 220] on div "© Mapbox © OpenStreetMap Improve this map" at bounding box center [754, 398] width 1509 height 691
drag, startPoint x: 555, startPoint y: 464, endPoint x: 728, endPoint y: 337, distance: 214.6
click at [728, 337] on div "© Mapbox © OpenStreetMap Improve this map" at bounding box center [754, 398] width 1509 height 691
drag, startPoint x: 258, startPoint y: 296, endPoint x: 784, endPoint y: 178, distance: 539.1
click at [784, 178] on div "© Mapbox © OpenStreetMap Improve this map" at bounding box center [754, 398] width 1509 height 691
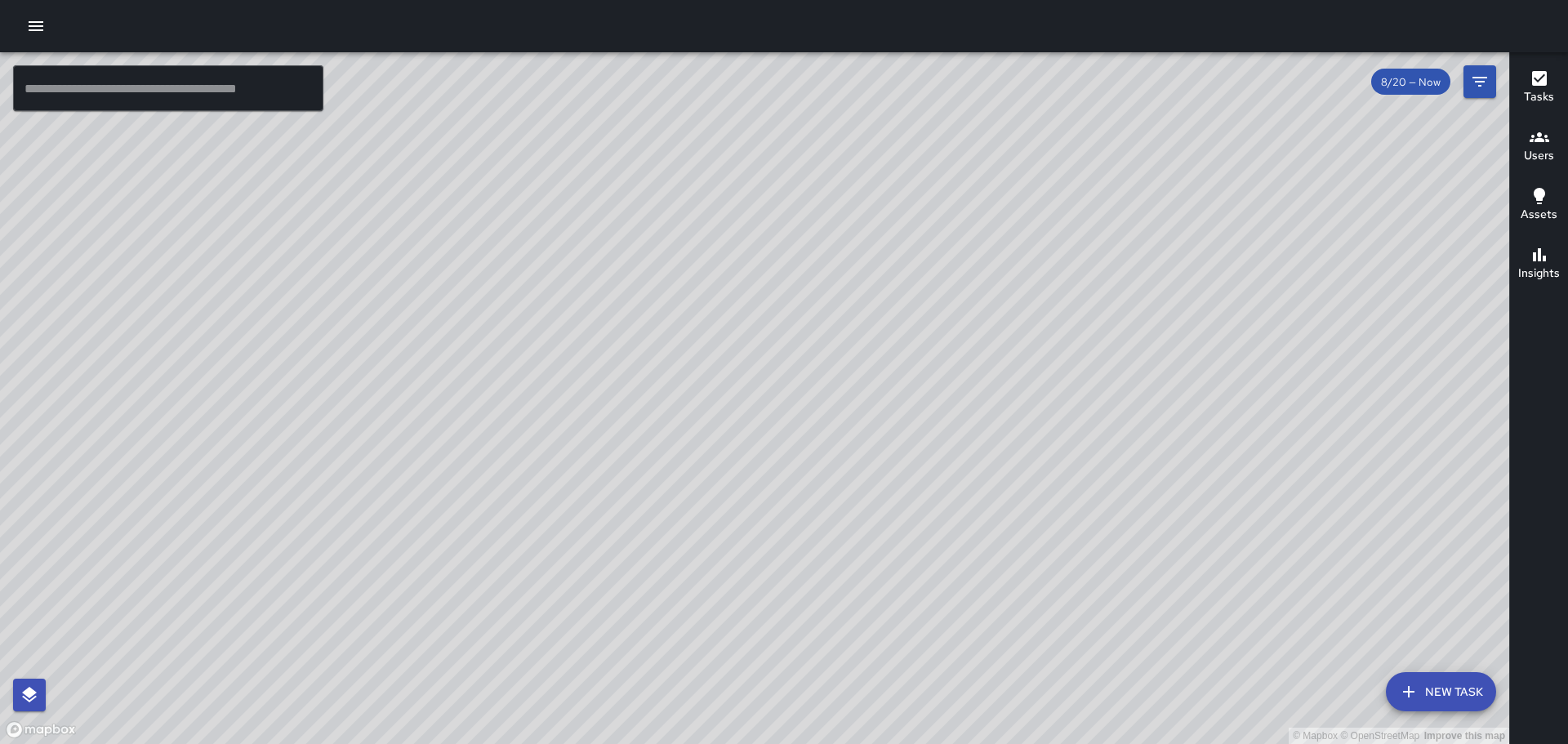
drag, startPoint x: 656, startPoint y: 201, endPoint x: 552, endPoint y: 80, distance: 159.6
click at [552, 80] on div "© Mapbox © OpenStreetMap Improve this map" at bounding box center [754, 398] width 1509 height 691
drag, startPoint x: 522, startPoint y: 315, endPoint x: 401, endPoint y: 413, distance: 155.7
click at [401, 413] on div "© Mapbox © OpenStreetMap Improve this map" at bounding box center [754, 398] width 1509 height 691
drag, startPoint x: 610, startPoint y: 388, endPoint x: 646, endPoint y: 377, distance: 37.6
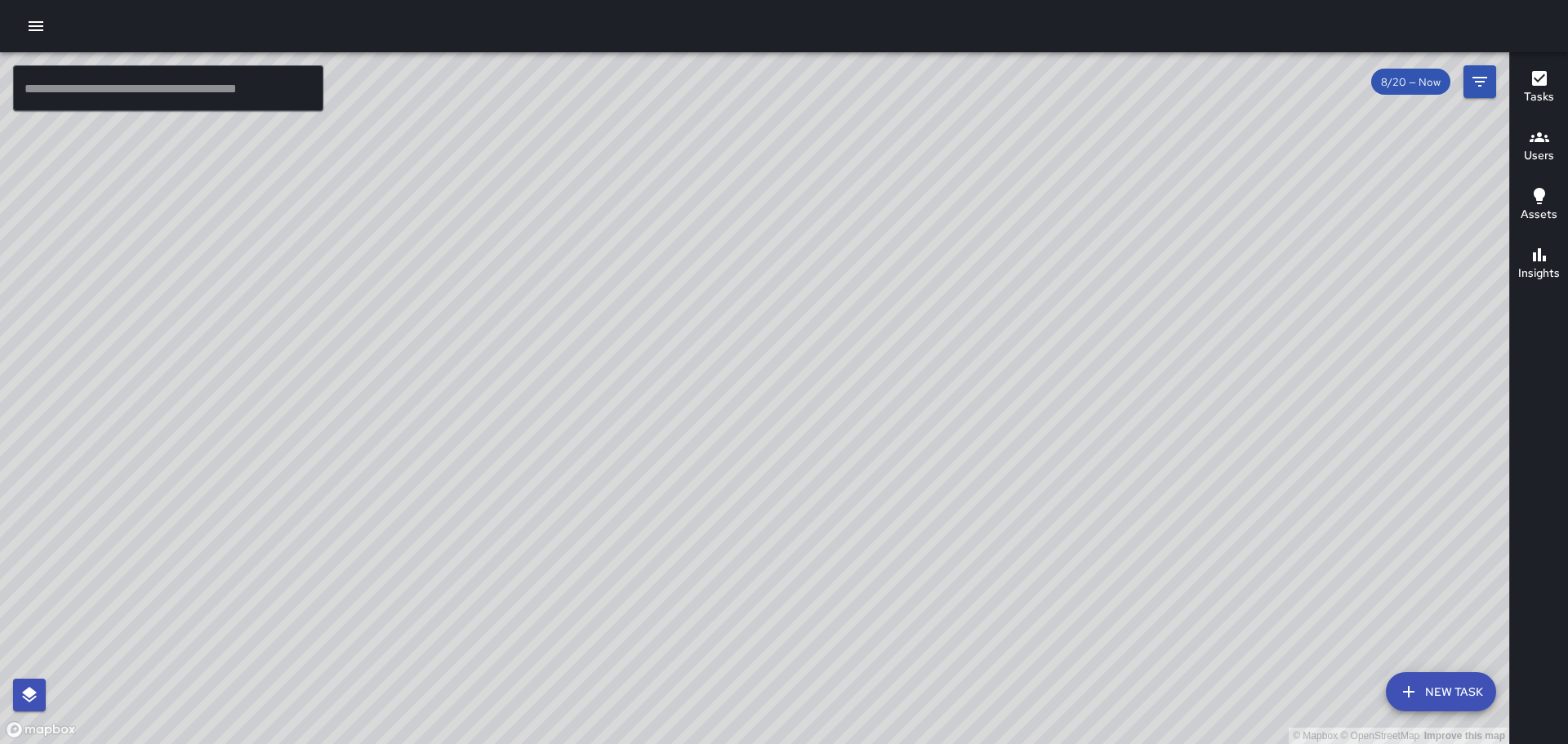
click at [646, 377] on div "© Mapbox © OpenStreetMap Improve this map" at bounding box center [754, 398] width 1509 height 691
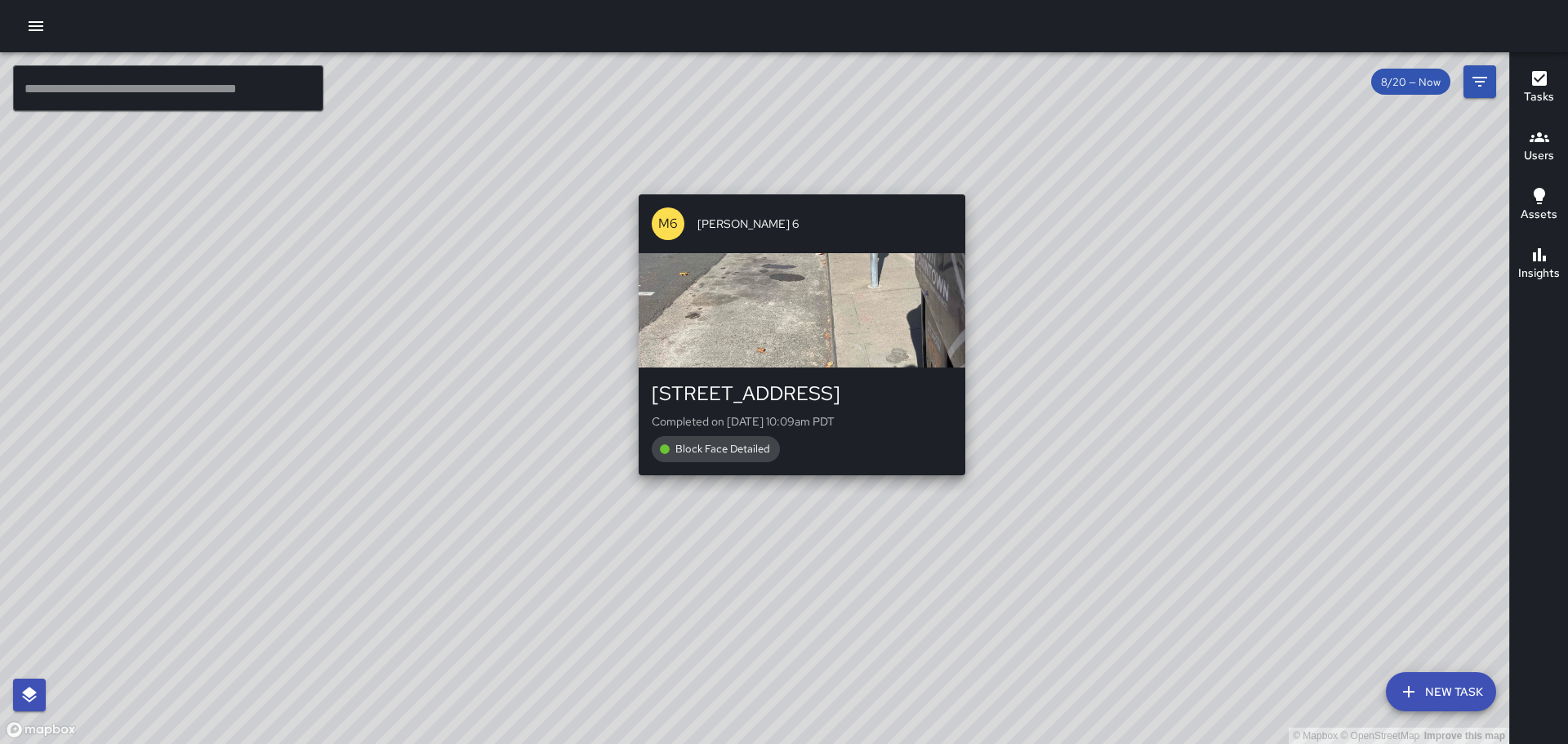
click at [741, 331] on div "© Mapbox © OpenStreetMap Improve this map M6 Mike 6 266 17th Street Completed o…" at bounding box center [754, 398] width 1509 height 691
click at [730, 346] on div "button" at bounding box center [802, 310] width 327 height 115
click at [870, 194] on div "M6 Mike 6" at bounding box center [802, 224] width 327 height 59
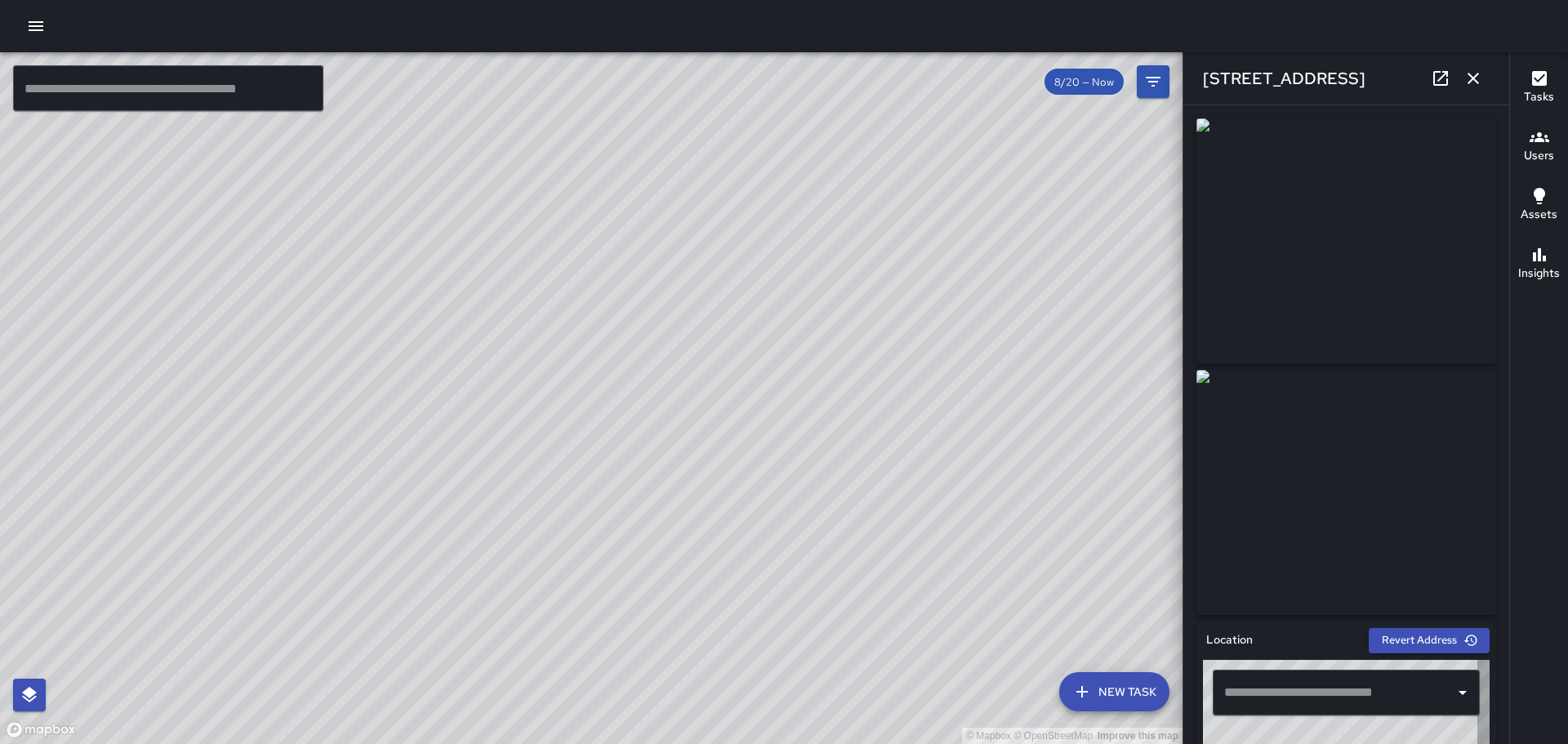
type input "**********"
click at [1477, 74] on icon "button" at bounding box center [1473, 78] width 11 height 11
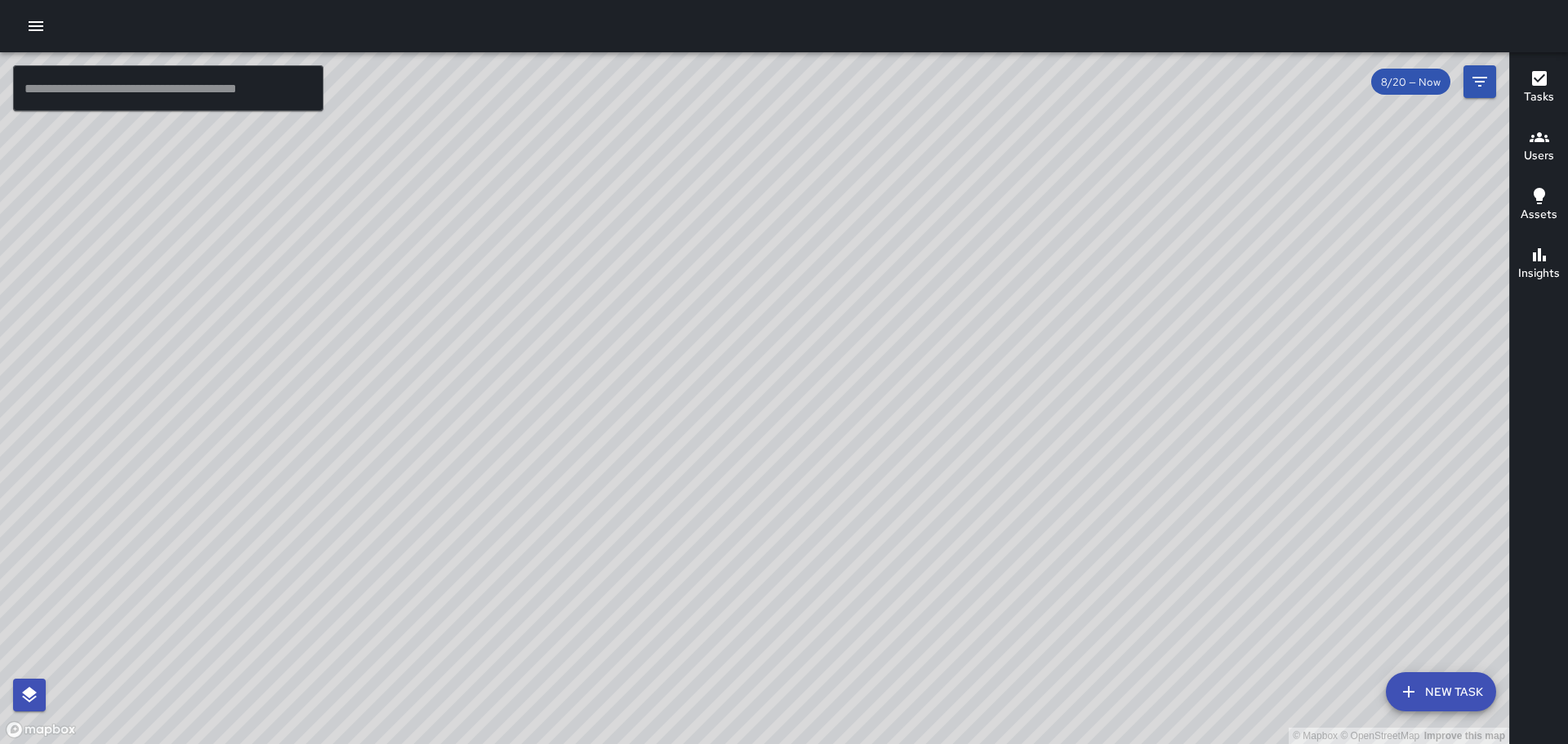
click at [198, 92] on input "text" at bounding box center [168, 88] width 310 height 46
click at [44, 29] on button "button" at bounding box center [36, 25] width 33 height 33
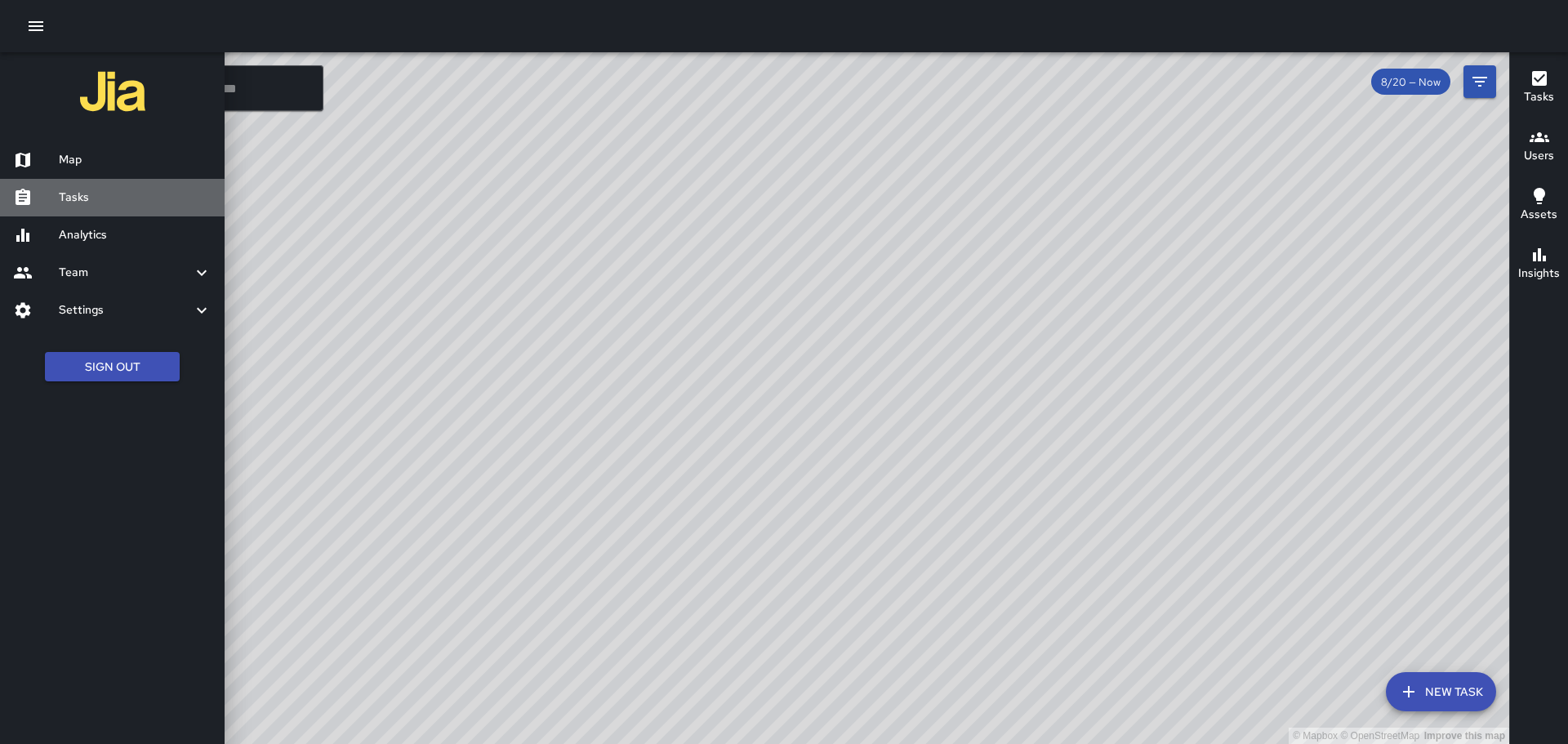
click at [53, 213] on link "Tasks" at bounding box center [112, 197] width 225 height 38
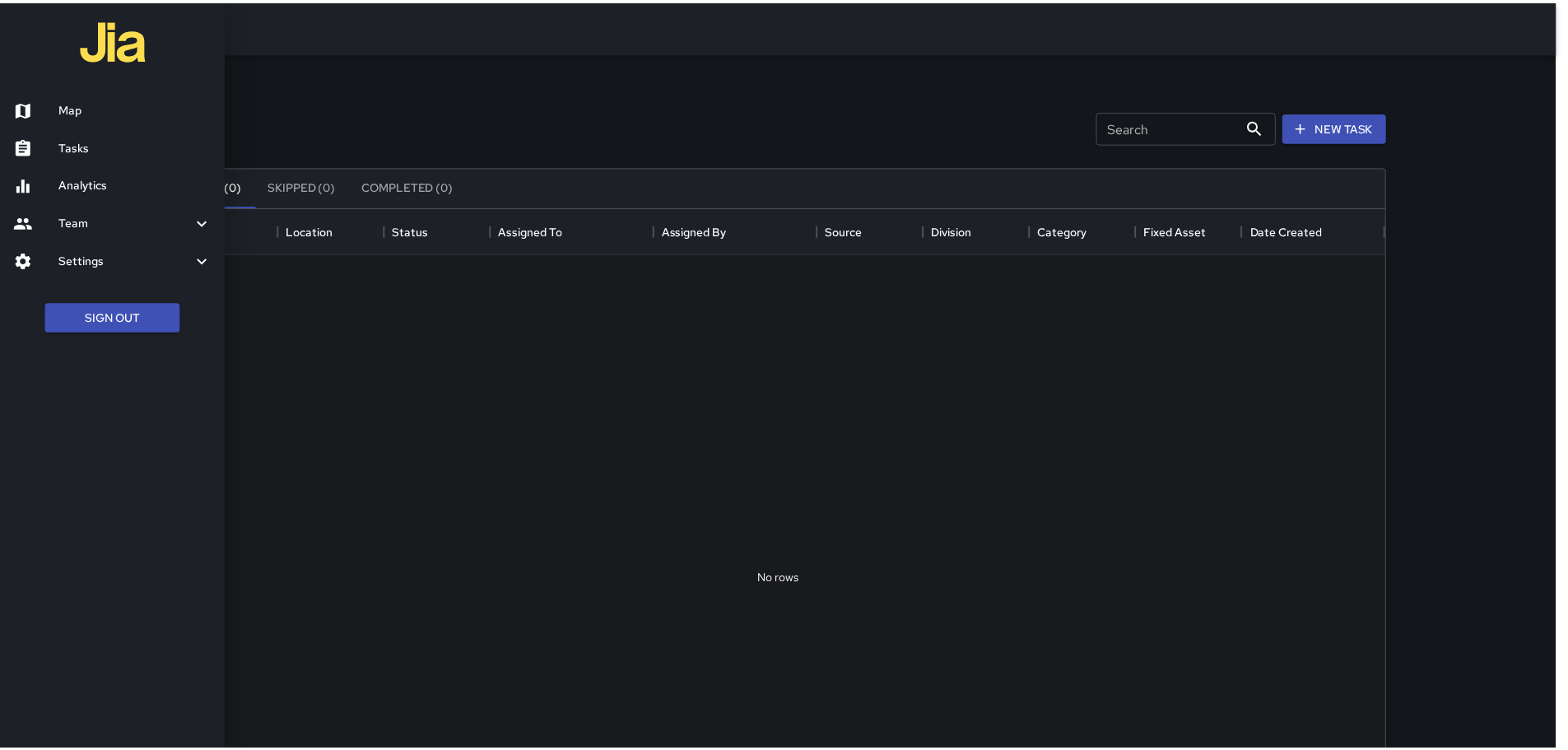
scroll to position [685, 1210]
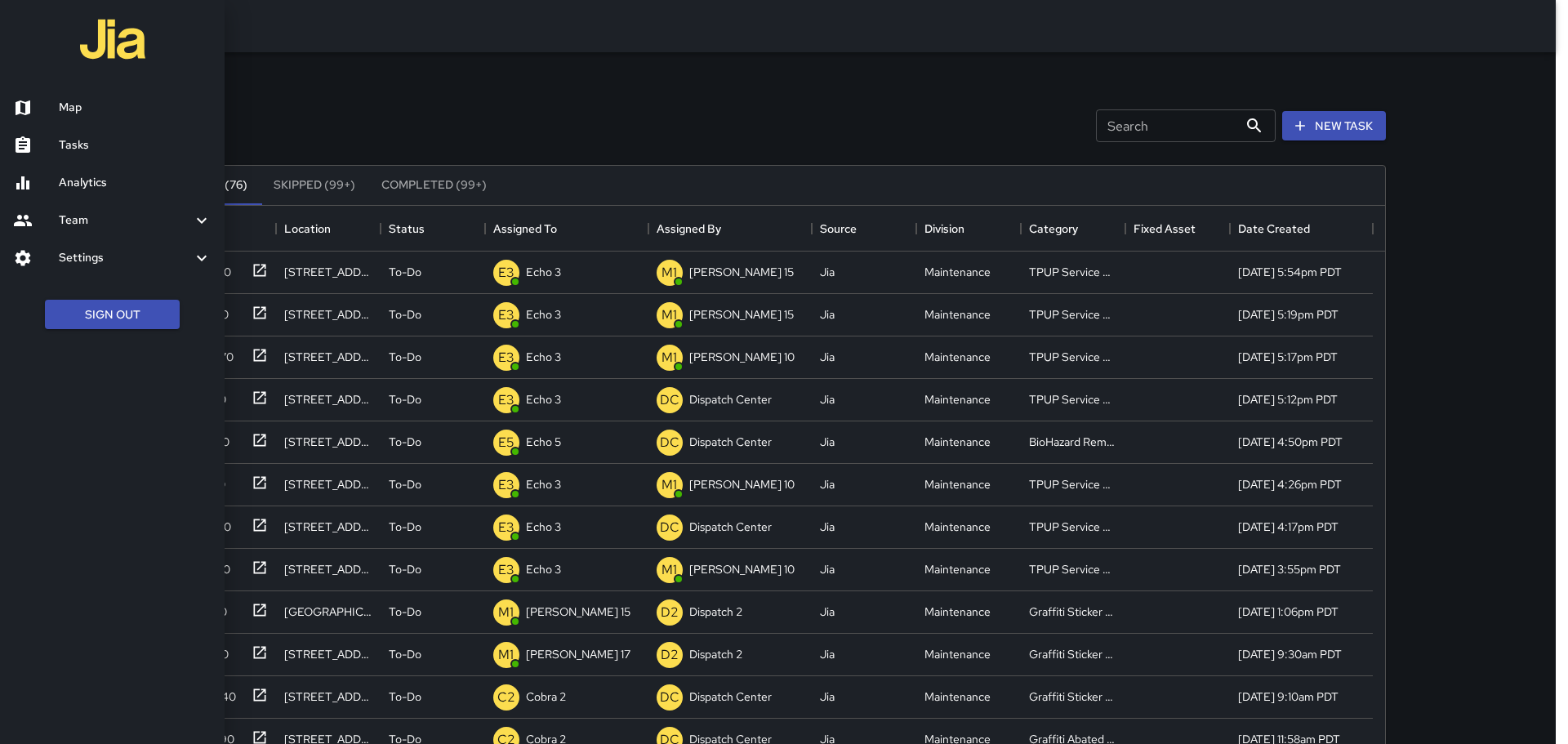
click at [1377, 295] on div at bounding box center [784, 372] width 1568 height 744
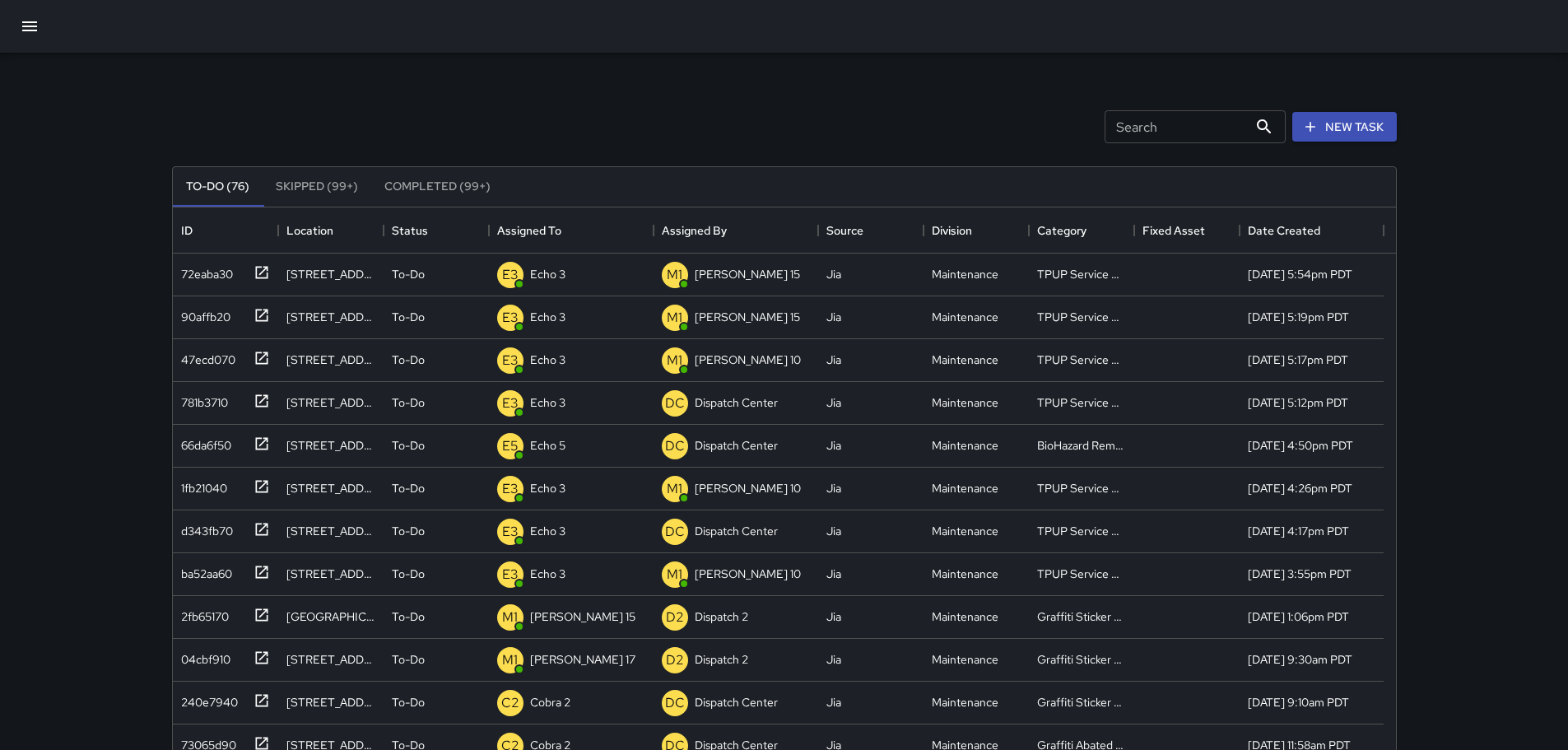
drag, startPoint x: 1388, startPoint y: 297, endPoint x: 1385, endPoint y: 287, distance: 10.4
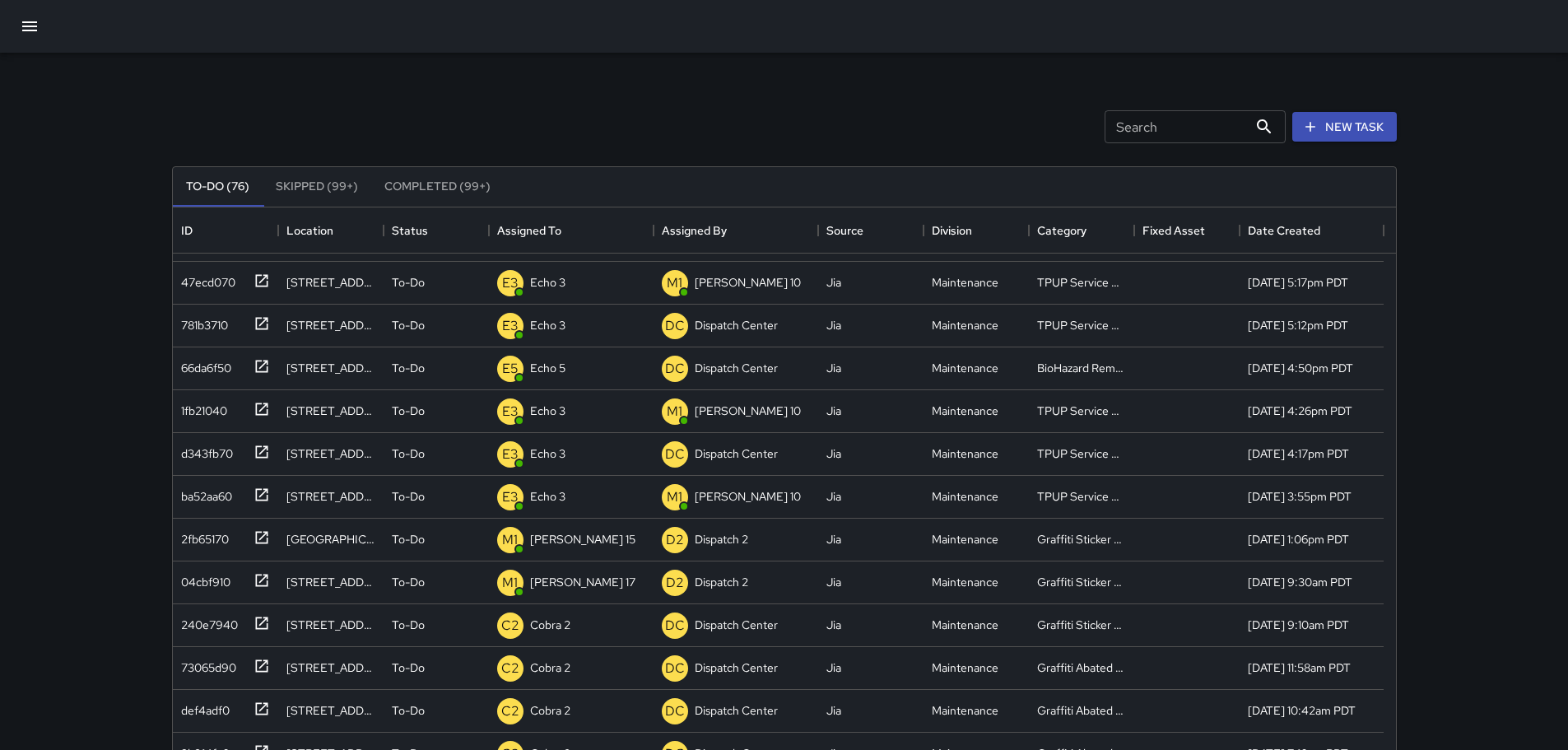
scroll to position [0, 0]
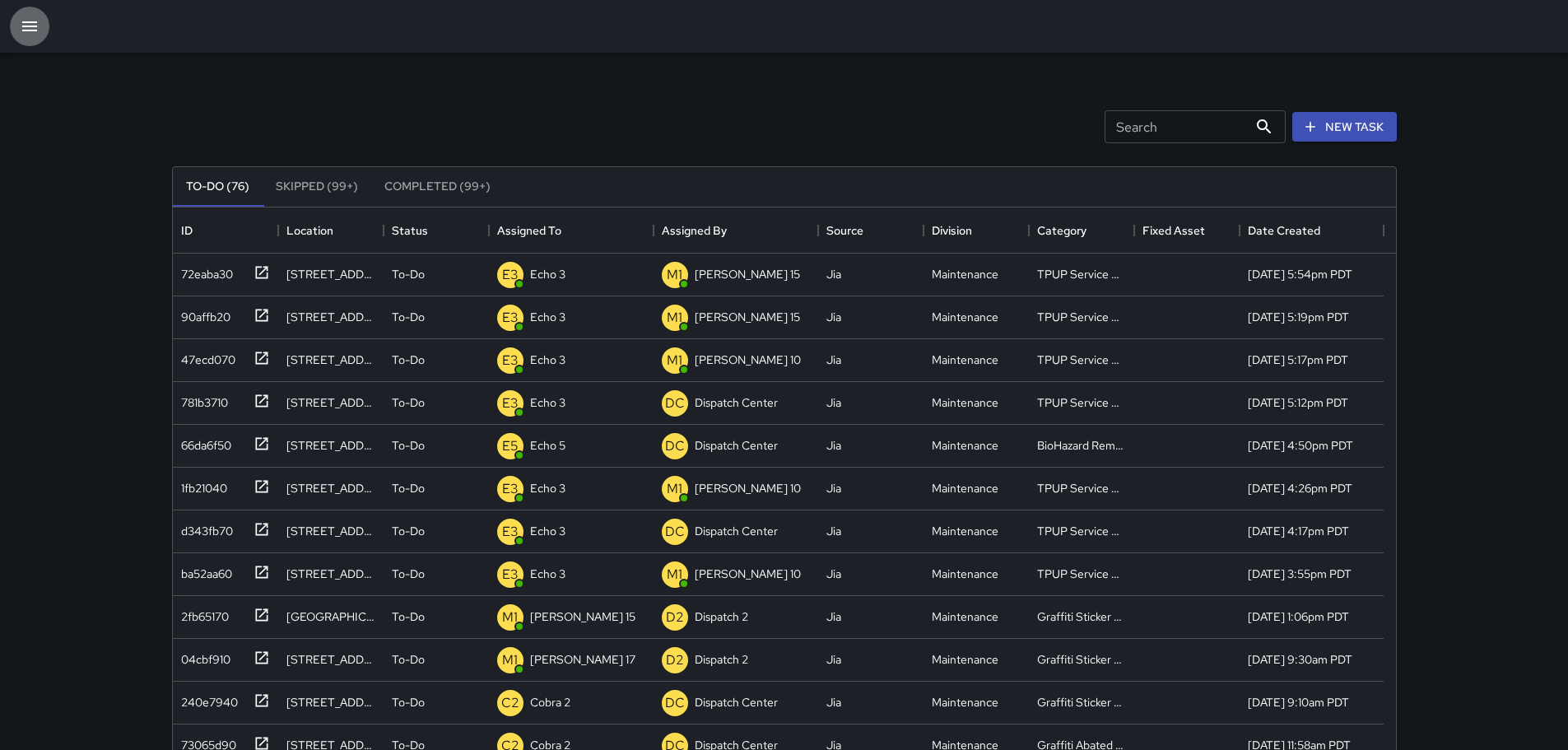
click at [20, 27] on icon "button" at bounding box center [29, 26] width 20 height 20
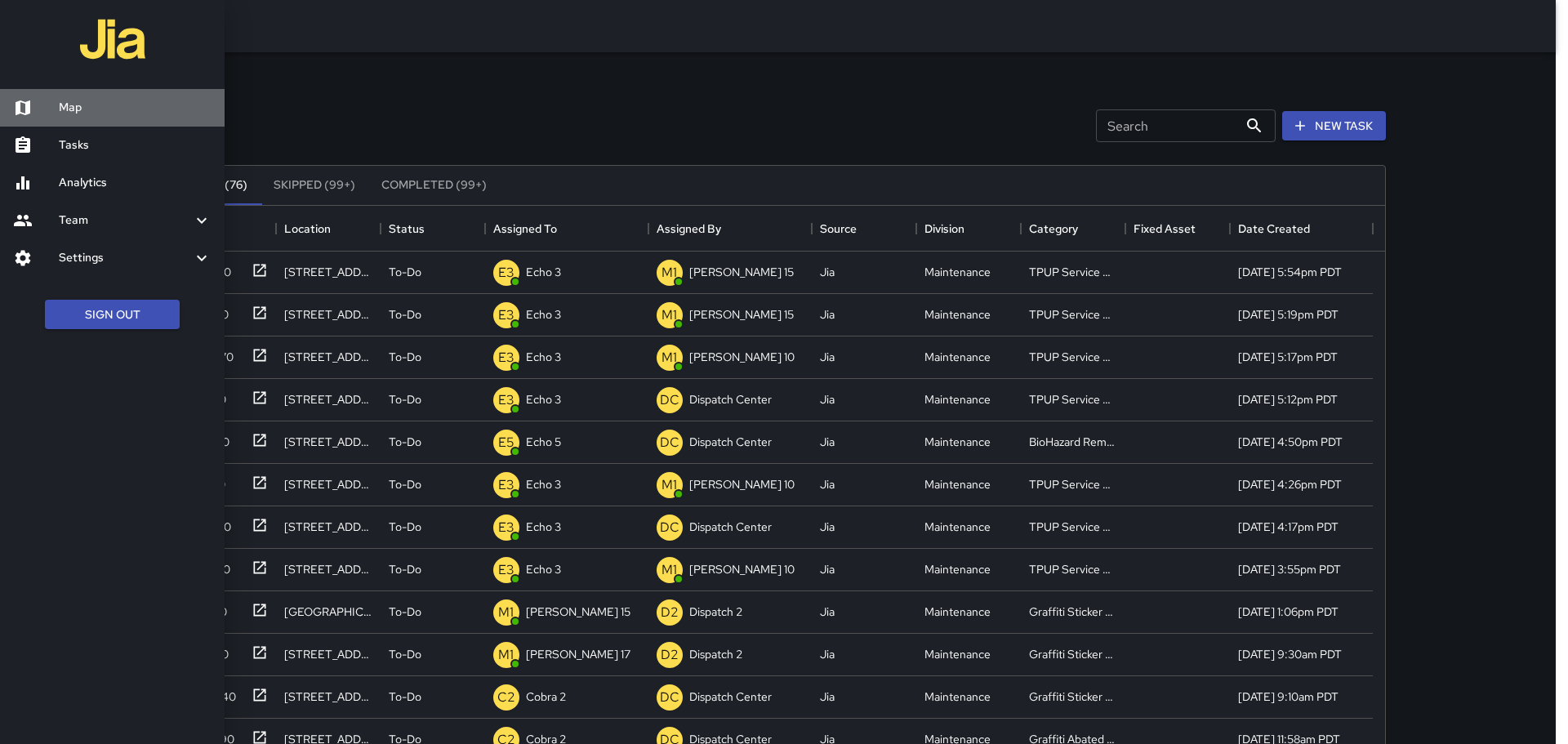
click at [90, 115] on h6 "Map" at bounding box center [135, 107] width 153 height 18
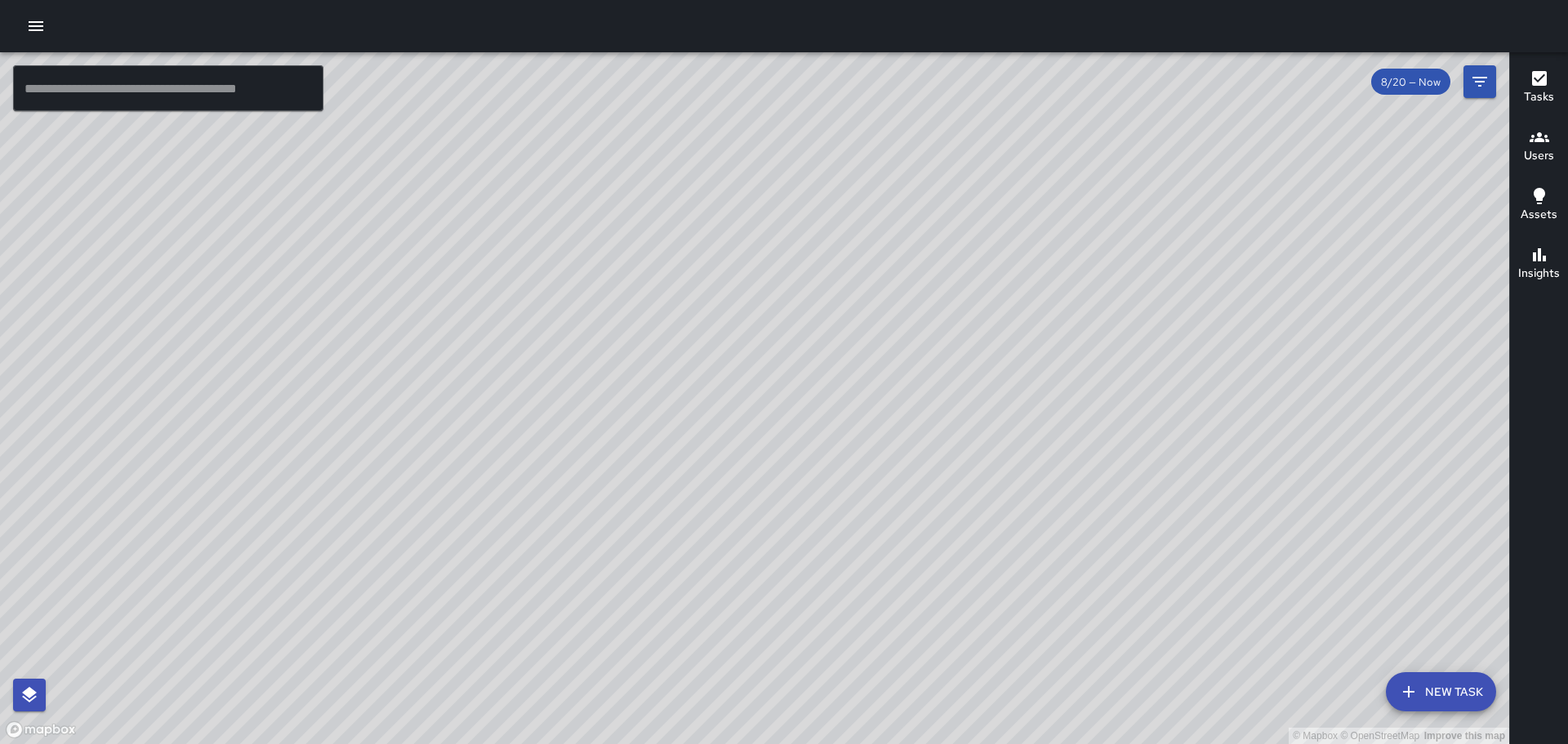
drag, startPoint x: 725, startPoint y: 304, endPoint x: 673, endPoint y: 185, distance: 129.9
click at [673, 184] on div "© Mapbox © OpenStreetMap Improve this map" at bounding box center [754, 398] width 1509 height 691
drag, startPoint x: 651, startPoint y: 161, endPoint x: 325, endPoint y: 508, distance: 476.1
click at [325, 508] on div "© Mapbox © OpenStreetMap Improve this map" at bounding box center [754, 398] width 1509 height 691
drag, startPoint x: 671, startPoint y: 352, endPoint x: 546, endPoint y: 606, distance: 283.1
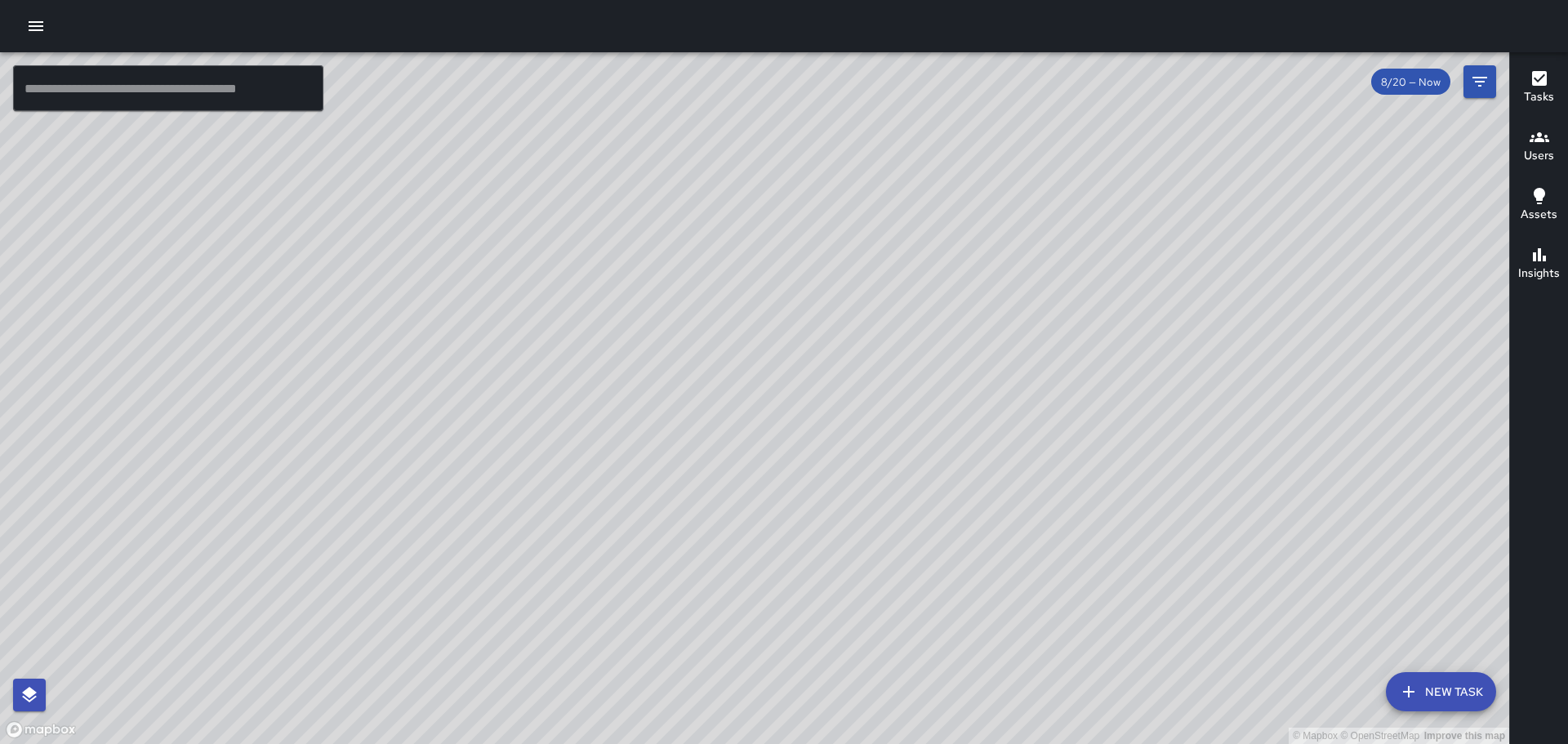
click at [546, 606] on div "© Mapbox © OpenStreetMap Improve this map" at bounding box center [754, 398] width 1509 height 691
drag, startPoint x: 305, startPoint y: 473, endPoint x: 419, endPoint y: 364, distance: 157.7
click at [419, 364] on div "© Mapbox © OpenStreetMap Improve this map" at bounding box center [754, 398] width 1509 height 691
drag, startPoint x: 278, startPoint y: 578, endPoint x: 163, endPoint y: 772, distance: 225.5
click at [163, 743] on html "© Mapbox © OpenStreetMap Improve this map ​ New Task 8/20 — Now Map Layers Task…" at bounding box center [784, 372] width 1568 height 744
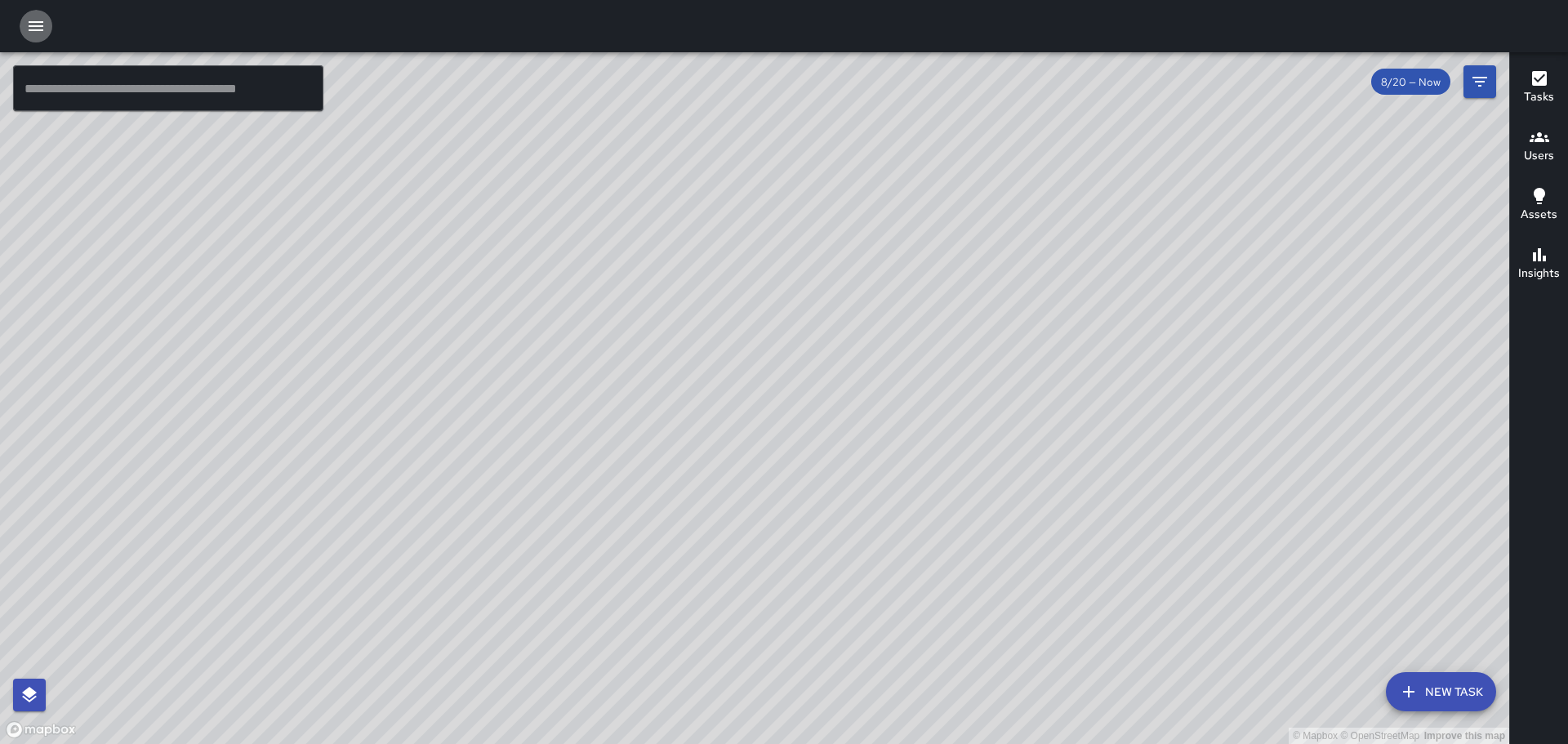
click at [22, 23] on button "button" at bounding box center [36, 25] width 33 height 33
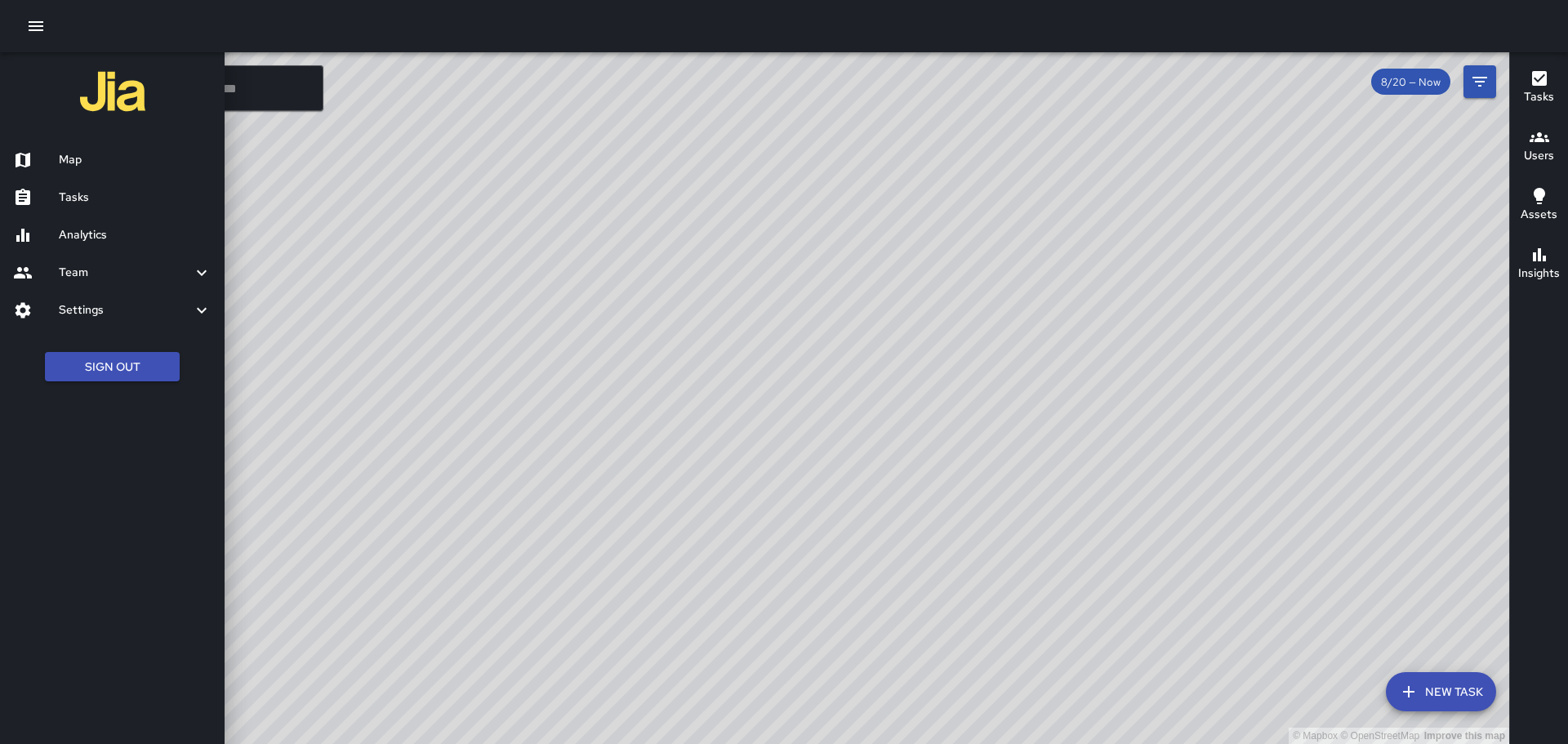
click at [94, 207] on link "Tasks" at bounding box center [112, 197] width 225 height 38
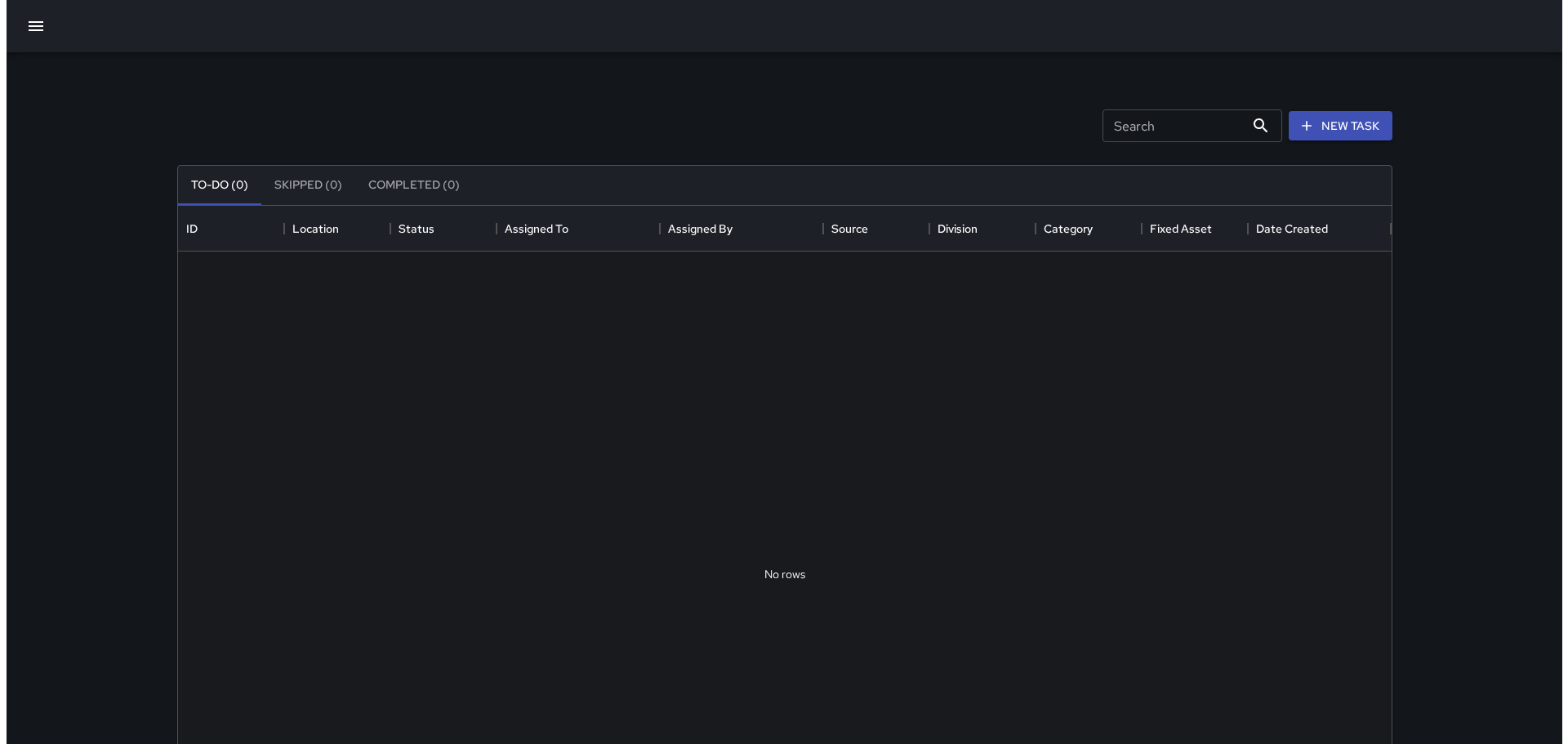
scroll to position [679, 1201]
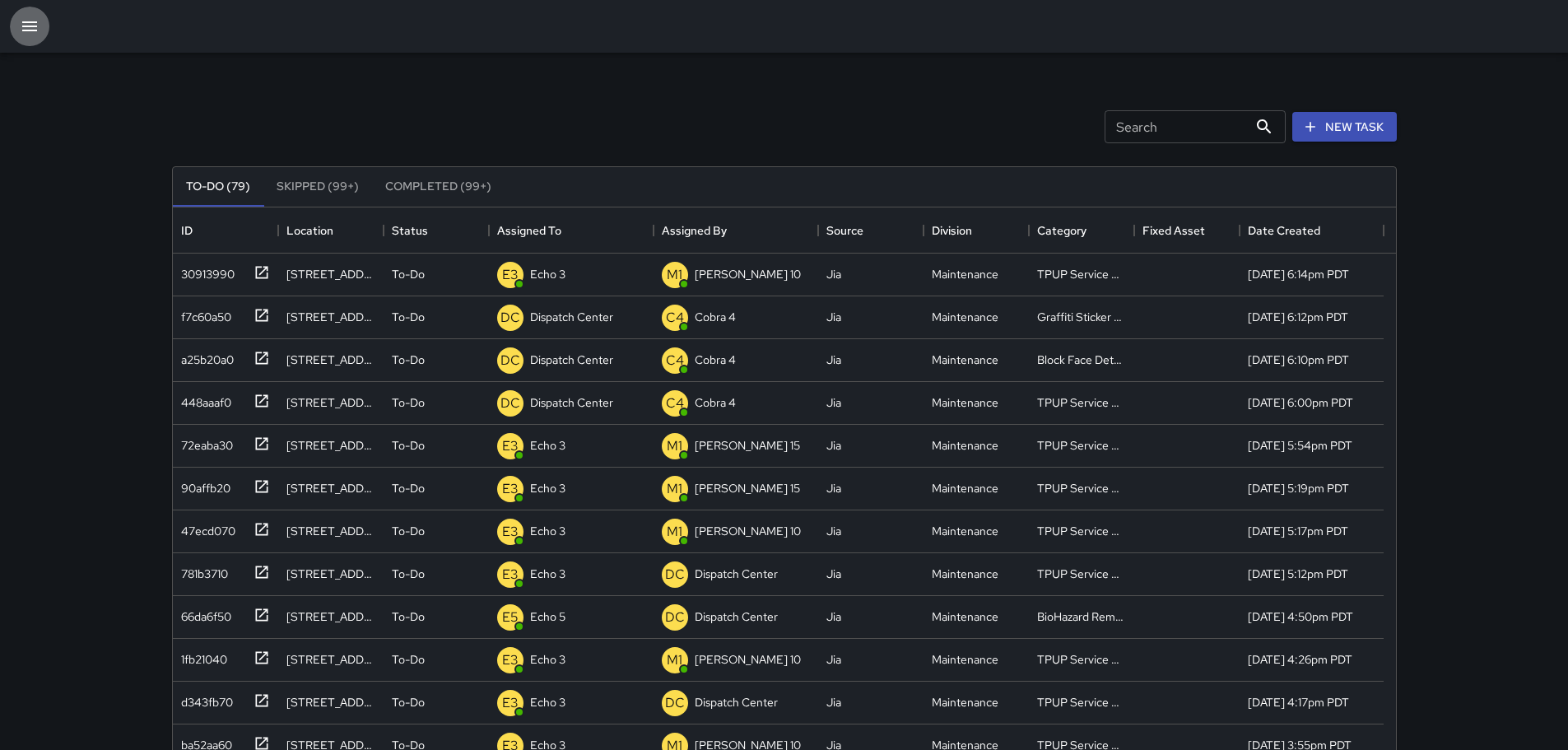
click at [40, 27] on button "button" at bounding box center [29, 27] width 40 height 40
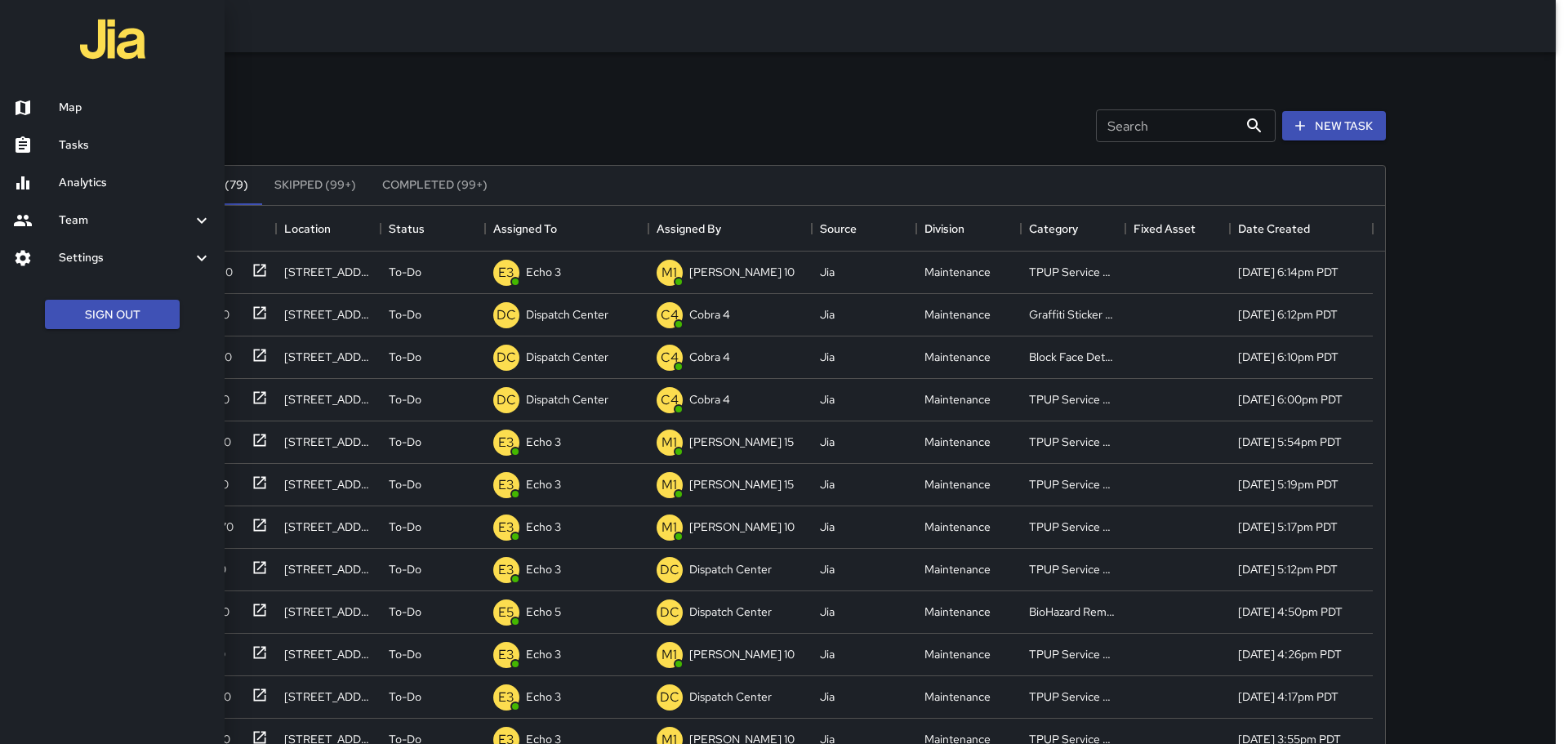
click at [502, 13] on div at bounding box center [784, 372] width 1568 height 744
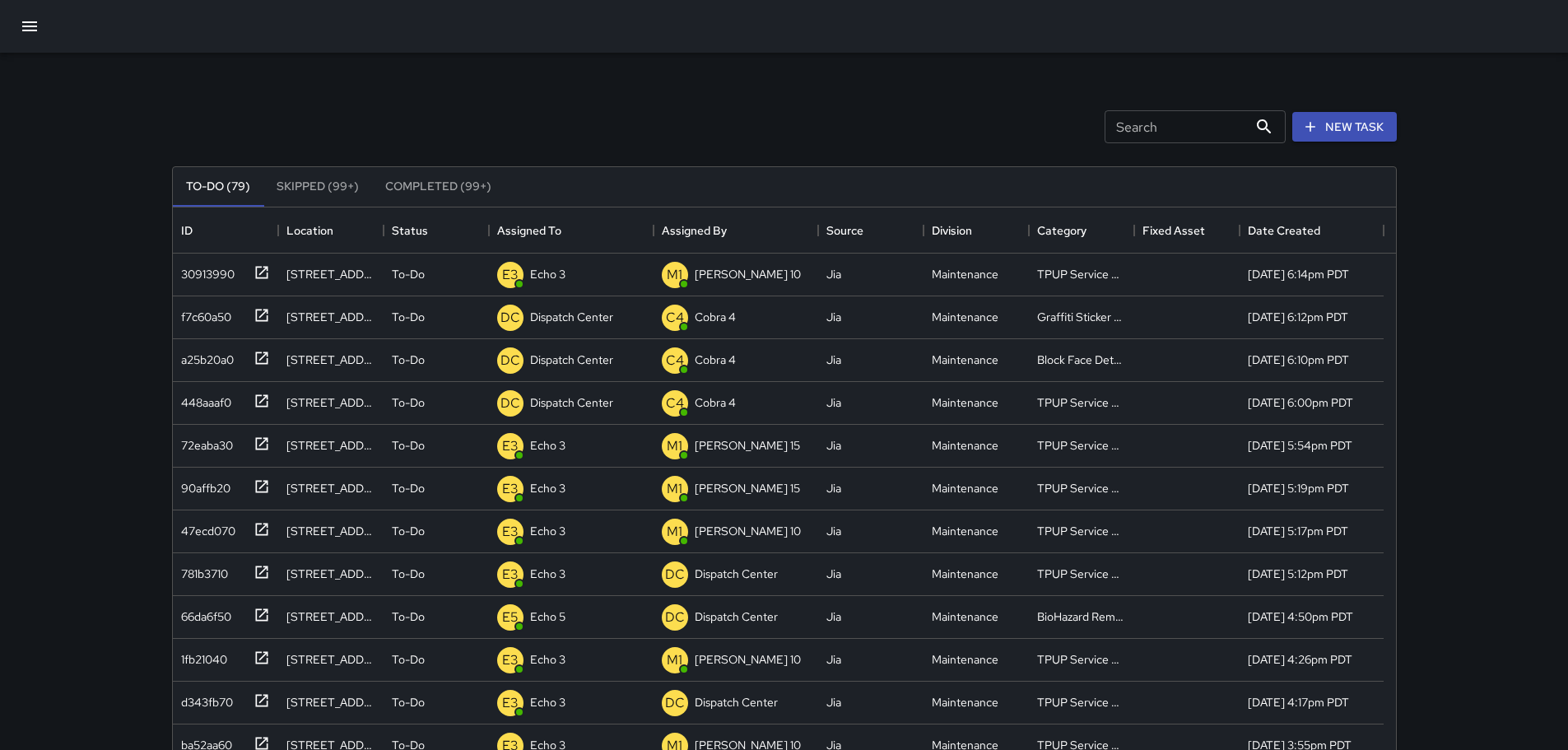
click at [34, 23] on icon "button" at bounding box center [29, 27] width 15 height 9
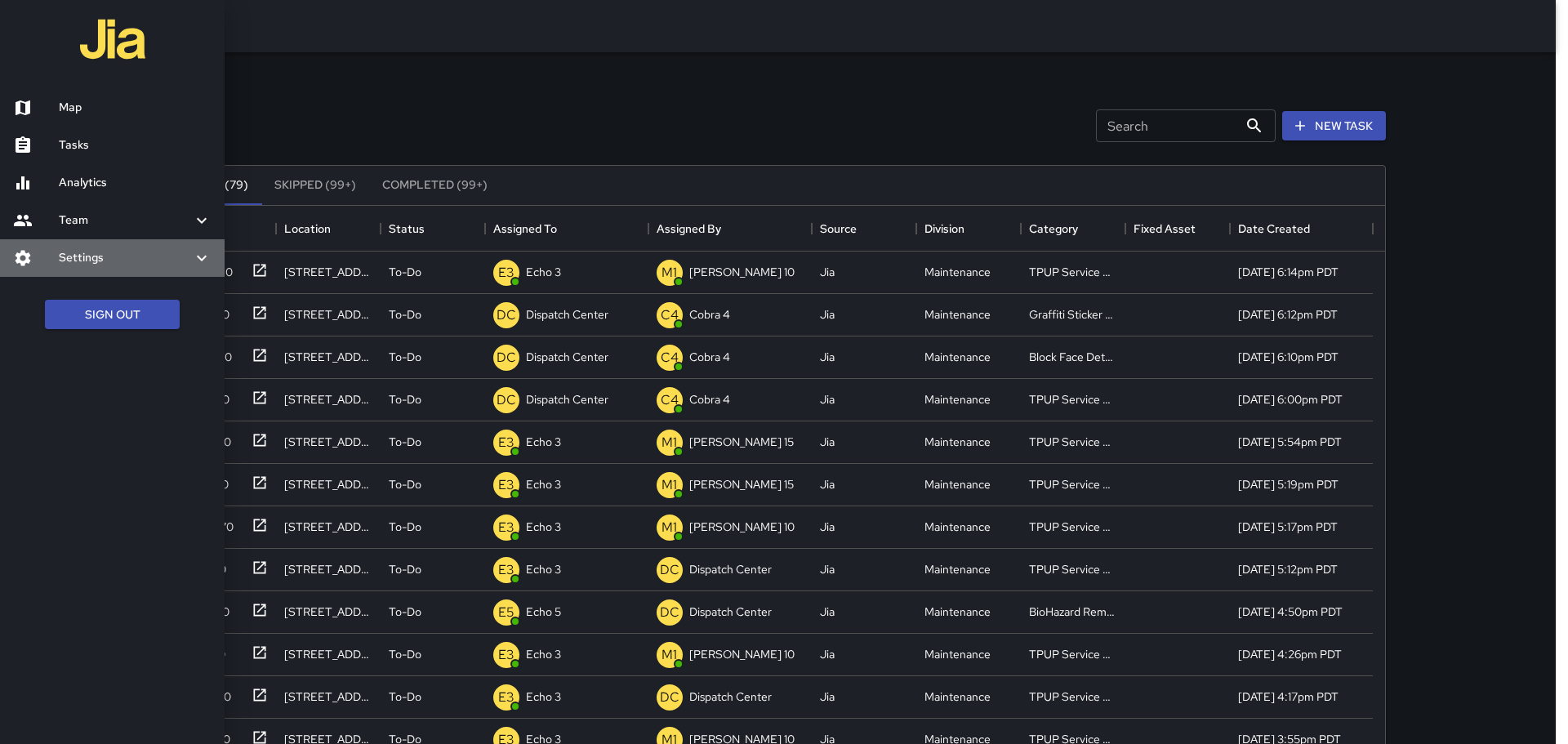
click at [85, 253] on h6 "Settings" at bounding box center [126, 257] width 133 height 18
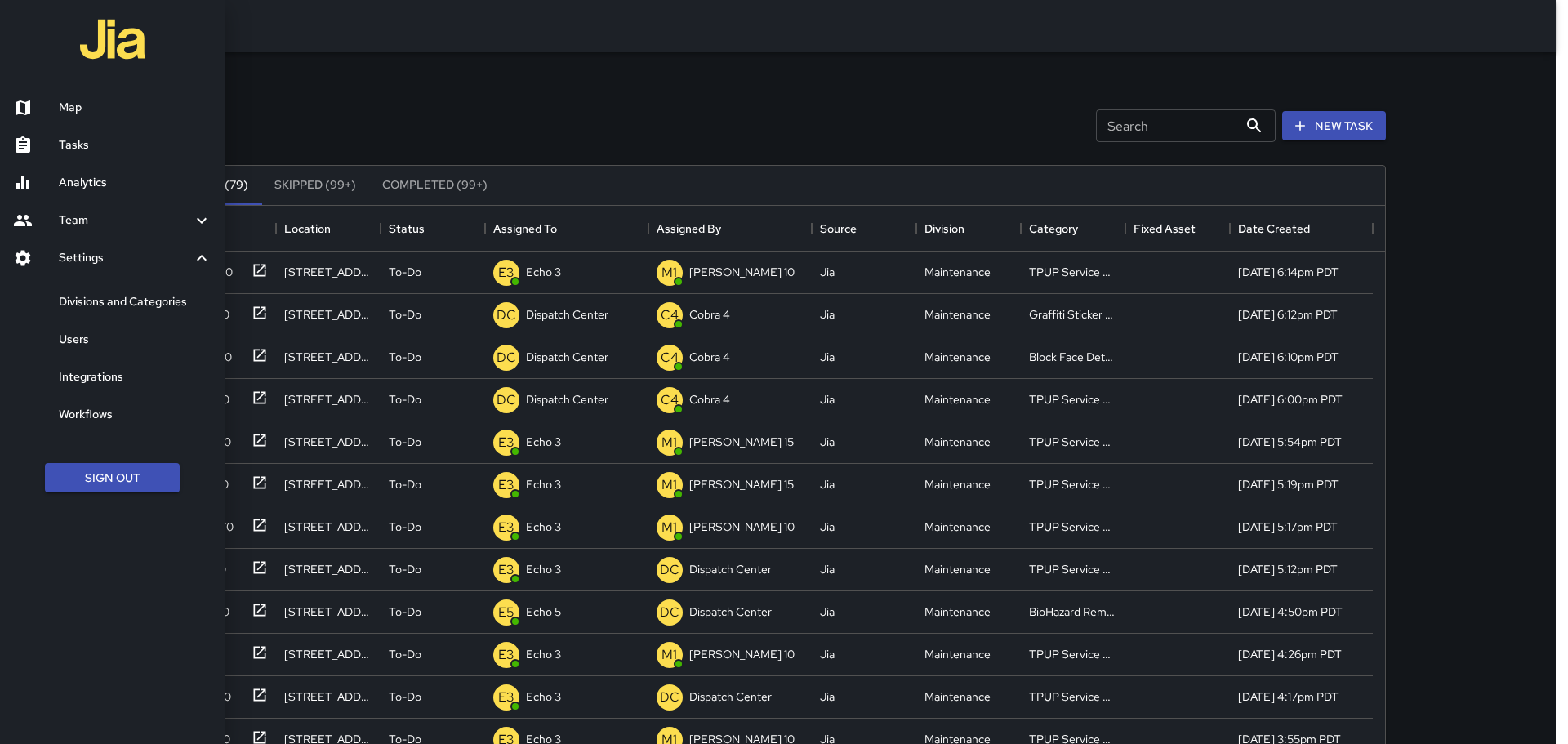
click at [102, 328] on link "Users" at bounding box center [112, 340] width 225 height 38
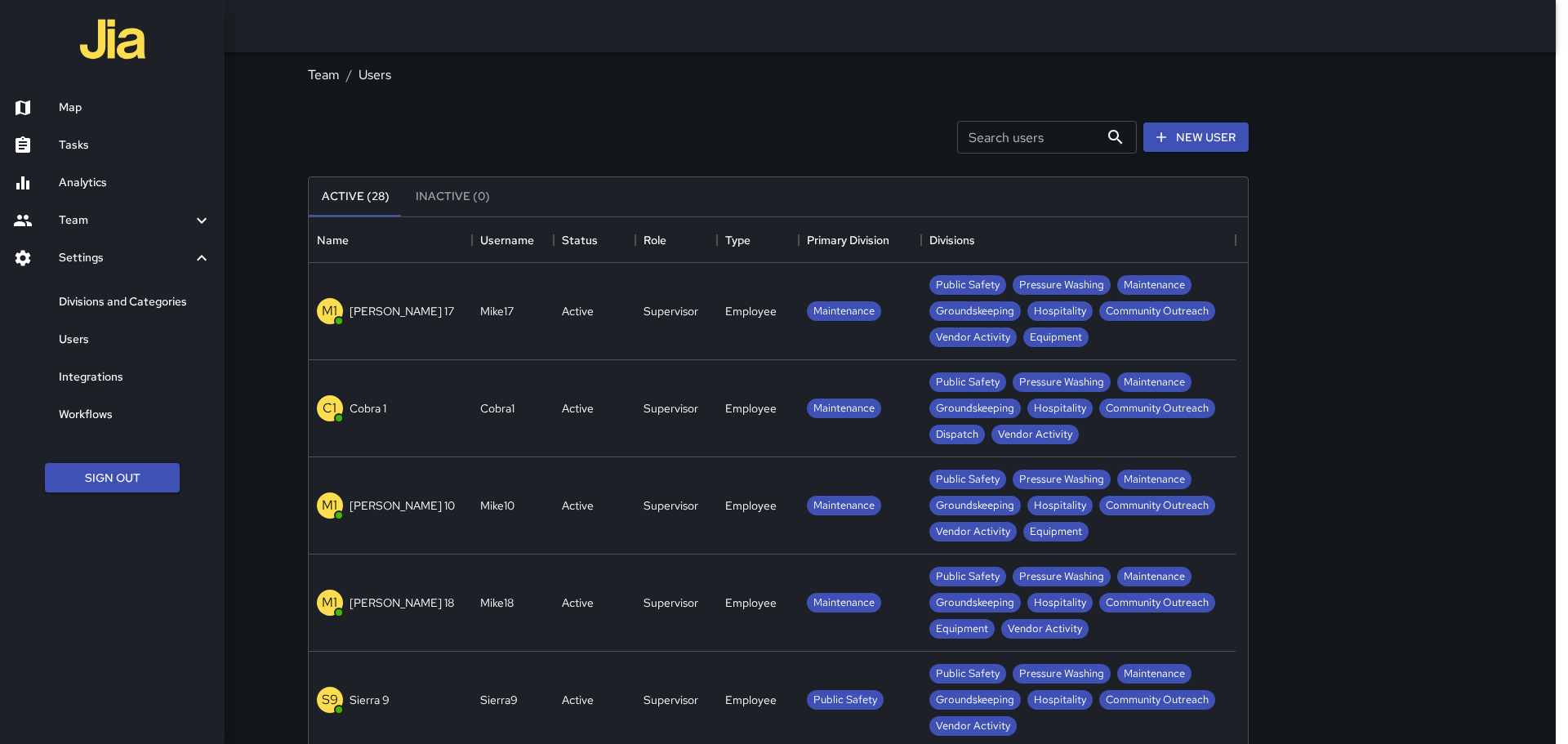
scroll to position [722, 926]
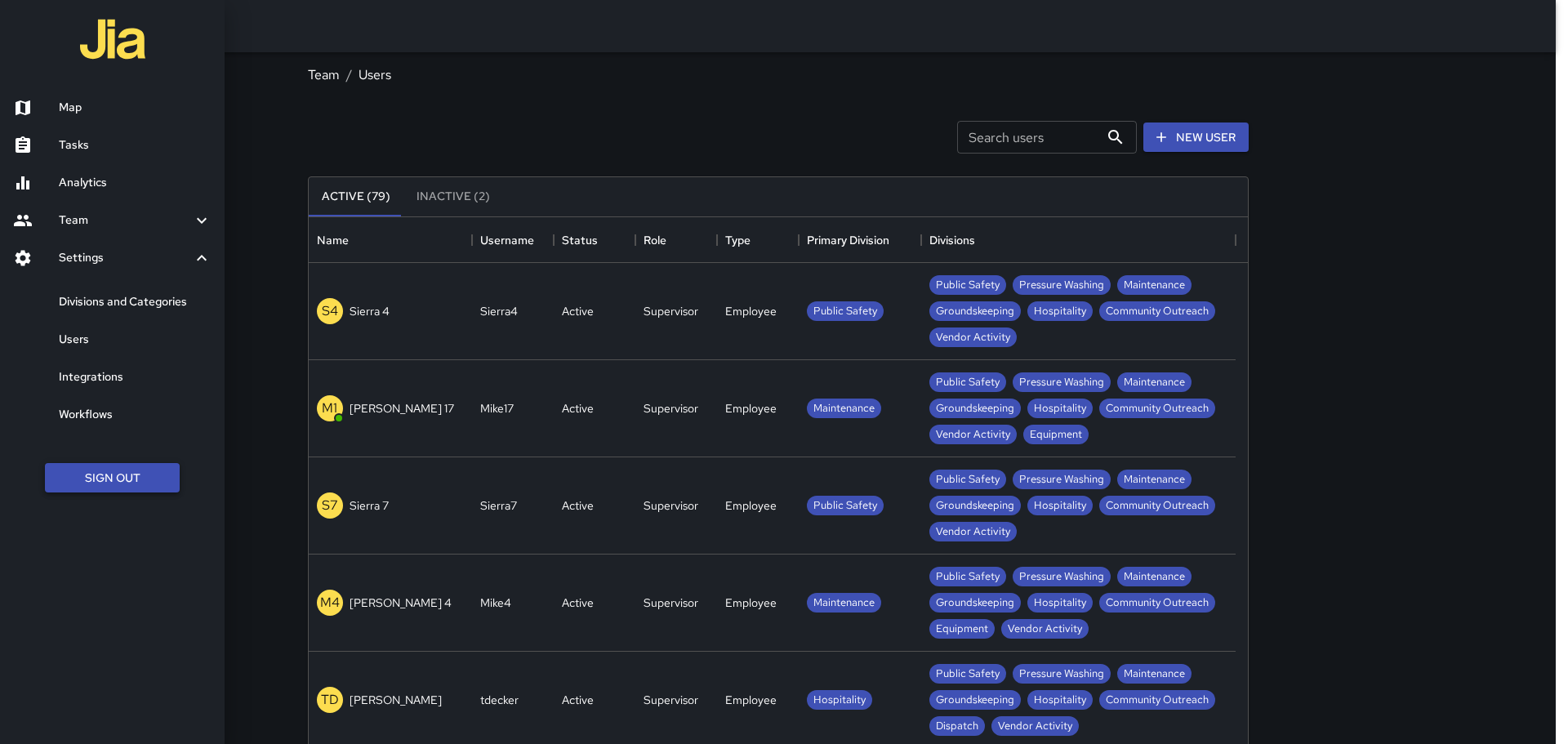
click at [128, 483] on button "Sign Out" at bounding box center [112, 478] width 134 height 30
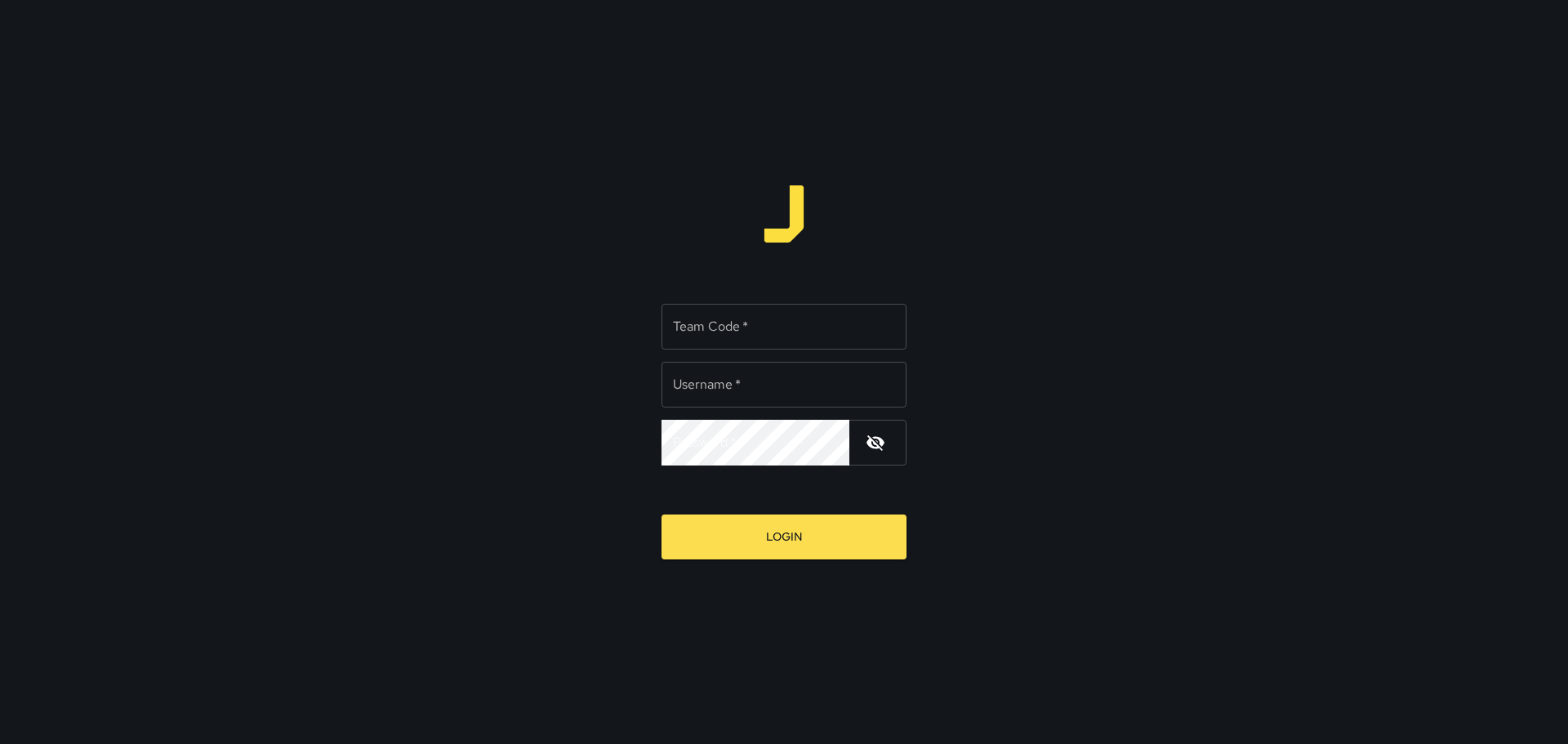
type input "**********"
click at [878, 430] on button "button" at bounding box center [876, 442] width 39 height 39
click at [891, 438] on button "button" at bounding box center [876, 442] width 39 height 39
